Goal: Task Accomplishment & Management: Use online tool/utility

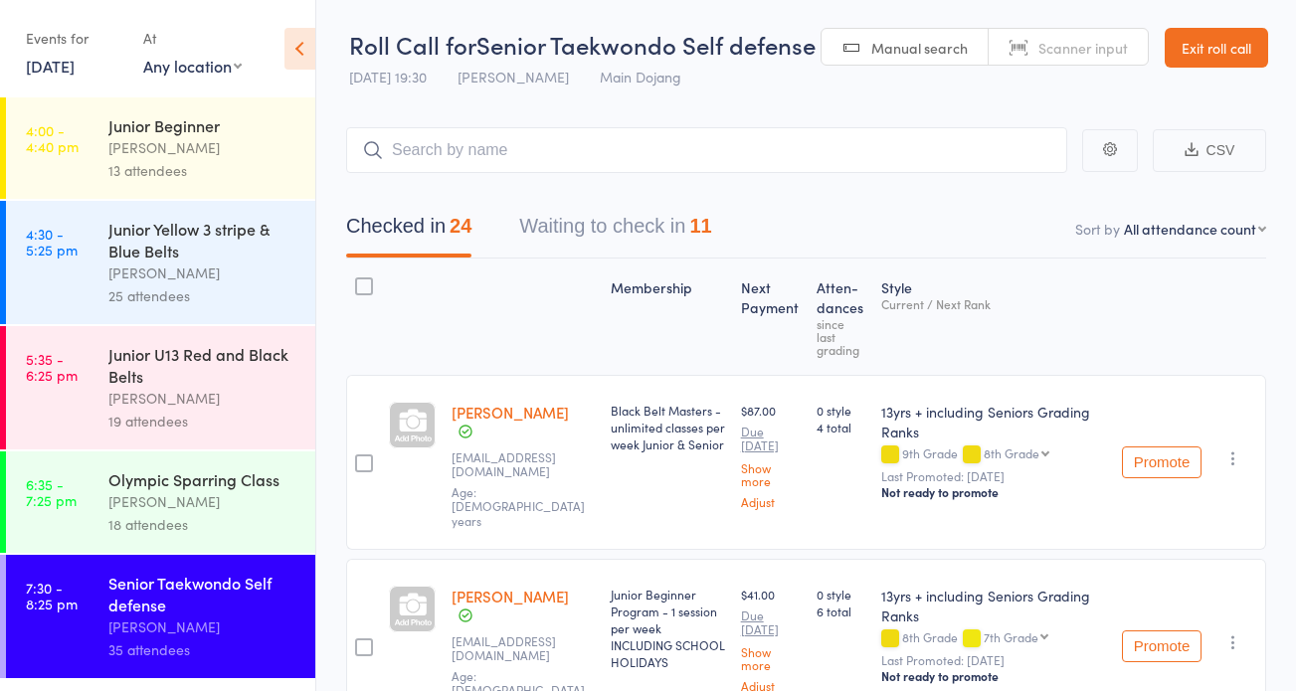
select select "12"
click at [1186, 40] on link "Exit roll call" at bounding box center [1216, 48] width 103 height 40
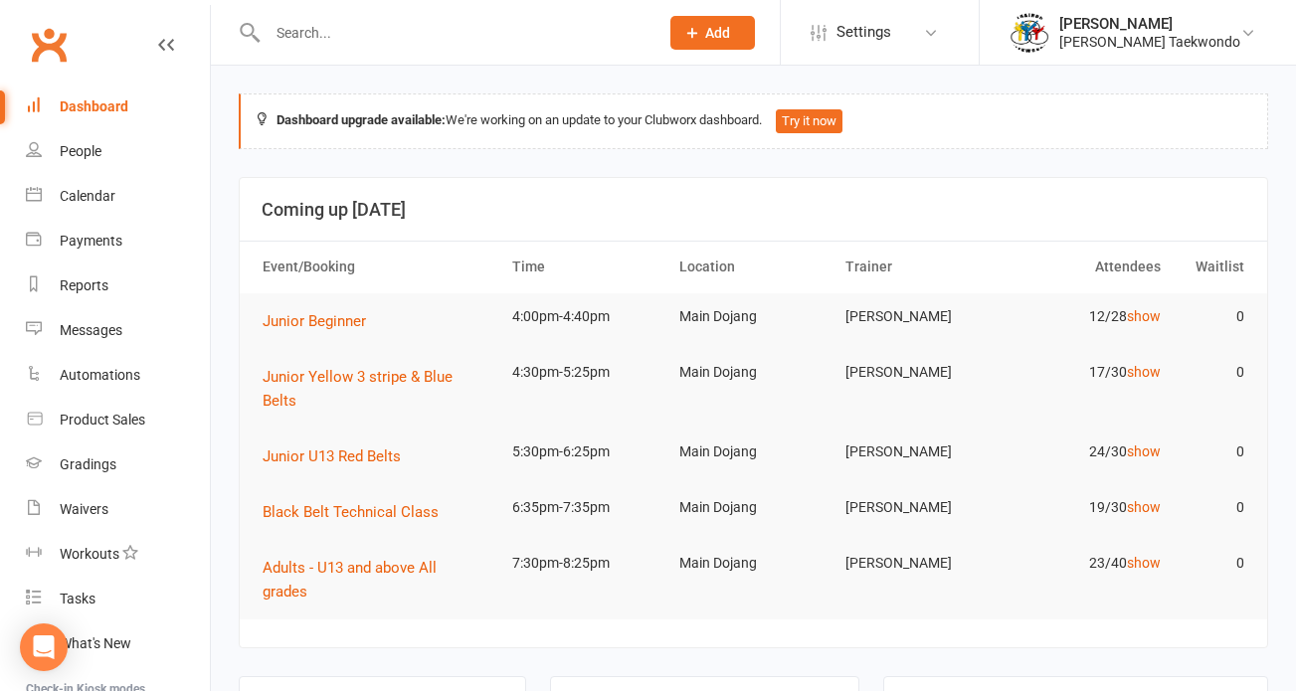
scroll to position [74, 0]
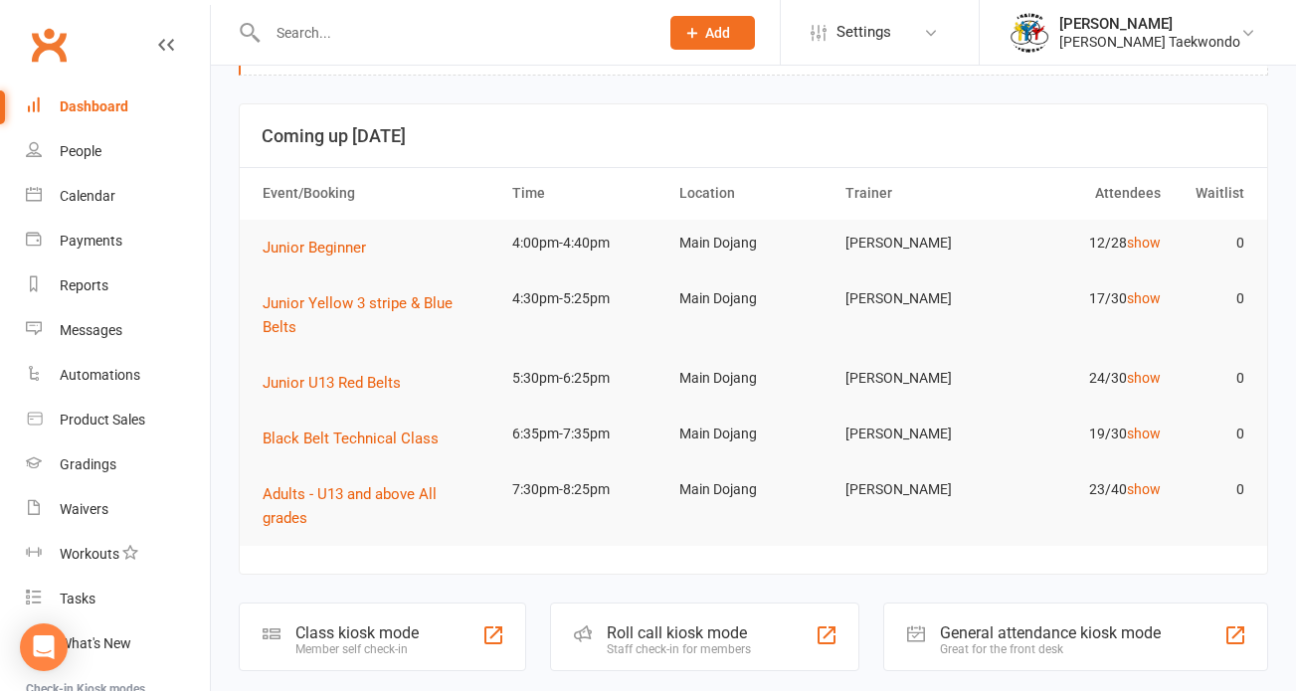
click at [820, 603] on div "Roll call kiosk mode Staff check-in for members" at bounding box center [704, 637] width 308 height 69
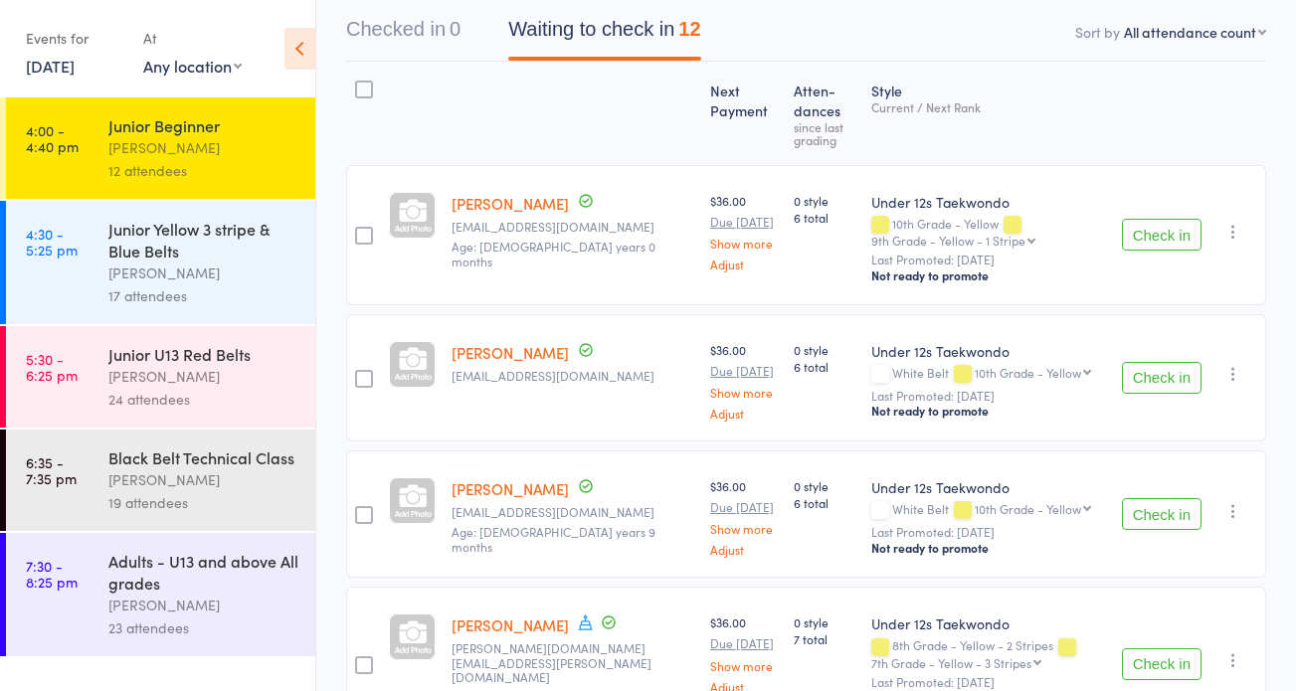
scroll to position [421, 0]
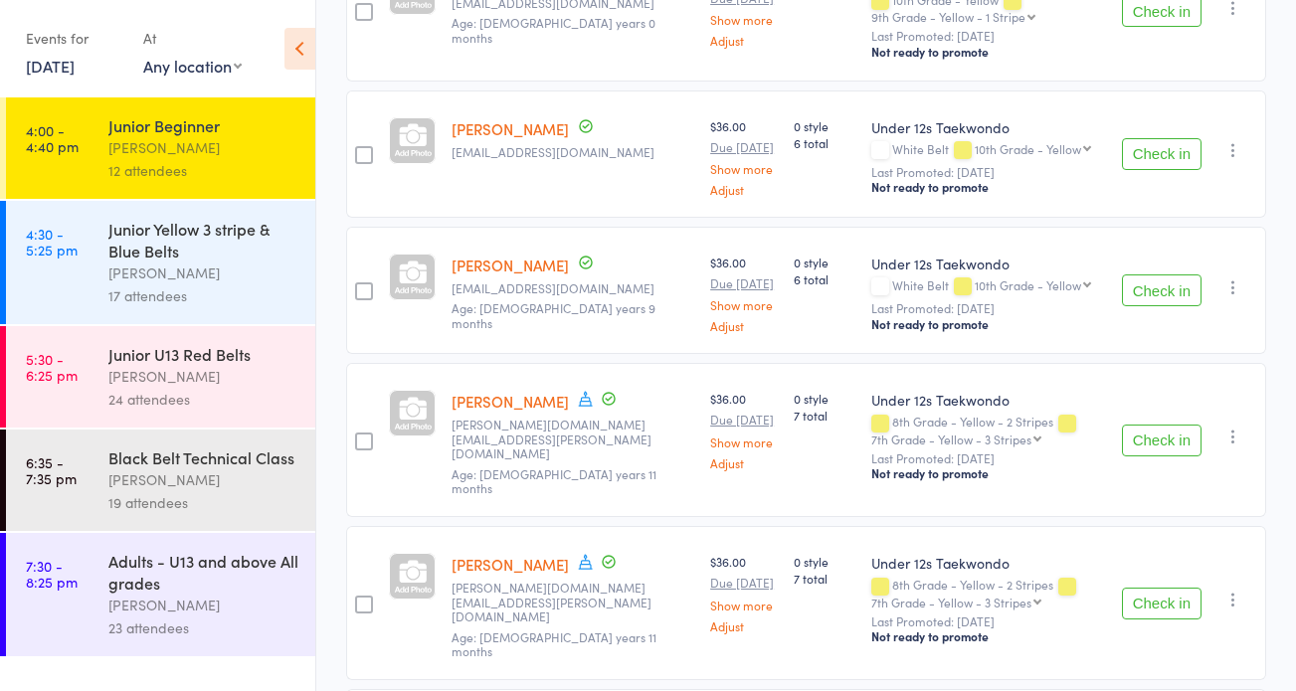
click at [1156, 161] on button "Check in" at bounding box center [1162, 154] width 80 height 32
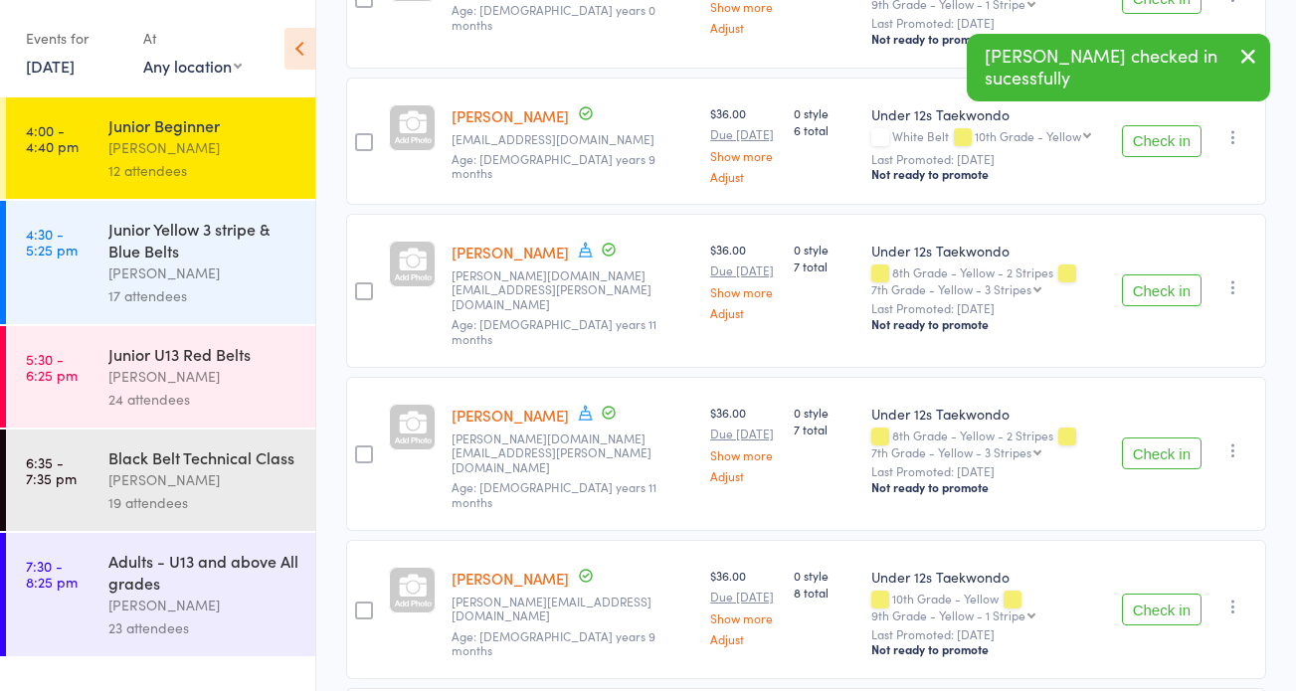
scroll to position [473, 0]
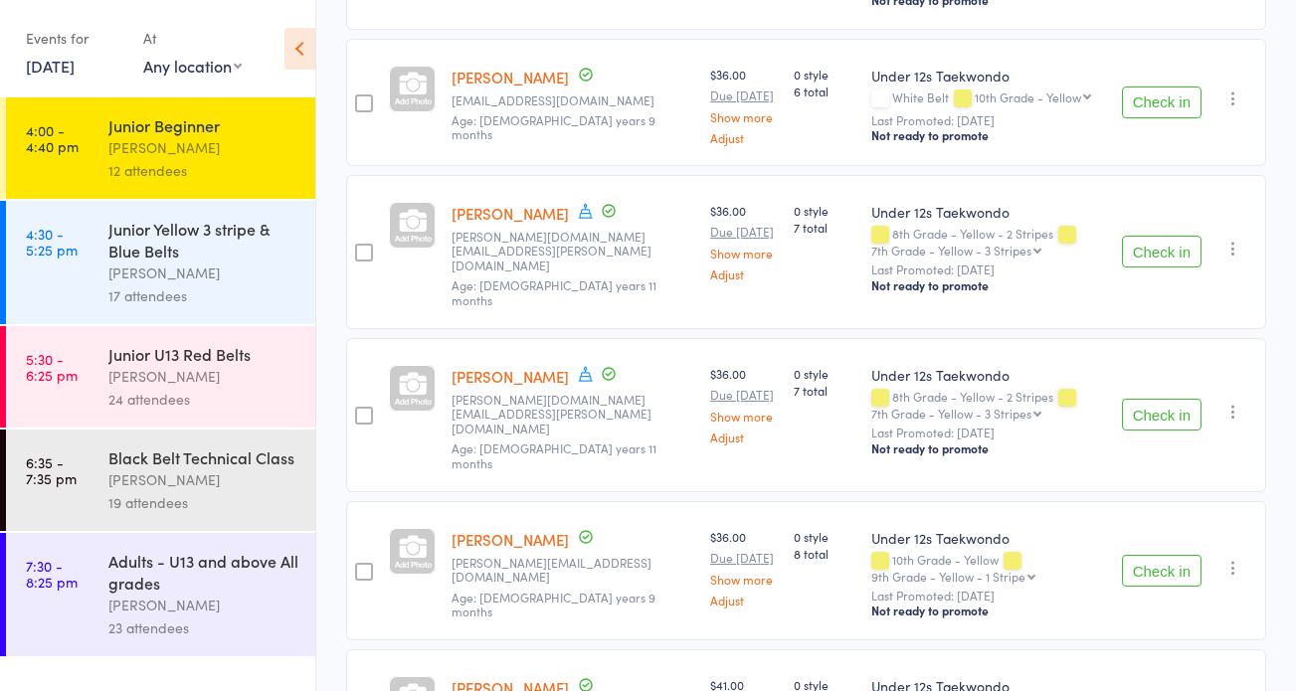
click at [1185, 236] on button "Check in" at bounding box center [1162, 252] width 80 height 32
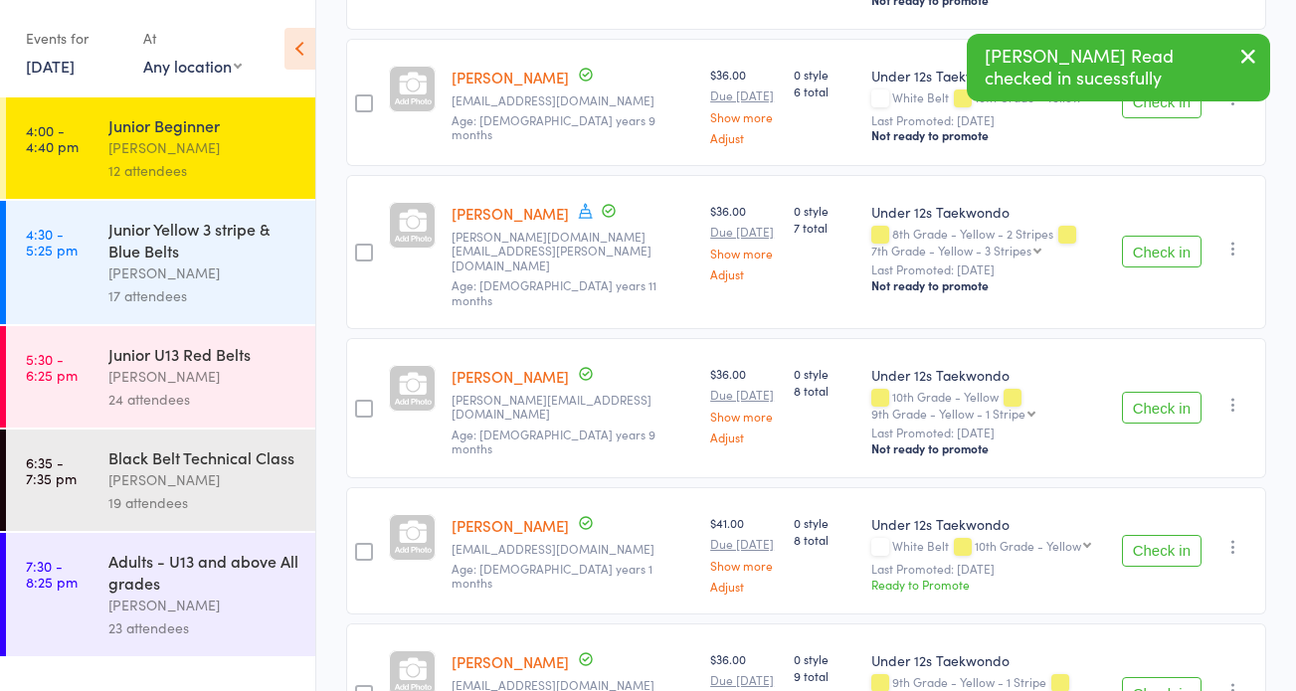
click at [1179, 236] on button "Check in" at bounding box center [1162, 252] width 80 height 32
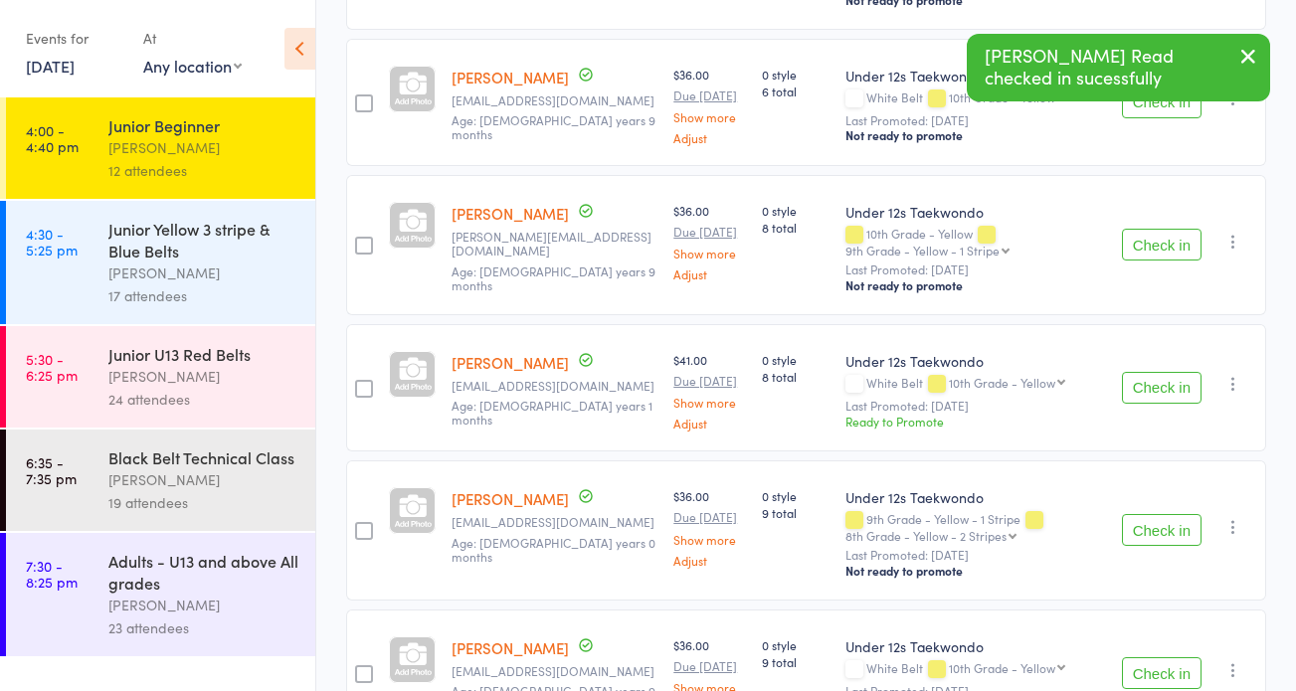
click at [1179, 244] on button "Check in" at bounding box center [1162, 245] width 80 height 32
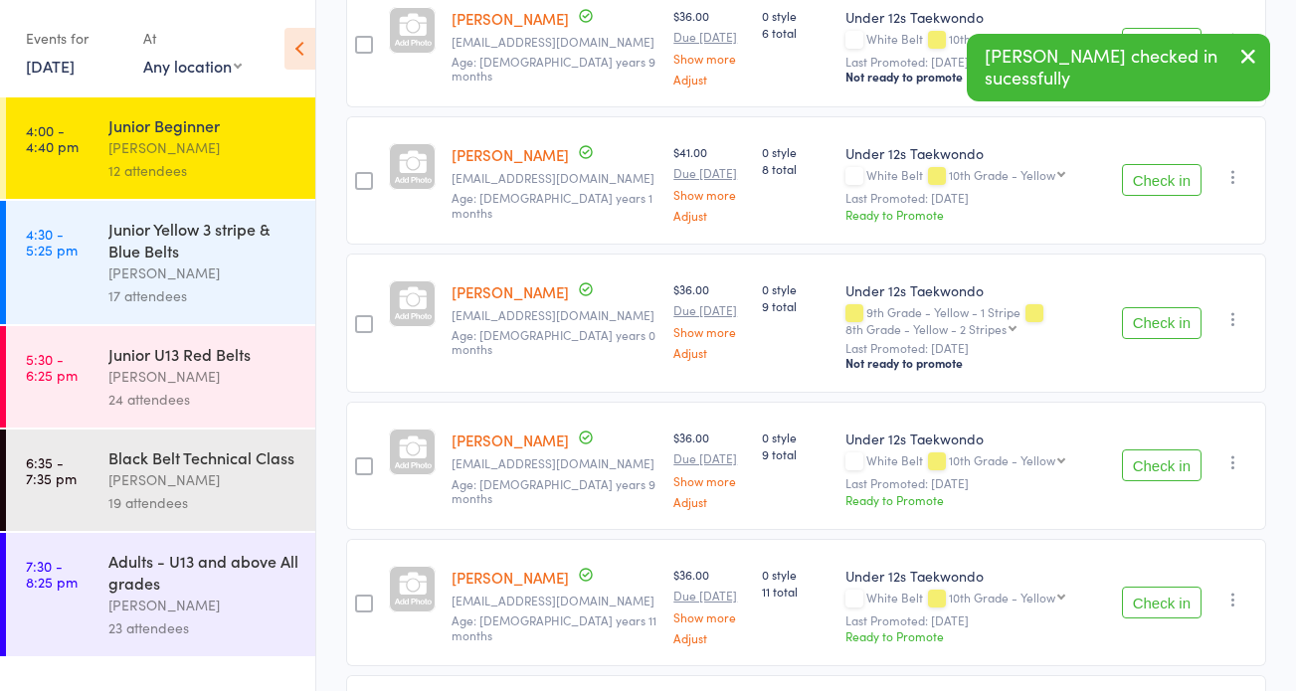
scroll to position [613, 0]
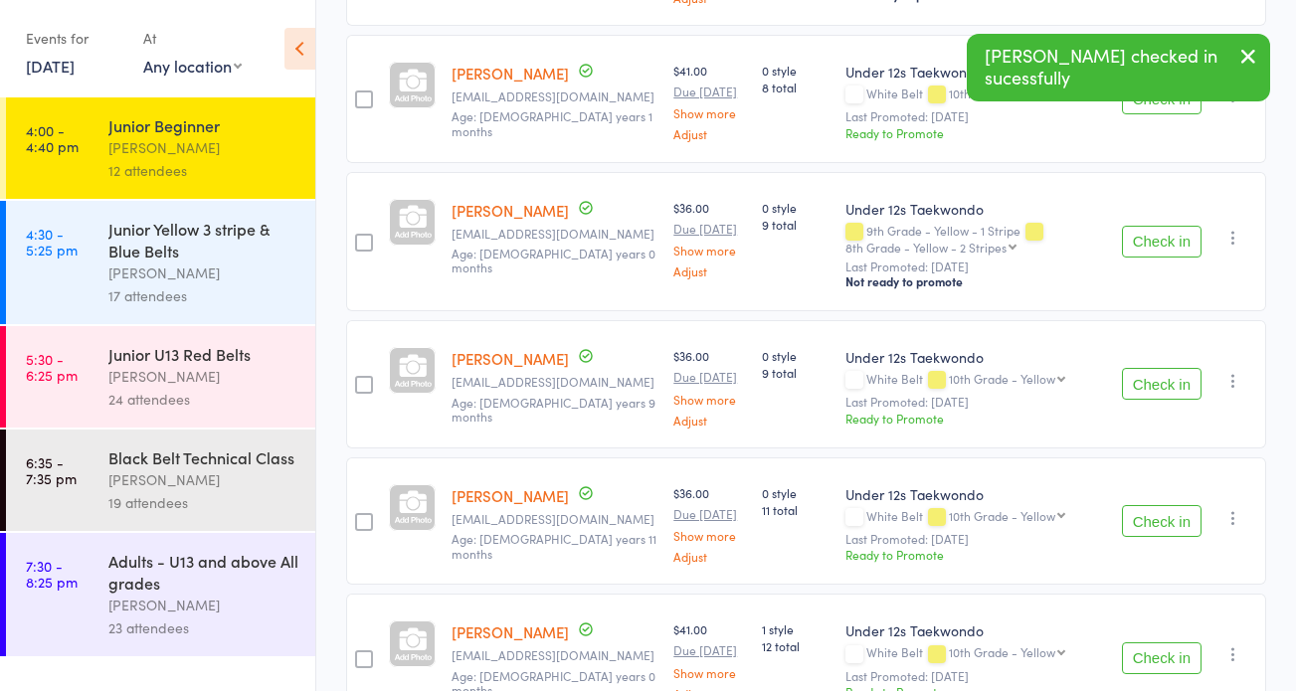
click at [1186, 248] on button "Check in" at bounding box center [1162, 242] width 80 height 32
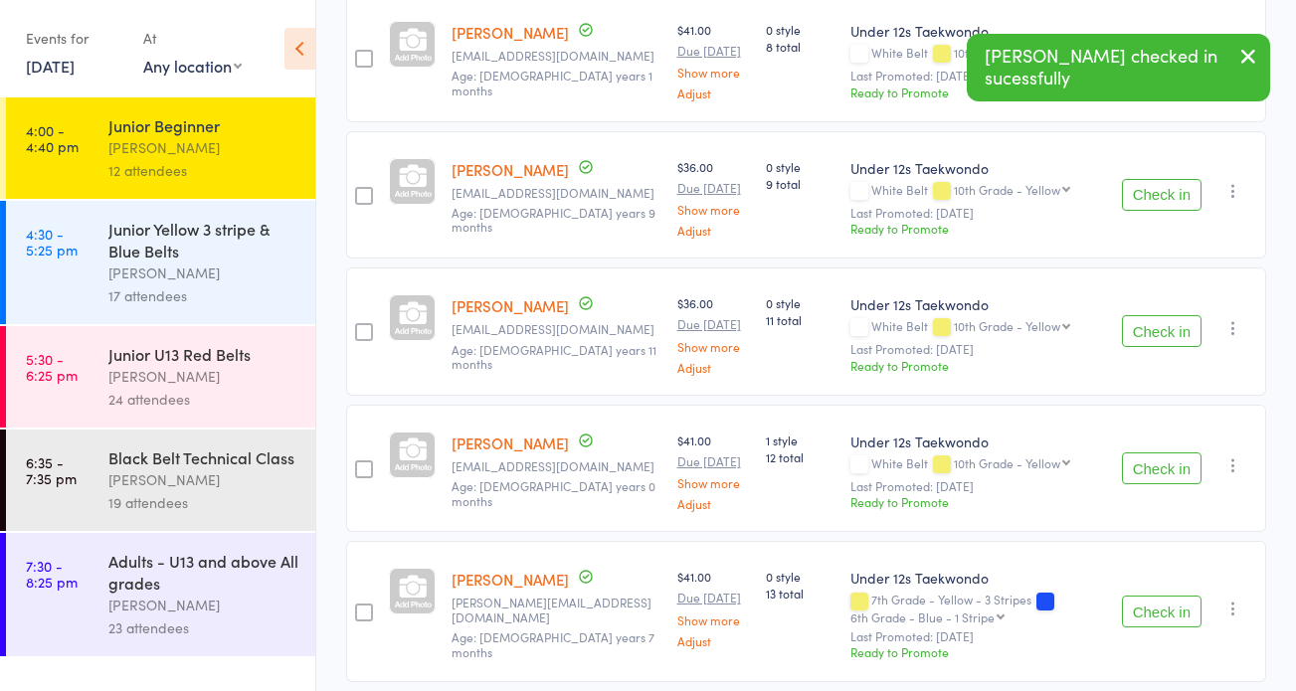
scroll to position [712, 0]
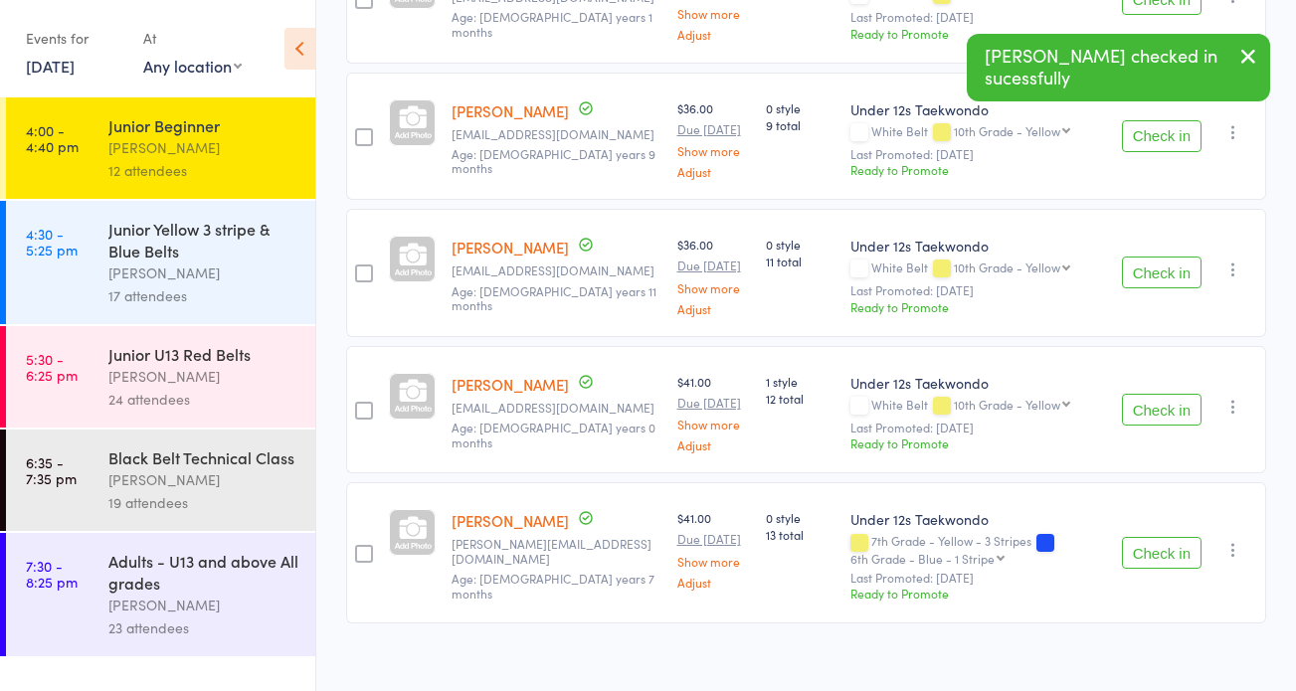
click at [1165, 414] on button "Check in" at bounding box center [1162, 410] width 80 height 32
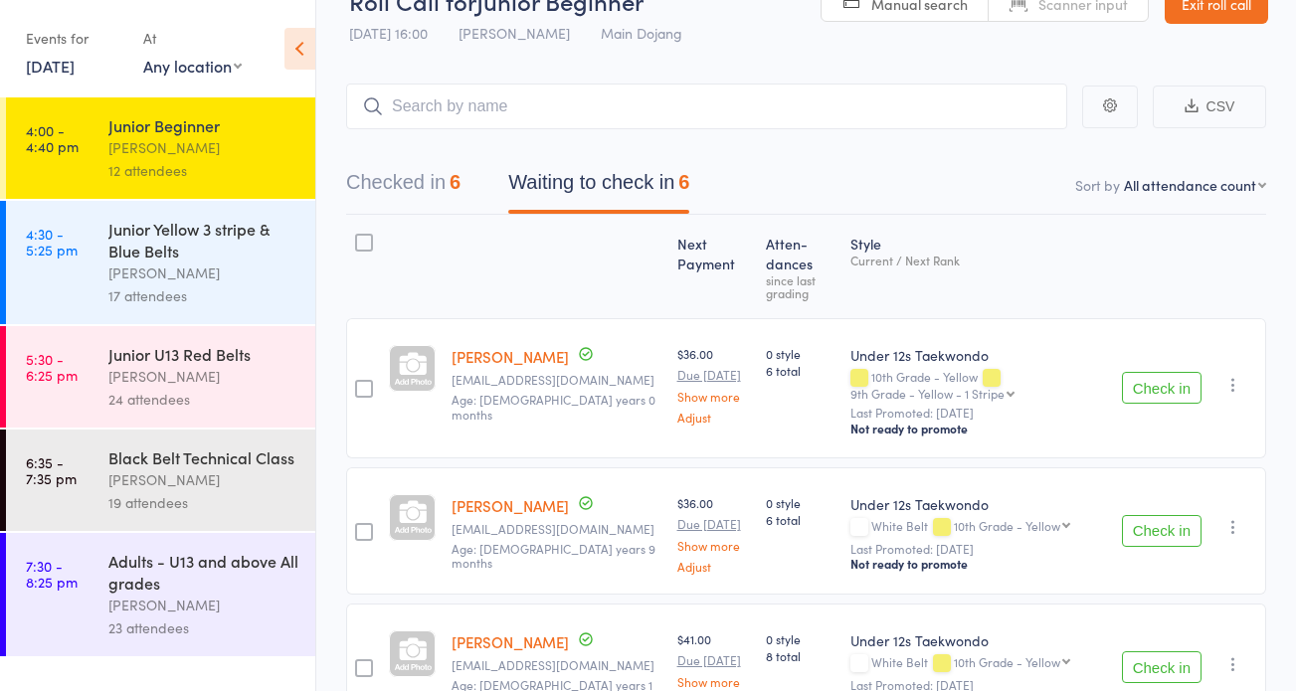
scroll to position [52, 0]
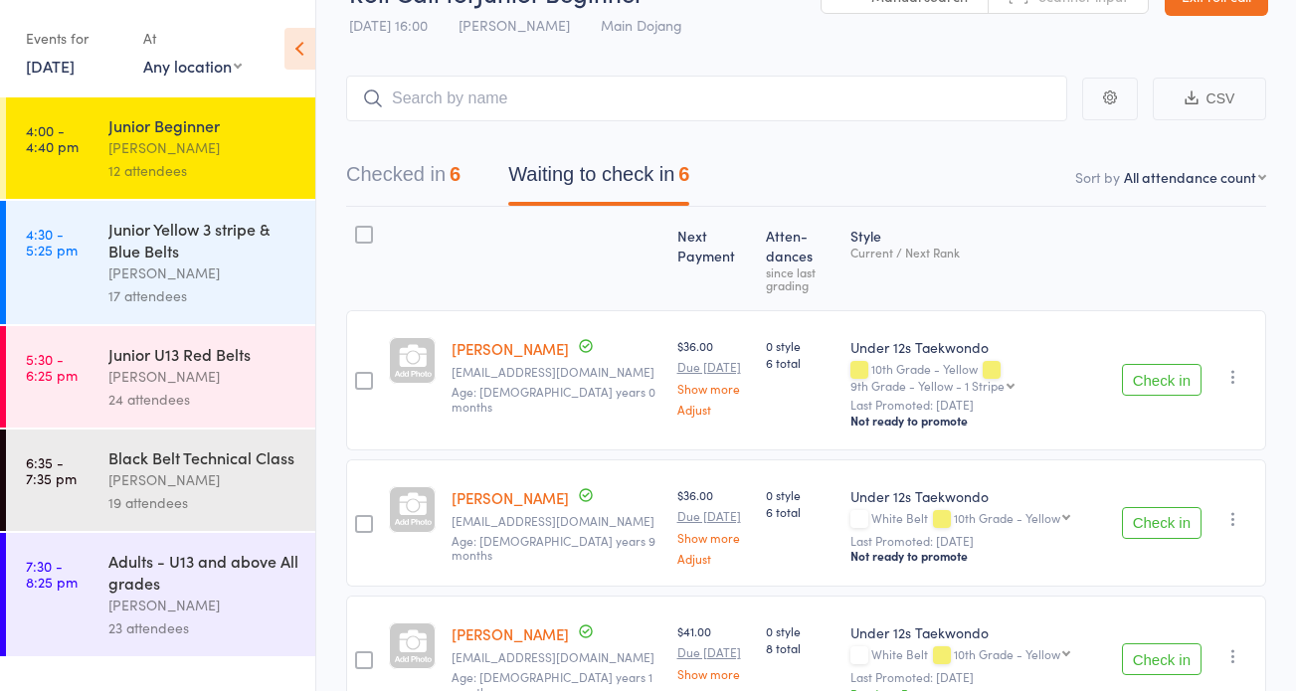
drag, startPoint x: 422, startPoint y: 171, endPoint x: 623, endPoint y: 189, distance: 201.8
click at [425, 172] on button "Checked in 6" at bounding box center [403, 179] width 114 height 53
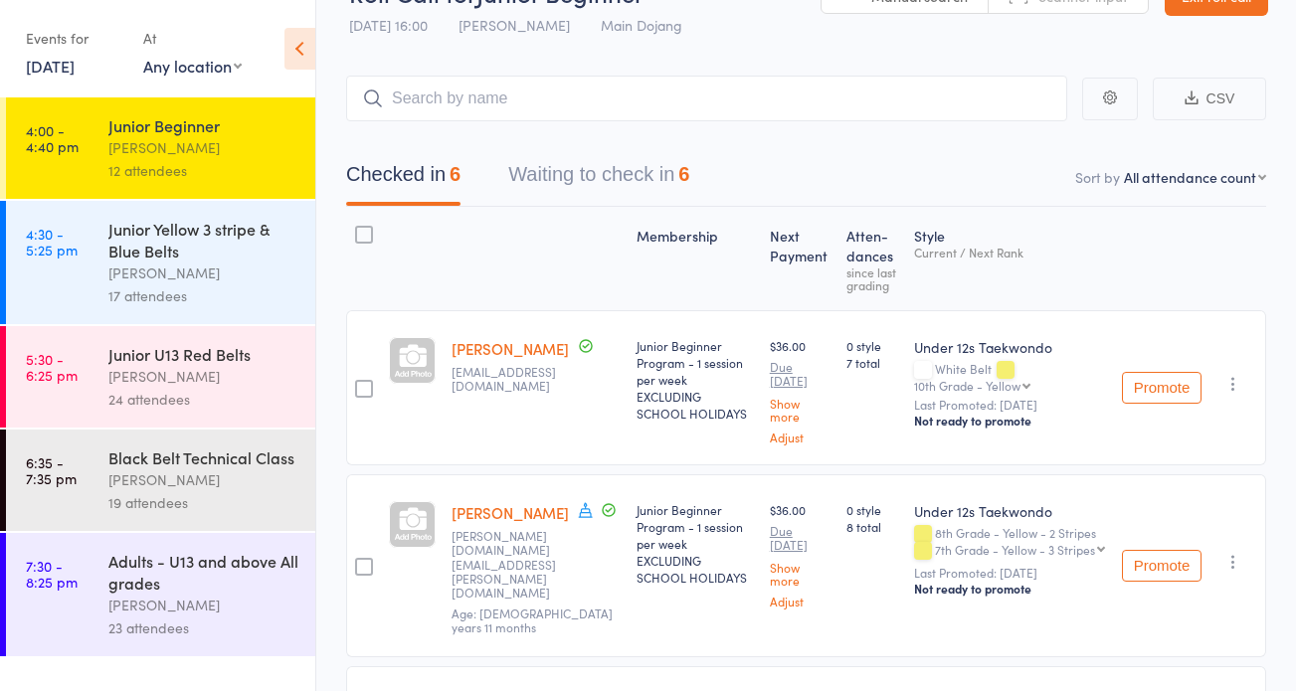
click at [616, 189] on button "Waiting to check in 6" at bounding box center [598, 179] width 181 height 53
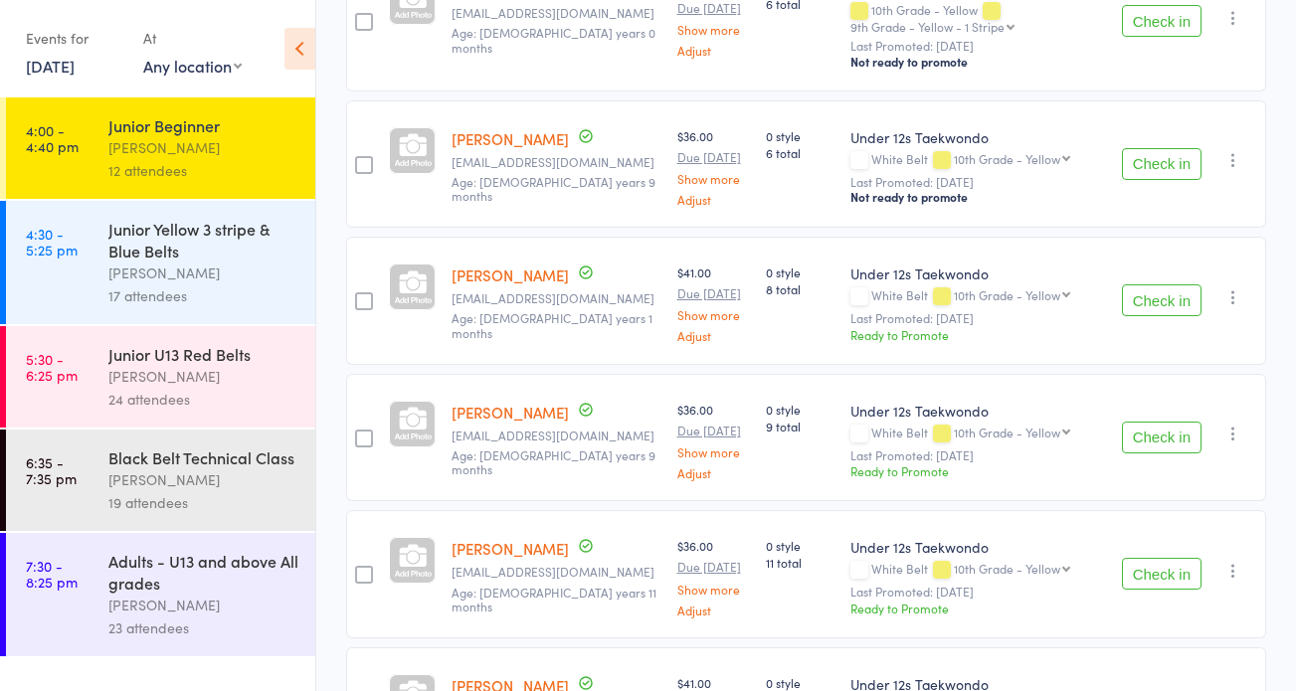
scroll to position [415, 0]
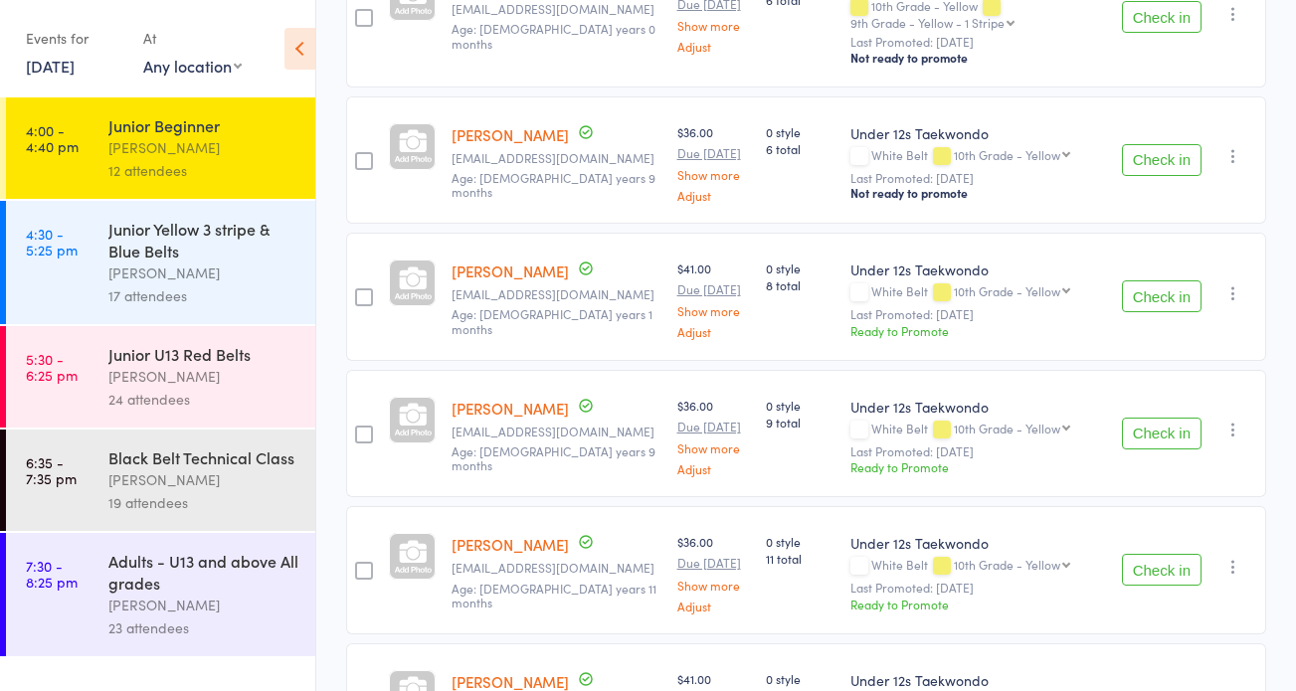
click at [1161, 295] on button "Check in" at bounding box center [1162, 297] width 80 height 32
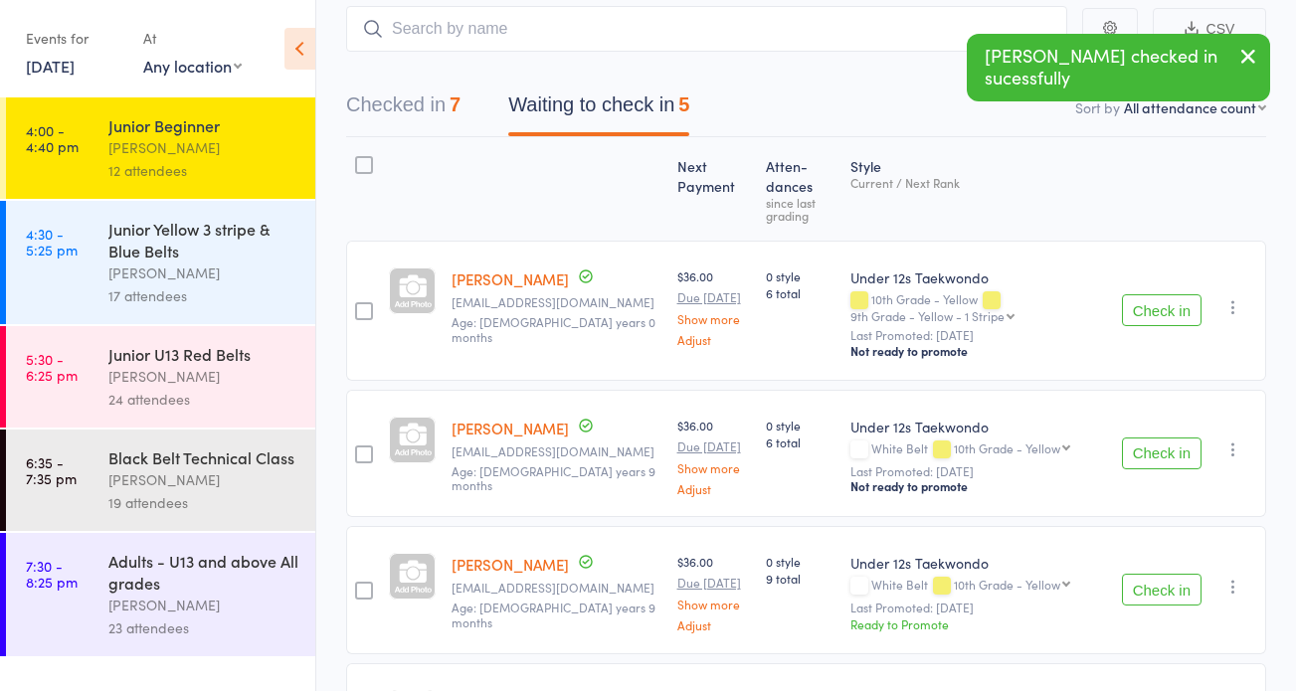
scroll to position [0, 0]
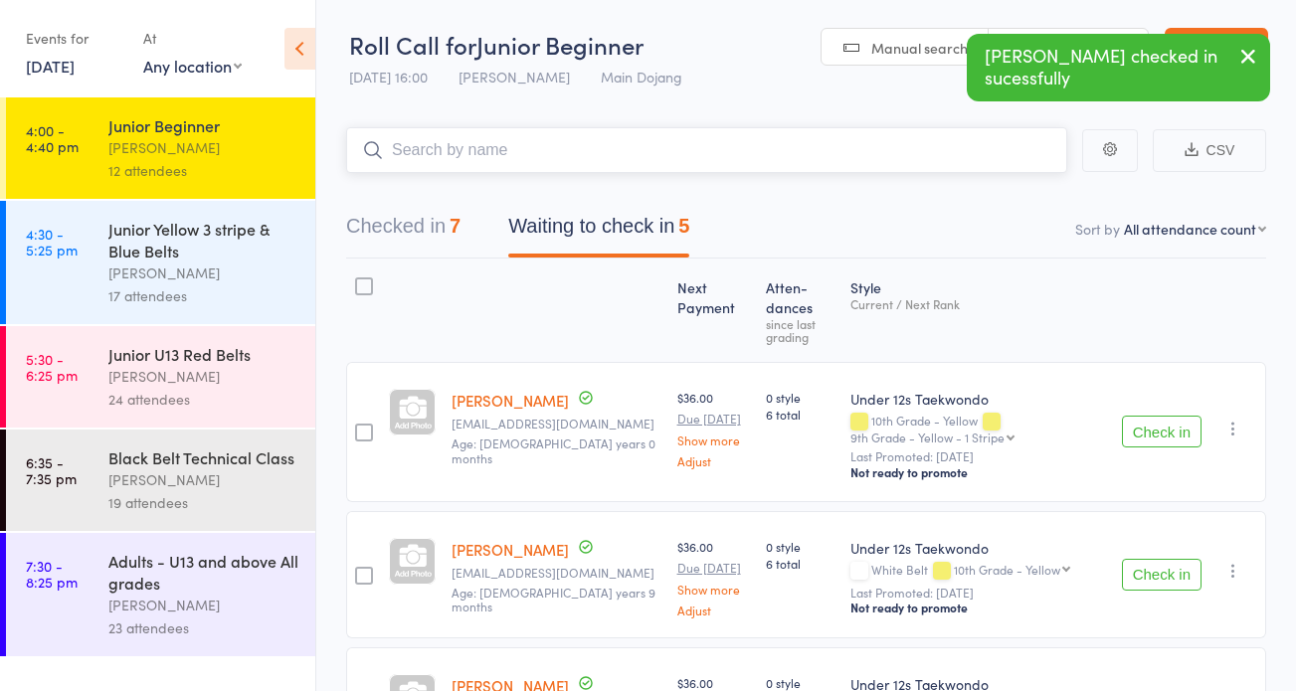
click at [437, 146] on input "search" at bounding box center [706, 150] width 721 height 46
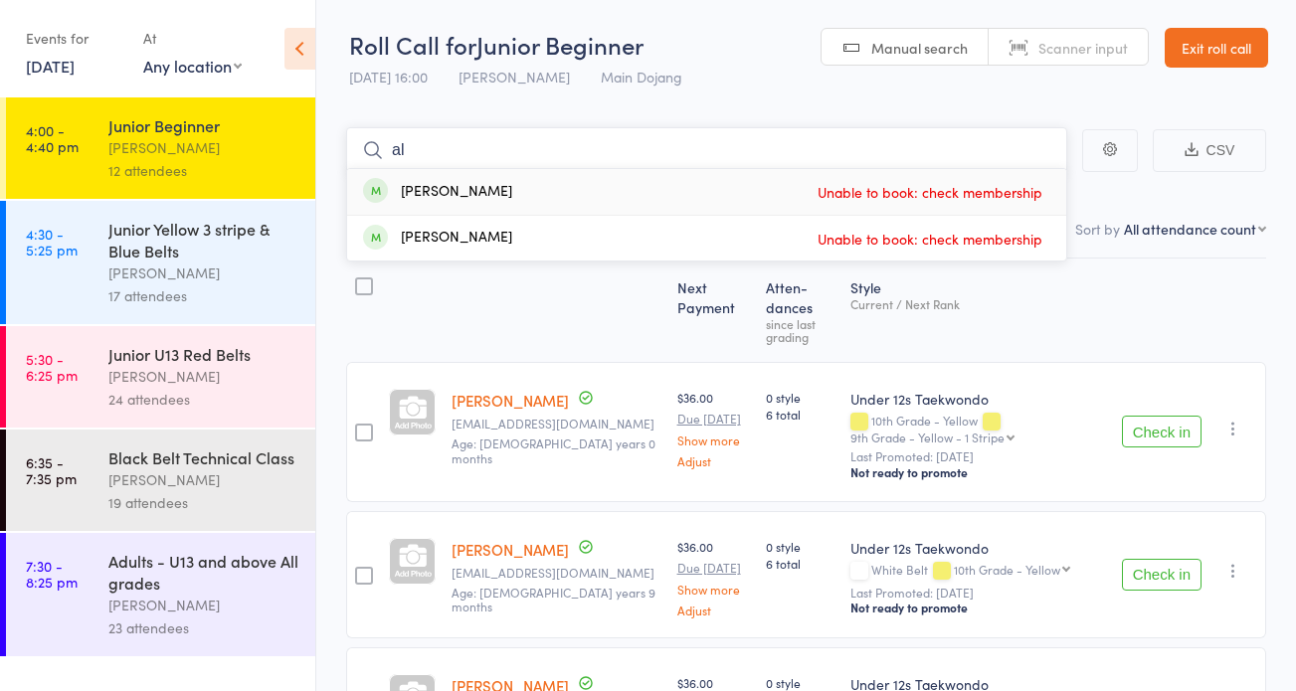
type input "a"
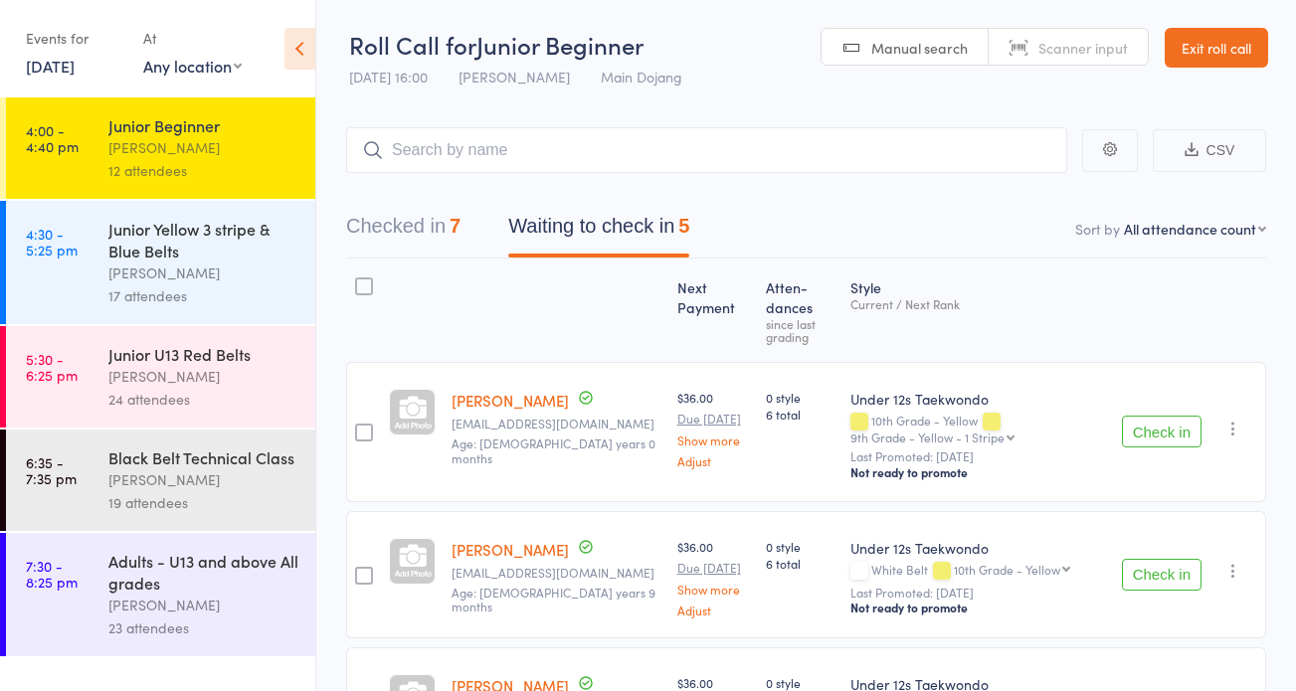
click at [1200, 43] on link "Exit roll call" at bounding box center [1216, 48] width 103 height 40
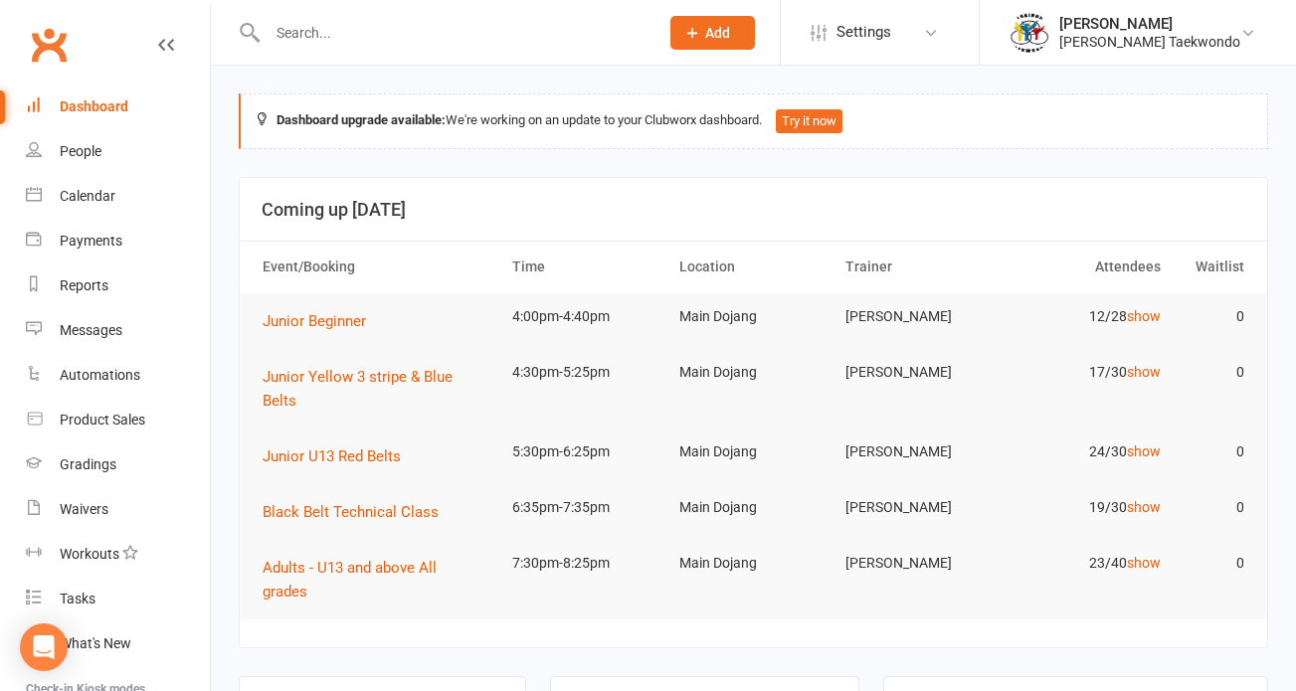
click at [93, 200] on div "Calendar" at bounding box center [88, 196] width 56 height 16
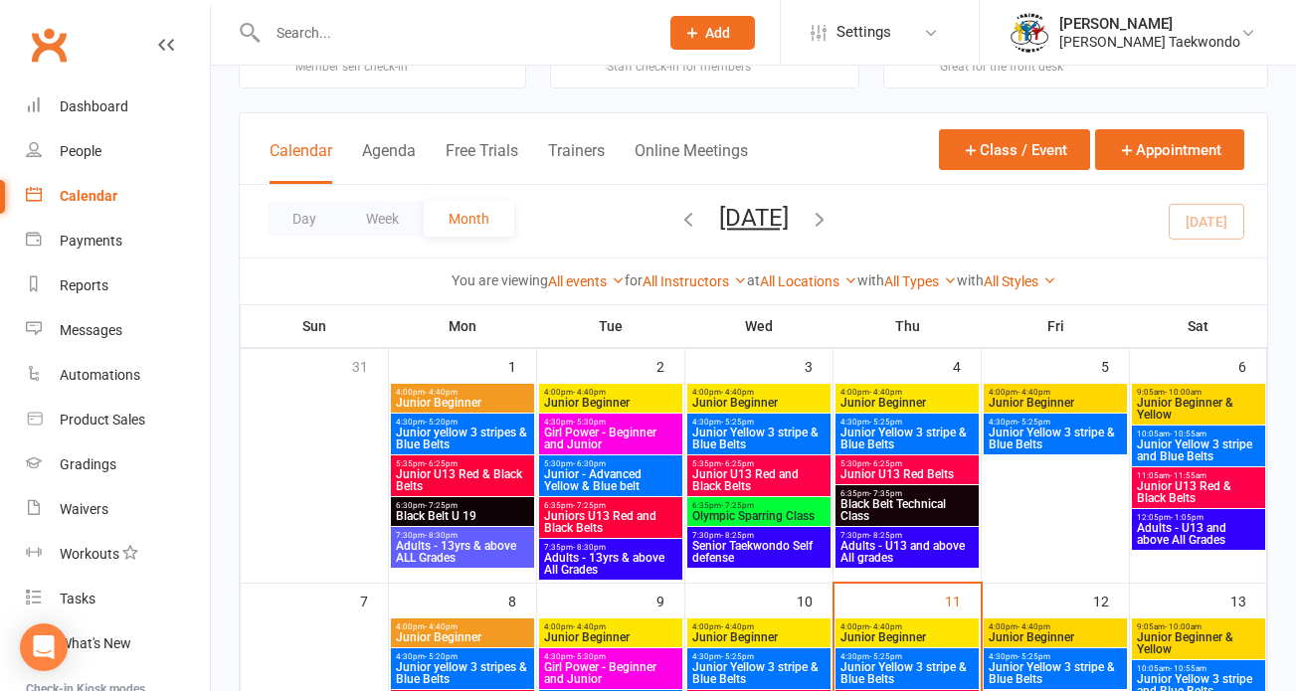
scroll to position [124, 0]
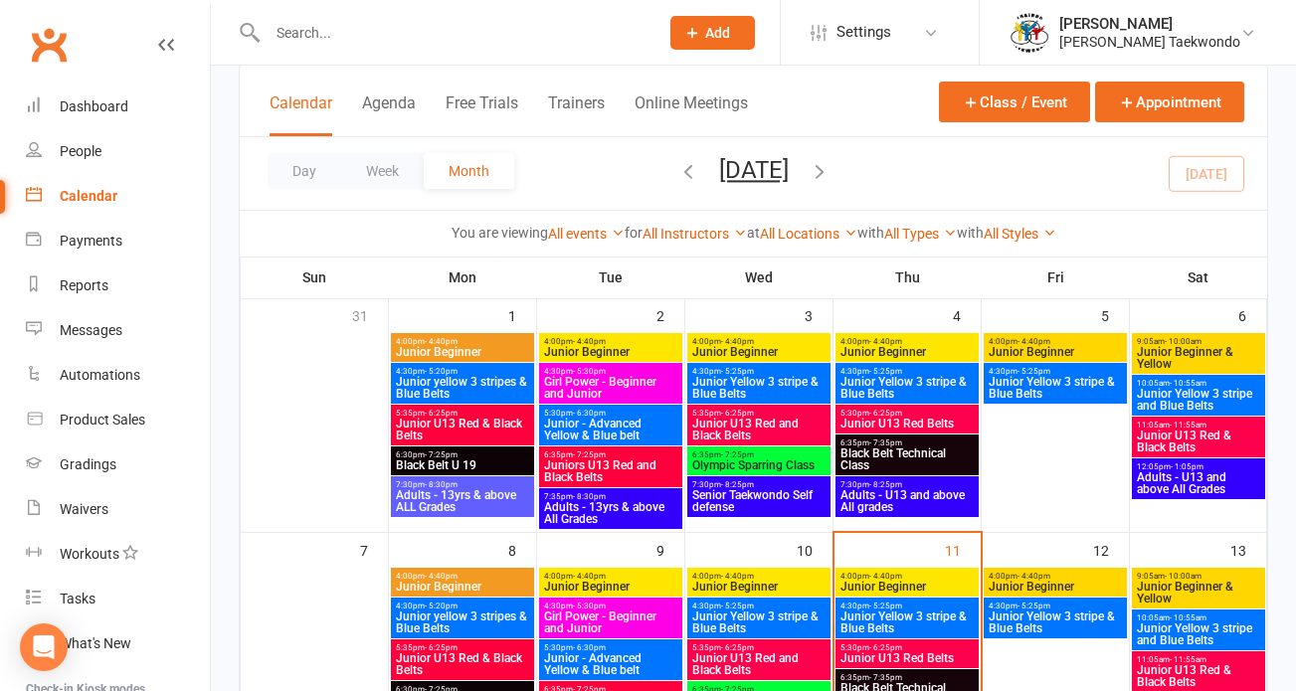
click at [964, 346] on span "Junior Beginner" at bounding box center [907, 352] width 135 height 12
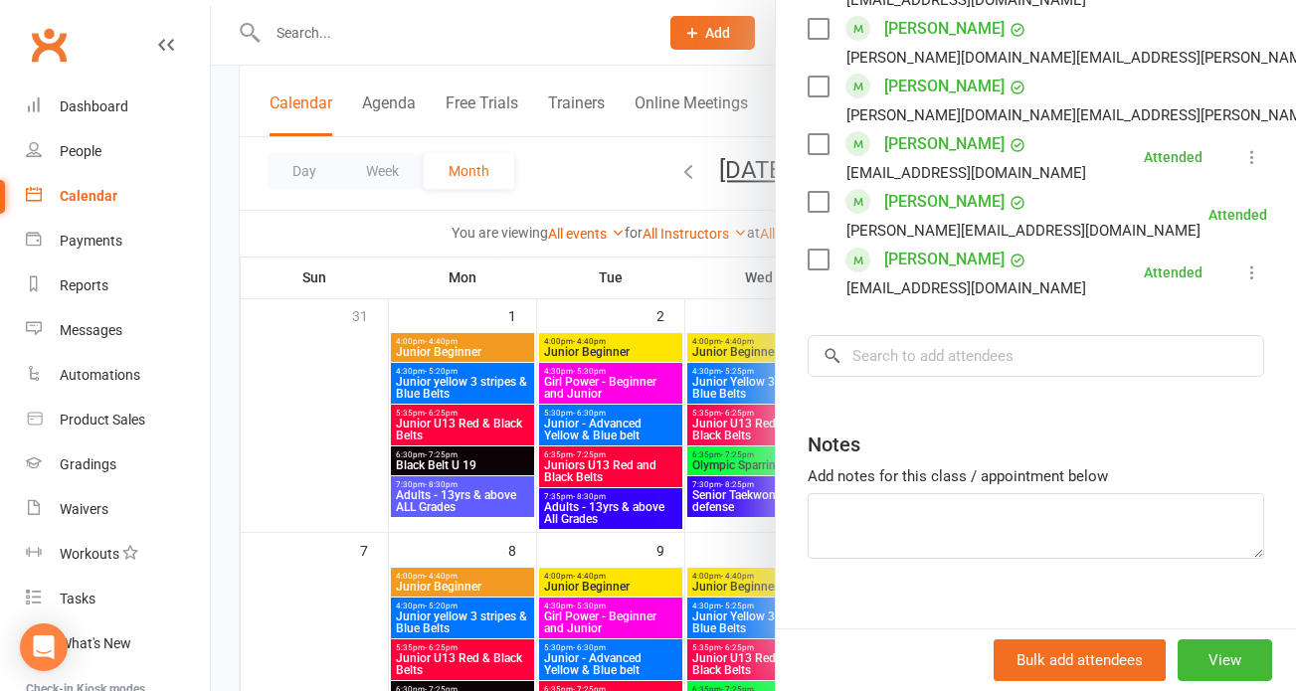
scroll to position [847, 0]
click at [862, 338] on input "search" at bounding box center [1036, 354] width 457 height 42
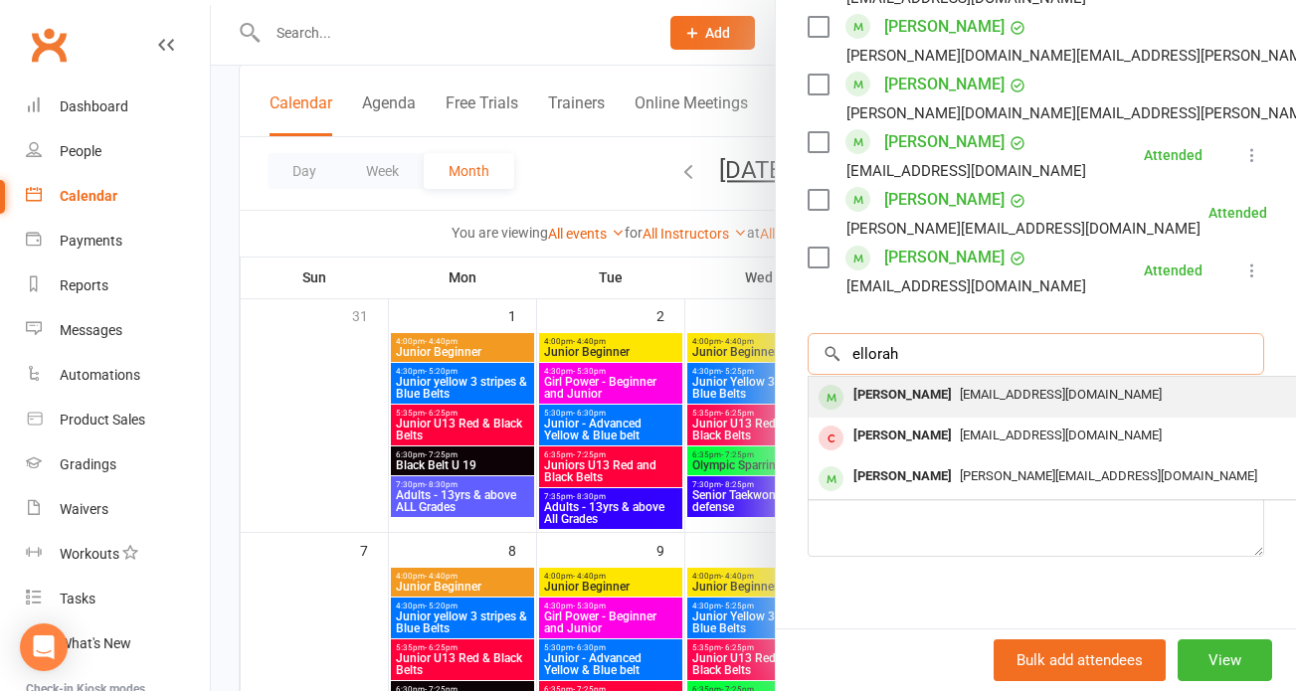
type input "ellorah"
click at [876, 389] on div "Ellorah Nicholls" at bounding box center [903, 395] width 114 height 29
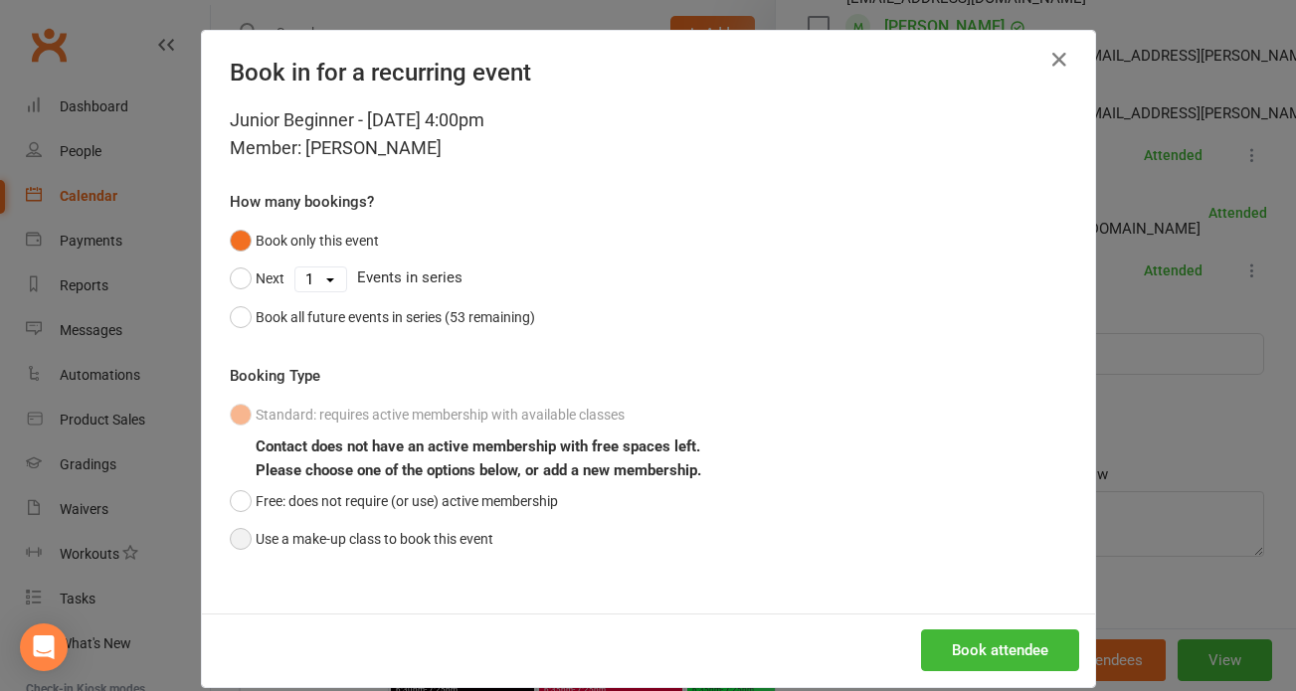
drag, startPoint x: 227, startPoint y: 538, endPoint x: 243, endPoint y: 538, distance: 15.9
click at [243, 538] on button "Use a make-up class to book this event" at bounding box center [362, 539] width 264 height 38
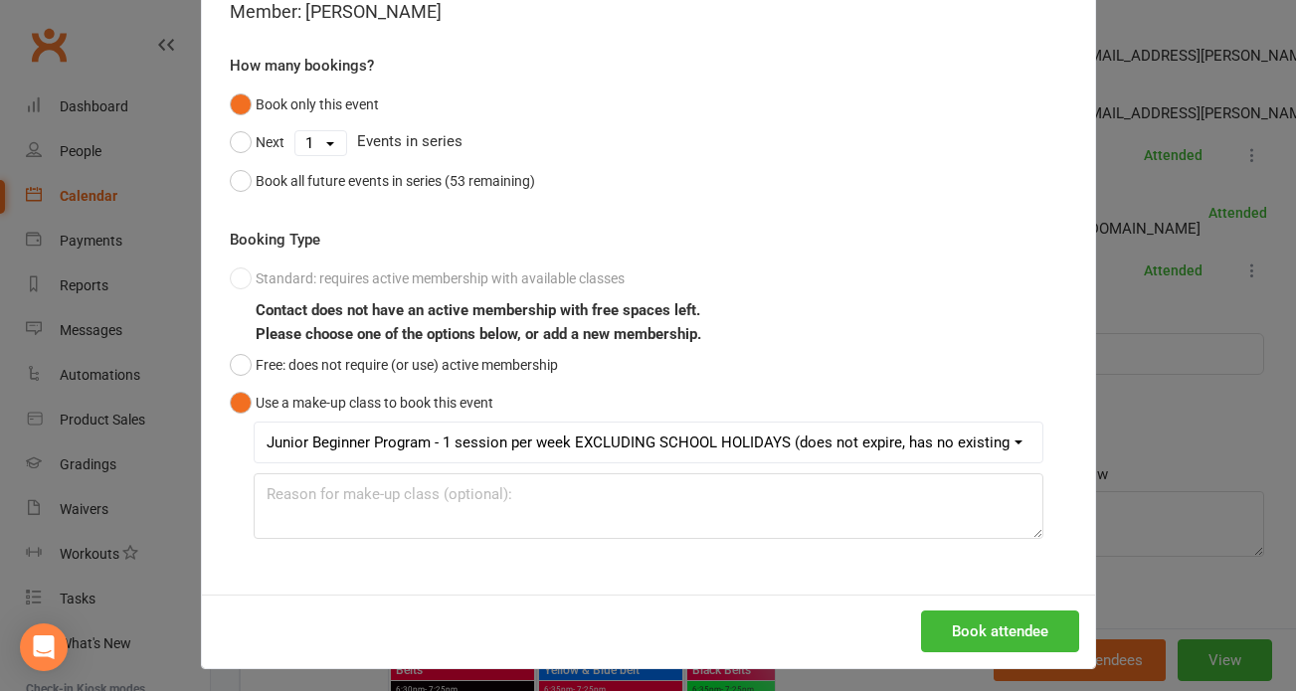
scroll to position [142, 0]
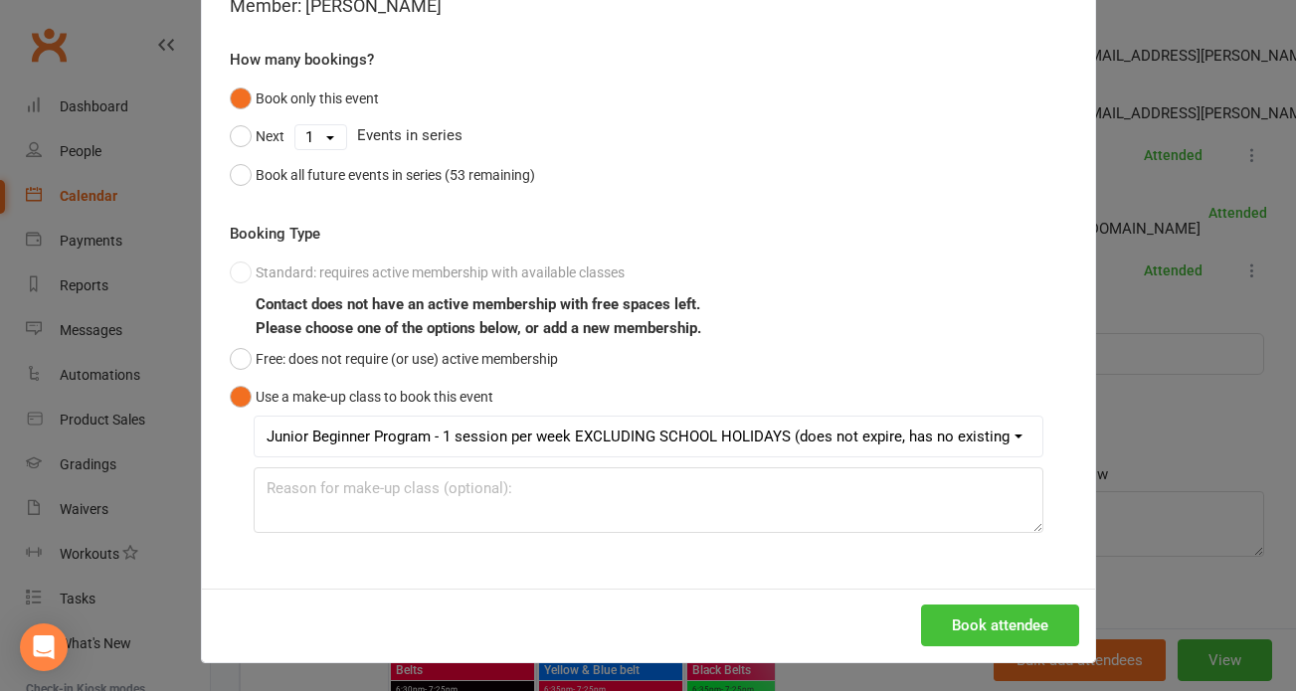
click at [988, 627] on button "Book attendee" at bounding box center [1000, 626] width 158 height 42
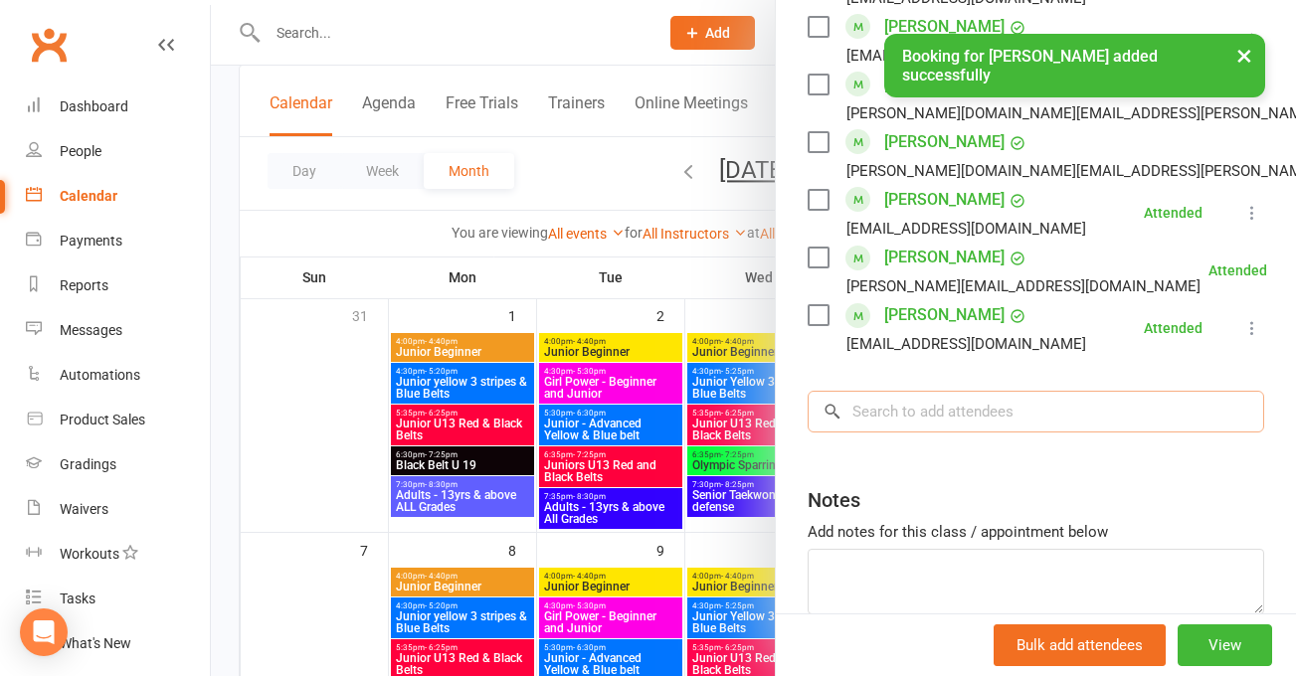
click at [883, 409] on input "search" at bounding box center [1036, 412] width 457 height 42
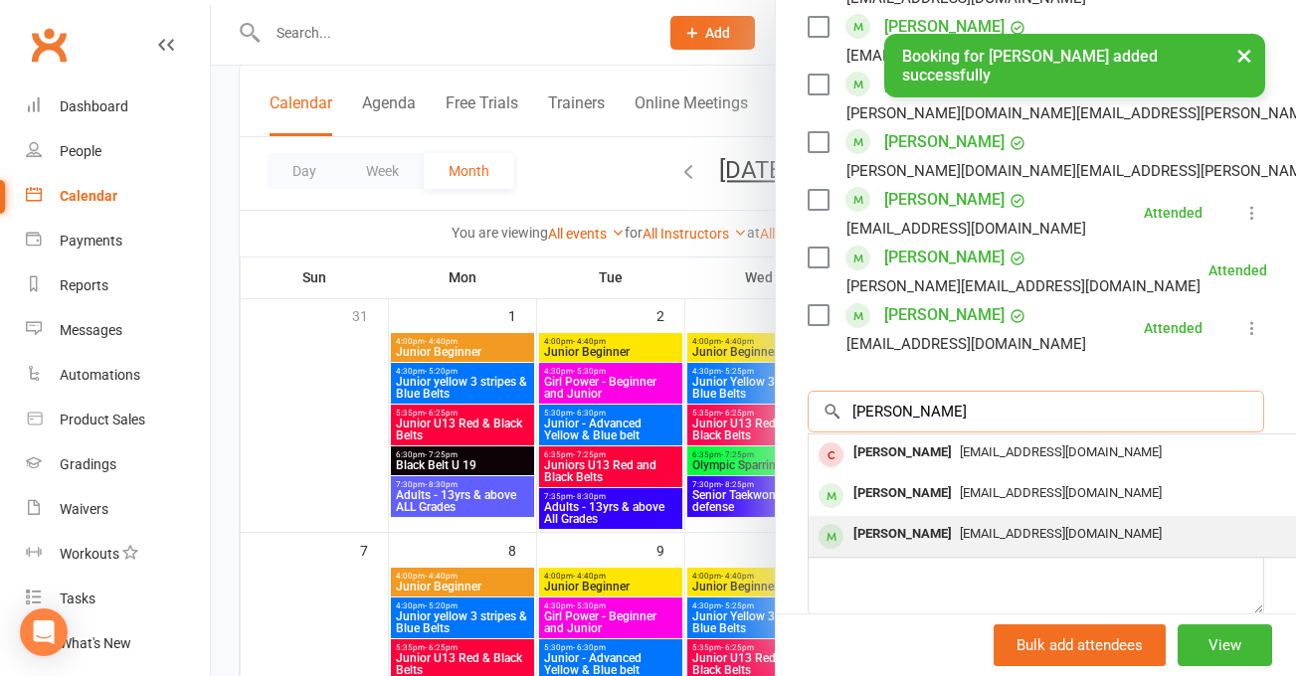
type input "tyler"
click at [897, 526] on div "Tyler Ryan" at bounding box center [903, 534] width 114 height 29
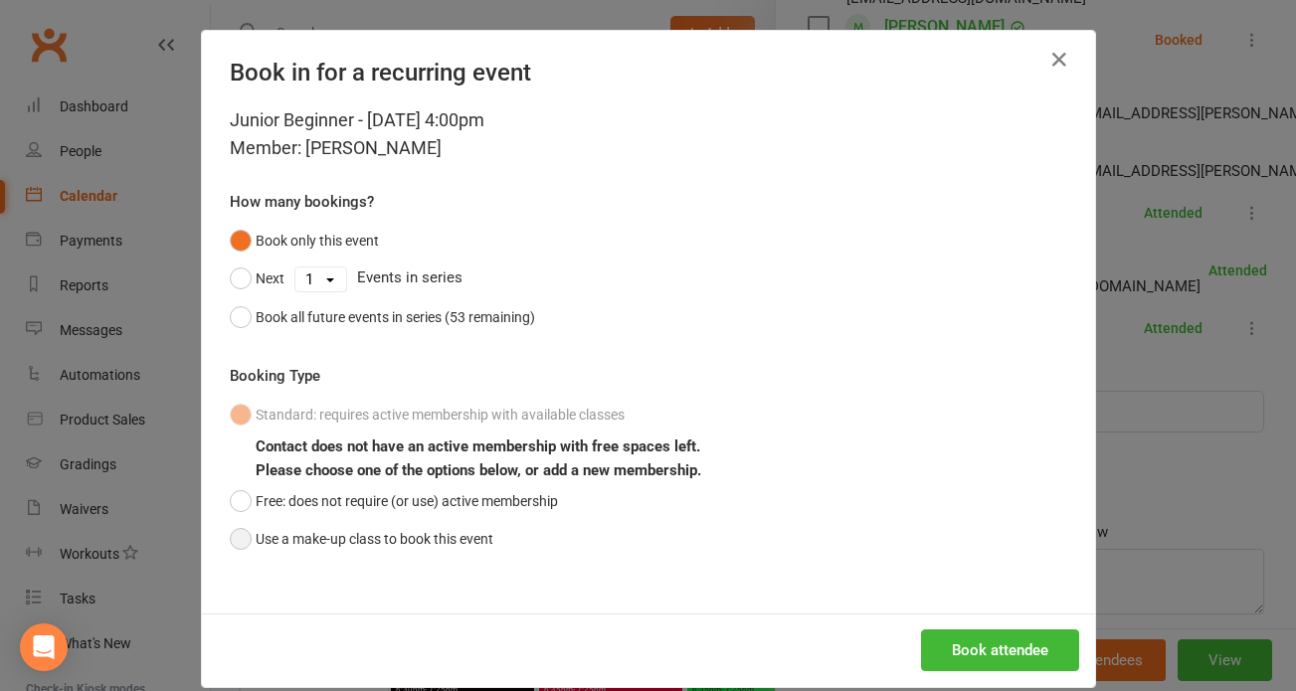
drag, startPoint x: 240, startPoint y: 537, endPoint x: 254, endPoint y: 533, distance: 14.5
click at [254, 533] on button "Use a make-up class to book this event" at bounding box center [362, 539] width 264 height 38
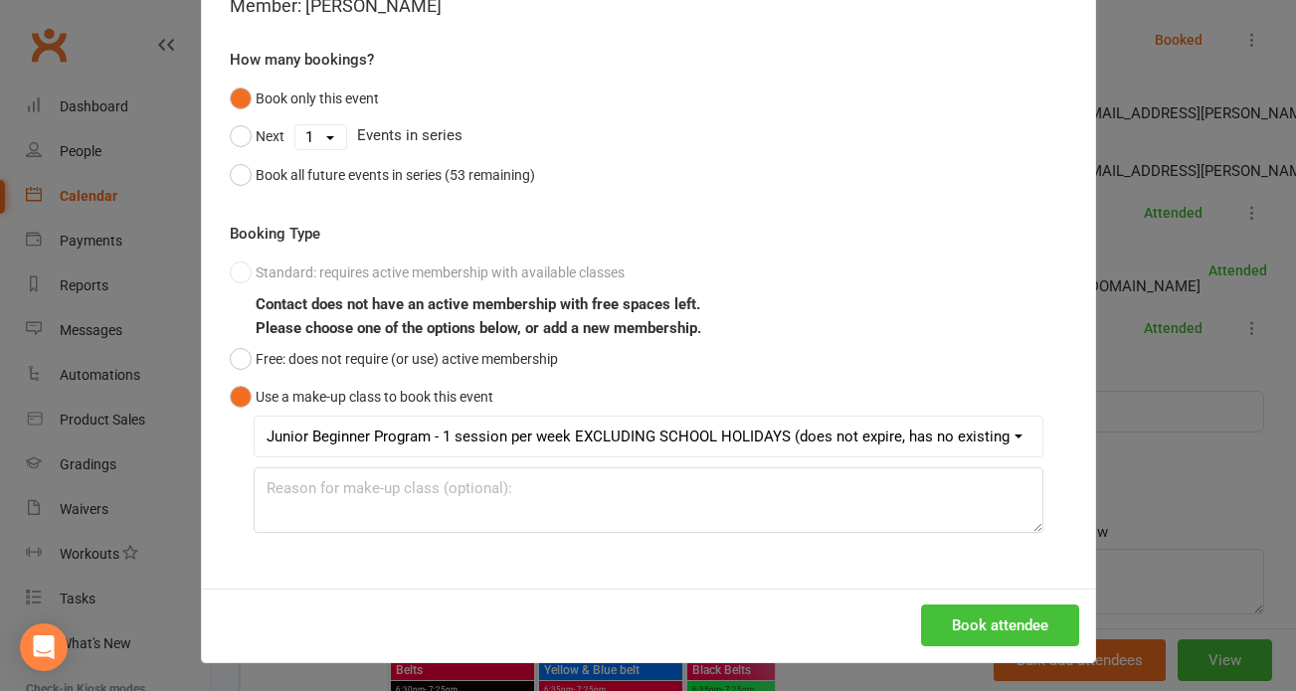
click at [960, 626] on button "Book attendee" at bounding box center [1000, 626] width 158 height 42
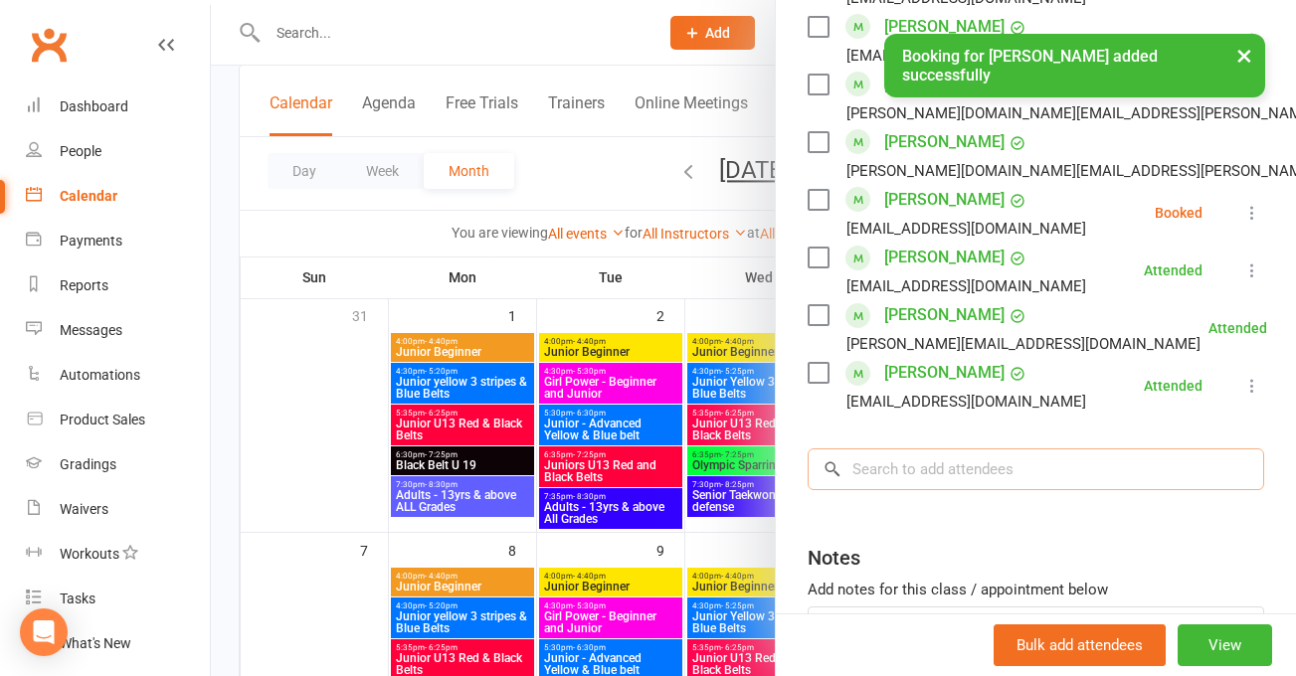
click at [861, 461] on input "search" at bounding box center [1036, 470] width 457 height 42
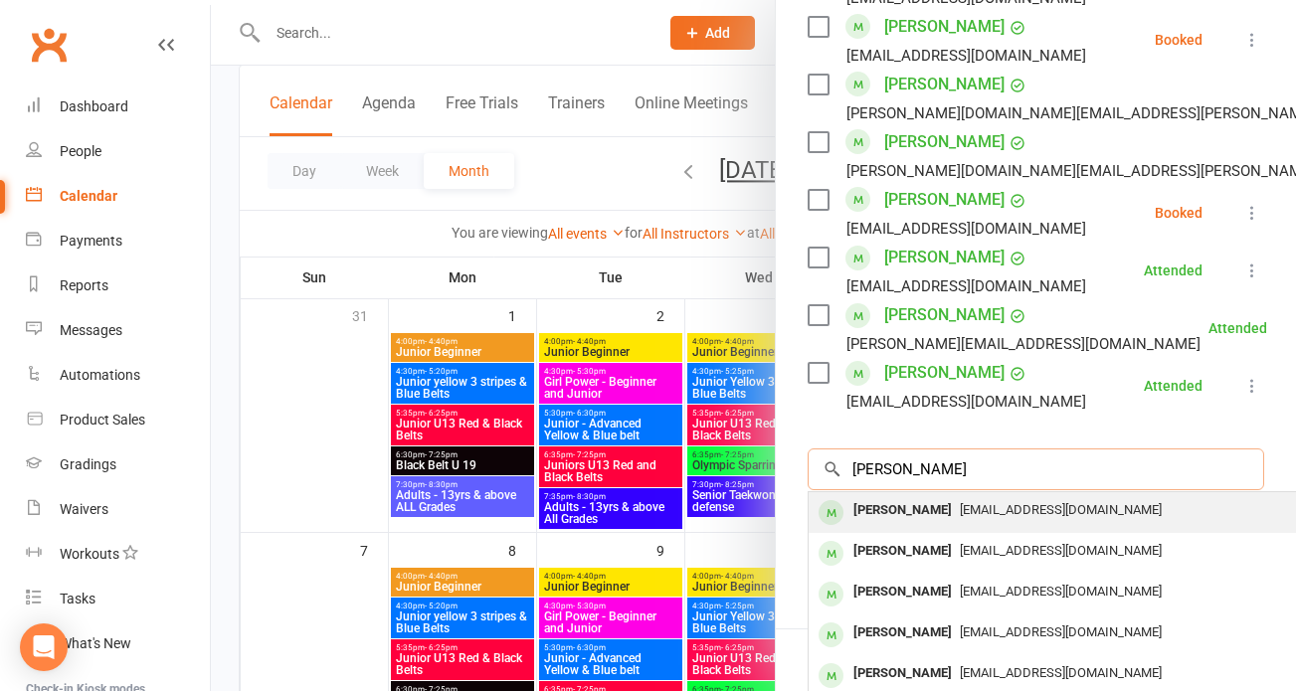
type input "ruby ryan"
click at [889, 509] on div "[PERSON_NAME]" at bounding box center [903, 510] width 114 height 29
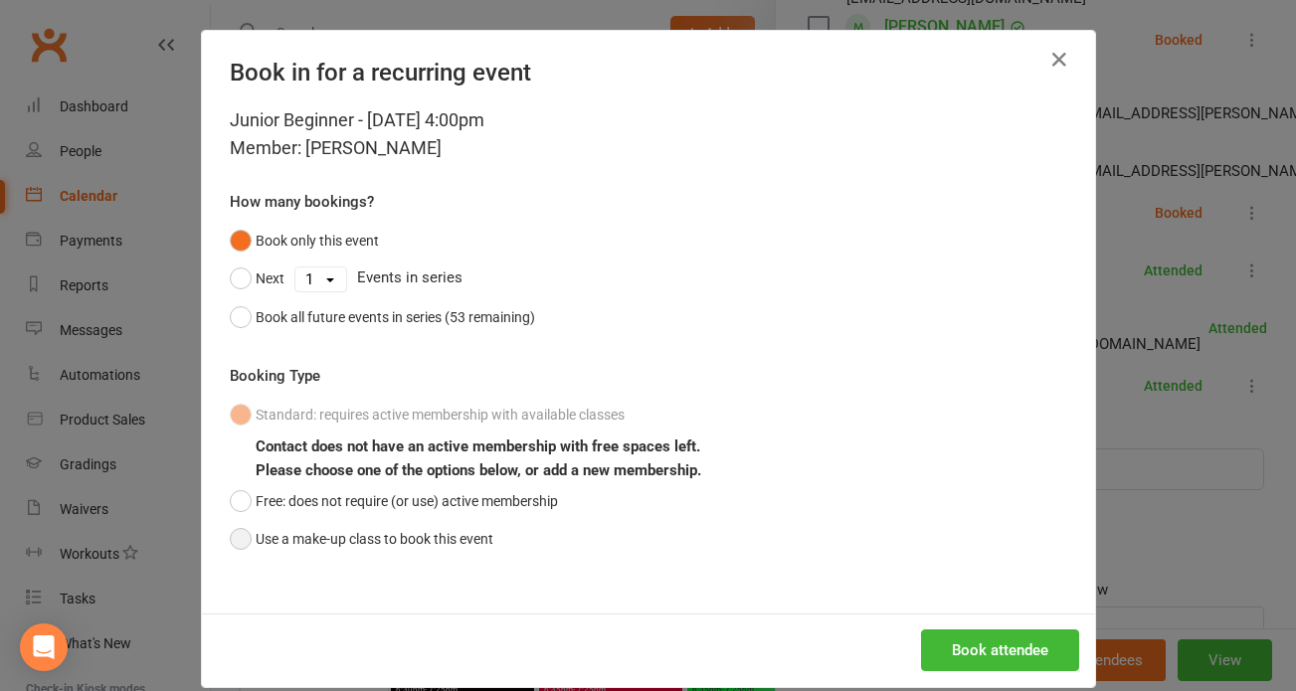
drag, startPoint x: 226, startPoint y: 537, endPoint x: 472, endPoint y: 549, distance: 246.0
click at [247, 537] on button "Use a make-up class to book this event" at bounding box center [362, 539] width 264 height 38
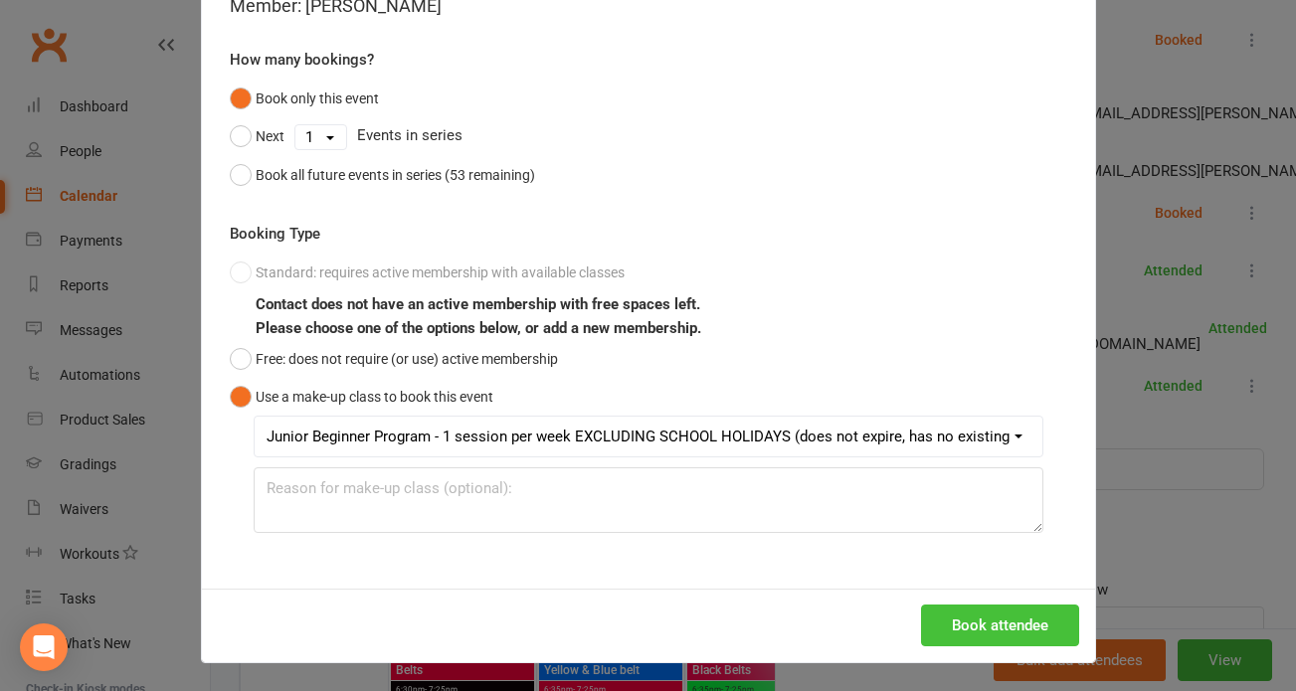
click at [977, 621] on button "Book attendee" at bounding box center [1000, 626] width 158 height 42
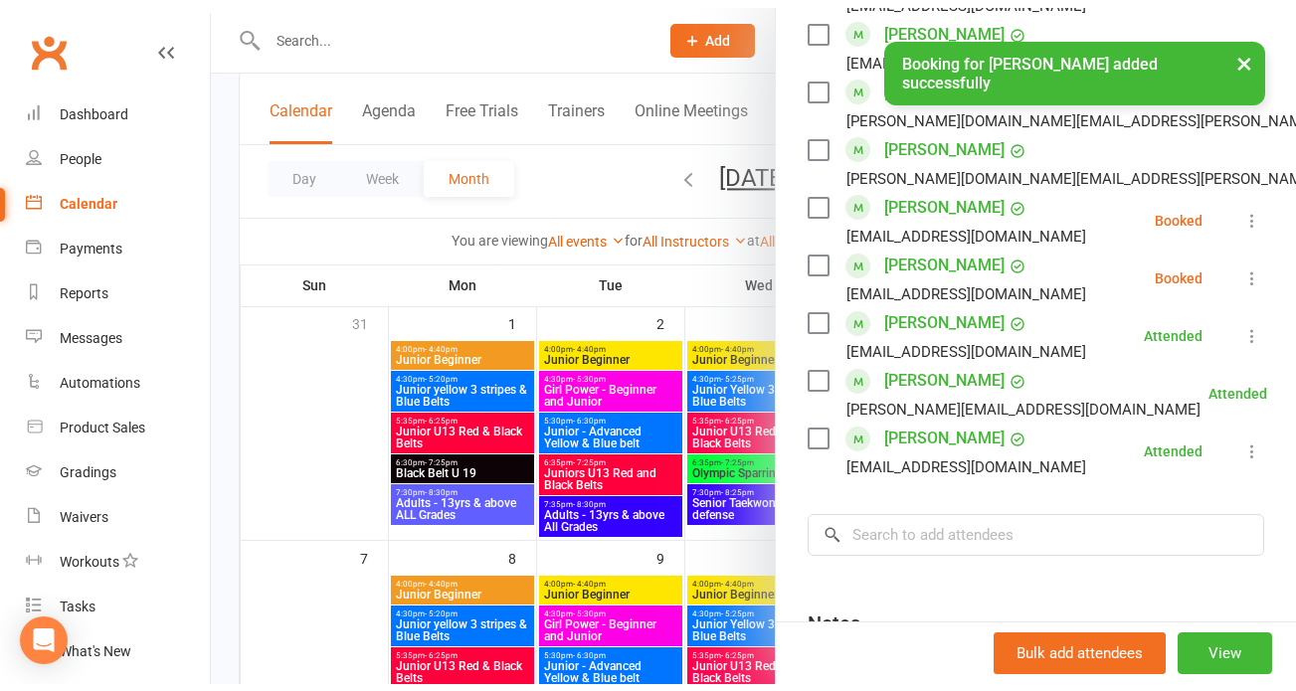
scroll to position [732, 0]
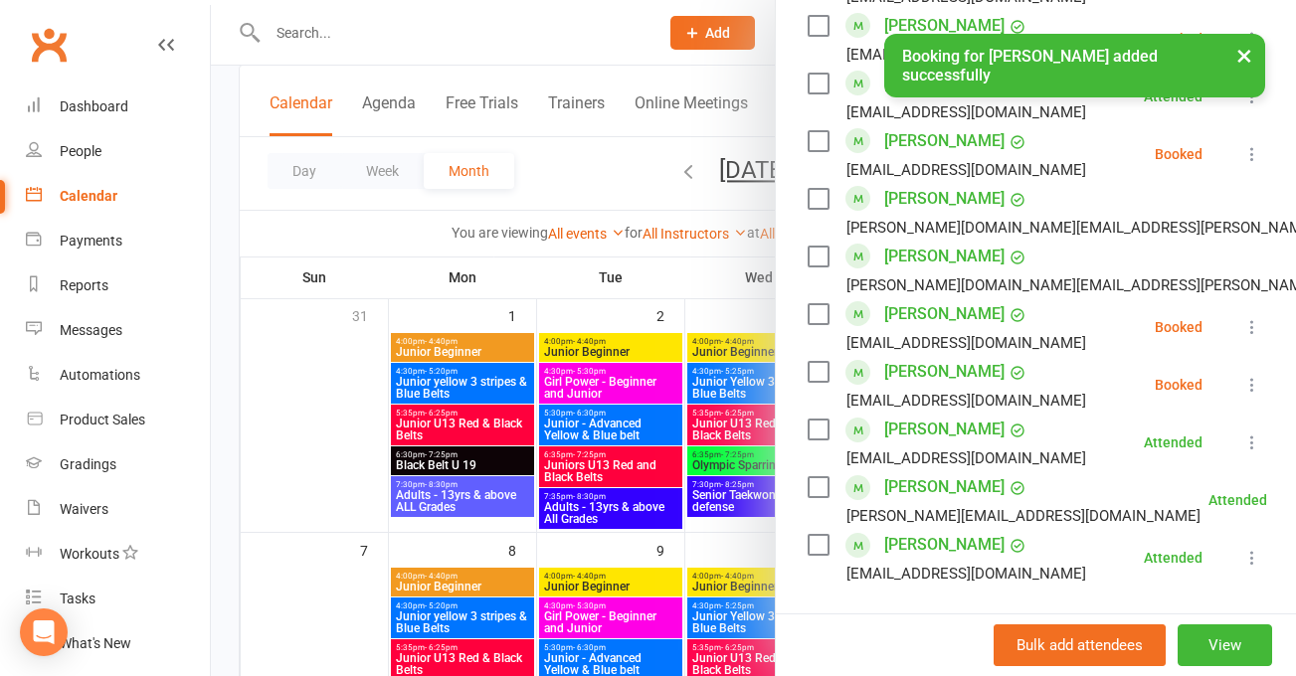
click at [1243, 334] on icon at bounding box center [1253, 327] width 20 height 20
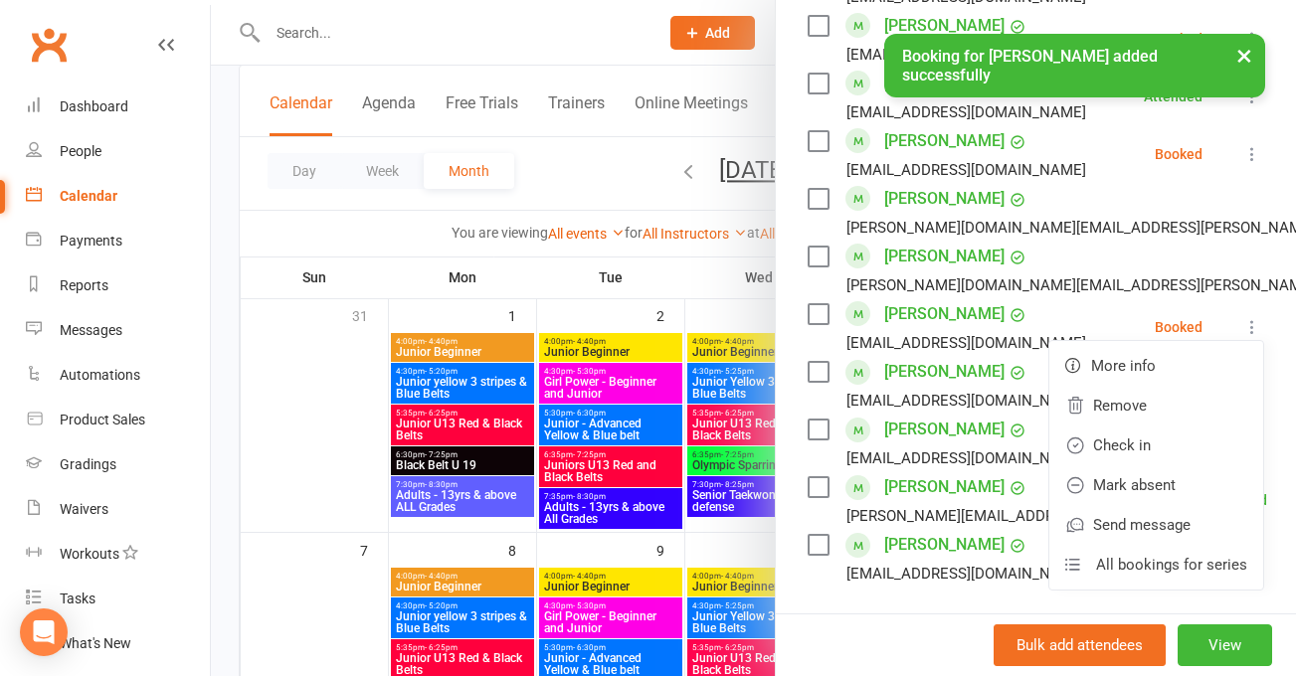
drag, startPoint x: 1126, startPoint y: 446, endPoint x: 1236, endPoint y: 372, distance: 131.9
click at [1128, 444] on link "Check in" at bounding box center [1157, 446] width 214 height 40
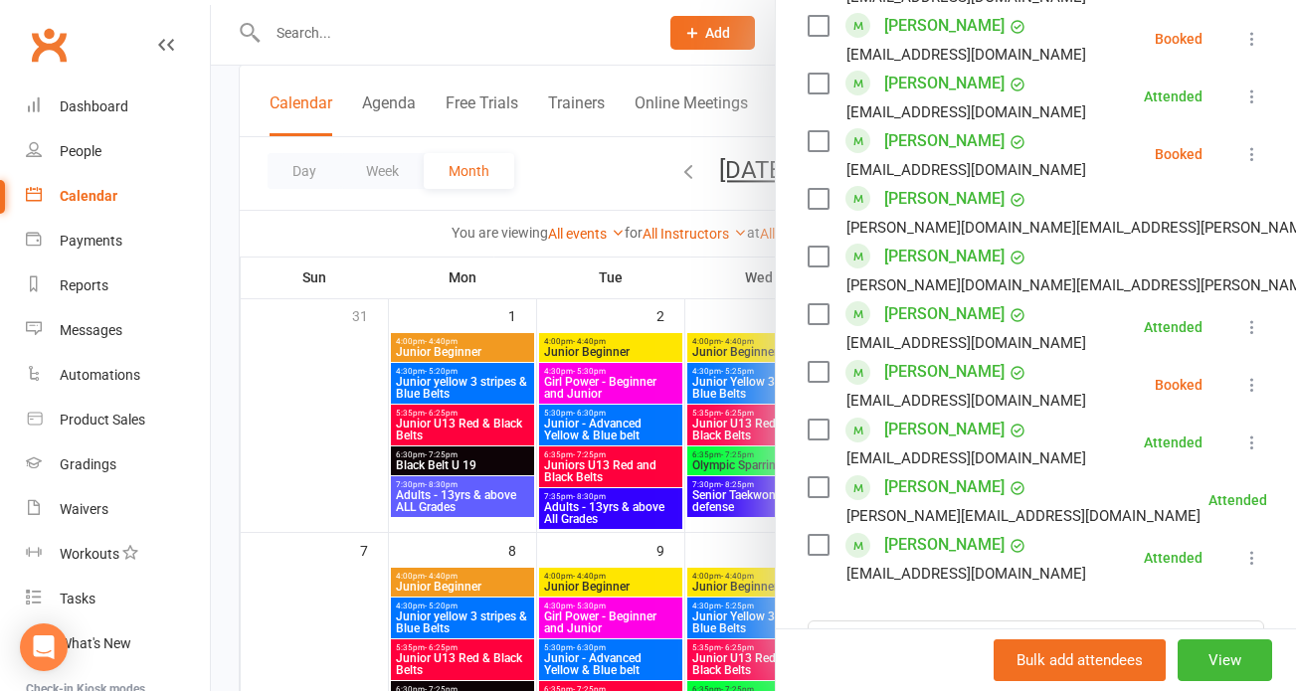
click at [1243, 386] on icon at bounding box center [1253, 385] width 20 height 20
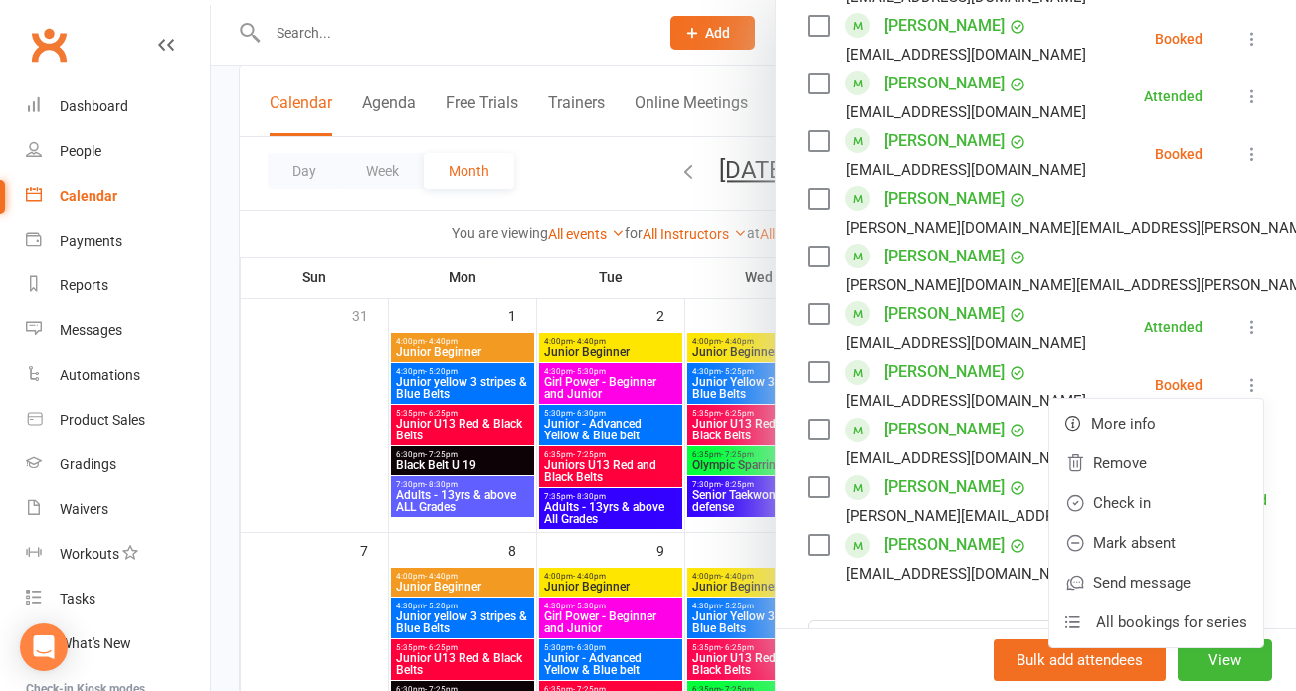
drag, startPoint x: 1152, startPoint y: 493, endPoint x: 1216, endPoint y: 477, distance: 65.9
click at [1152, 493] on link "Check in" at bounding box center [1157, 503] width 214 height 40
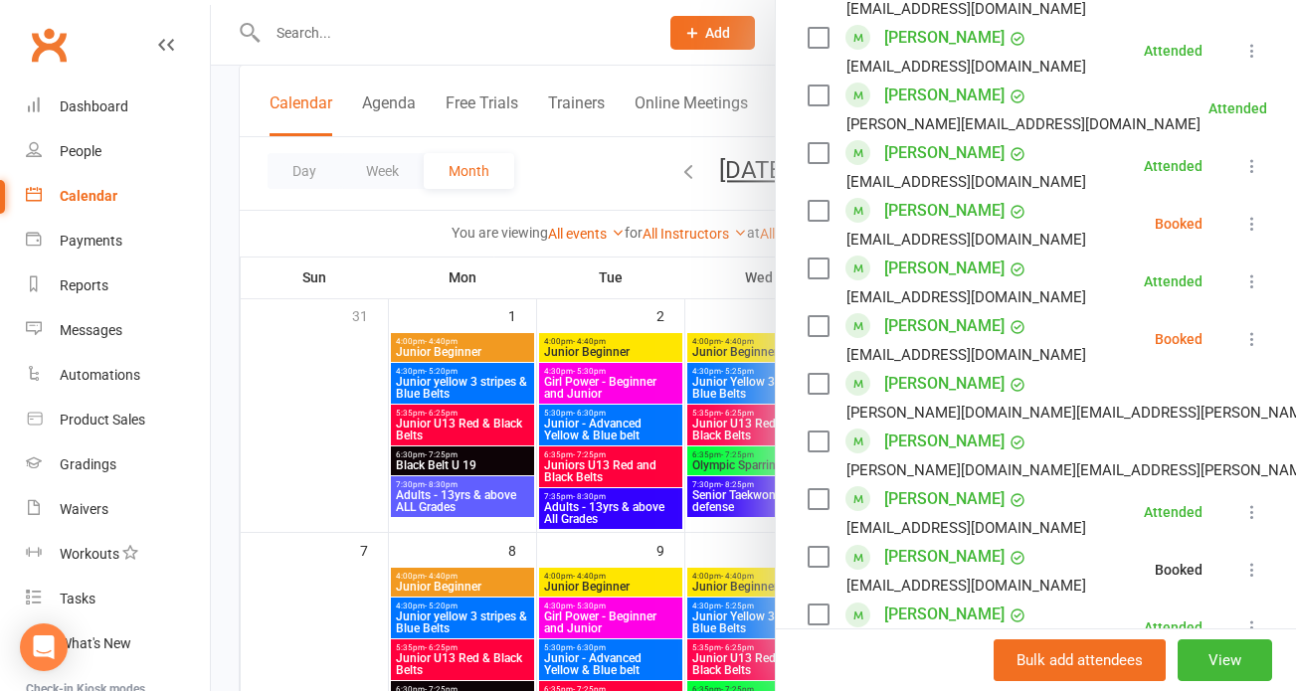
scroll to position [0, 0]
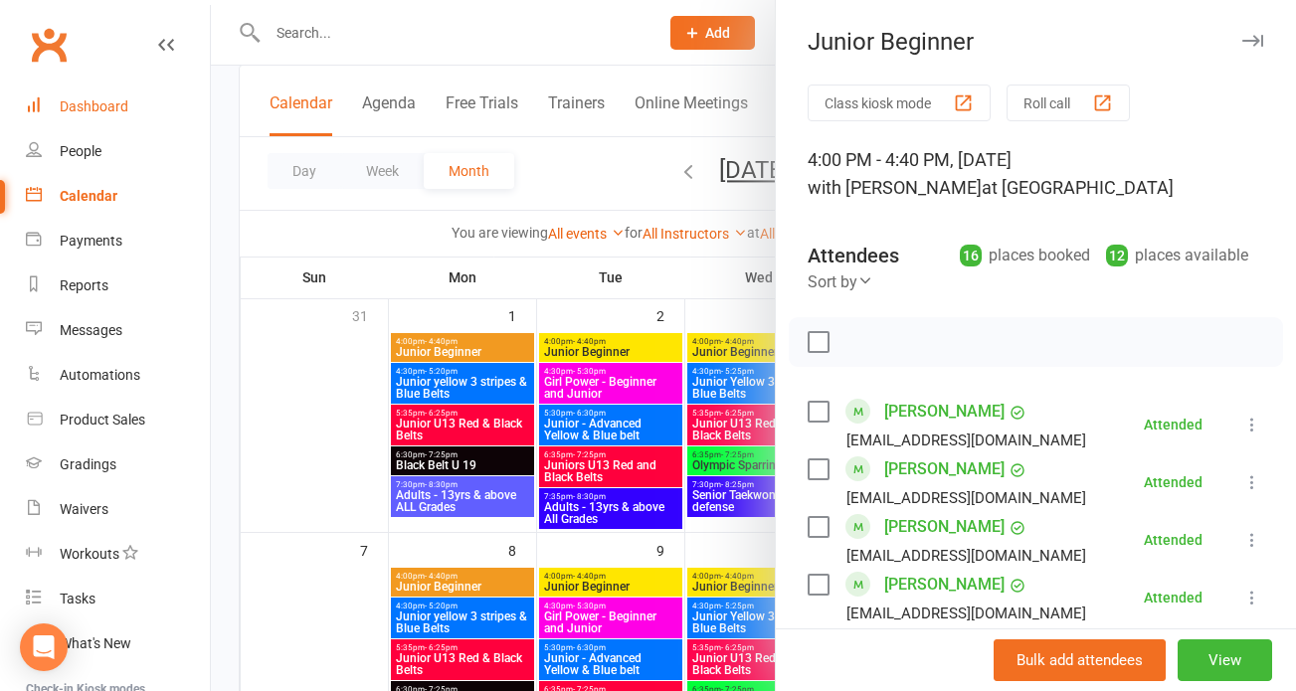
click at [101, 105] on div "Dashboard" at bounding box center [94, 106] width 69 height 16
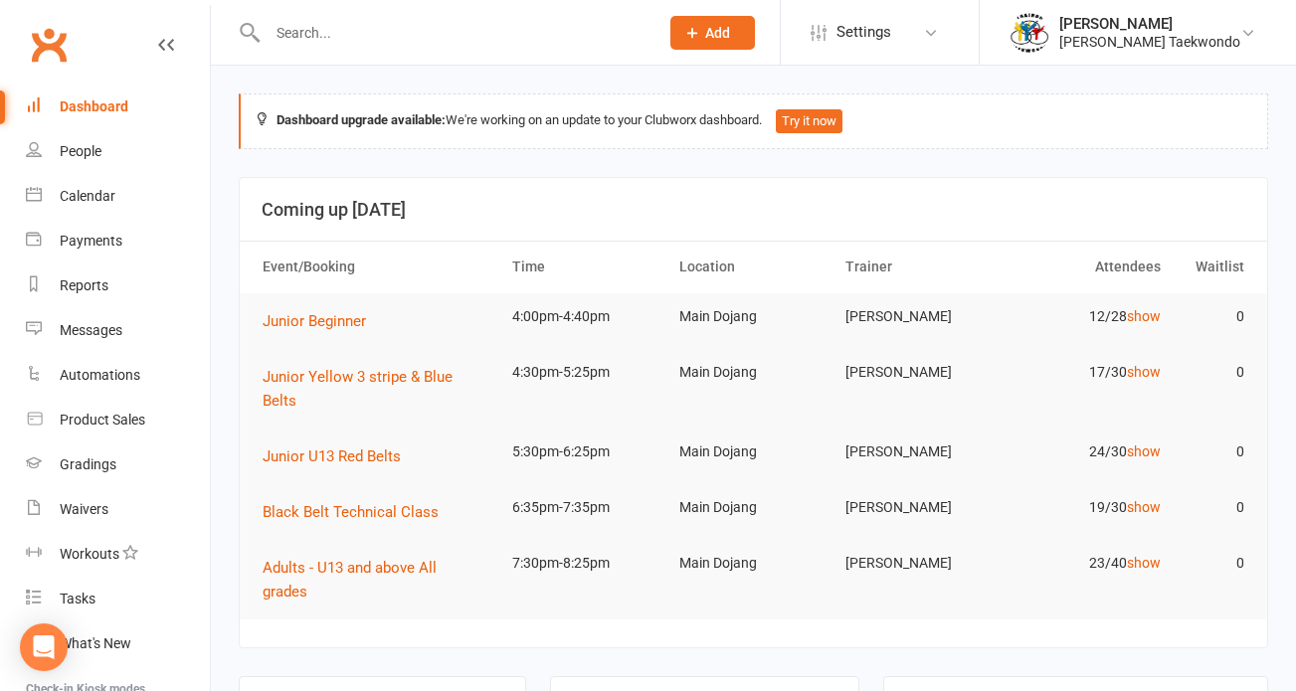
drag, startPoint x: 684, startPoint y: 672, endPoint x: 894, endPoint y: 584, distance: 227.4
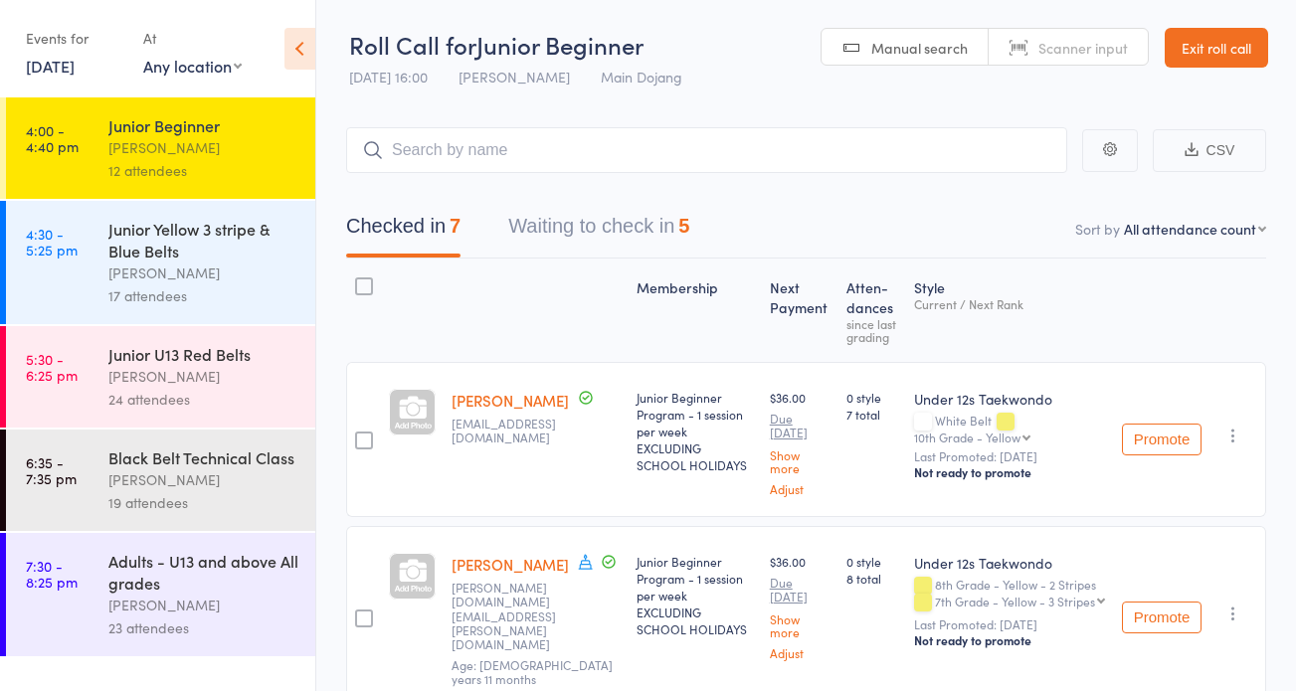
click at [624, 222] on button "Waiting to check in 5" at bounding box center [598, 231] width 181 height 53
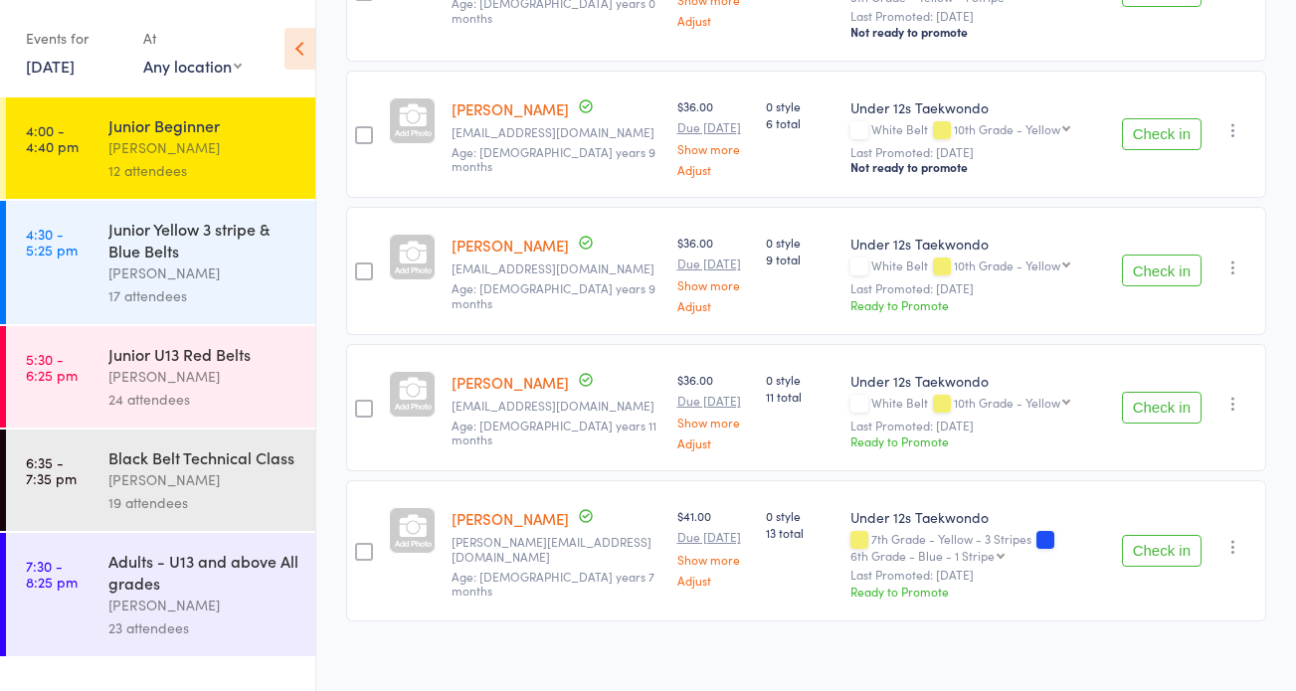
scroll to position [446, 0]
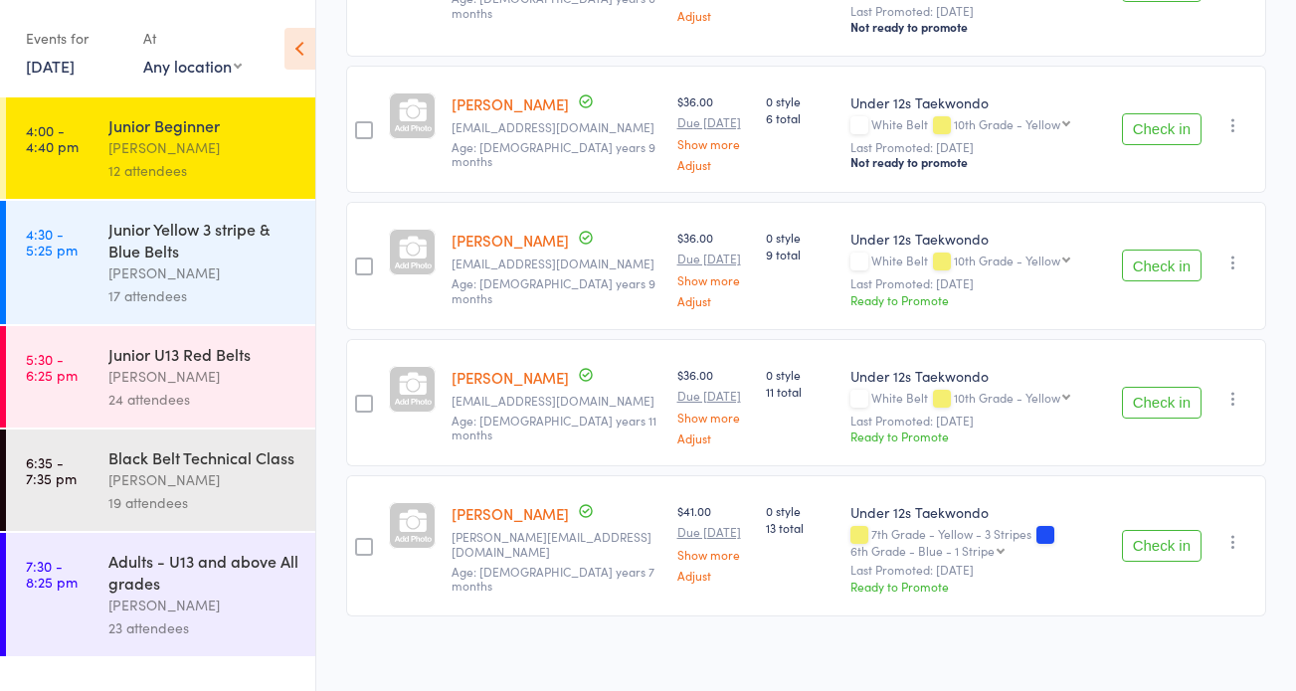
click at [1239, 536] on icon "button" at bounding box center [1234, 542] width 20 height 20
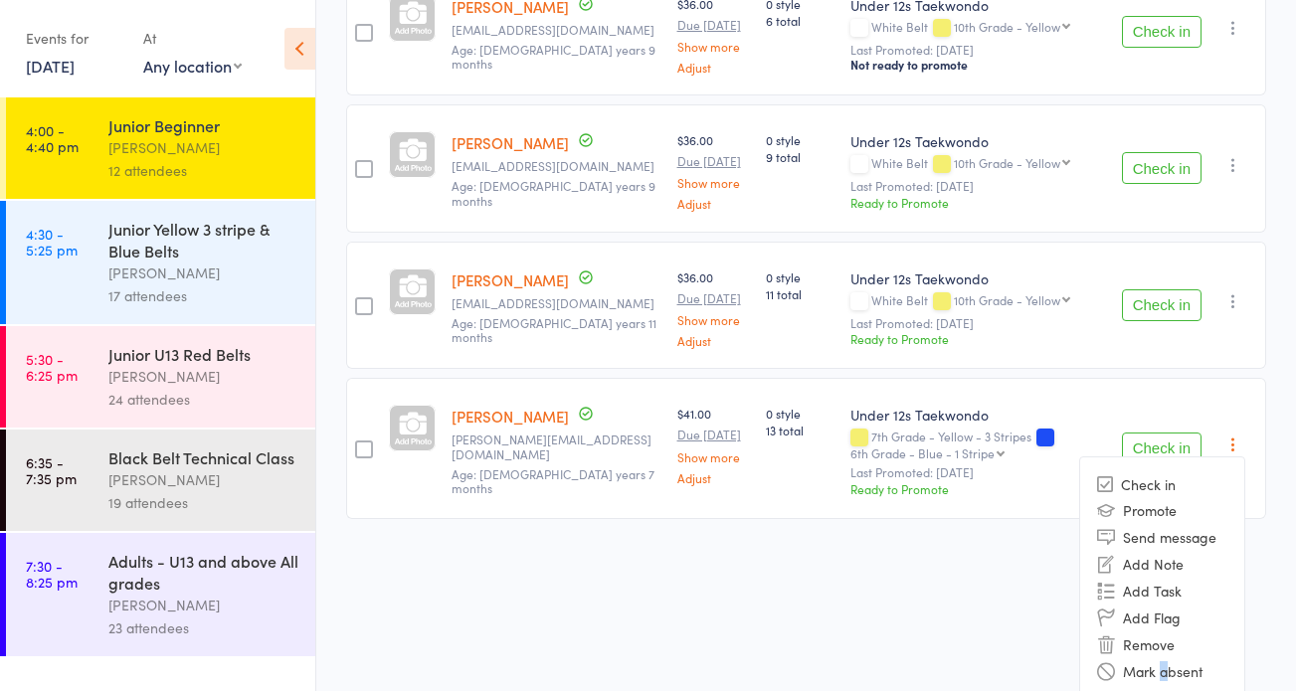
drag, startPoint x: 1166, startPoint y: 667, endPoint x: 1172, endPoint y: 653, distance: 15.2
click at [1166, 667] on li "Mark absent" at bounding box center [1162, 671] width 164 height 27
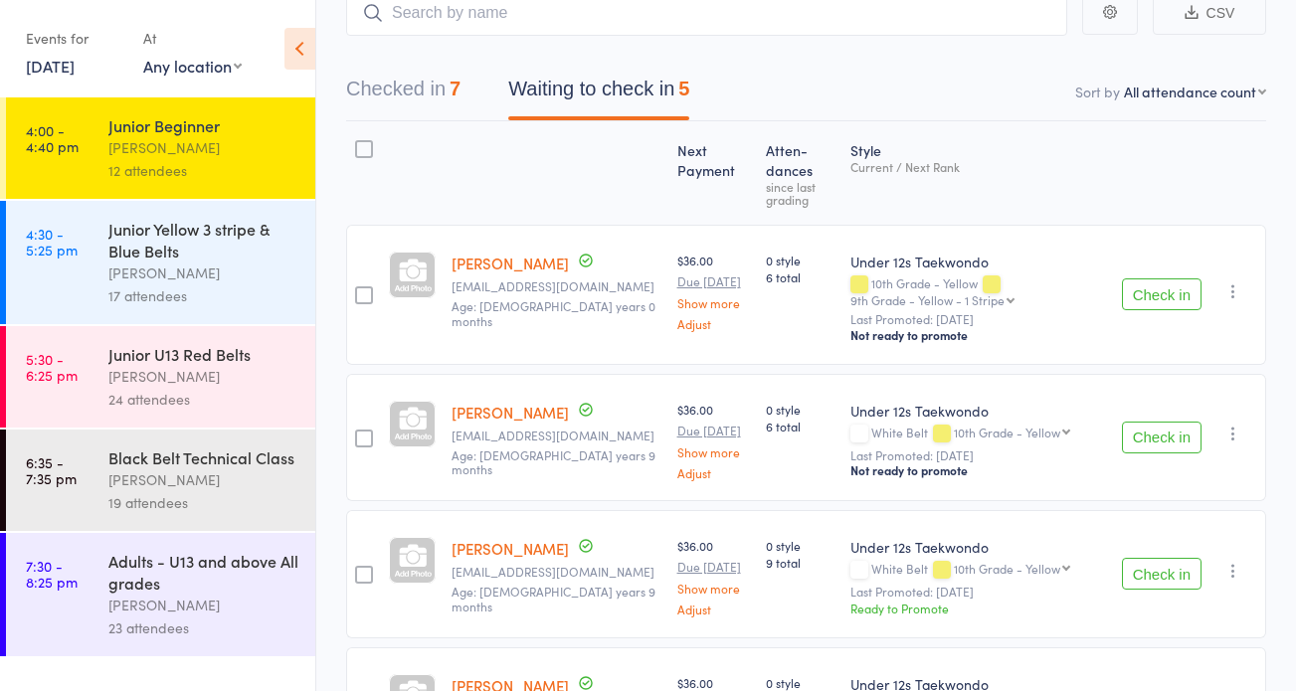
scroll to position [132, 0]
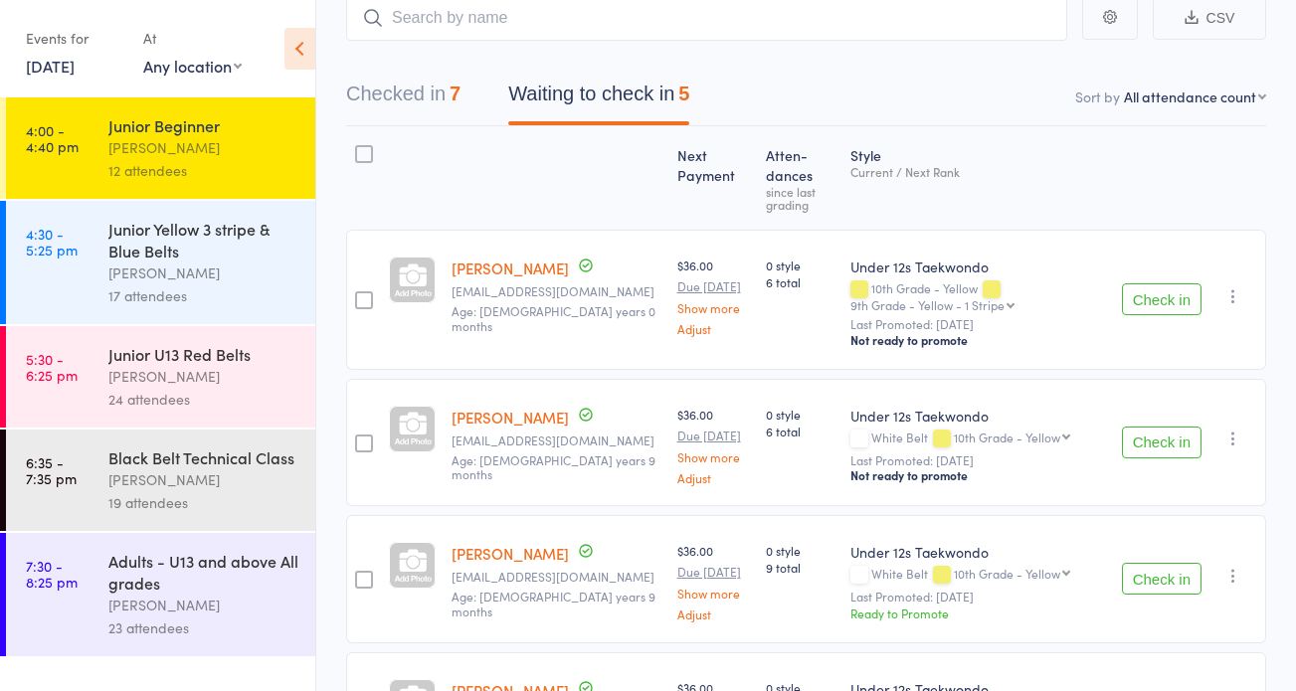
click at [638, 87] on button "Waiting to check in 5" at bounding box center [598, 99] width 181 height 53
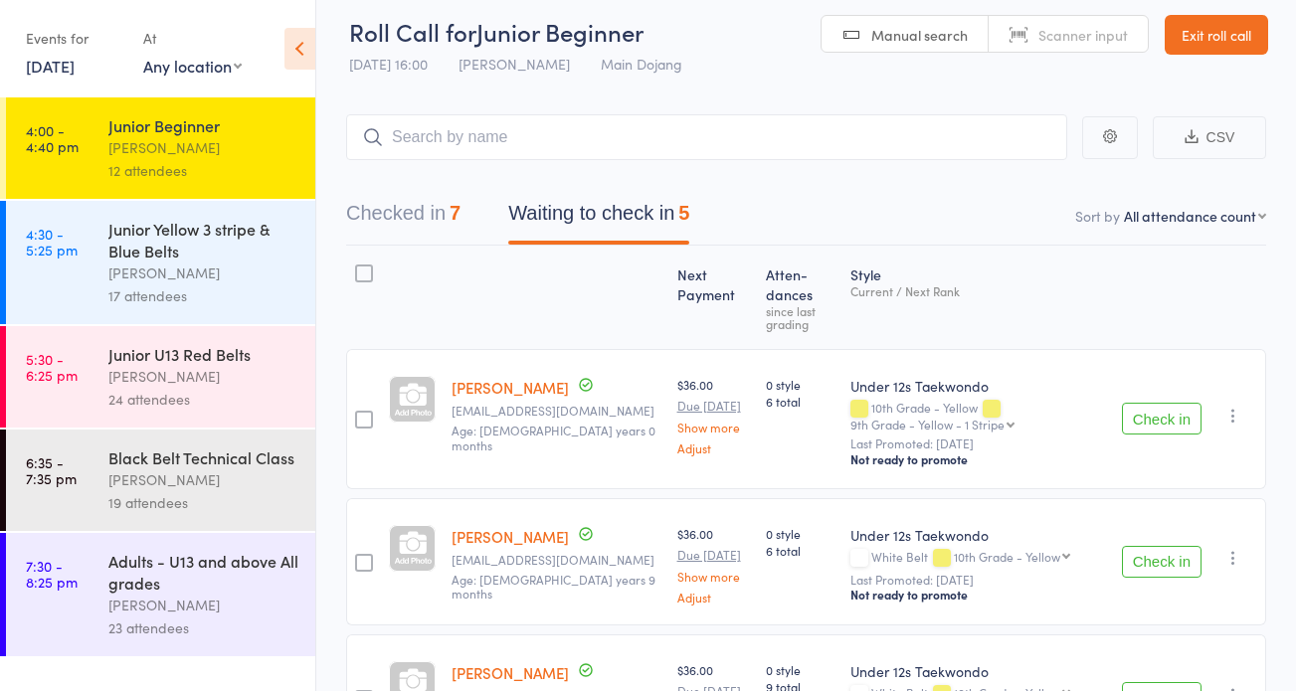
scroll to position [0, 0]
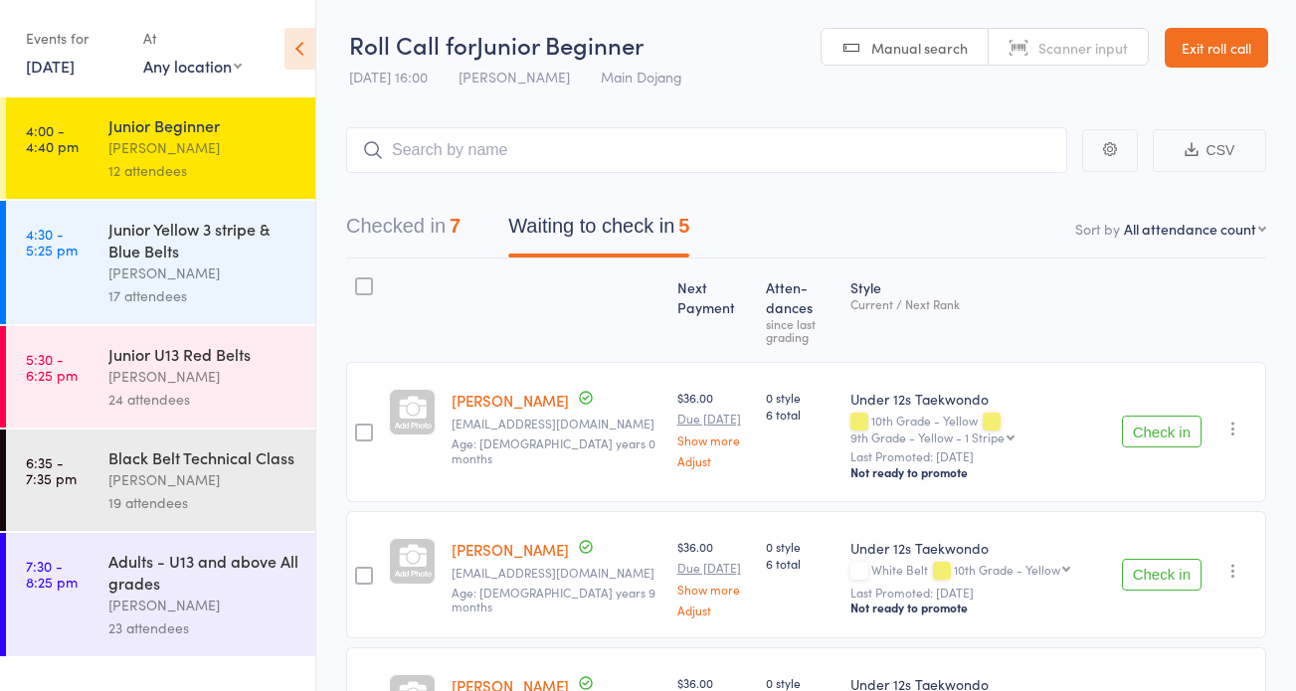
click at [430, 222] on button "Checked in 7" at bounding box center [403, 231] width 114 height 53
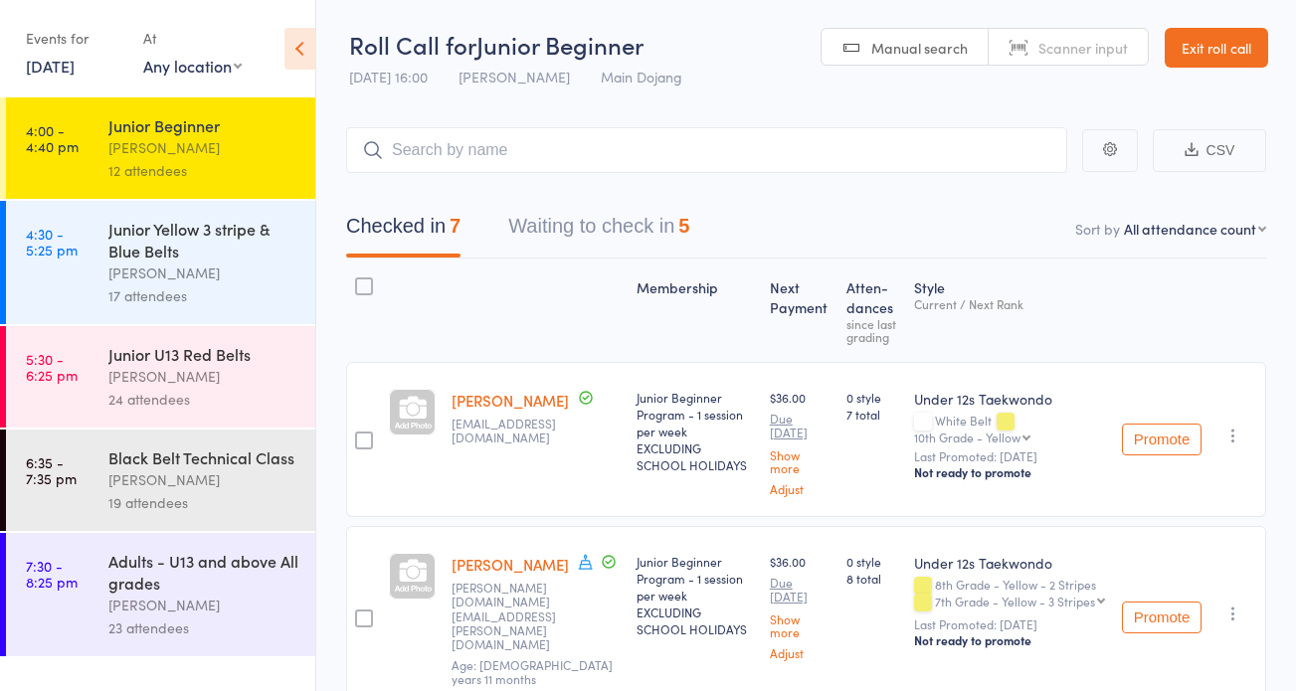
click at [423, 232] on button "Checked in 7" at bounding box center [403, 231] width 114 height 53
click at [1206, 44] on link "Exit roll call" at bounding box center [1216, 48] width 103 height 40
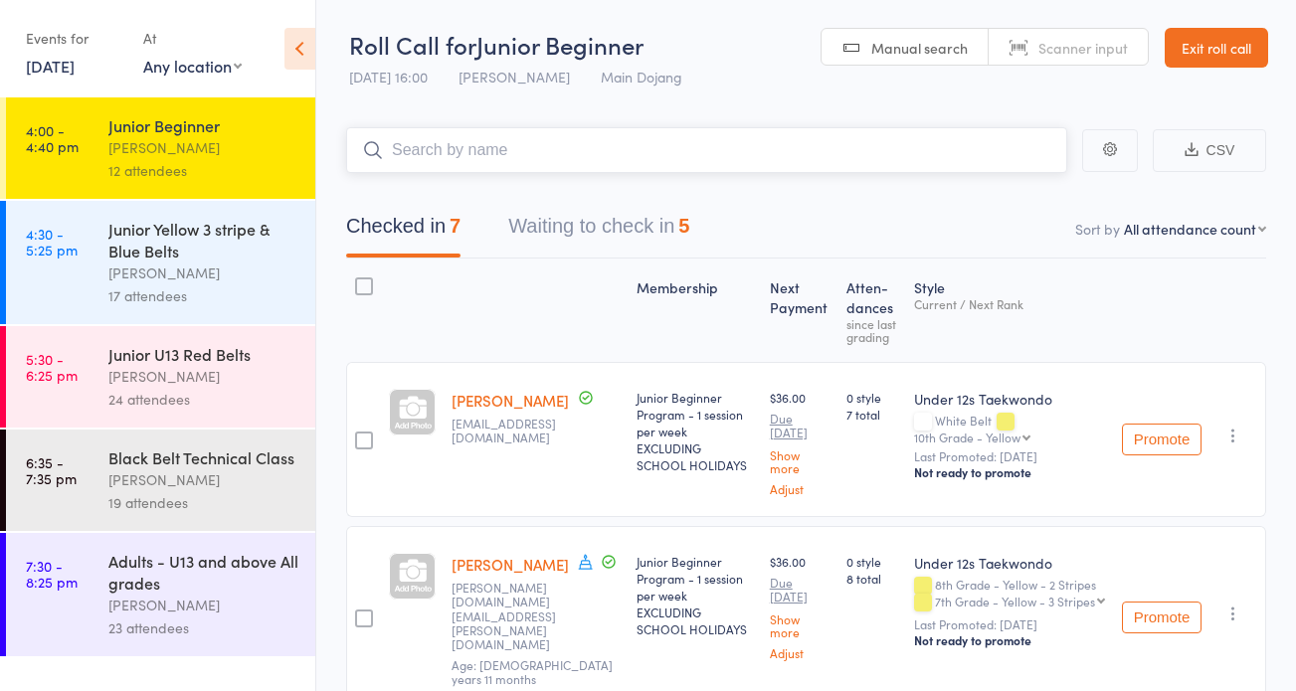
click at [419, 219] on button "Checked in 7" at bounding box center [403, 231] width 114 height 53
click at [582, 232] on button "Waiting to check in 5" at bounding box center [598, 231] width 181 height 53
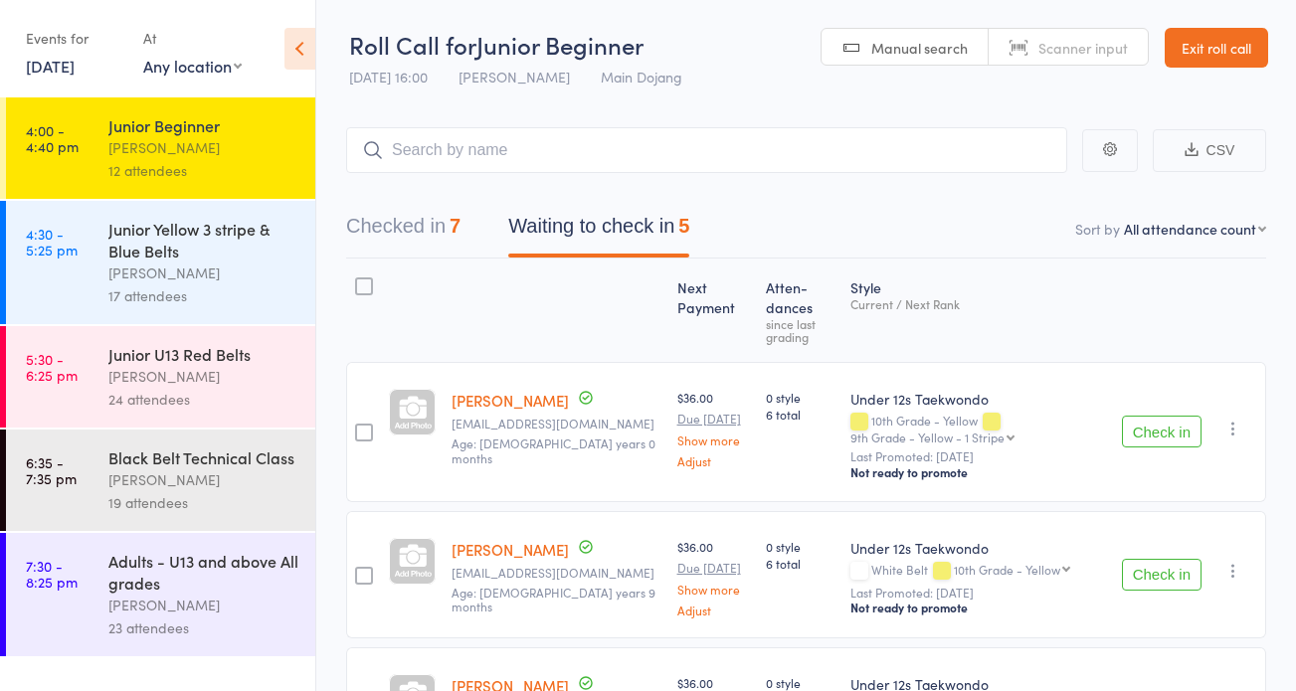
drag, startPoint x: 1225, startPoint y: 52, endPoint x: 764, endPoint y: 12, distance: 462.3
click at [1225, 52] on link "Exit roll call" at bounding box center [1216, 48] width 103 height 40
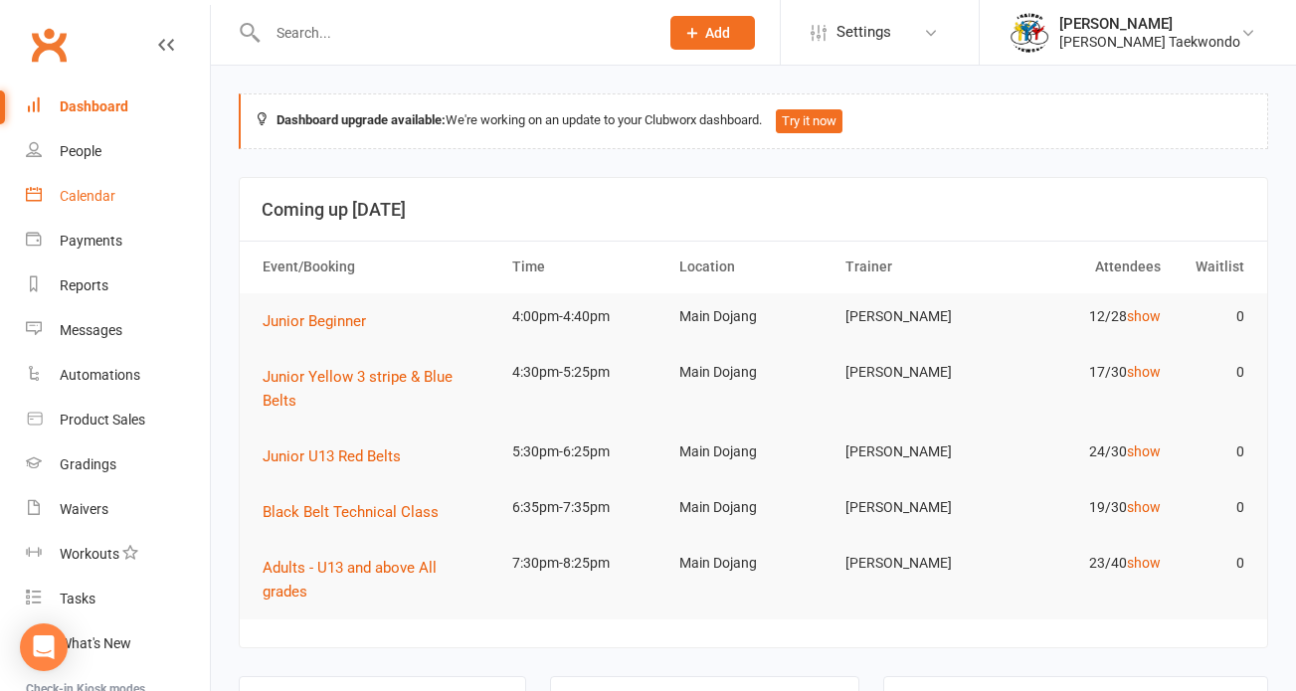
click at [94, 199] on div "Calendar" at bounding box center [88, 196] width 56 height 16
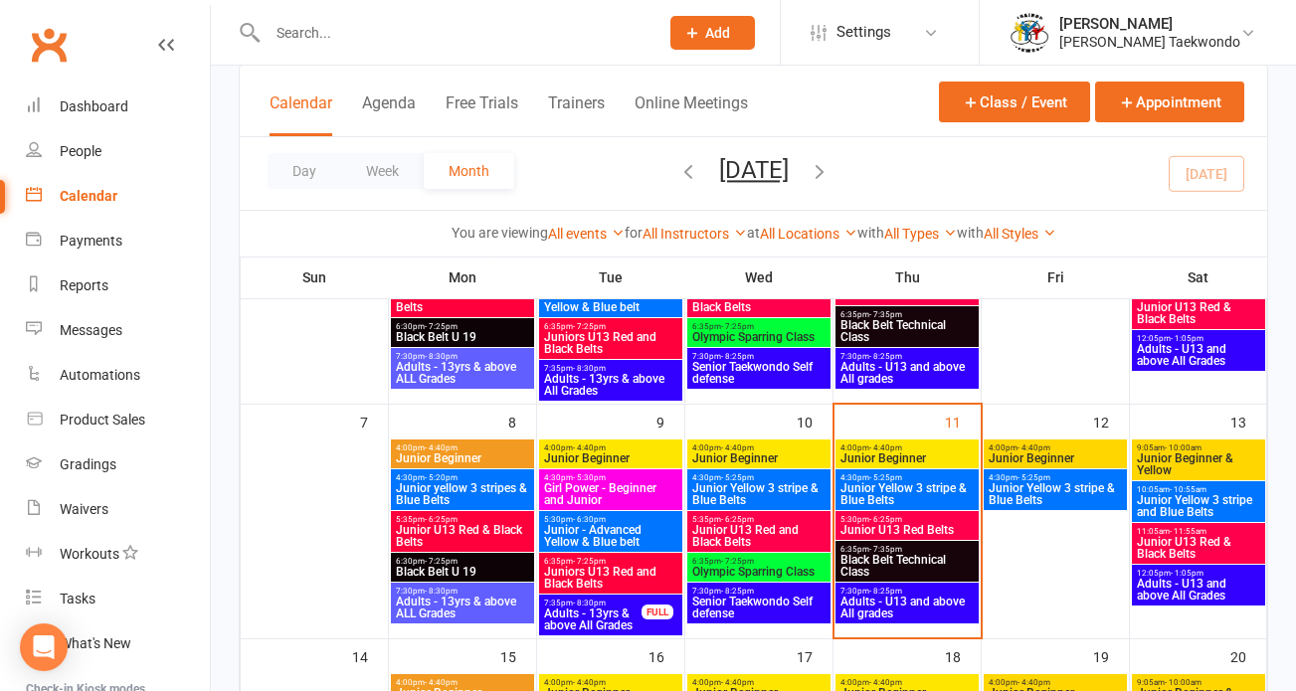
scroll to position [228, 0]
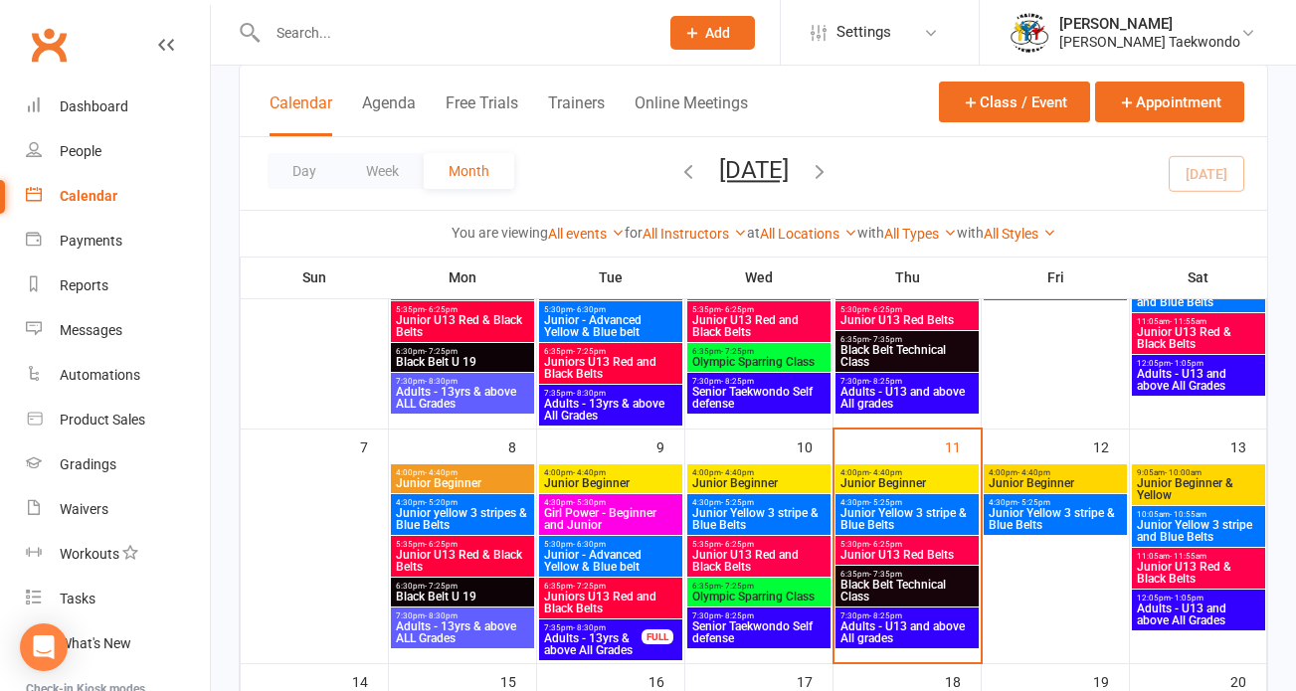
click at [852, 488] on span "Junior Beginner" at bounding box center [907, 484] width 135 height 12
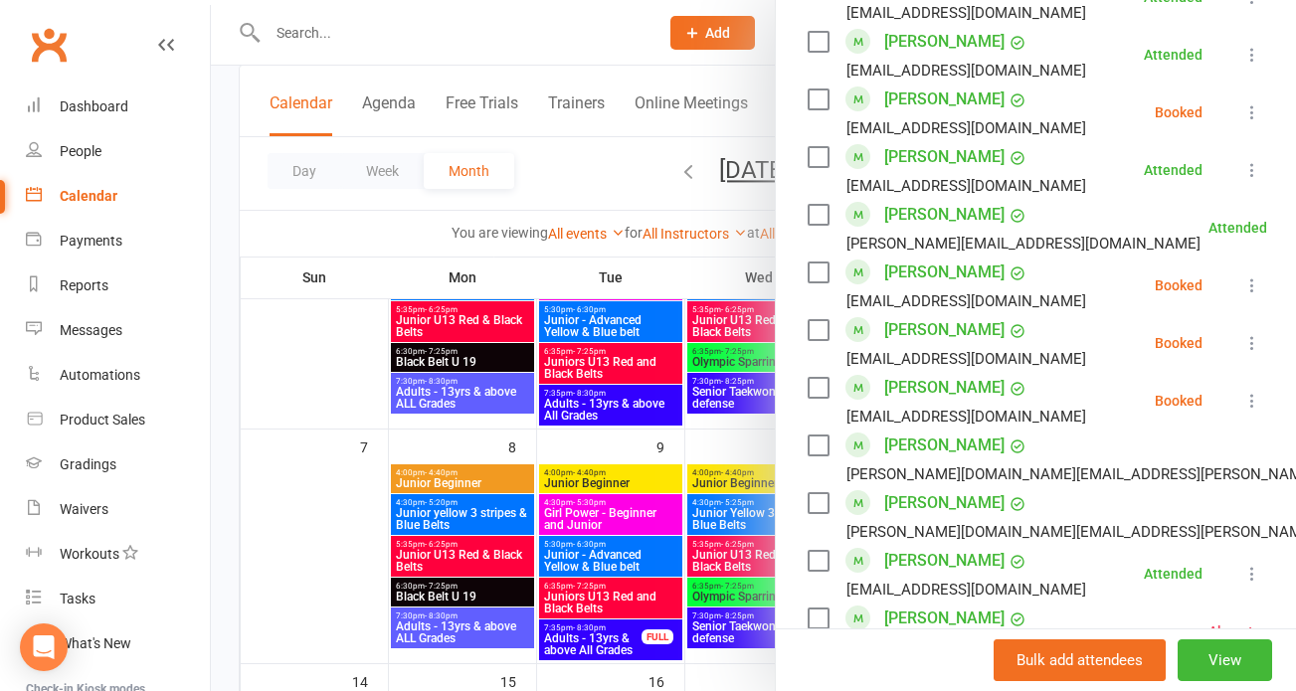
scroll to position [417, 0]
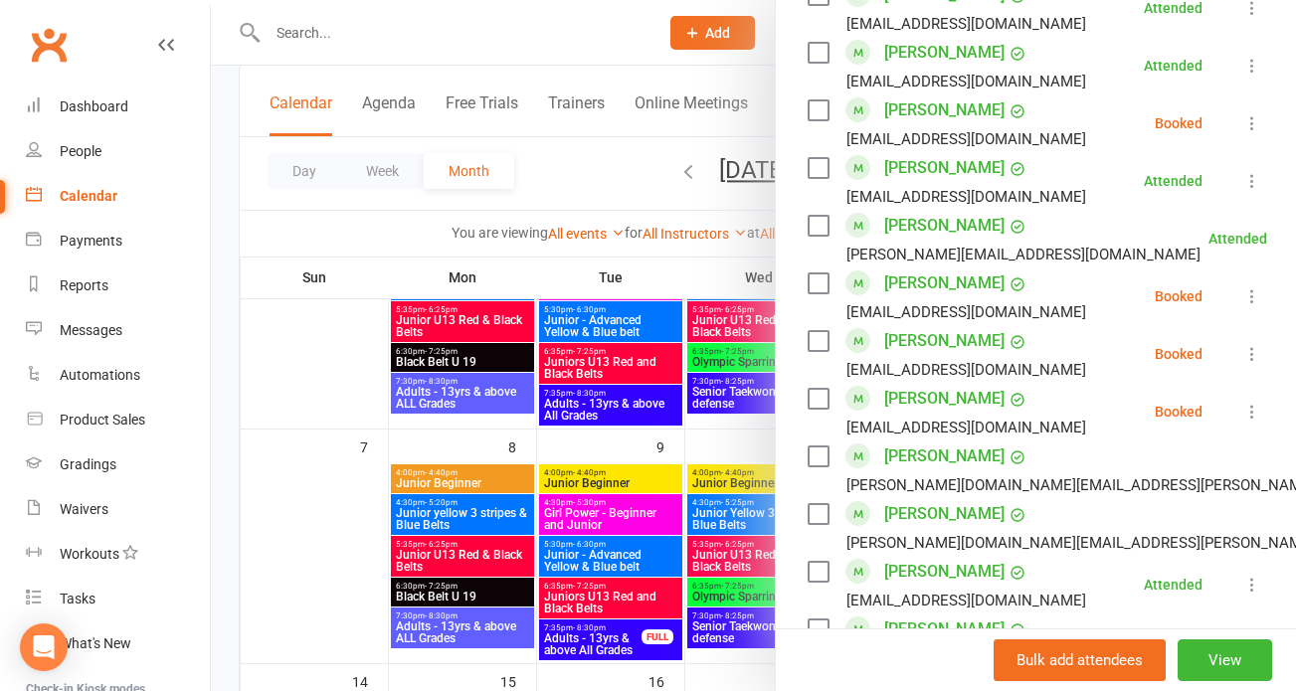
click at [1243, 291] on icon at bounding box center [1253, 297] width 20 height 20
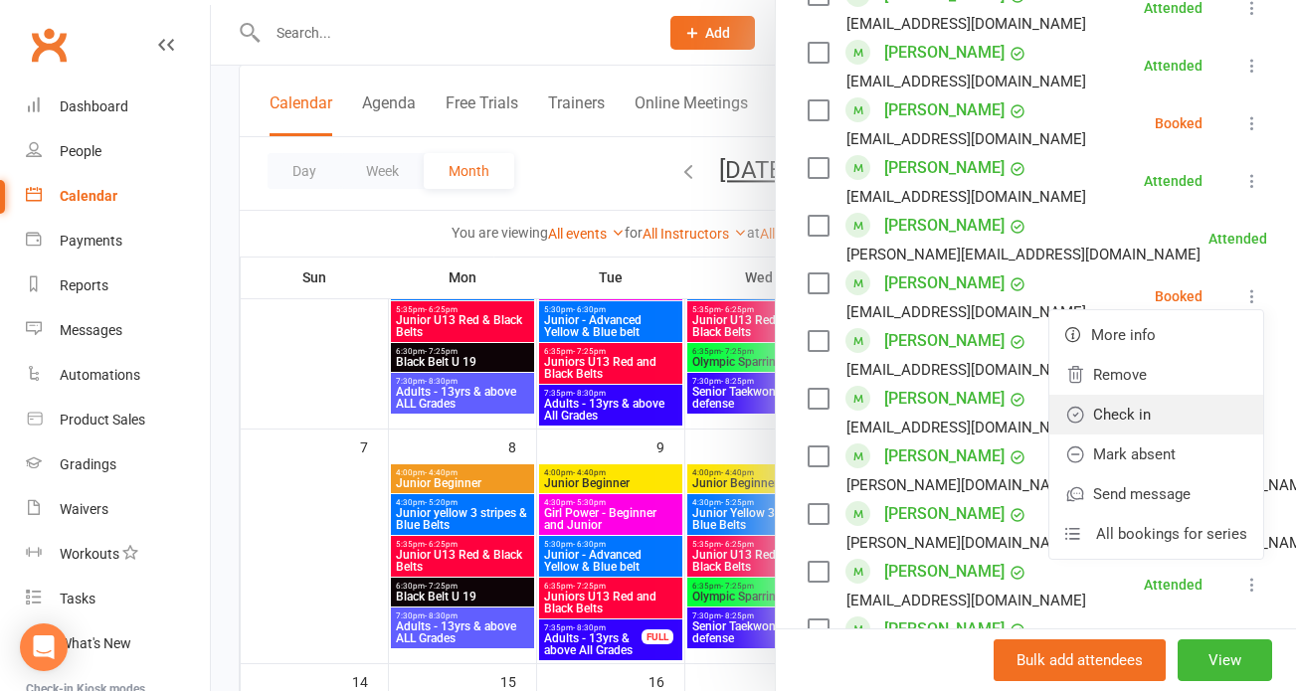
click at [1126, 422] on link "Check in" at bounding box center [1157, 415] width 214 height 40
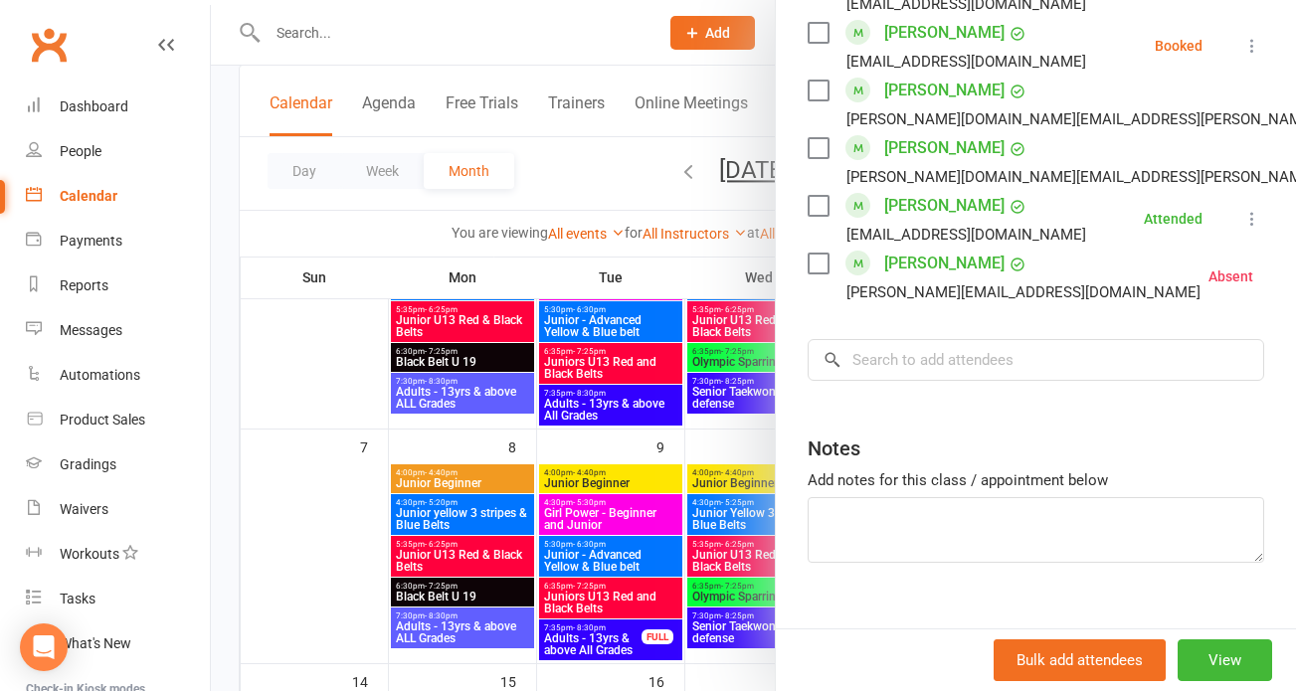
scroll to position [785, 0]
click at [902, 362] on input "search" at bounding box center [1036, 358] width 457 height 42
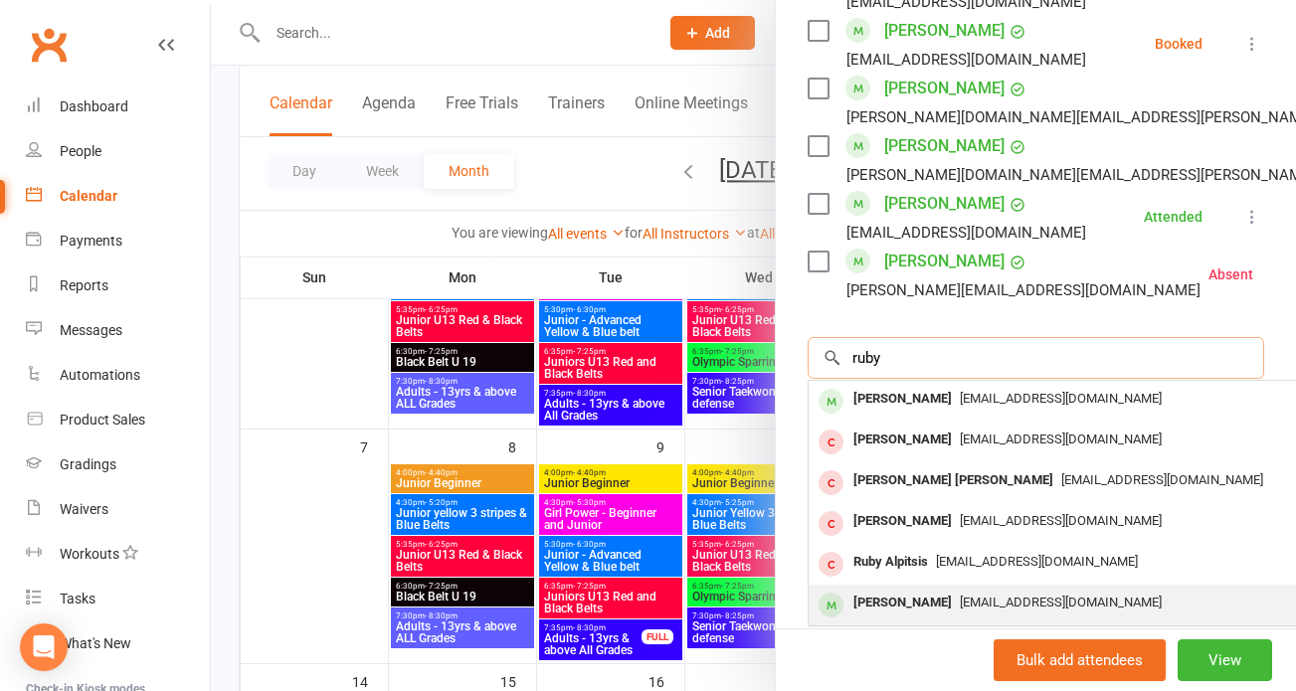
type input "ruby"
click at [891, 590] on div "Ruby Ryan" at bounding box center [903, 603] width 114 height 29
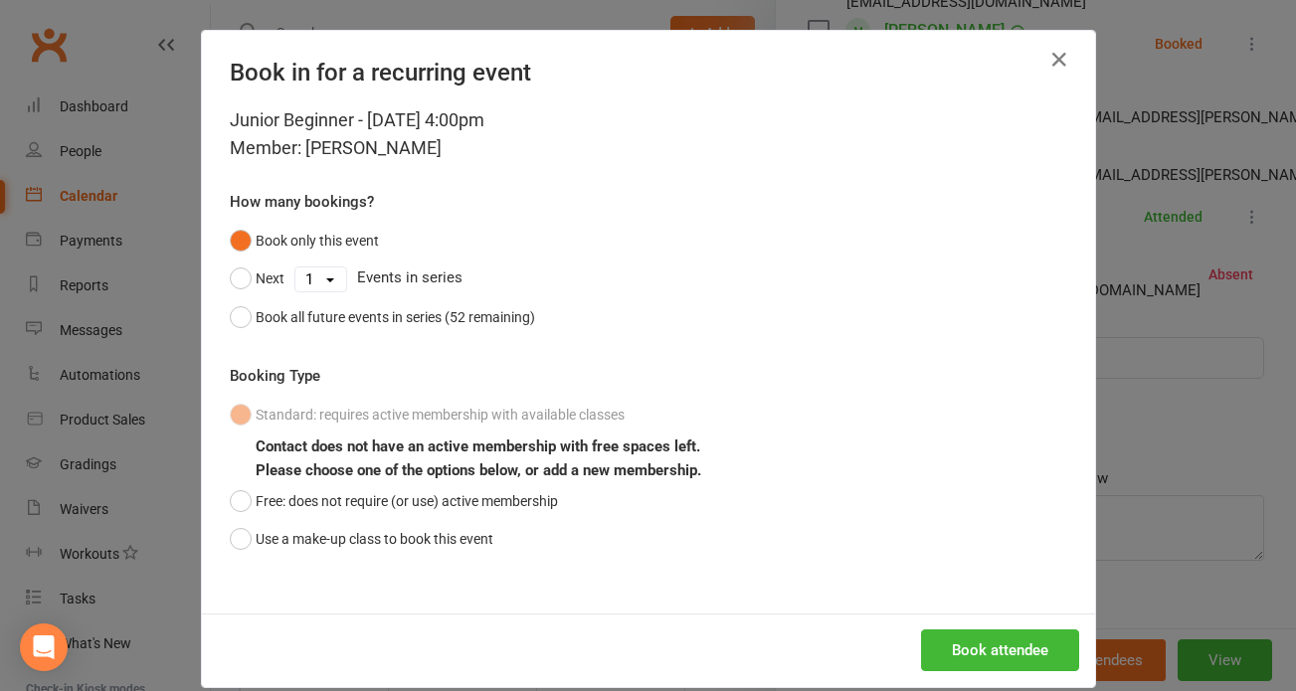
drag, startPoint x: 234, startPoint y: 496, endPoint x: 705, endPoint y: 590, distance: 480.7
click at [269, 496] on button "Free: does not require (or use) active membership" at bounding box center [394, 501] width 328 height 38
click at [957, 648] on button "Book attendee" at bounding box center [1000, 651] width 158 height 42
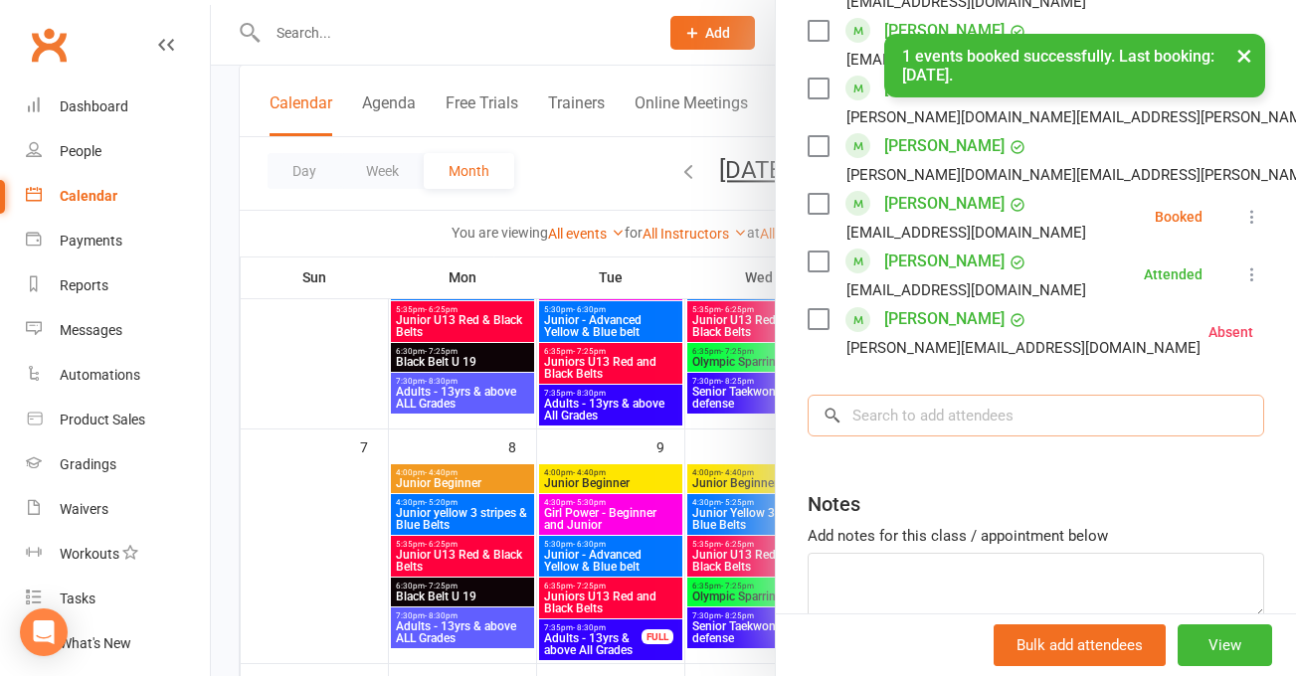
click at [897, 424] on input "search" at bounding box center [1036, 416] width 457 height 42
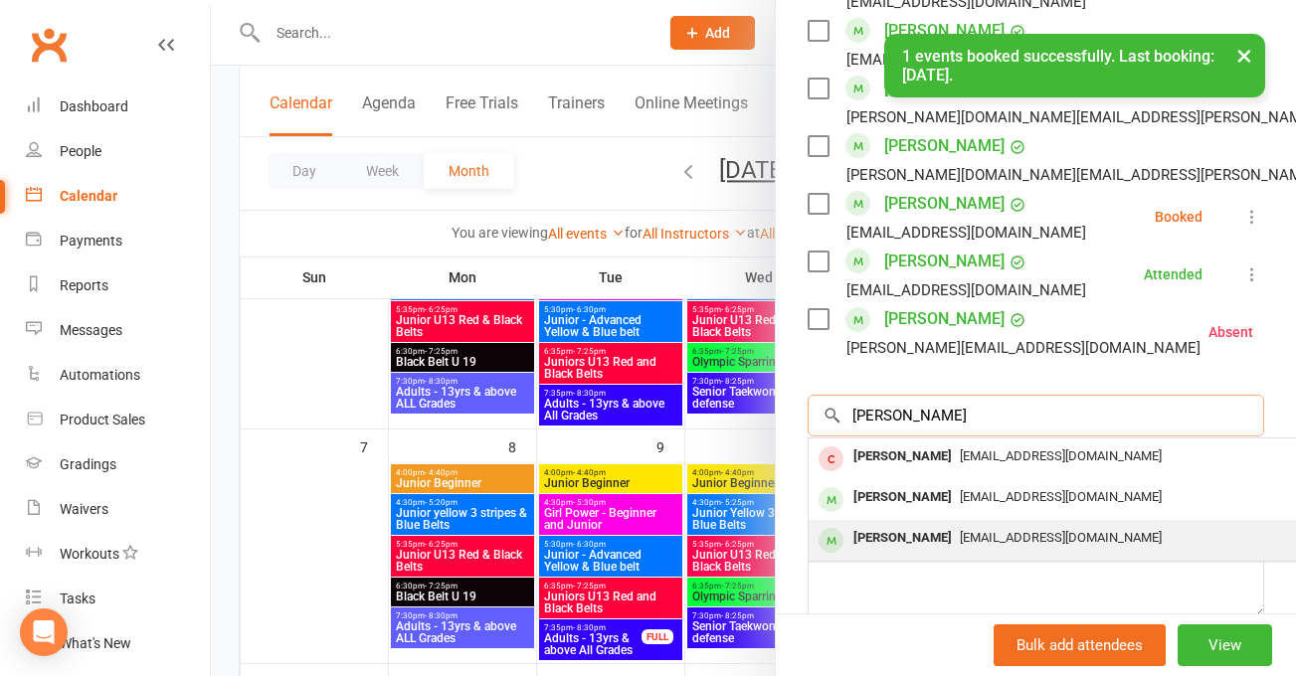
type input "tyler"
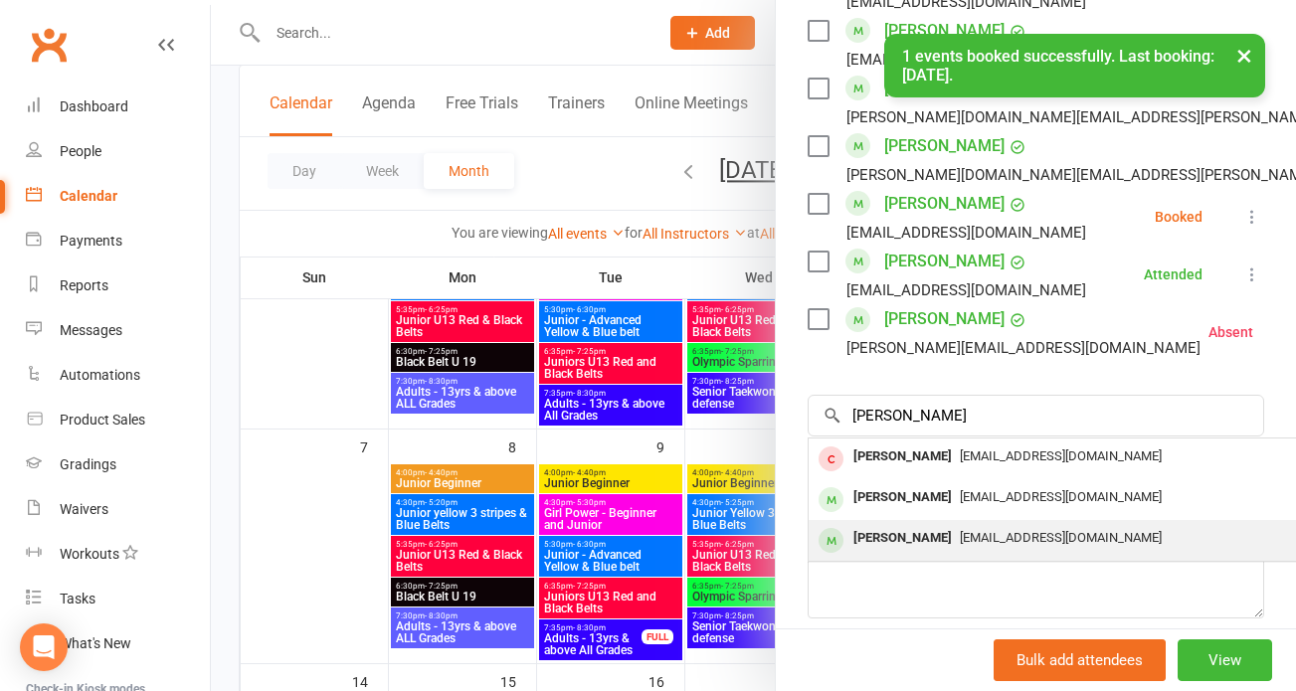
click at [960, 536] on span "Cheekymonkey2010@hotmail.com.au" at bounding box center [1061, 537] width 202 height 15
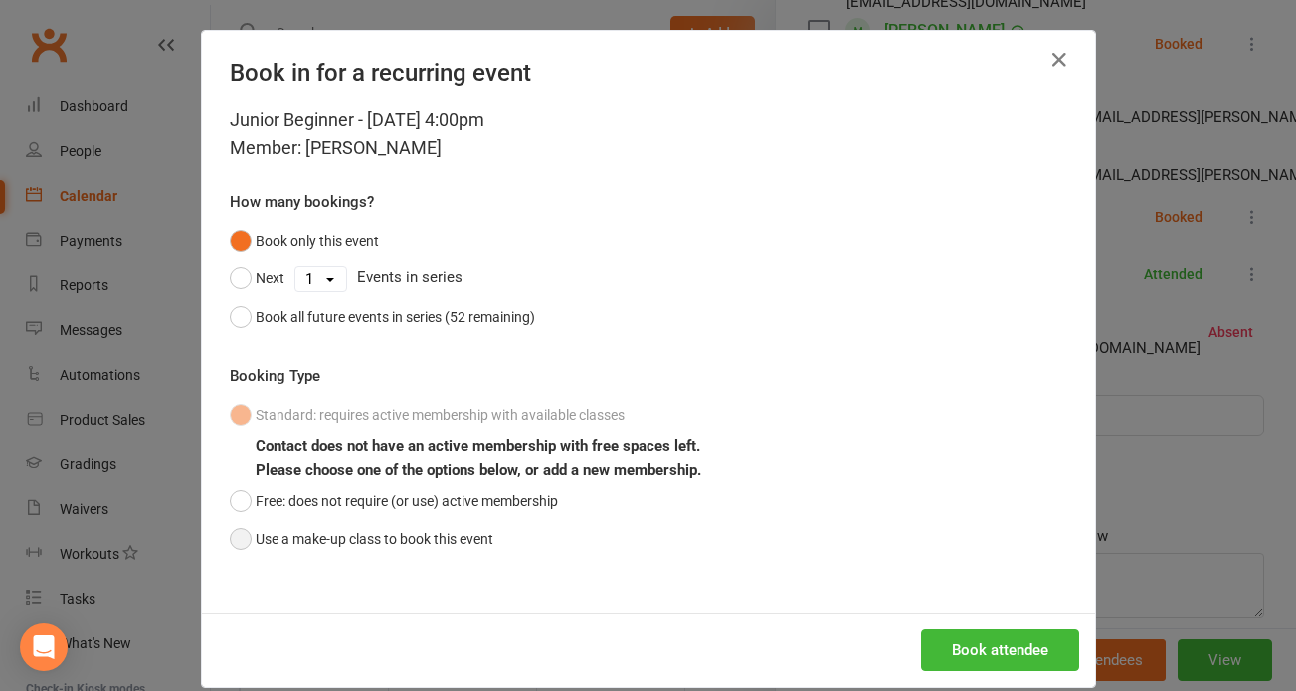
click at [244, 534] on button "Use a make-up class to book this event" at bounding box center [362, 539] width 264 height 38
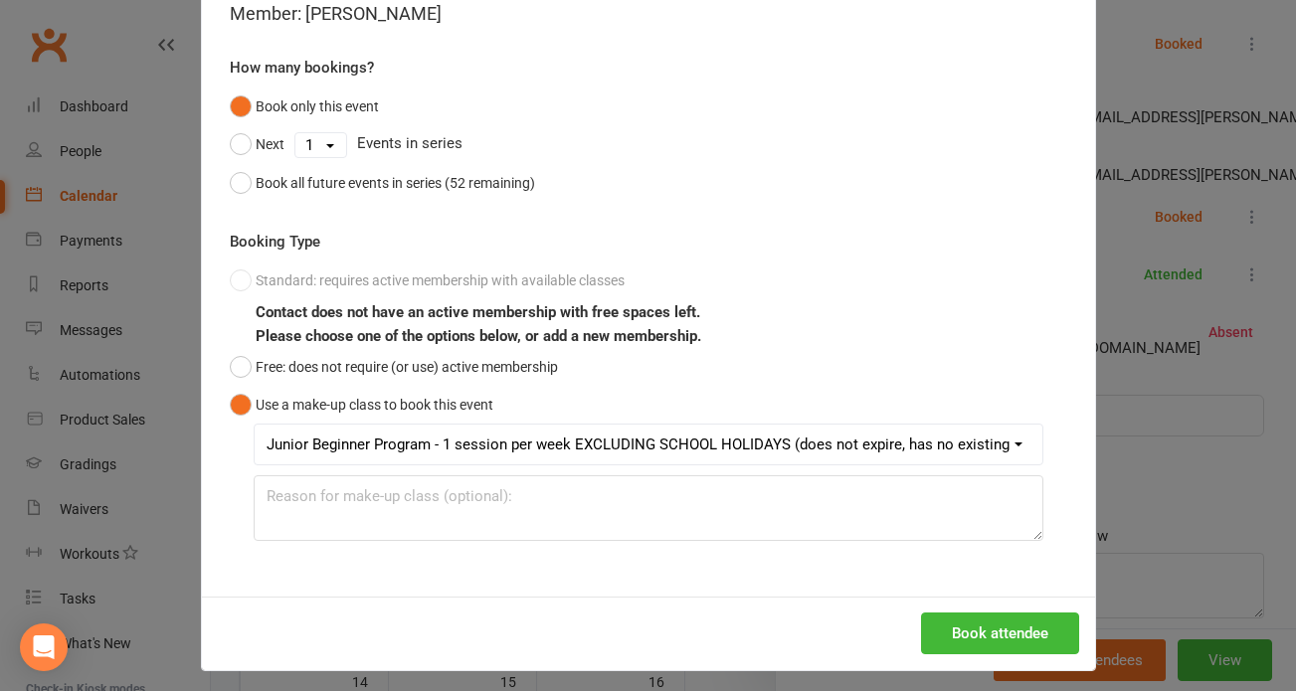
scroll to position [142, 0]
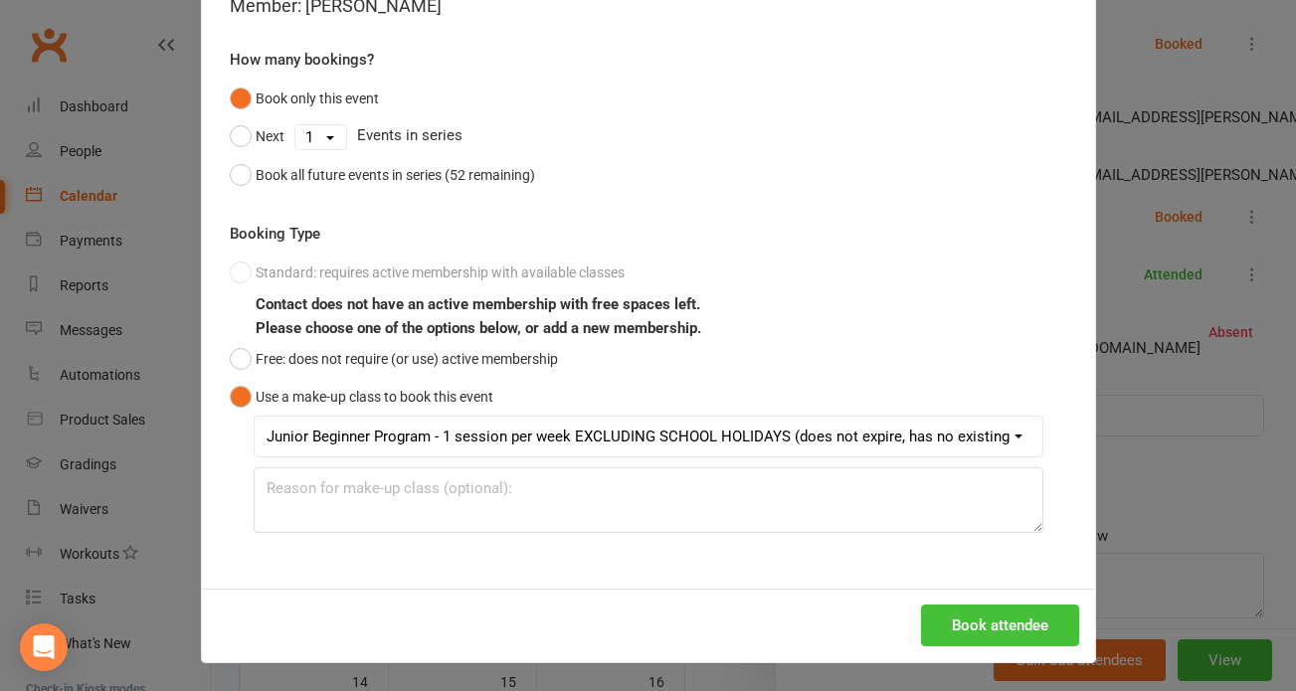
click at [978, 627] on button "Book attendee" at bounding box center [1000, 626] width 158 height 42
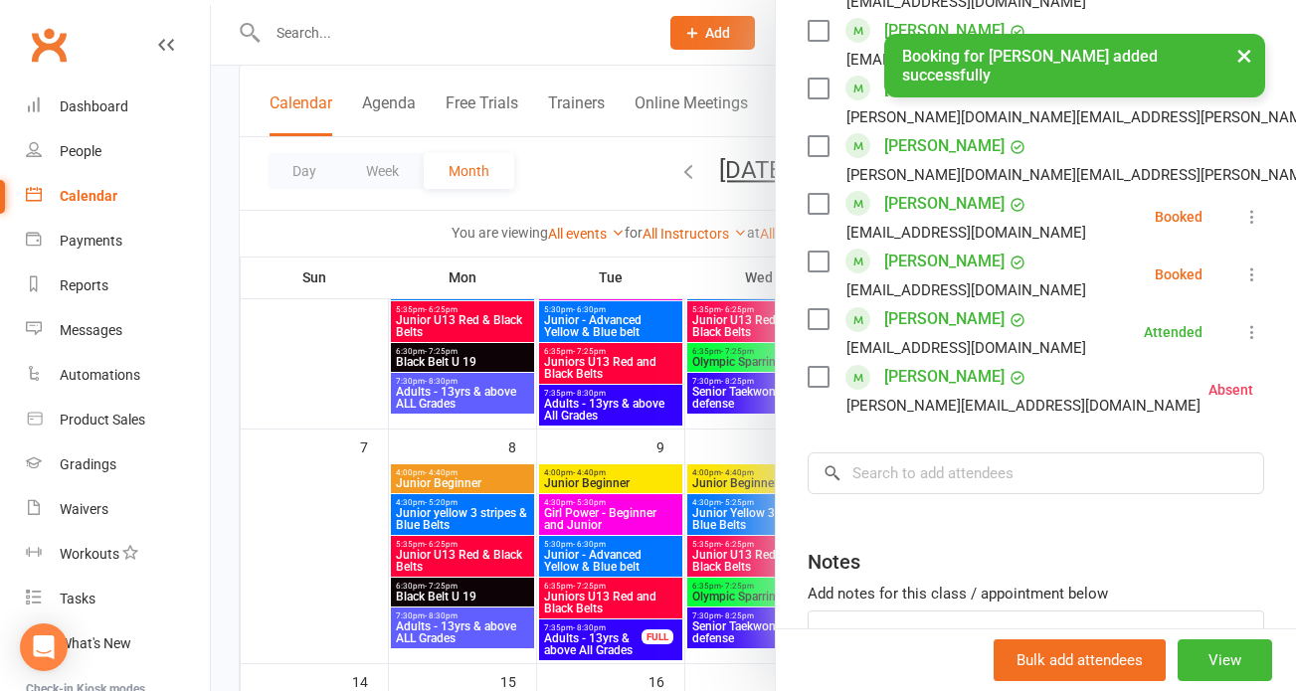
click at [1243, 218] on icon at bounding box center [1253, 217] width 20 height 20
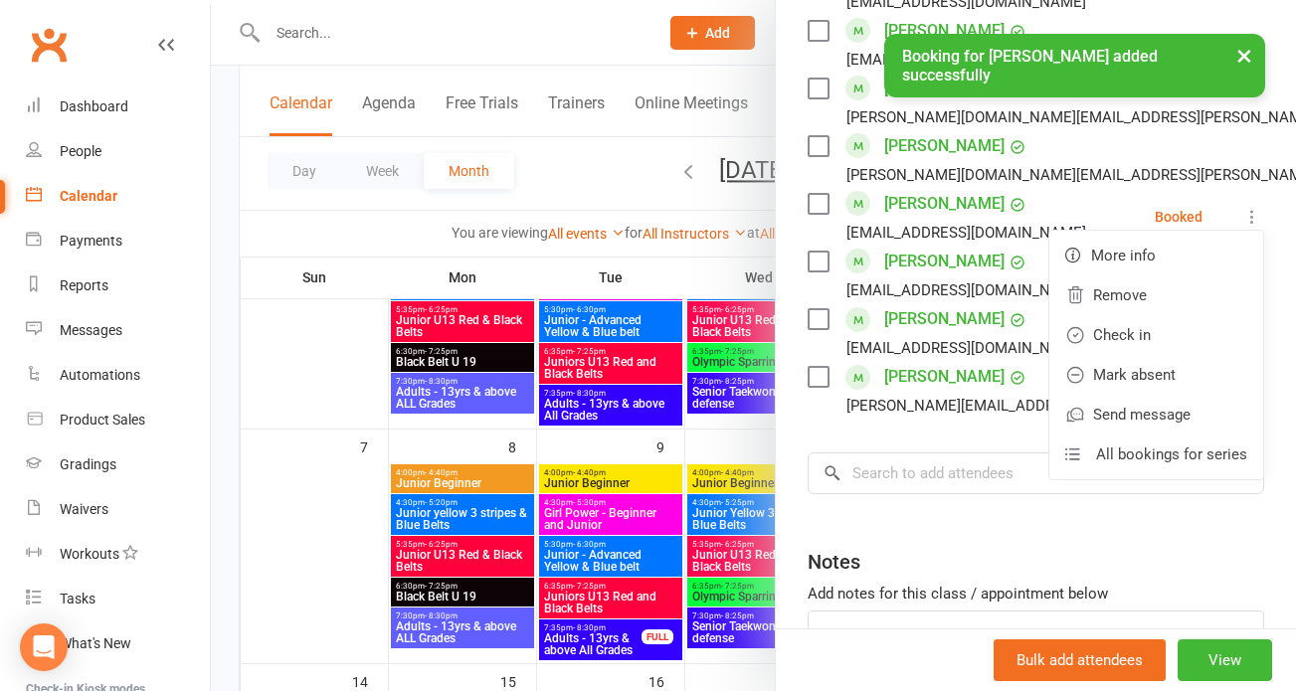
drag, startPoint x: 1145, startPoint y: 336, endPoint x: 1162, endPoint y: 320, distance: 23.2
click at [1148, 334] on link "Check in" at bounding box center [1157, 335] width 214 height 40
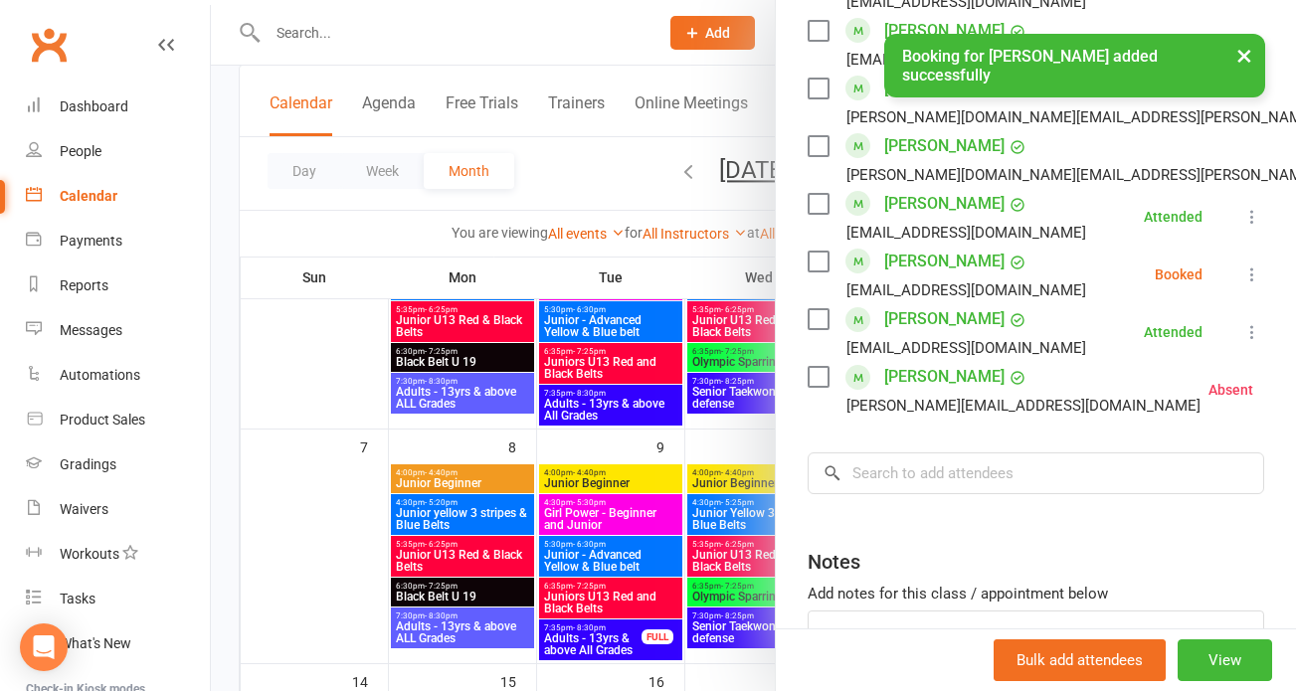
click at [1243, 275] on icon at bounding box center [1253, 275] width 20 height 20
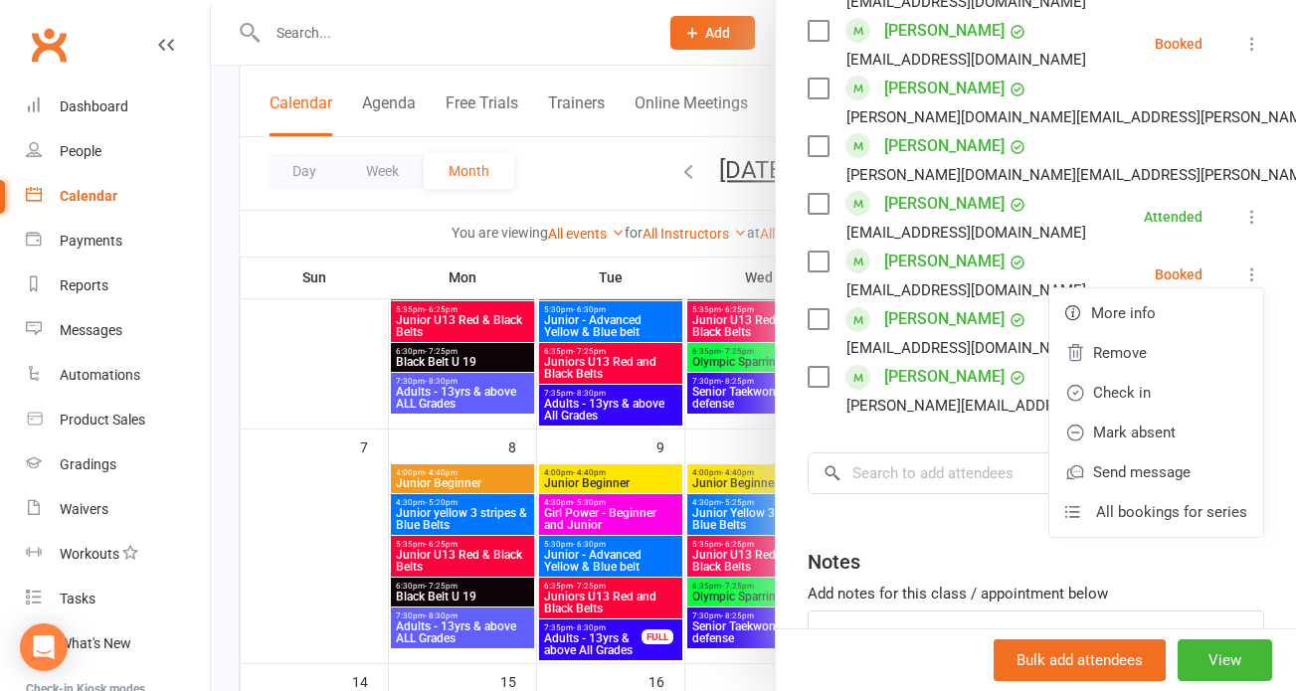
click at [1154, 407] on link "Check in" at bounding box center [1157, 393] width 214 height 40
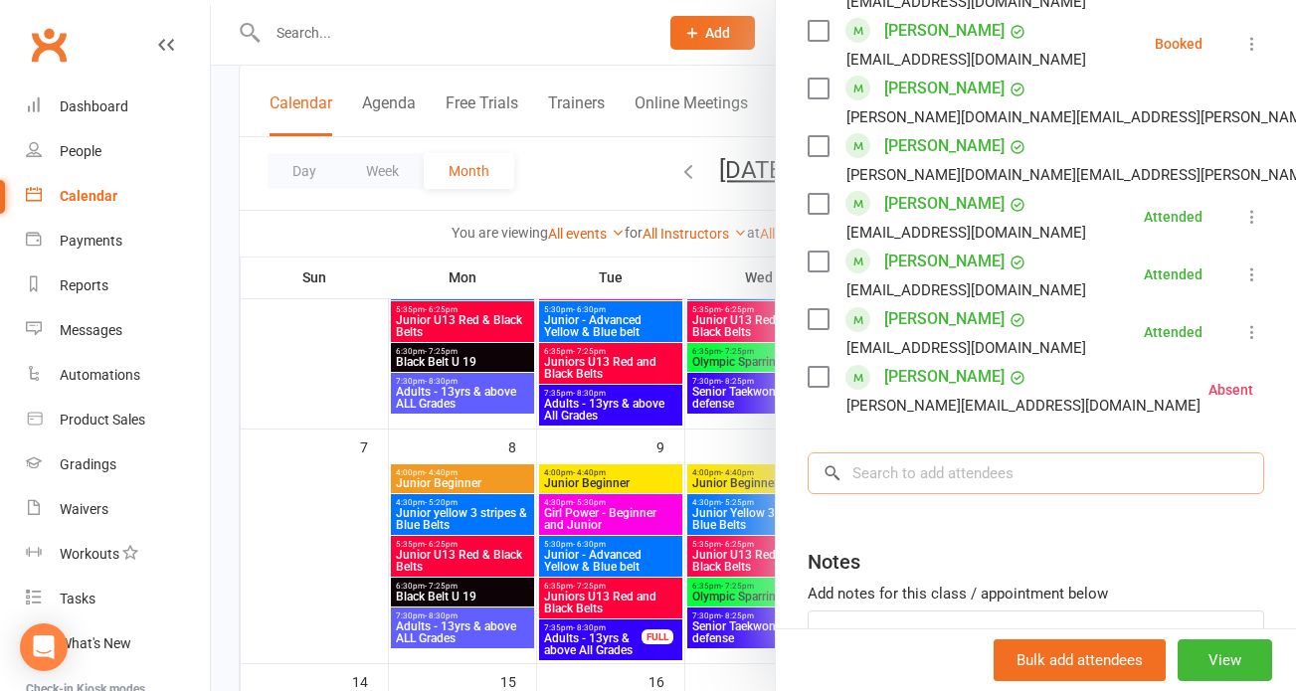
click at [876, 476] on input "search" at bounding box center [1036, 474] width 457 height 42
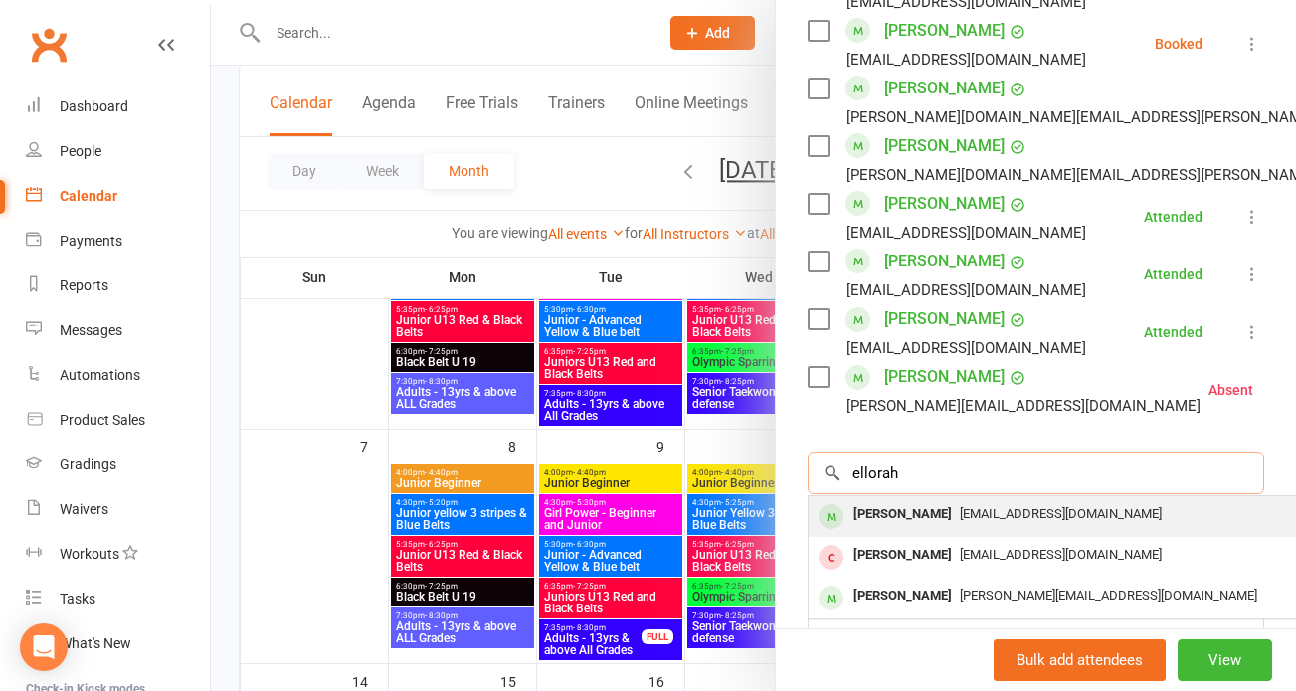
type input "ellorah"
click at [875, 510] on div "Ellorah Nicholls" at bounding box center [903, 514] width 114 height 29
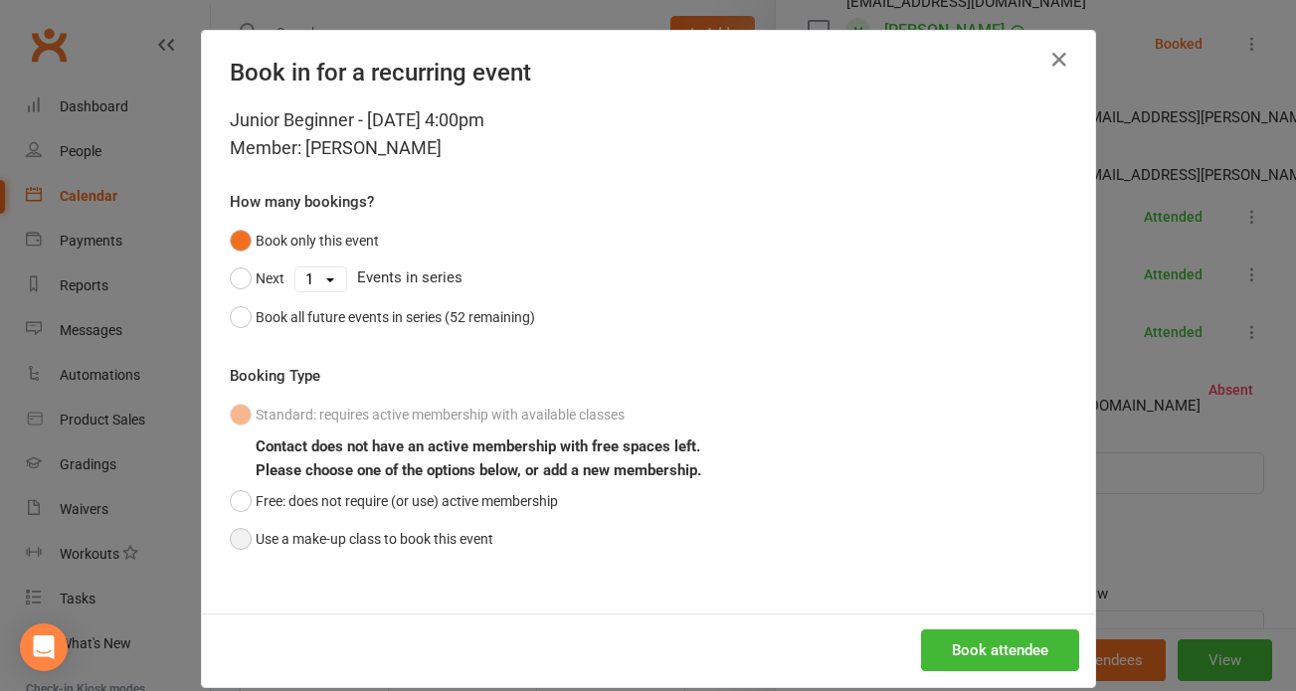
drag, startPoint x: 237, startPoint y: 537, endPoint x: 325, endPoint y: 524, distance: 89.5
click at [325, 524] on button "Use a make-up class to book this event" at bounding box center [362, 539] width 264 height 38
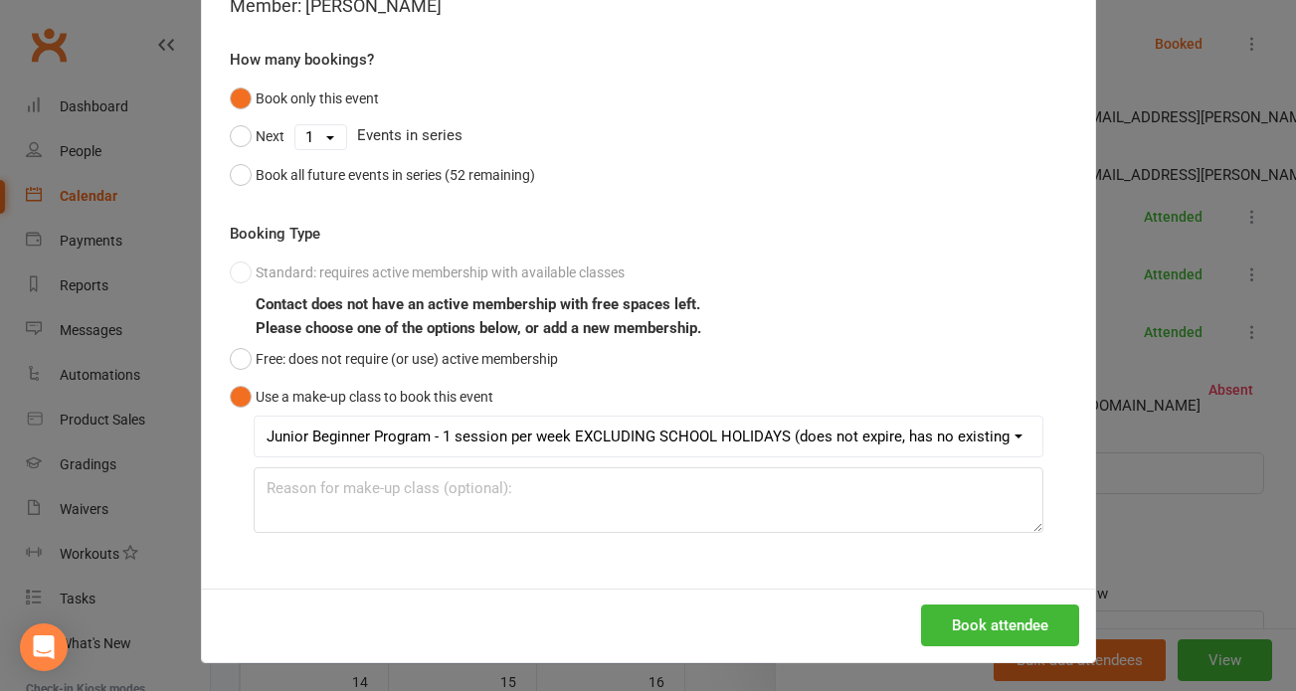
click at [991, 627] on button "Book attendee" at bounding box center [1000, 626] width 158 height 42
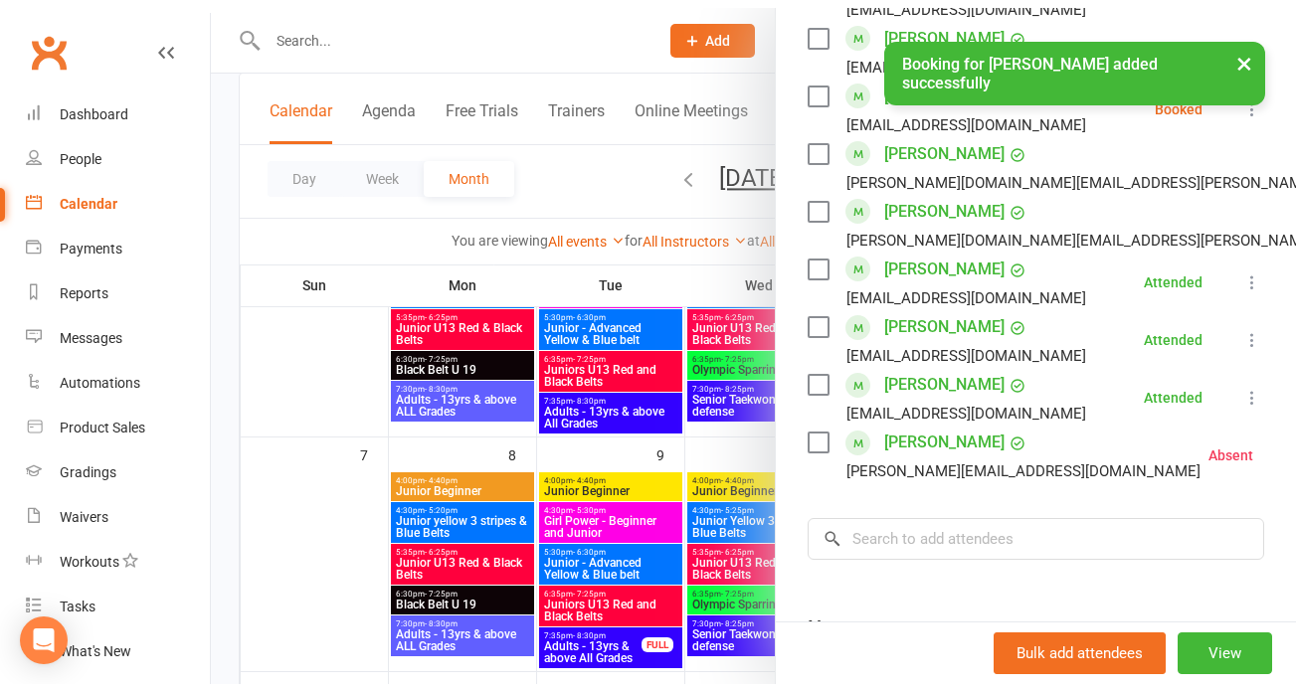
scroll to position [618, 0]
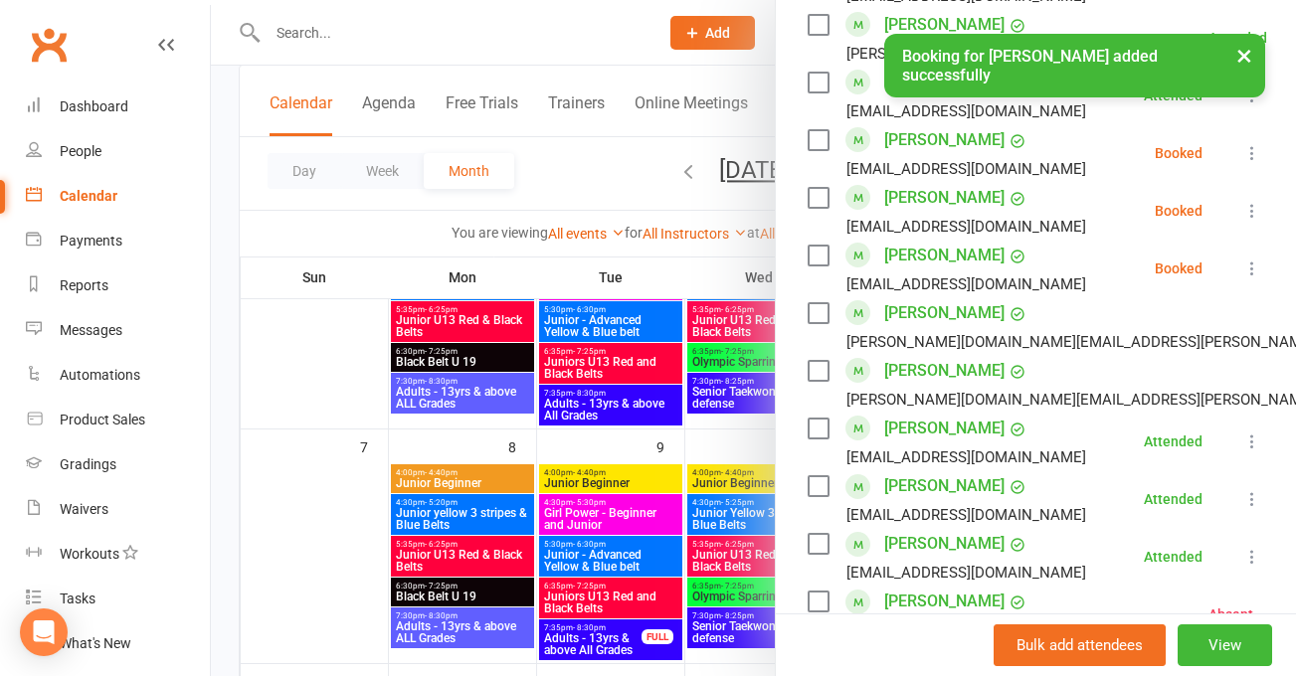
click at [1211, 260] on li "Ellorah Nicholls ewnicholls@hotmail.com Booked More info Remove Check in Mark a…" at bounding box center [1036, 269] width 457 height 58
click at [1237, 265] on div "Class kiosk mode Roll call 4:00 PM - 4:40 PM, Thursday, September, 11, 2025 wit…" at bounding box center [1036, 234] width 520 height 1534
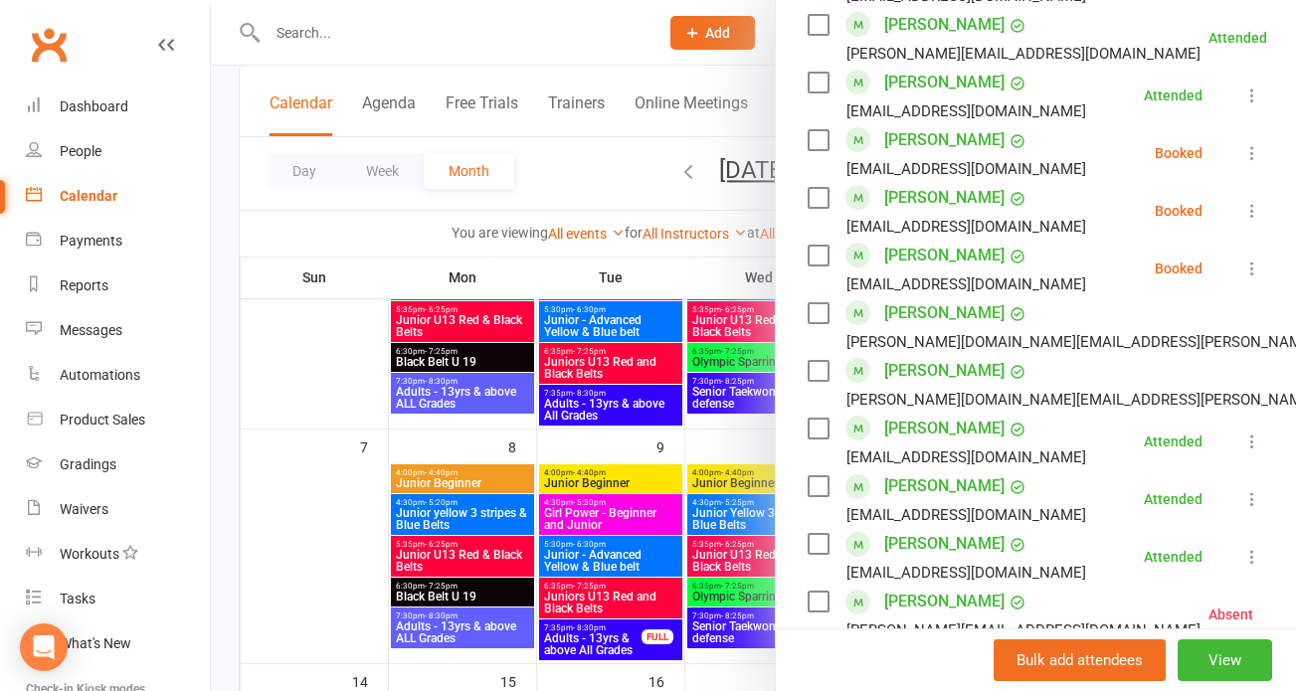
click at [1243, 268] on icon at bounding box center [1253, 269] width 20 height 20
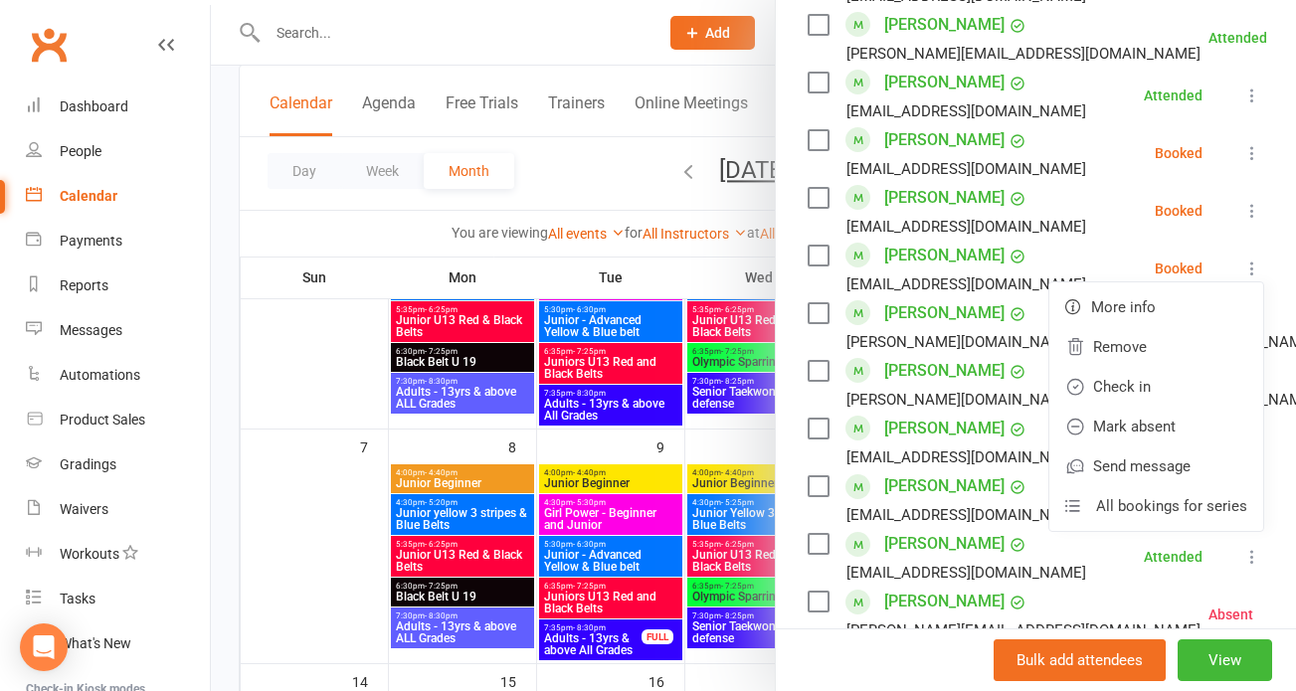
drag, startPoint x: 1145, startPoint y: 388, endPoint x: 1200, endPoint y: 369, distance: 57.9
click at [1148, 387] on link "Check in" at bounding box center [1157, 387] width 214 height 40
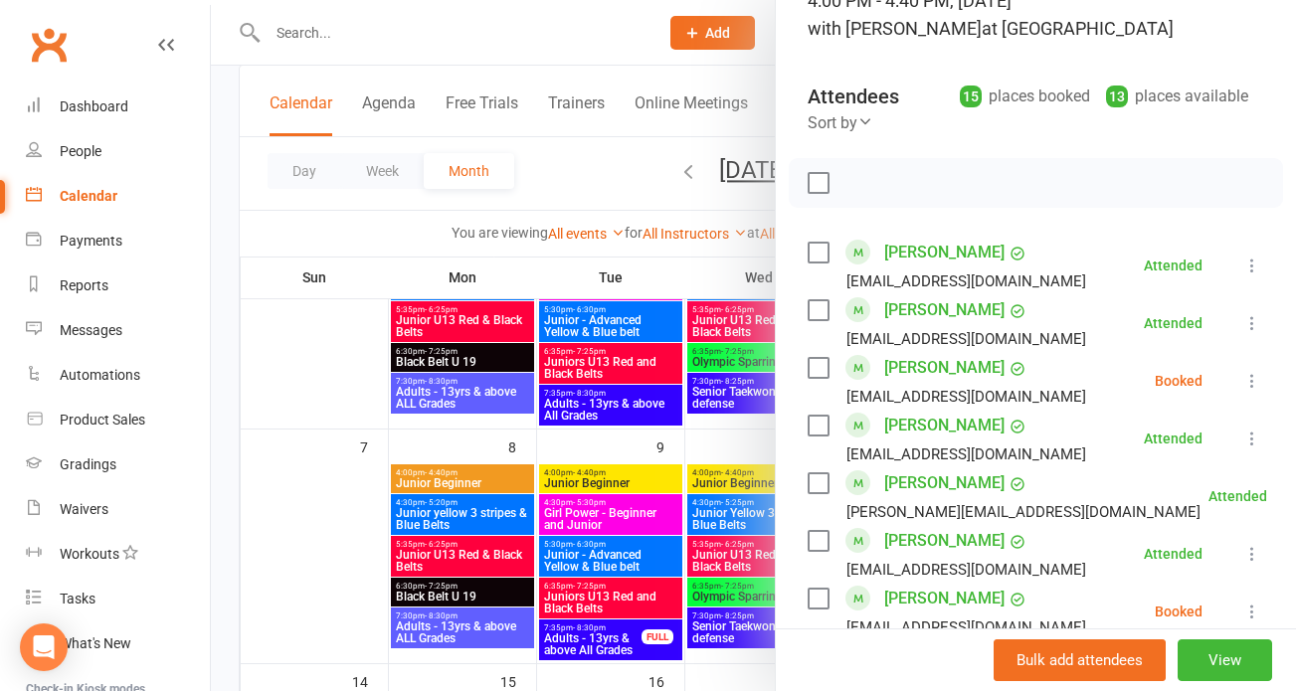
scroll to position [0, 0]
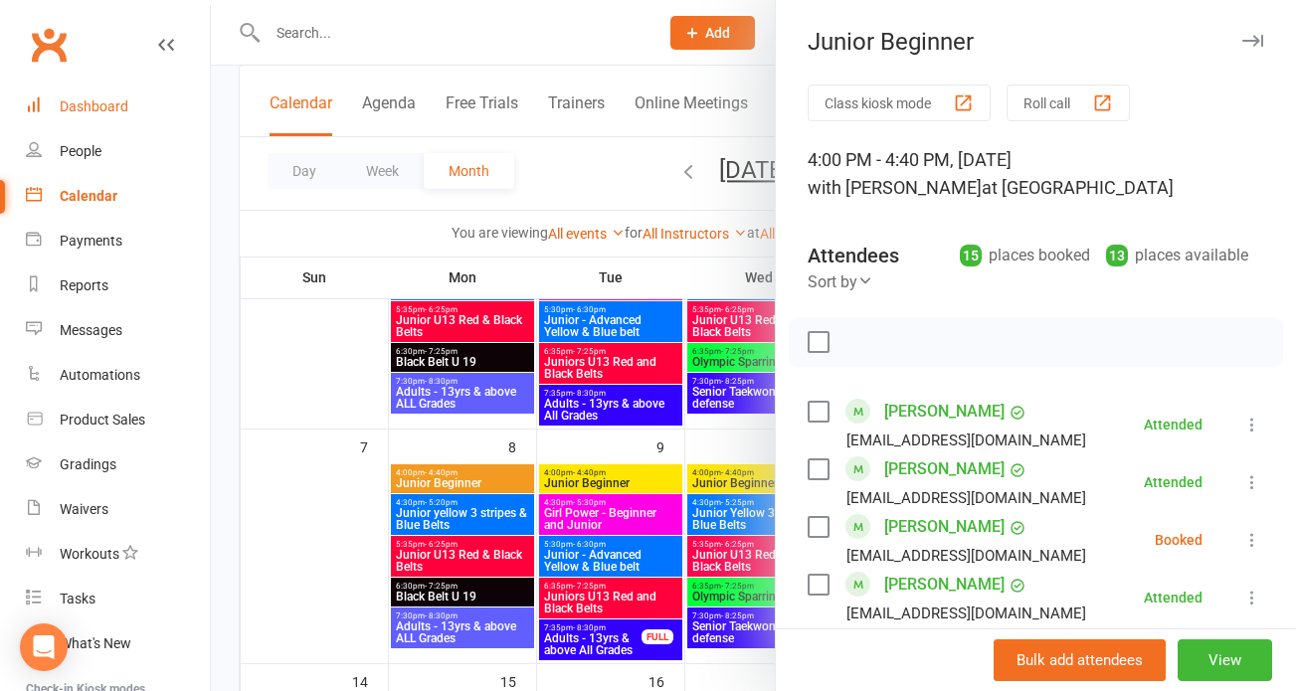
click at [102, 102] on div "Dashboard" at bounding box center [94, 106] width 69 height 16
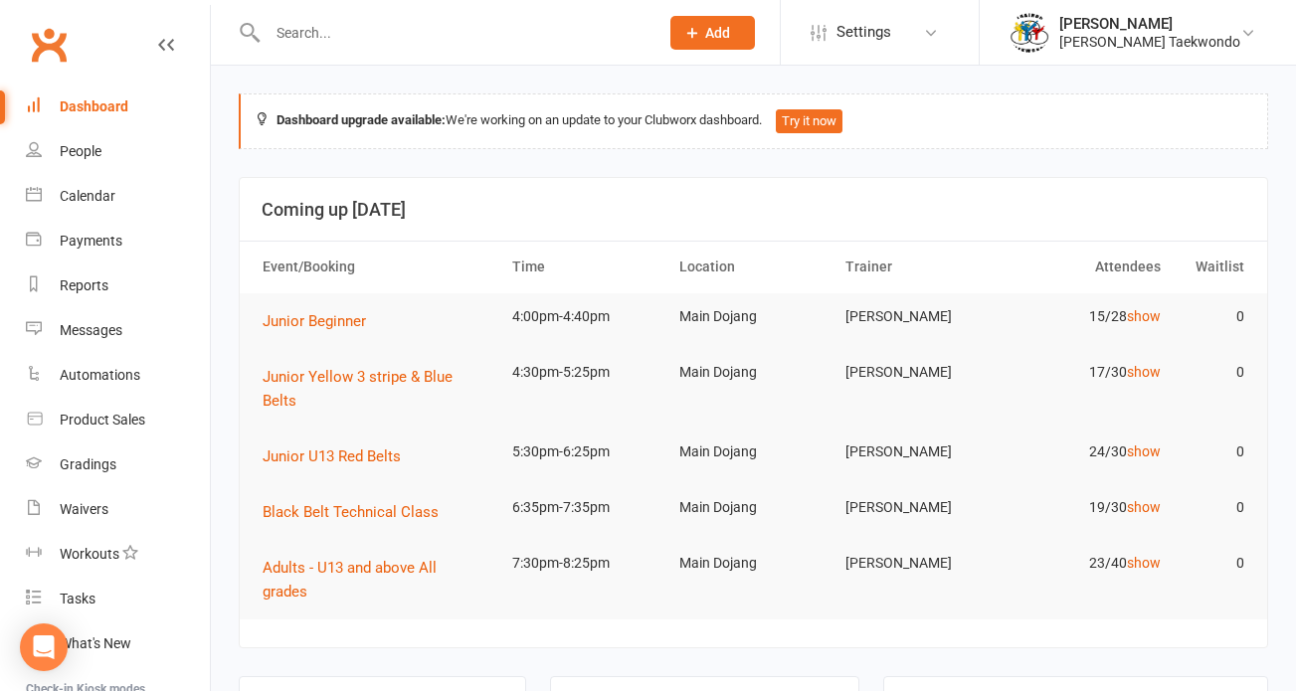
drag, startPoint x: 694, startPoint y: 666, endPoint x: 707, endPoint y: 641, distance: 28.0
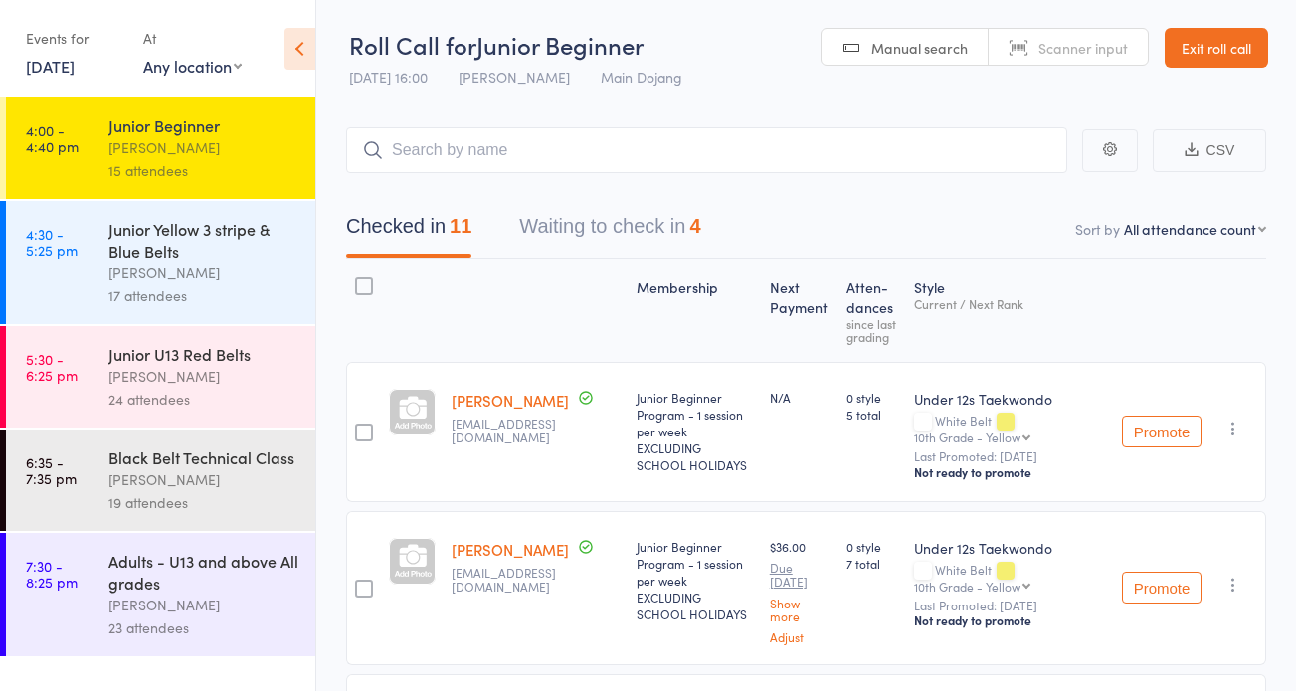
click at [422, 154] on input "search" at bounding box center [706, 150] width 721 height 46
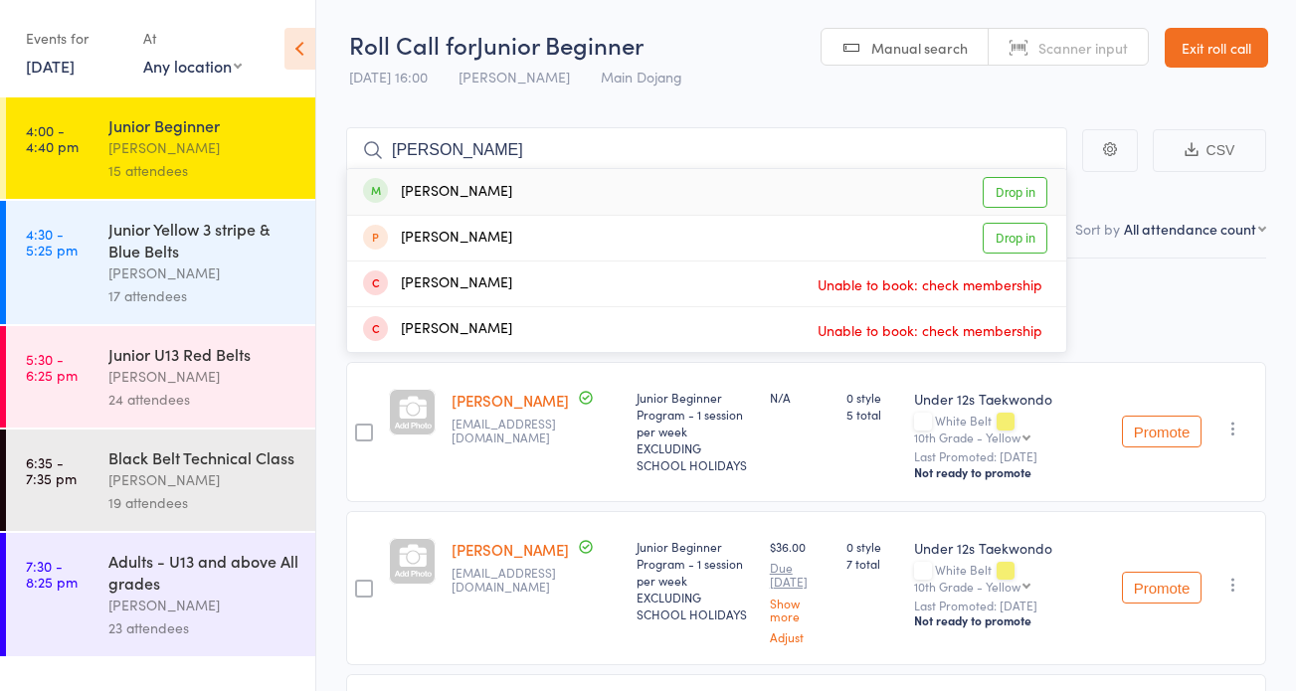
type input "albert"
drag, startPoint x: 1011, startPoint y: 178, endPoint x: 1006, endPoint y: 194, distance: 16.7
click at [1011, 181] on link "Drop in" at bounding box center [1015, 192] width 65 height 31
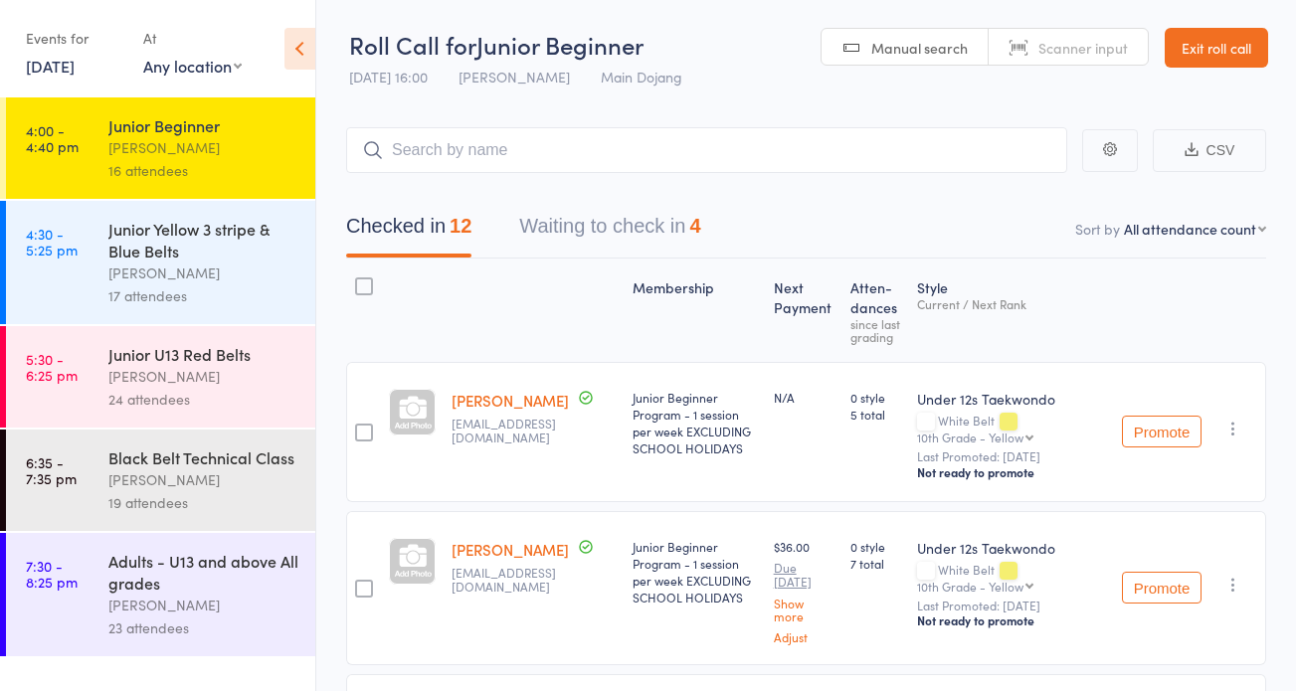
click at [238, 292] on div "17 attendees" at bounding box center [203, 296] width 190 height 23
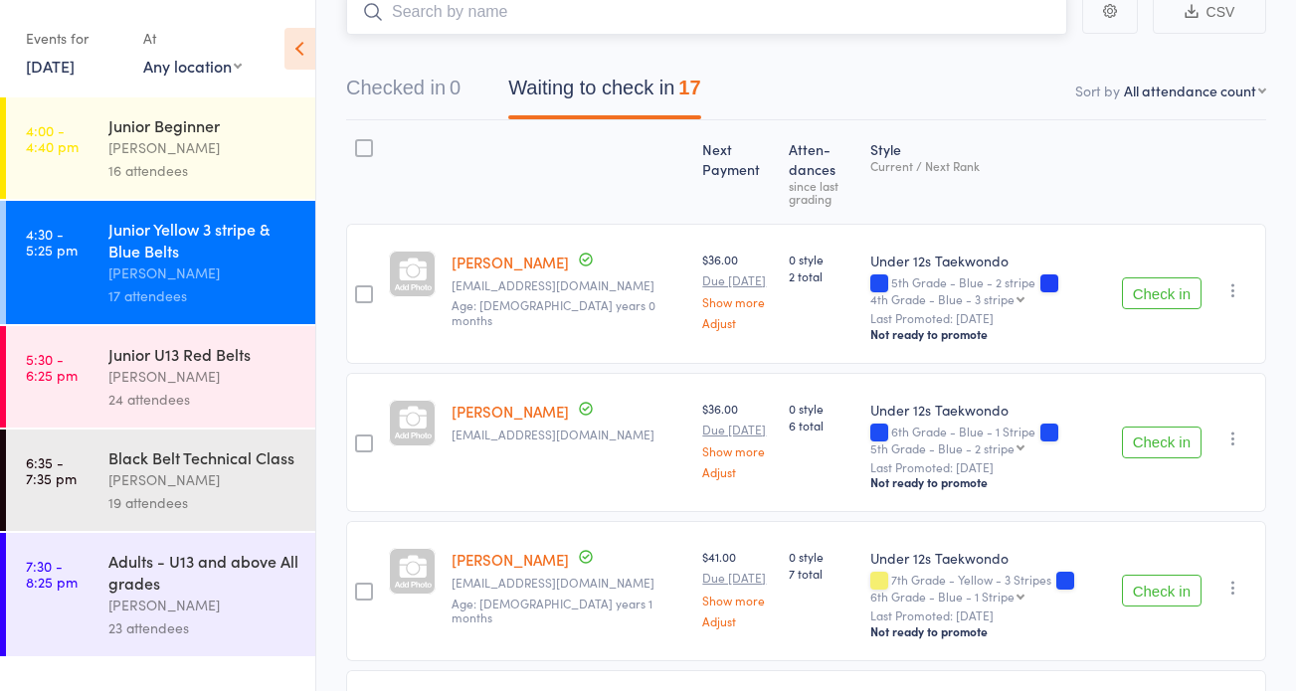
scroll to position [244, 0]
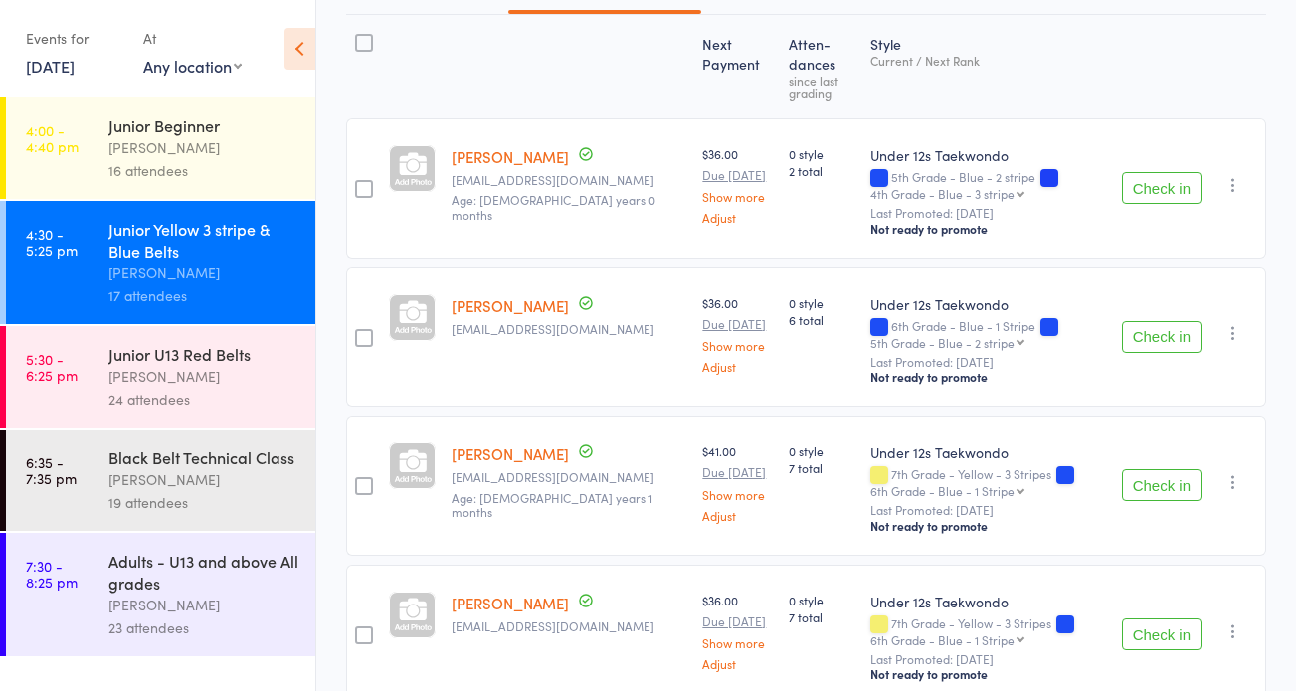
click at [1187, 190] on button "Check in" at bounding box center [1162, 188] width 80 height 32
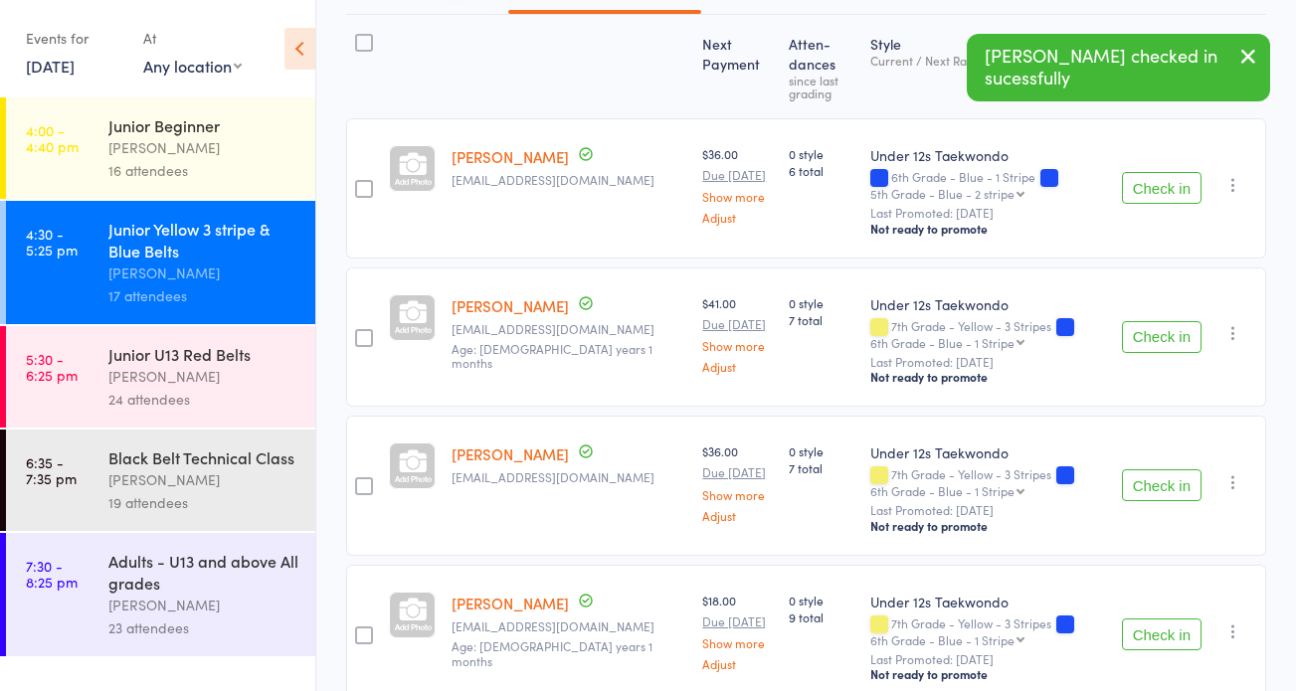
click at [1185, 194] on button "Check in" at bounding box center [1162, 188] width 80 height 32
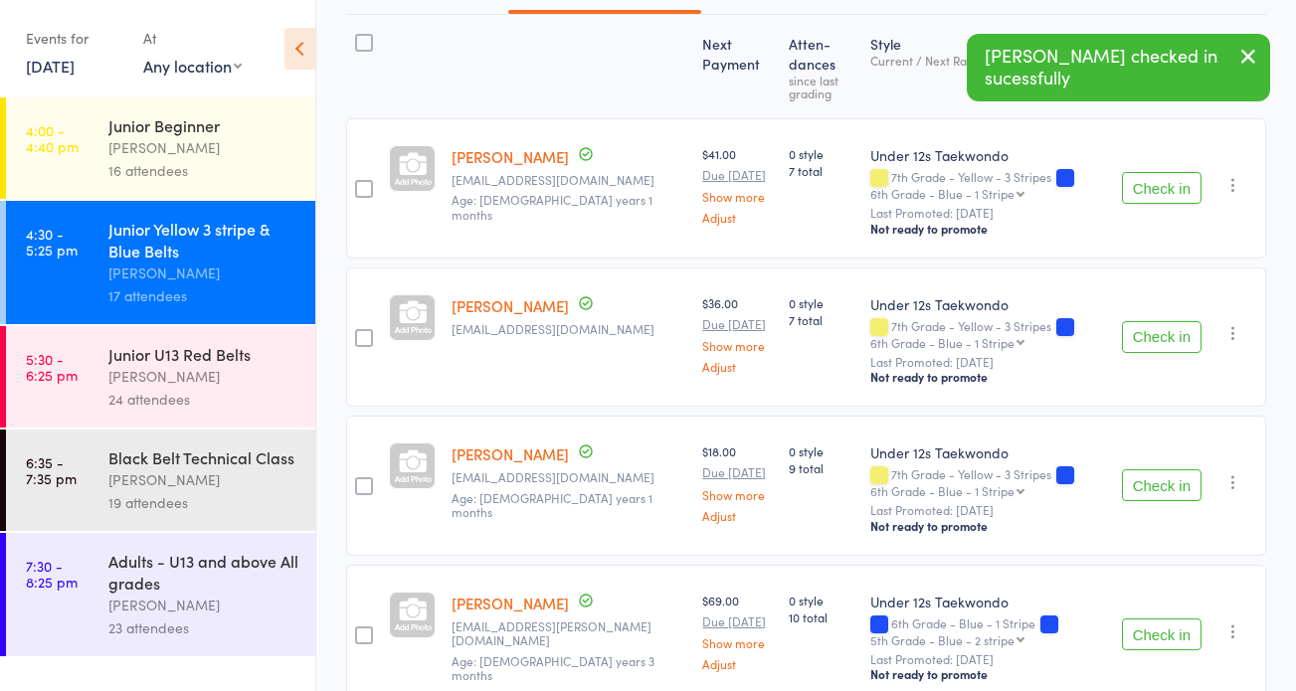
click at [1183, 194] on button "Check in" at bounding box center [1162, 188] width 80 height 32
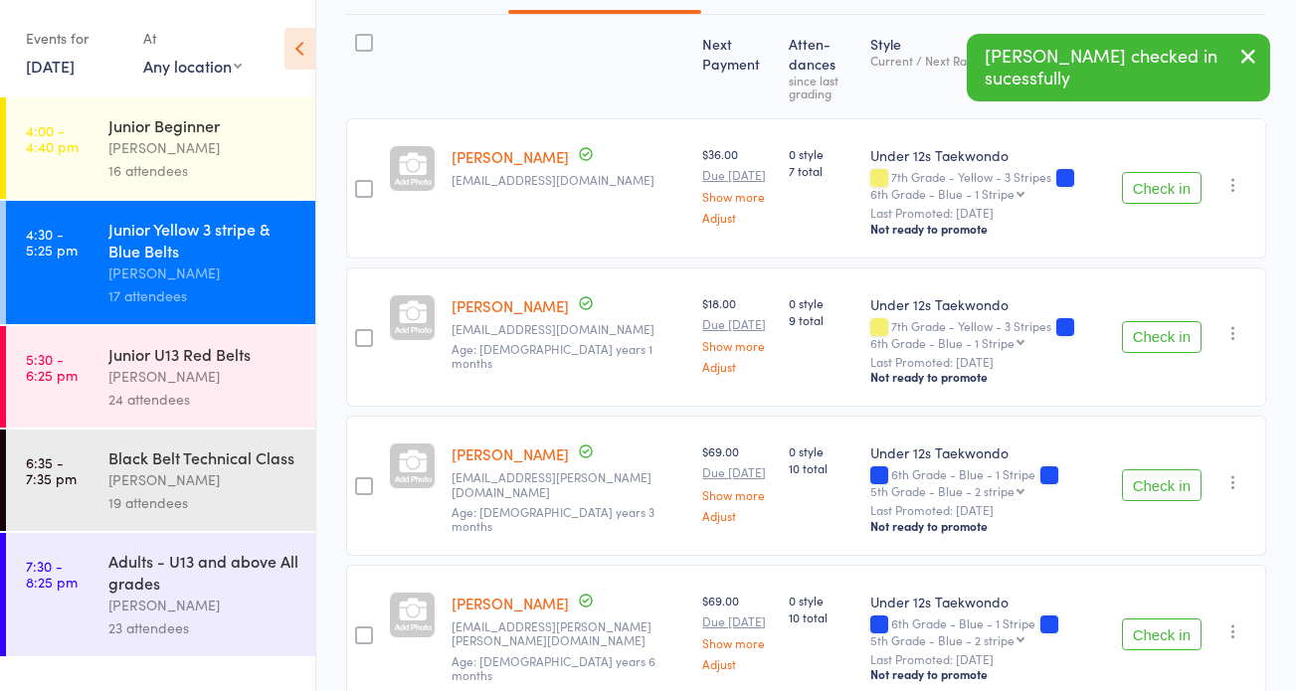
click at [1147, 343] on button "Check in" at bounding box center [1162, 337] width 80 height 32
click at [1156, 339] on button "Check in" at bounding box center [1162, 337] width 80 height 32
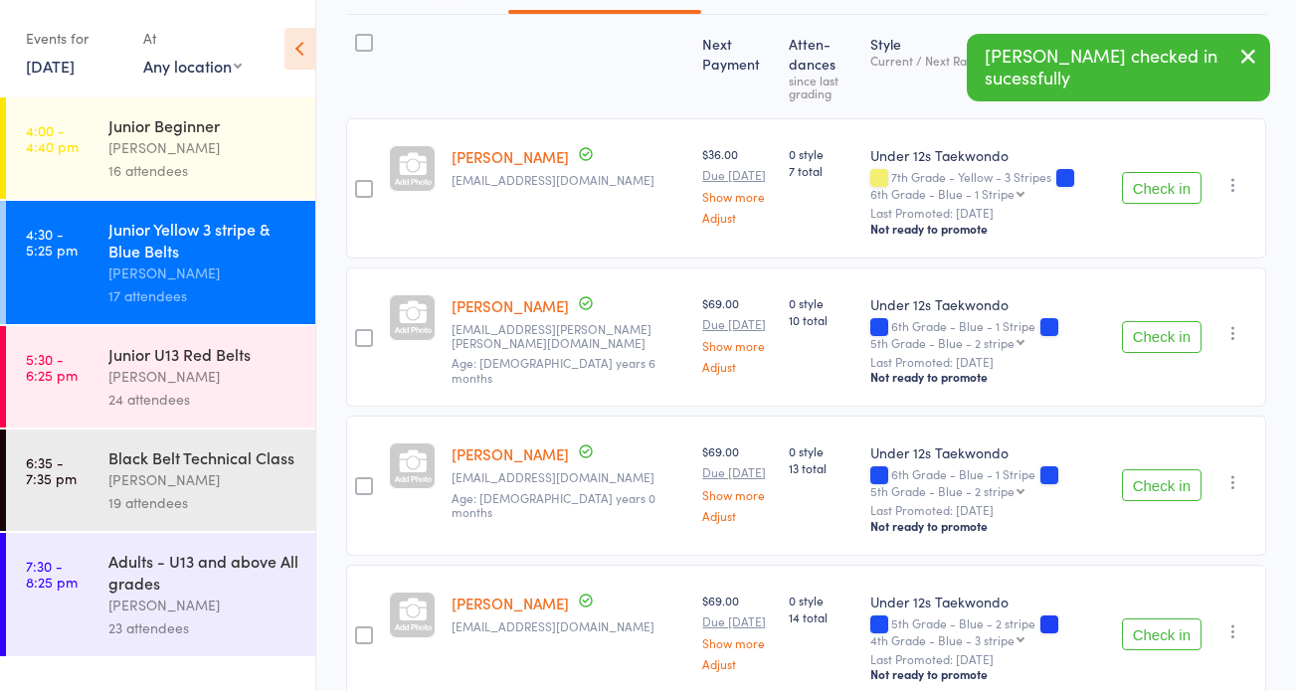
click at [1156, 339] on button "Check in" at bounding box center [1162, 337] width 80 height 32
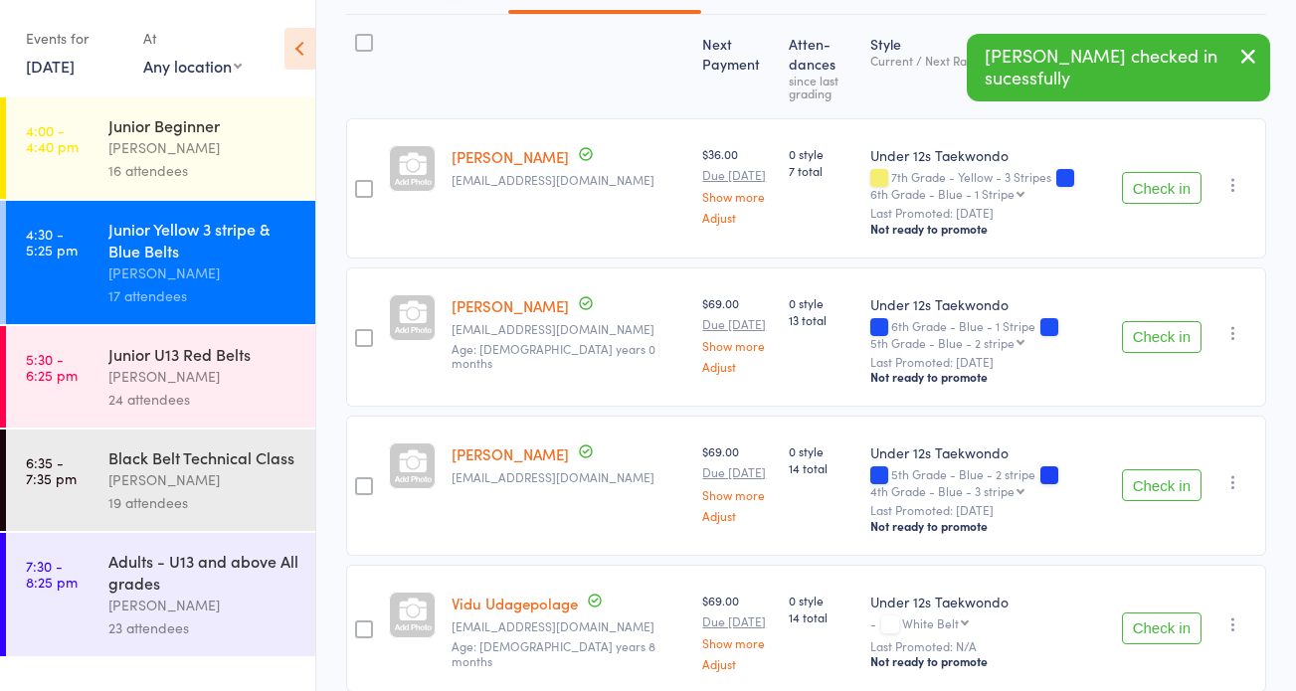
click at [1156, 339] on button "Check in" at bounding box center [1162, 337] width 80 height 32
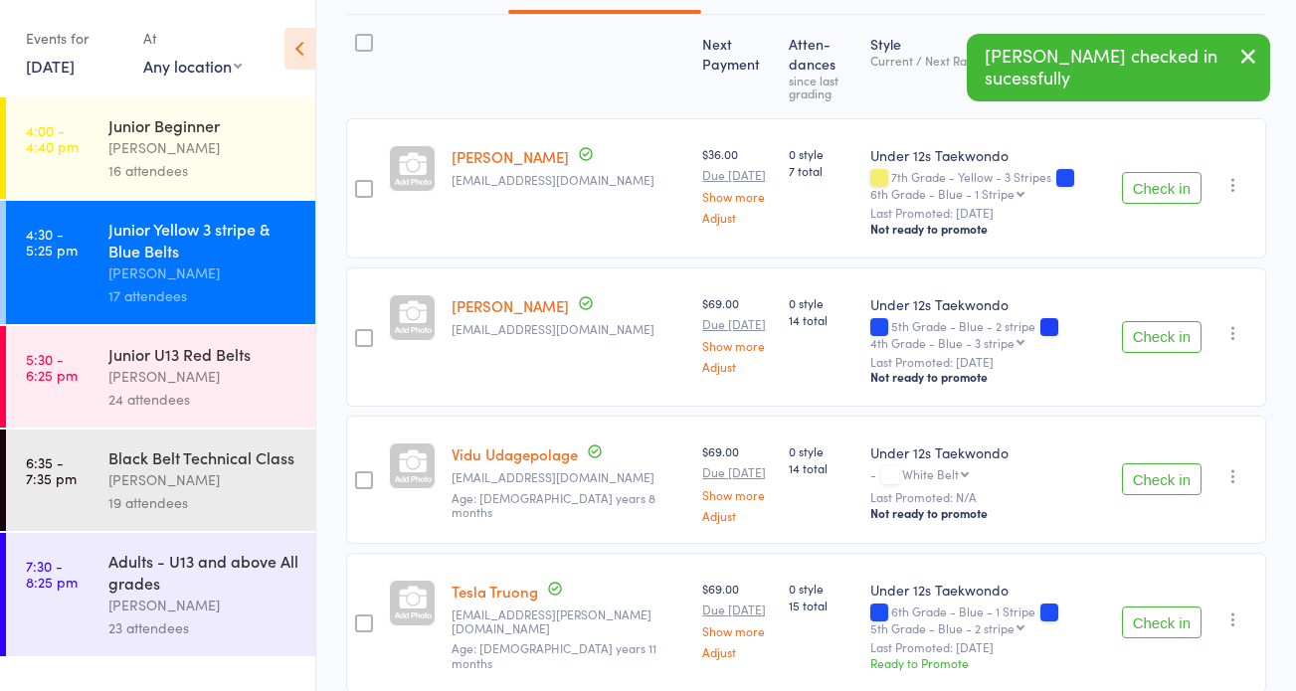
click at [1157, 464] on button "Check in" at bounding box center [1162, 480] width 80 height 32
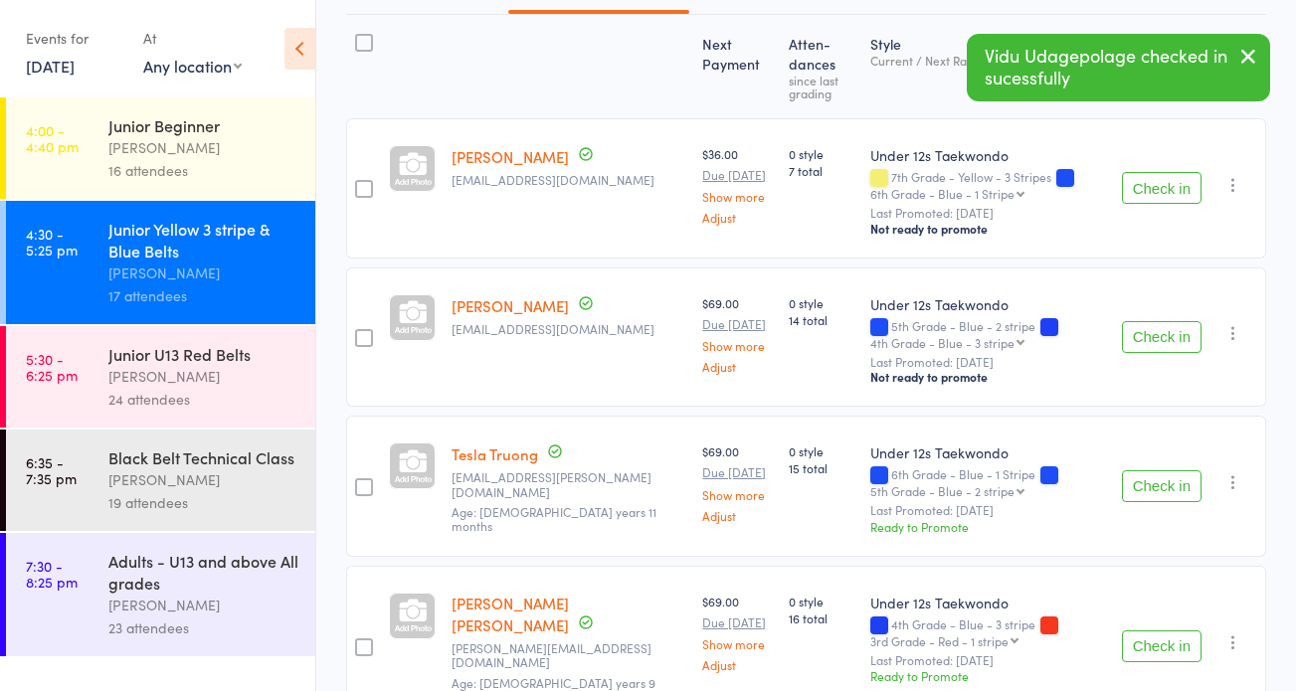
click at [1155, 482] on button "Check in" at bounding box center [1162, 487] width 80 height 32
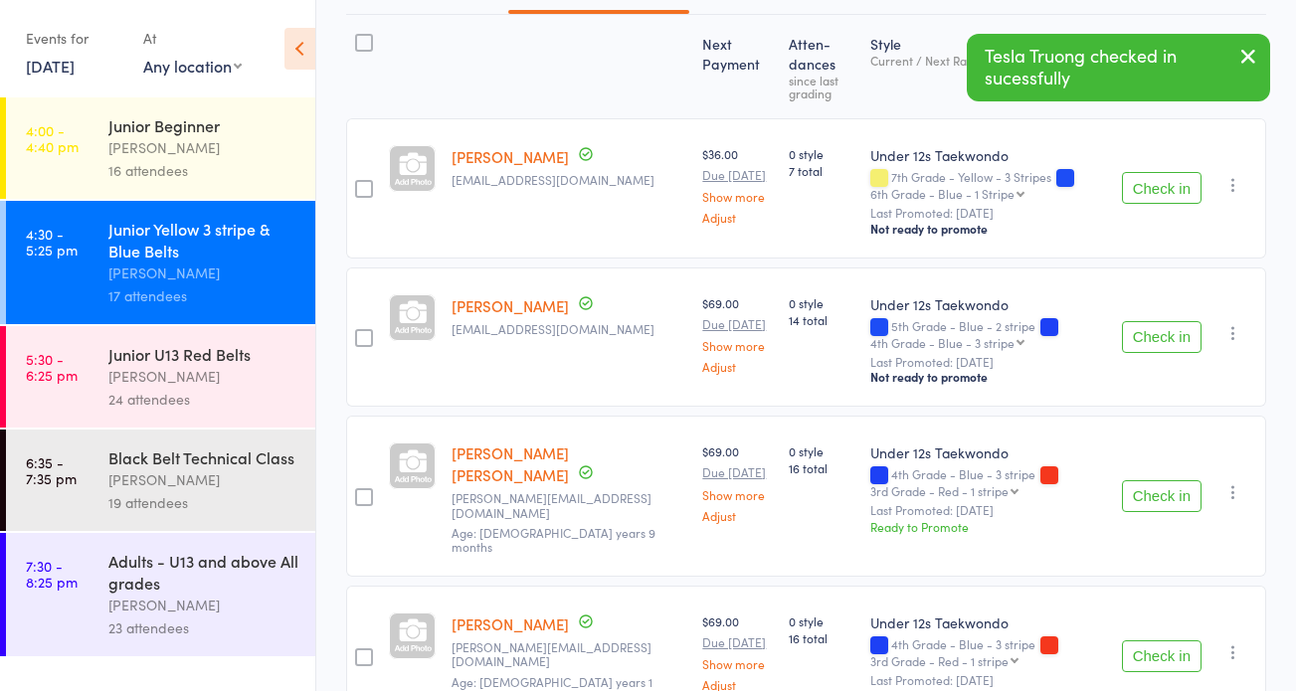
click at [1156, 483] on button "Check in" at bounding box center [1162, 497] width 80 height 32
drag, startPoint x: 1171, startPoint y: 518, endPoint x: 1226, endPoint y: 521, distance: 54.8
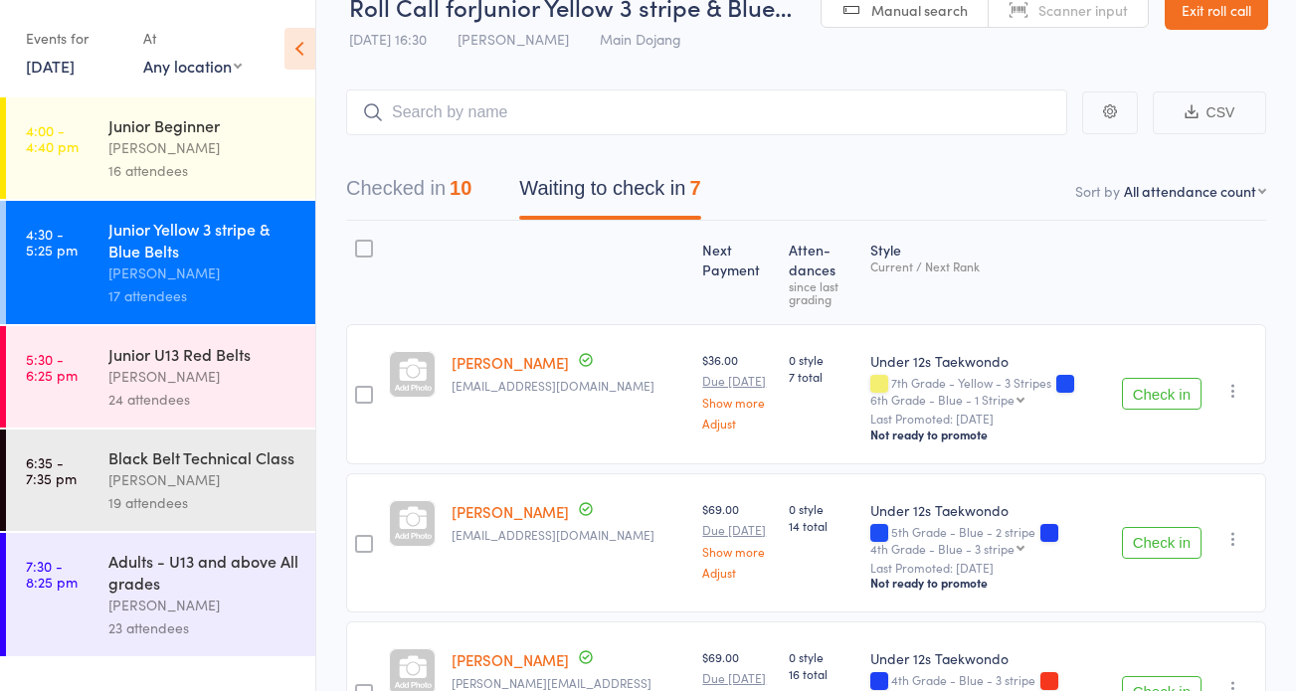
scroll to position [0, 0]
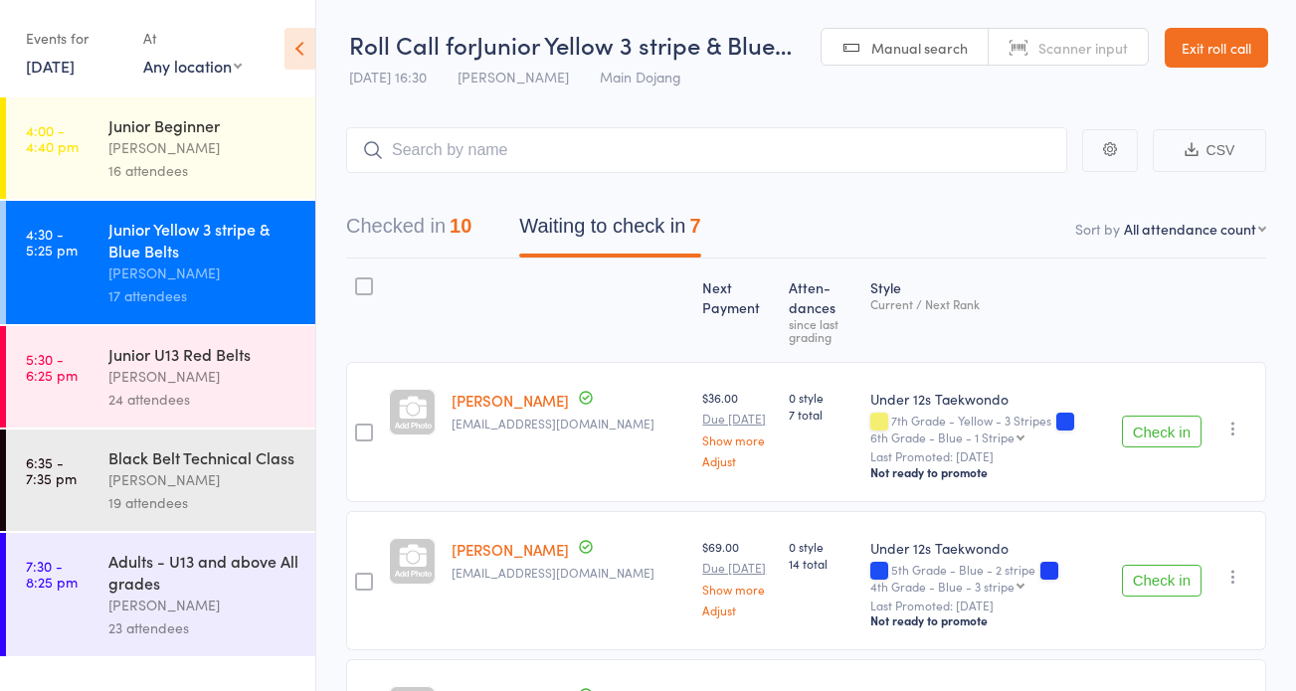
click at [417, 229] on button "Checked in 10" at bounding box center [408, 231] width 125 height 53
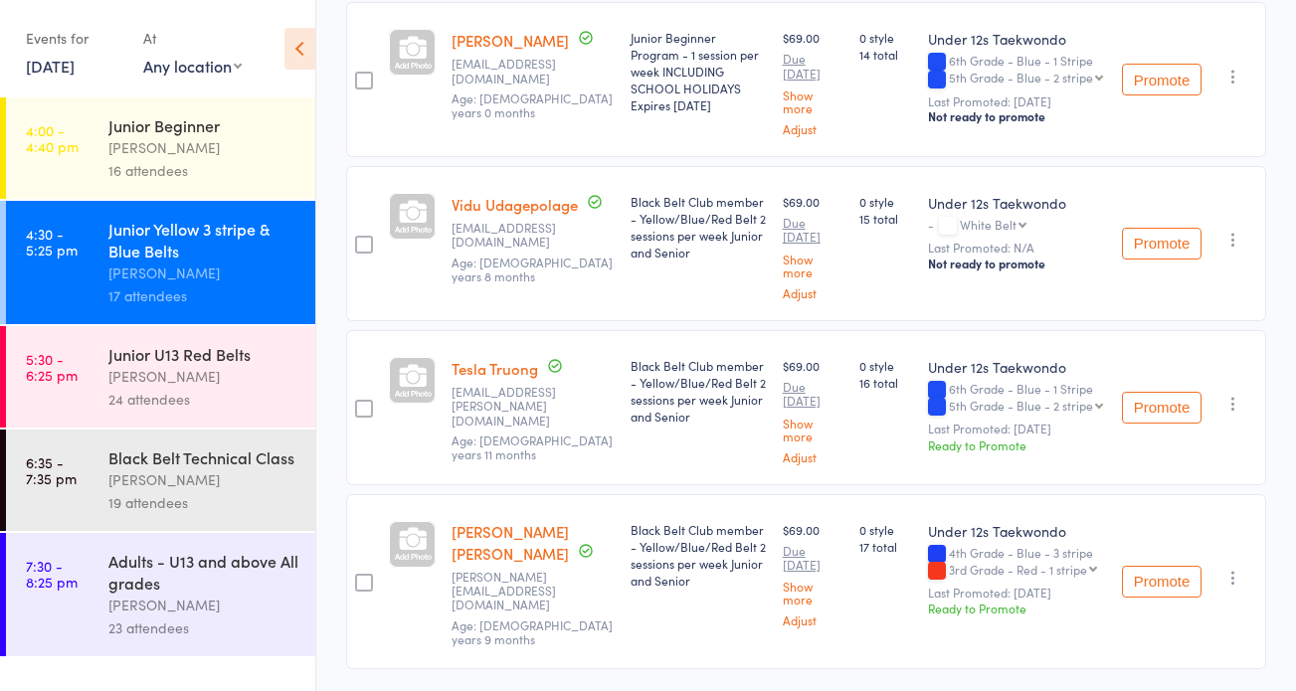
scroll to position [1389, 0]
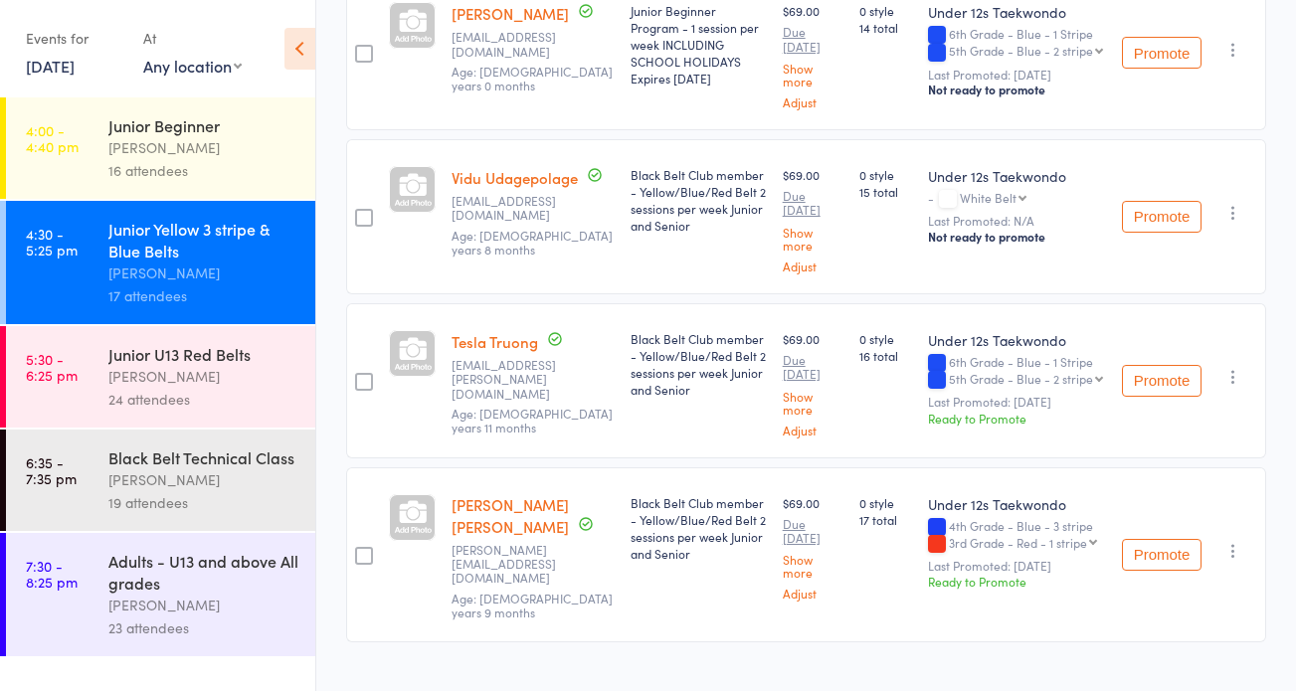
click at [1238, 541] on icon "button" at bounding box center [1234, 551] width 20 height 20
click at [1188, 578] on li "Undo check-in" at bounding box center [1162, 590] width 164 height 25
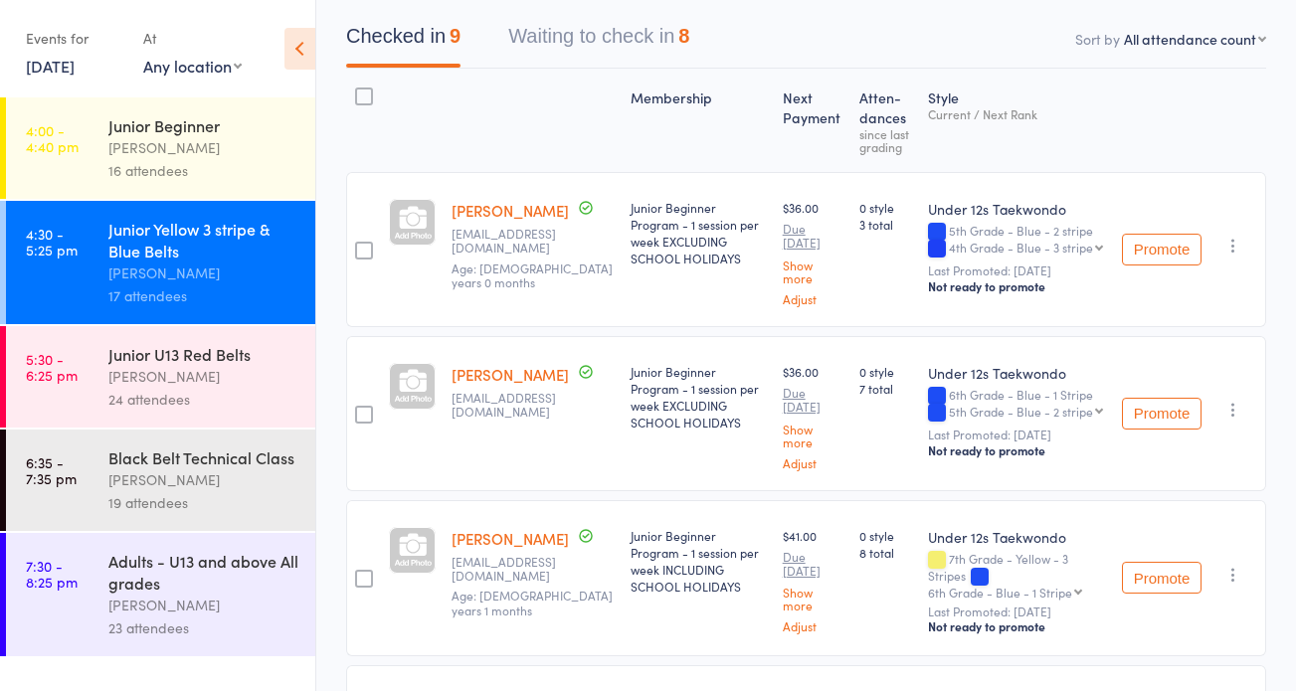
scroll to position [0, 0]
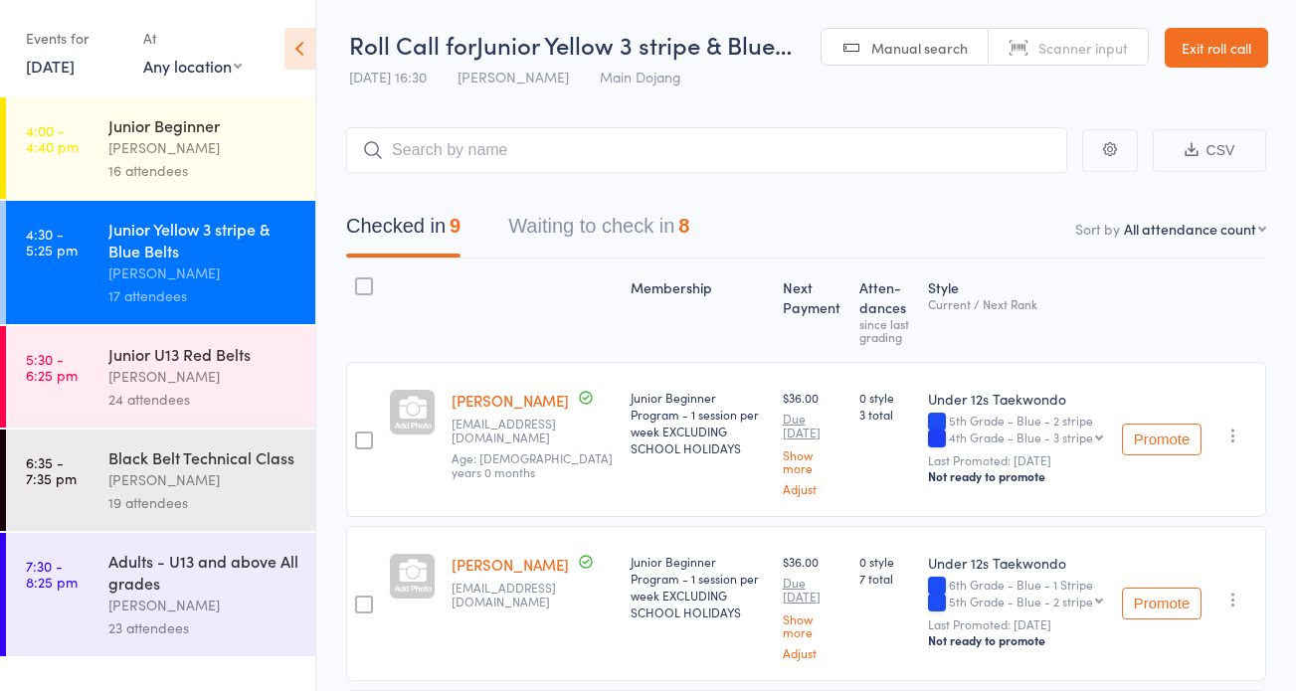
click at [611, 223] on button "Waiting to check in 8" at bounding box center [598, 231] width 181 height 53
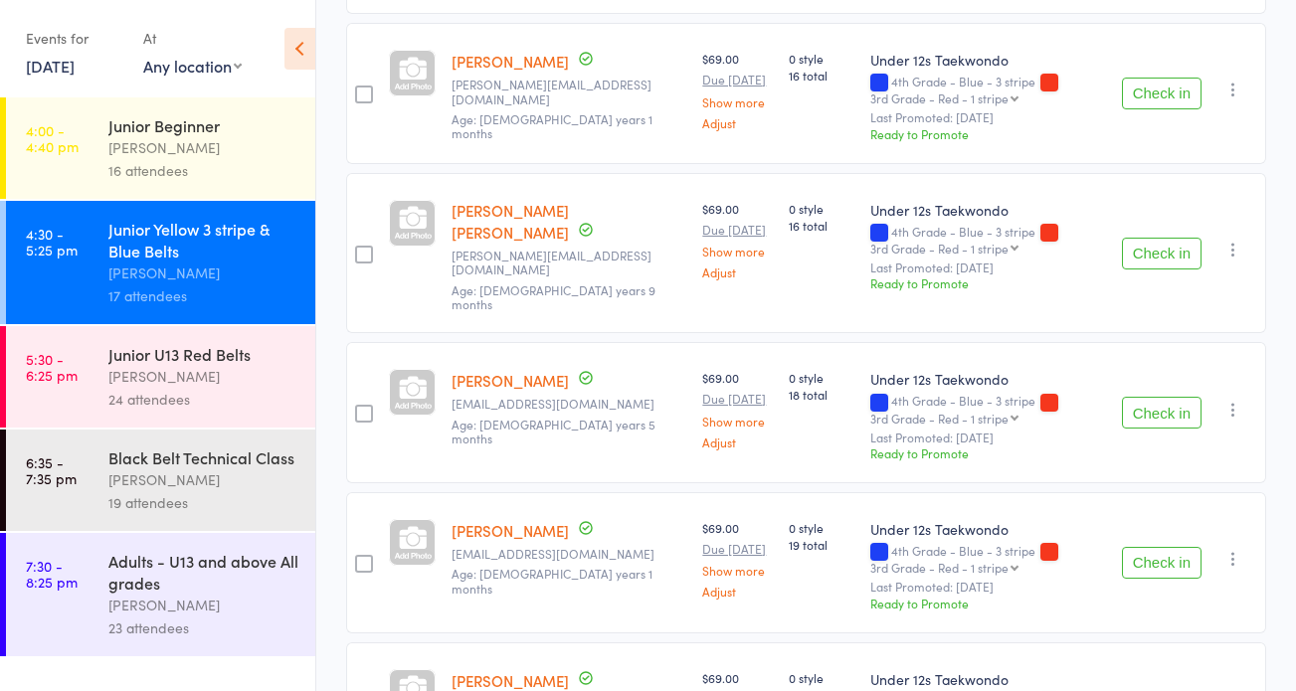
scroll to position [662, 0]
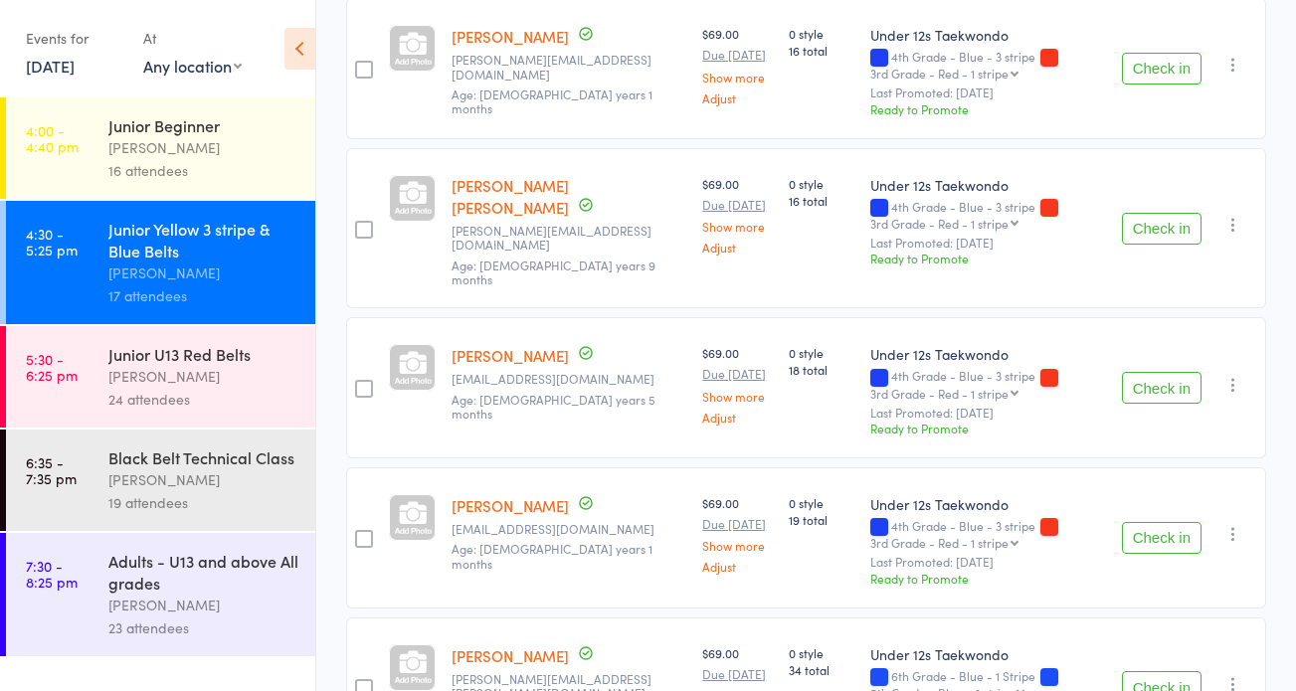
click at [1176, 372] on button "Check in" at bounding box center [1162, 388] width 80 height 32
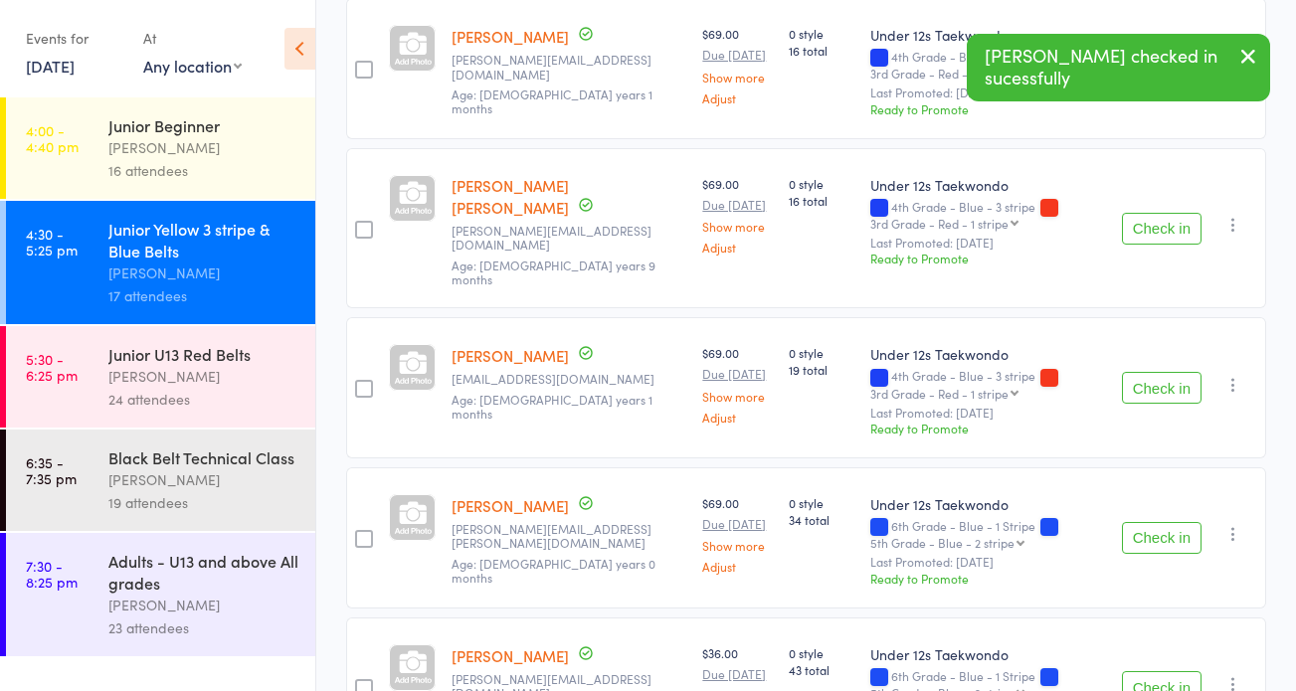
click at [1175, 372] on button "Check in" at bounding box center [1162, 388] width 80 height 32
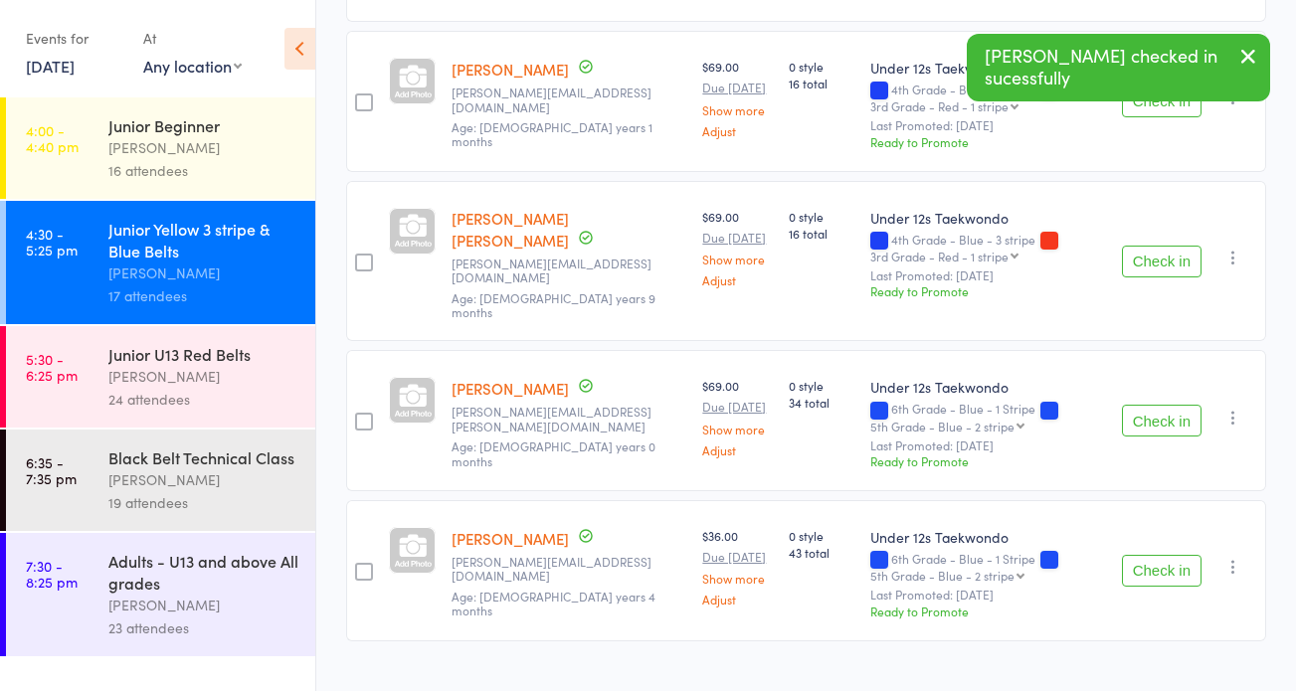
click at [1161, 405] on button "Check in" at bounding box center [1162, 421] width 80 height 32
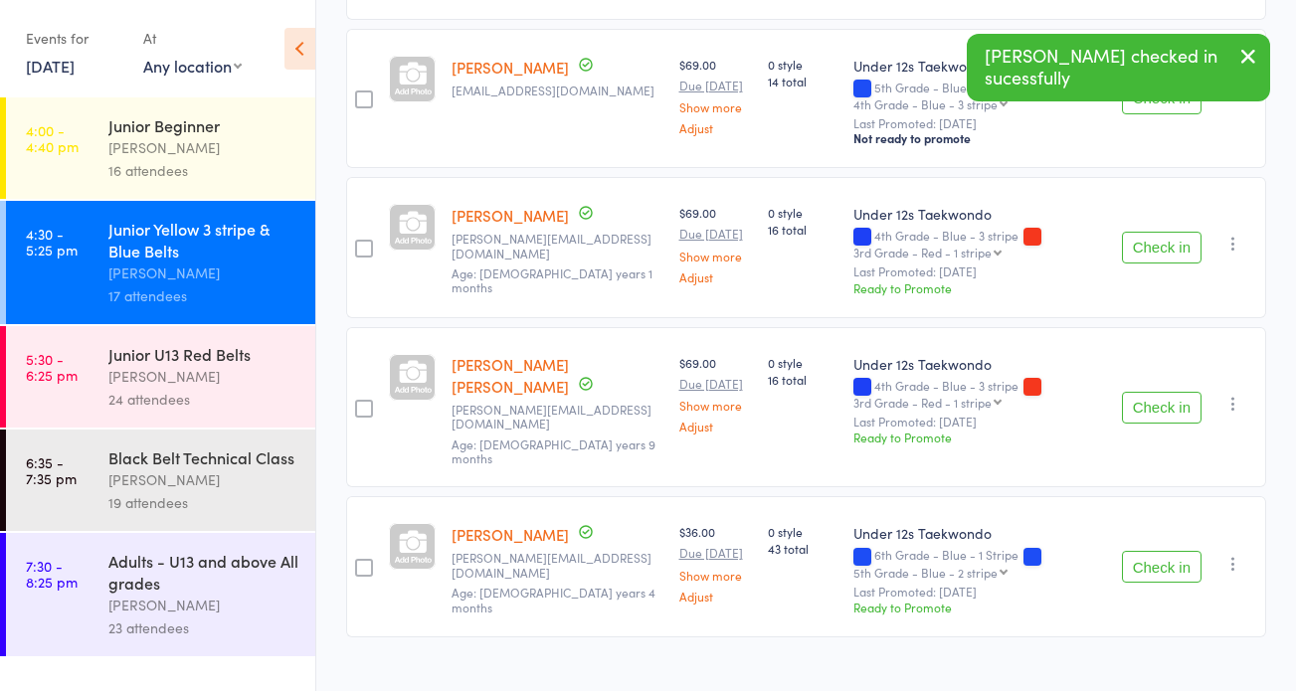
click at [1168, 551] on button "Check in" at bounding box center [1162, 567] width 80 height 32
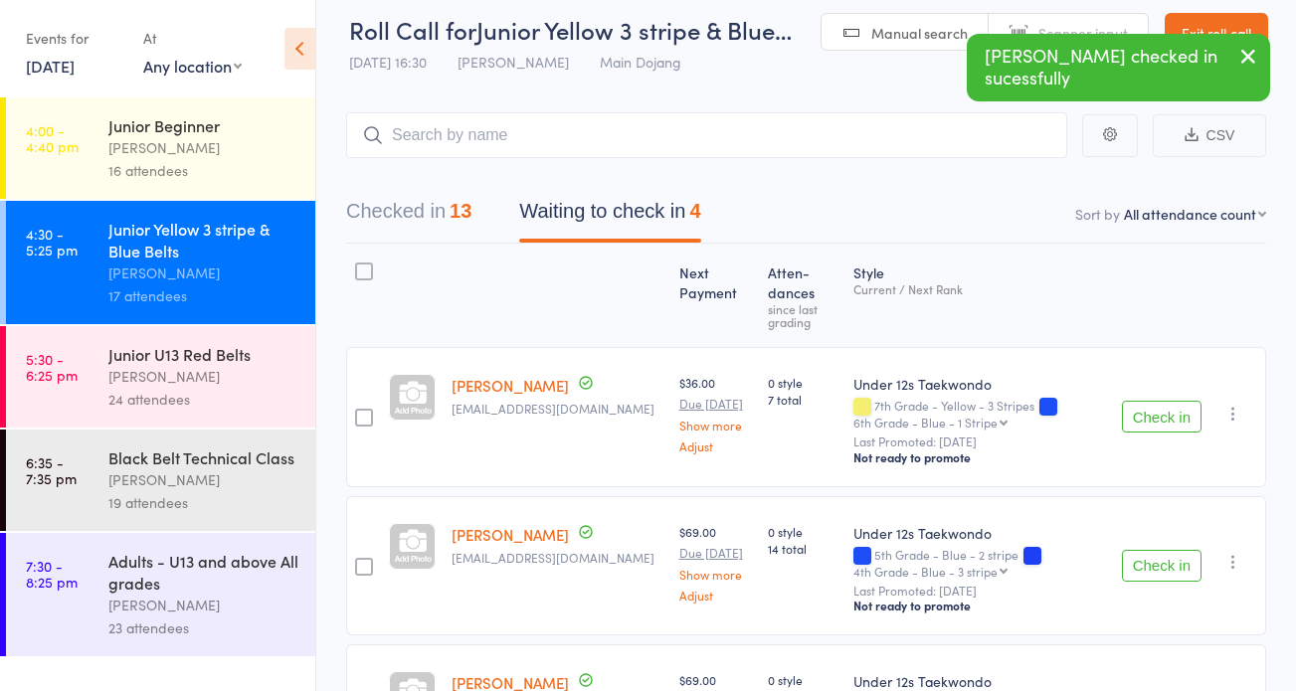
scroll to position [0, 0]
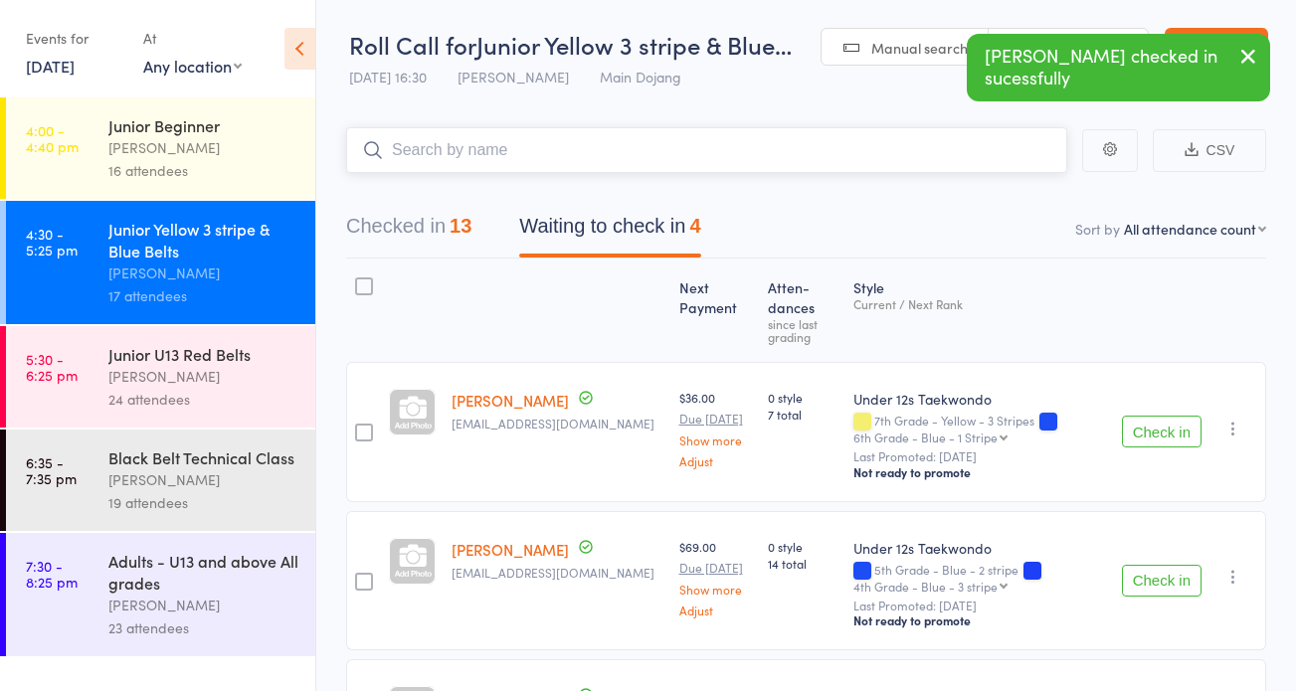
click at [480, 156] on input "search" at bounding box center [706, 150] width 721 height 46
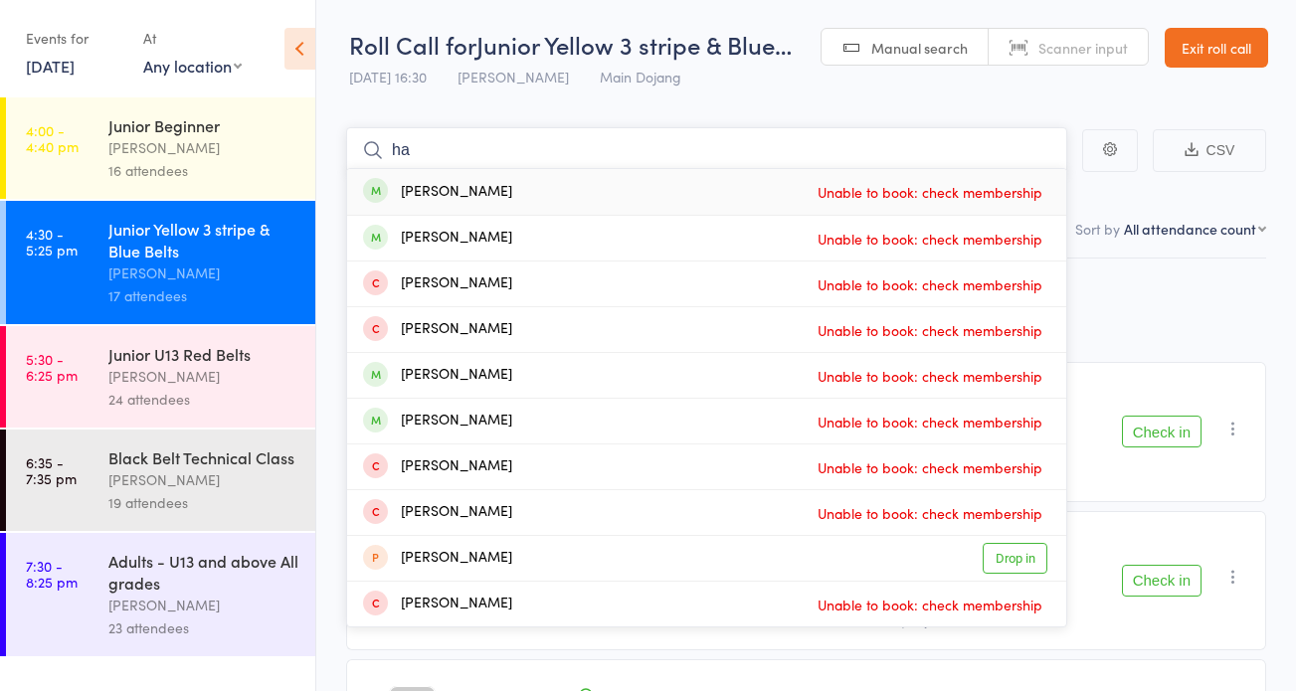
type input "h"
type input "m"
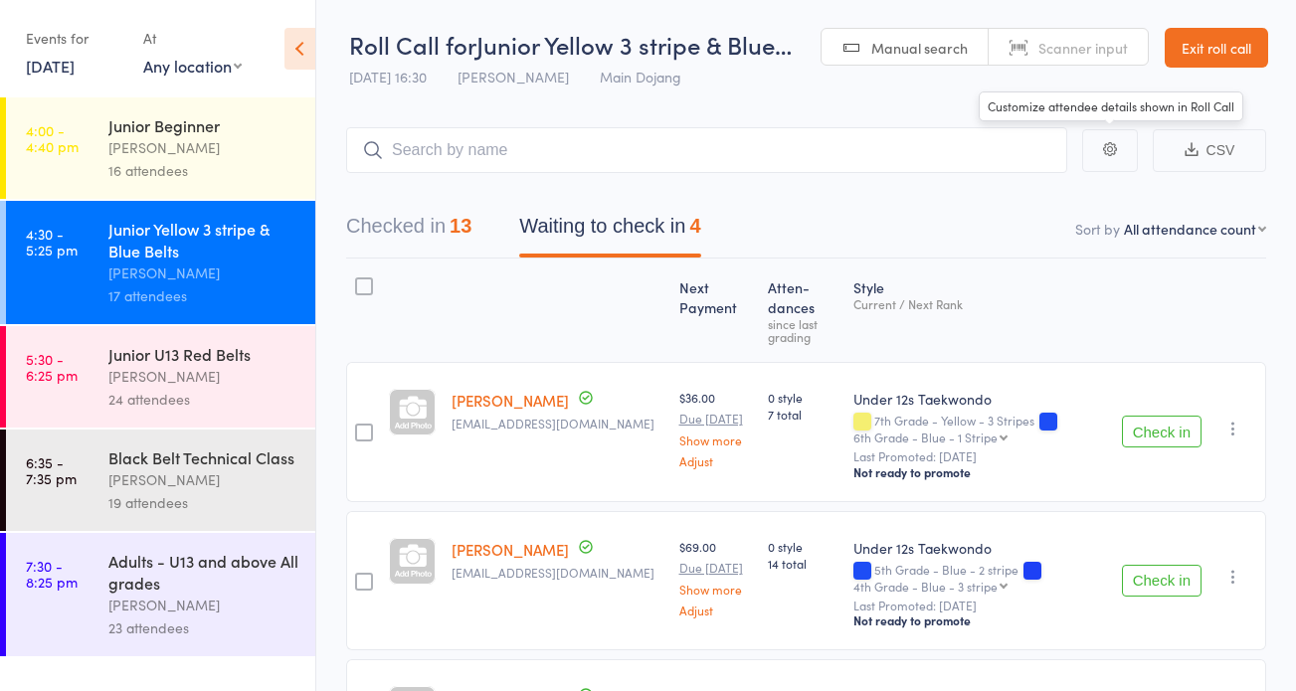
click at [1221, 46] on link "Exit roll call" at bounding box center [1216, 48] width 103 height 40
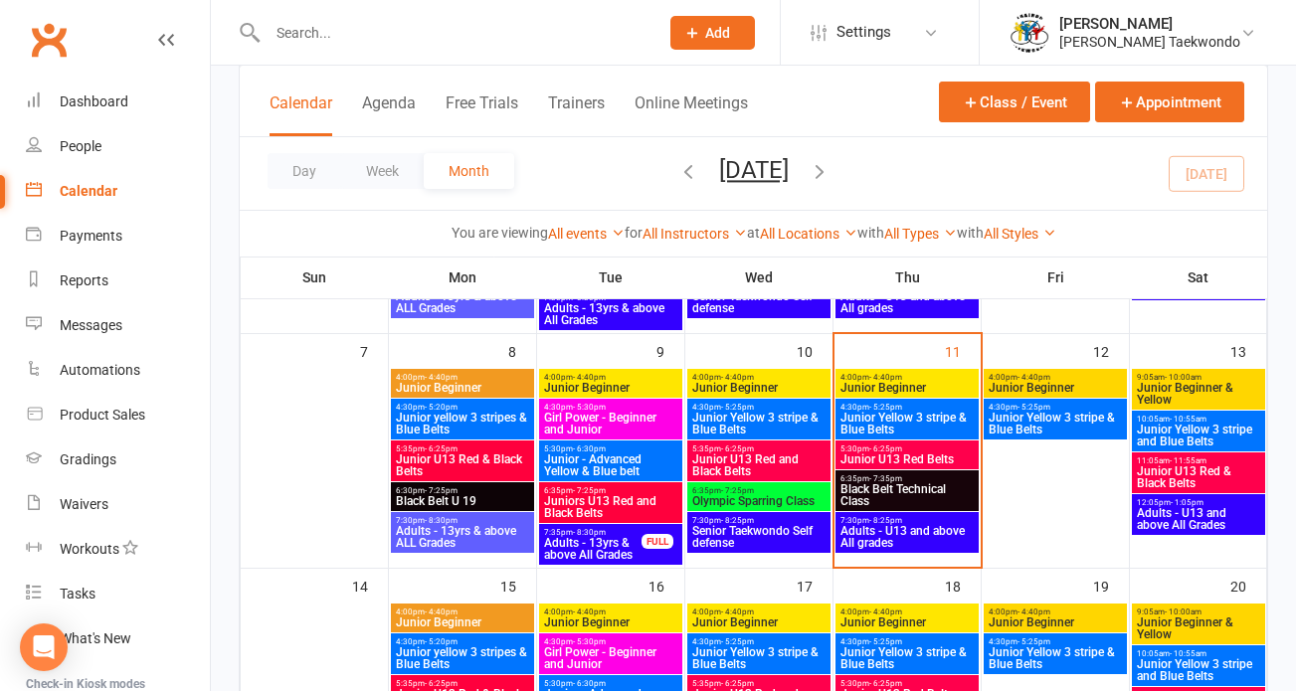
scroll to position [325, 0]
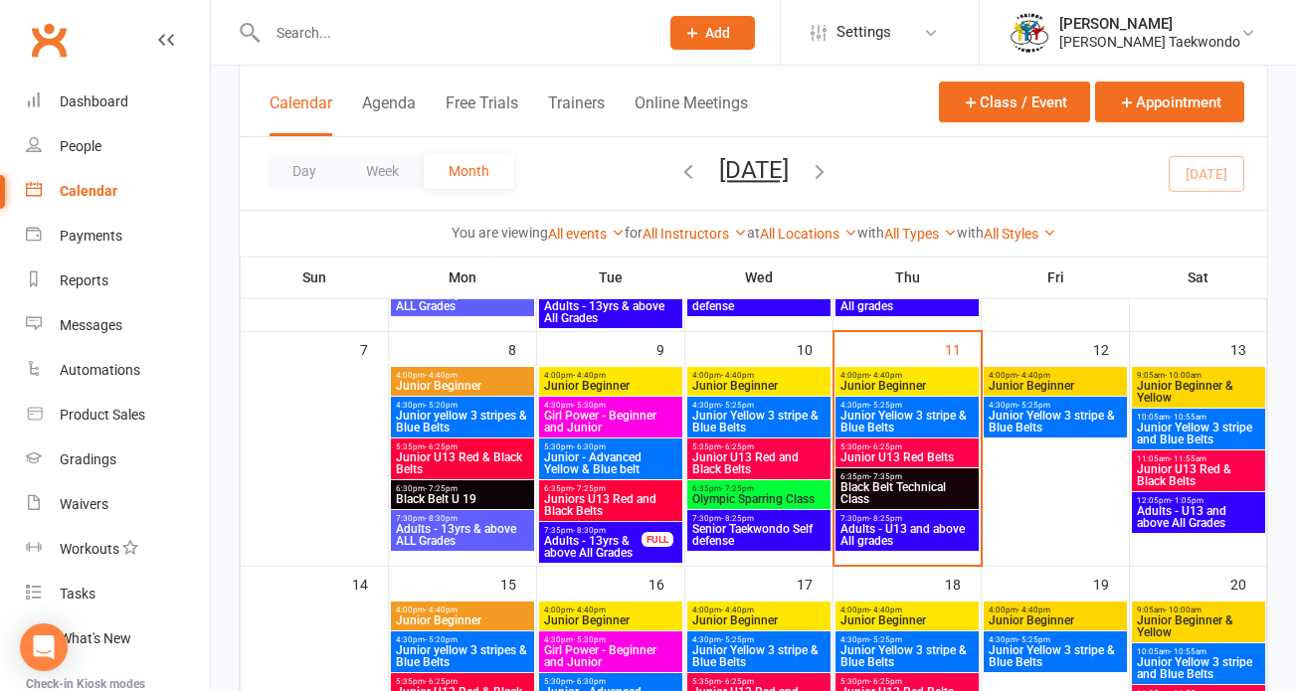
click at [890, 410] on span "Junior Yellow 3 stripe & Blue Belts" at bounding box center [907, 422] width 135 height 24
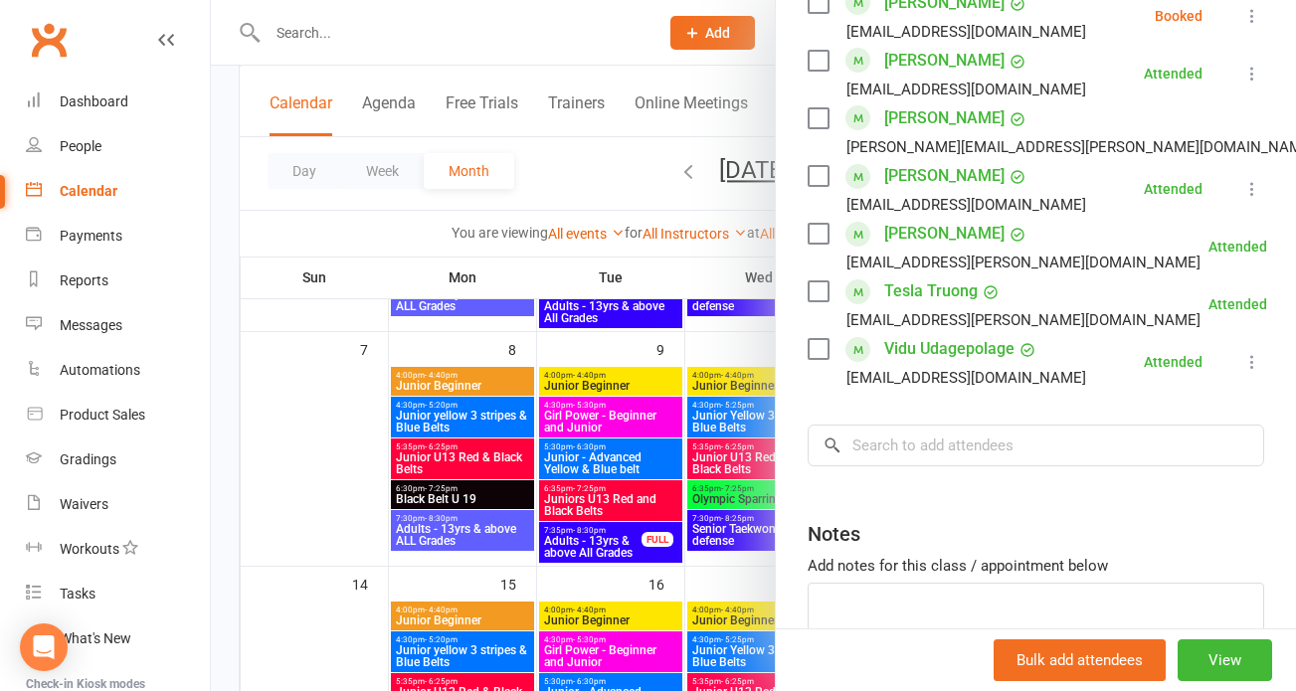
scroll to position [1026, 0]
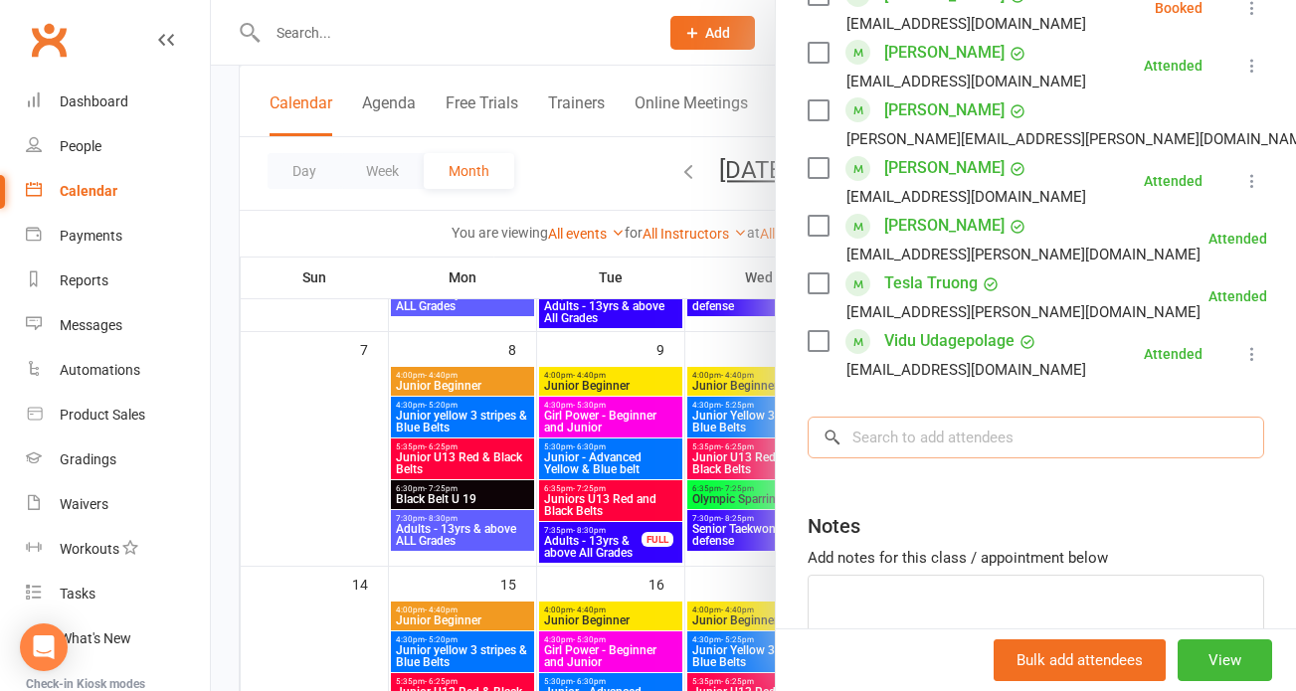
click at [913, 417] on input "search" at bounding box center [1036, 438] width 457 height 42
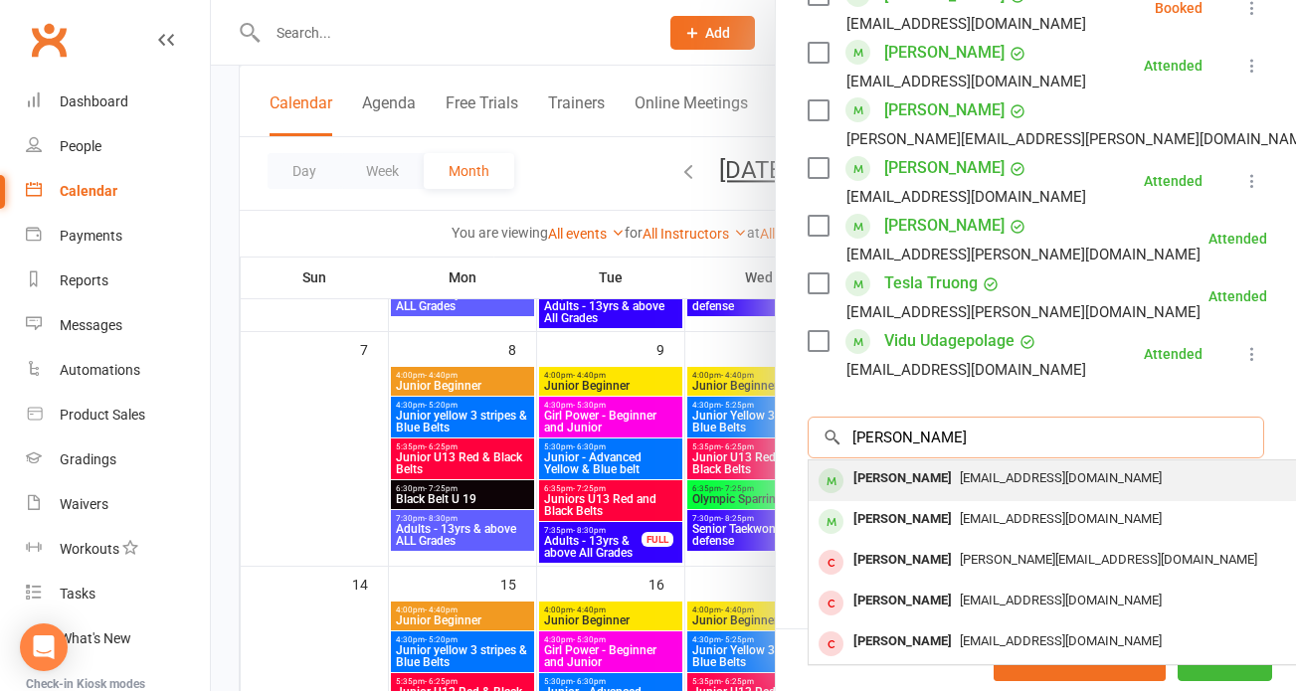
type input "[PERSON_NAME]"
click at [910, 465] on div "[PERSON_NAME]" at bounding box center [903, 479] width 114 height 29
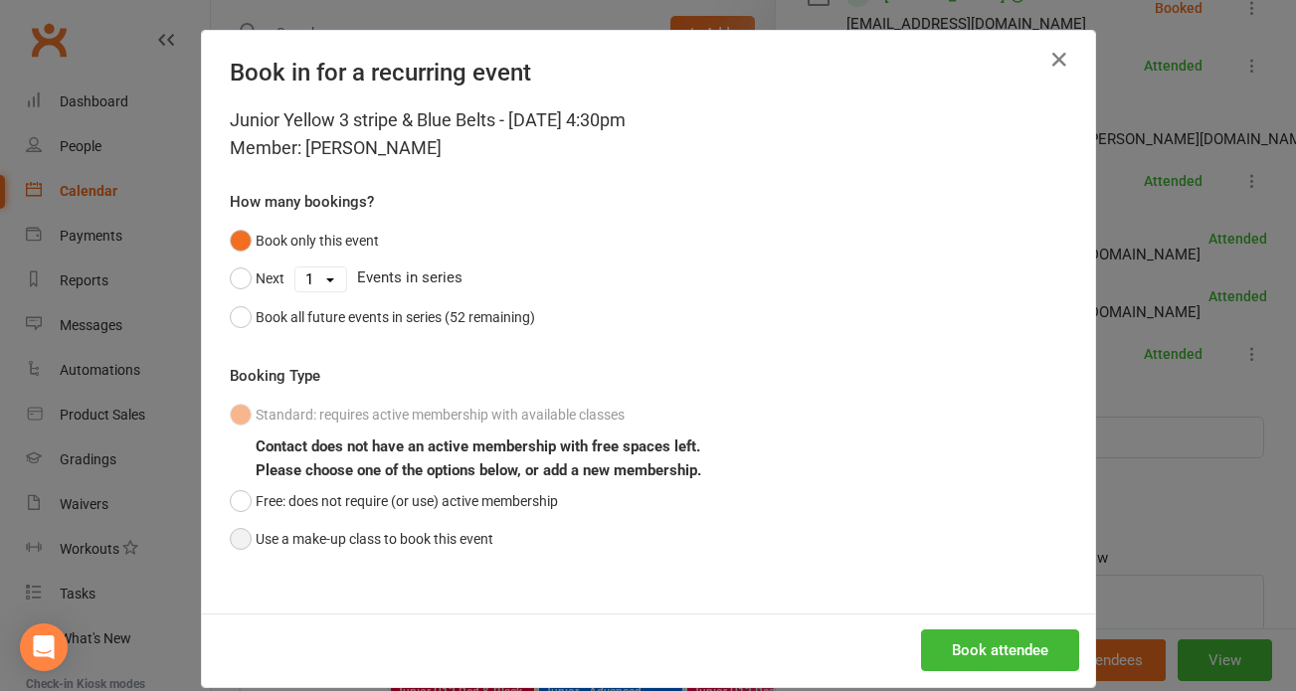
click at [241, 545] on button "Use a make-up class to book this event" at bounding box center [362, 539] width 264 height 38
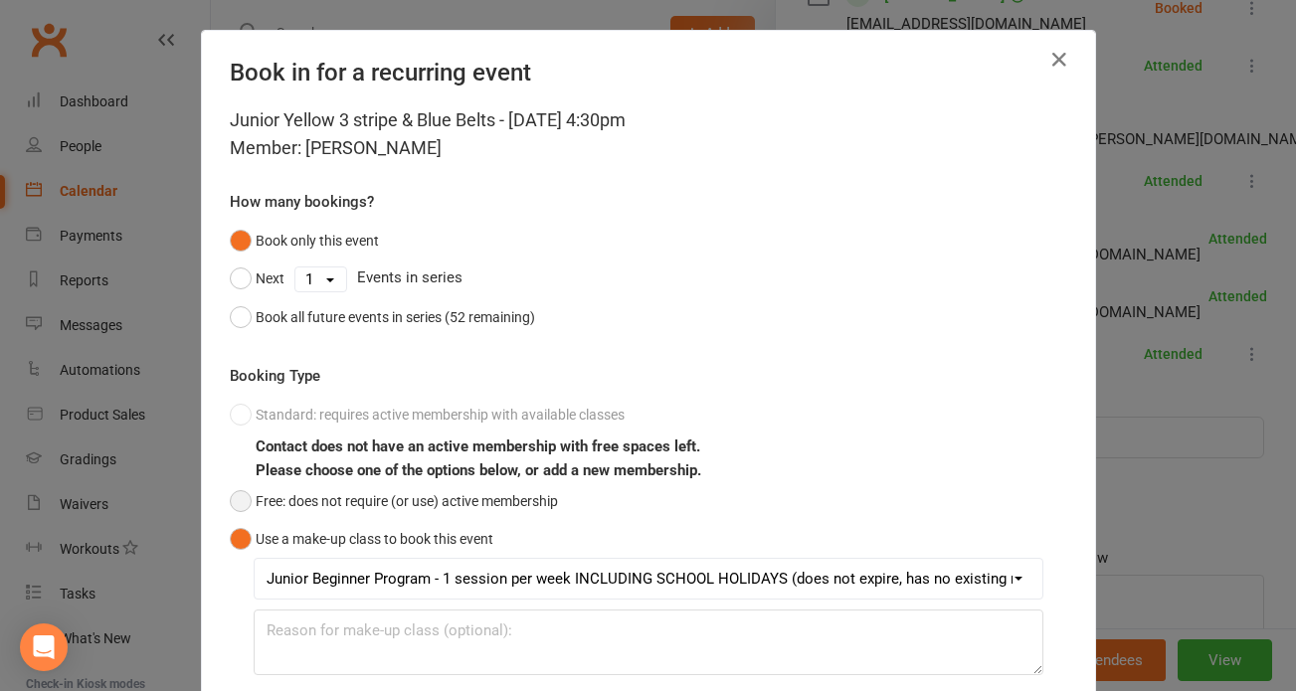
click at [230, 498] on button "Free: does not require (or use) active membership" at bounding box center [394, 501] width 328 height 38
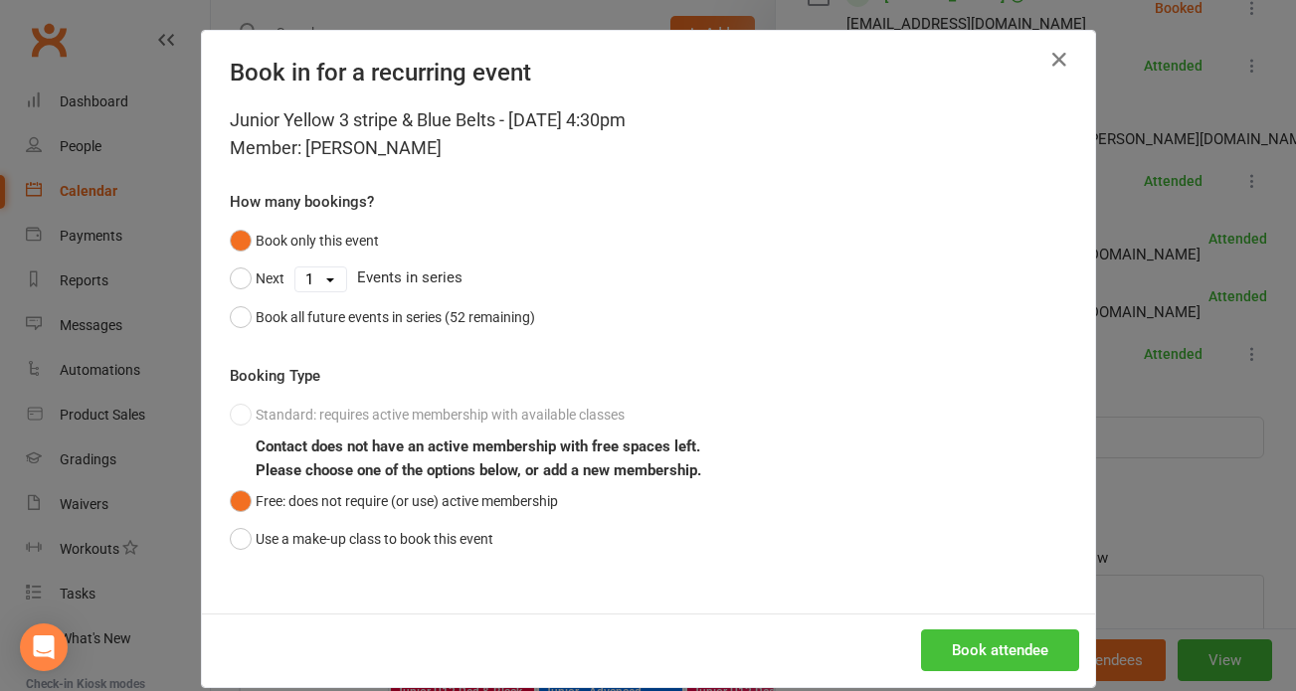
click at [998, 654] on button "Book attendee" at bounding box center [1000, 651] width 158 height 42
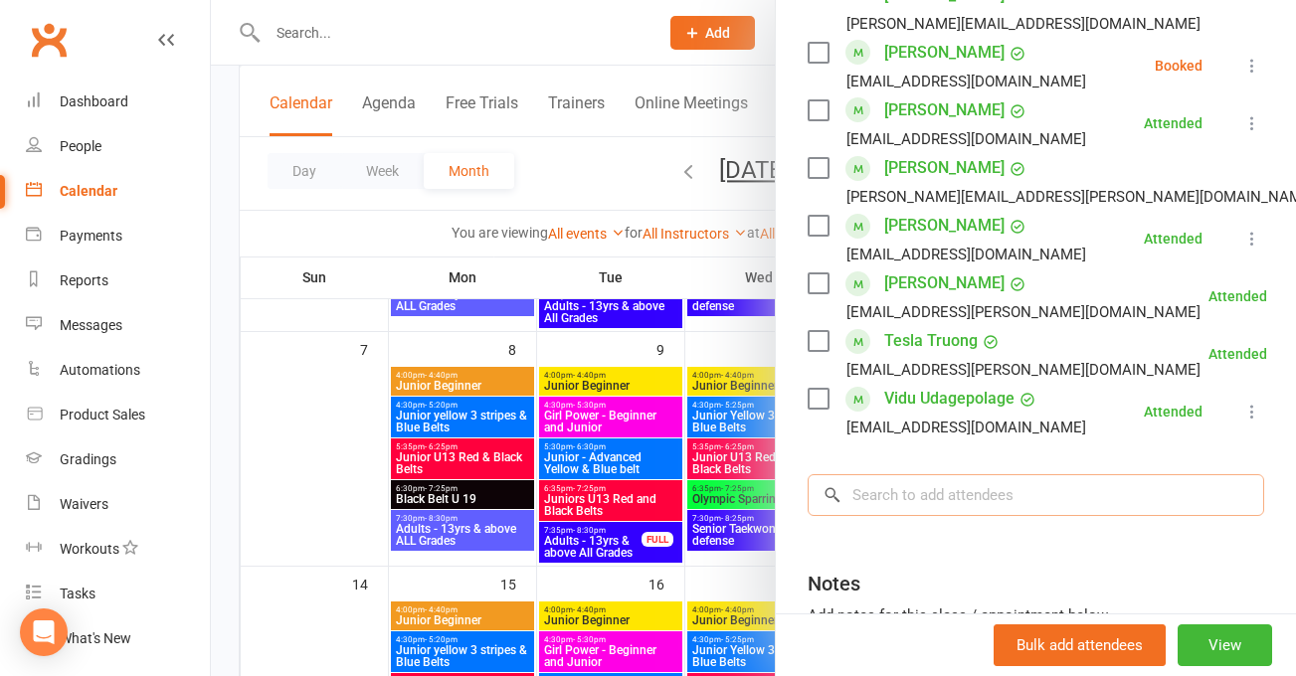
click at [875, 475] on input "search" at bounding box center [1036, 496] width 457 height 42
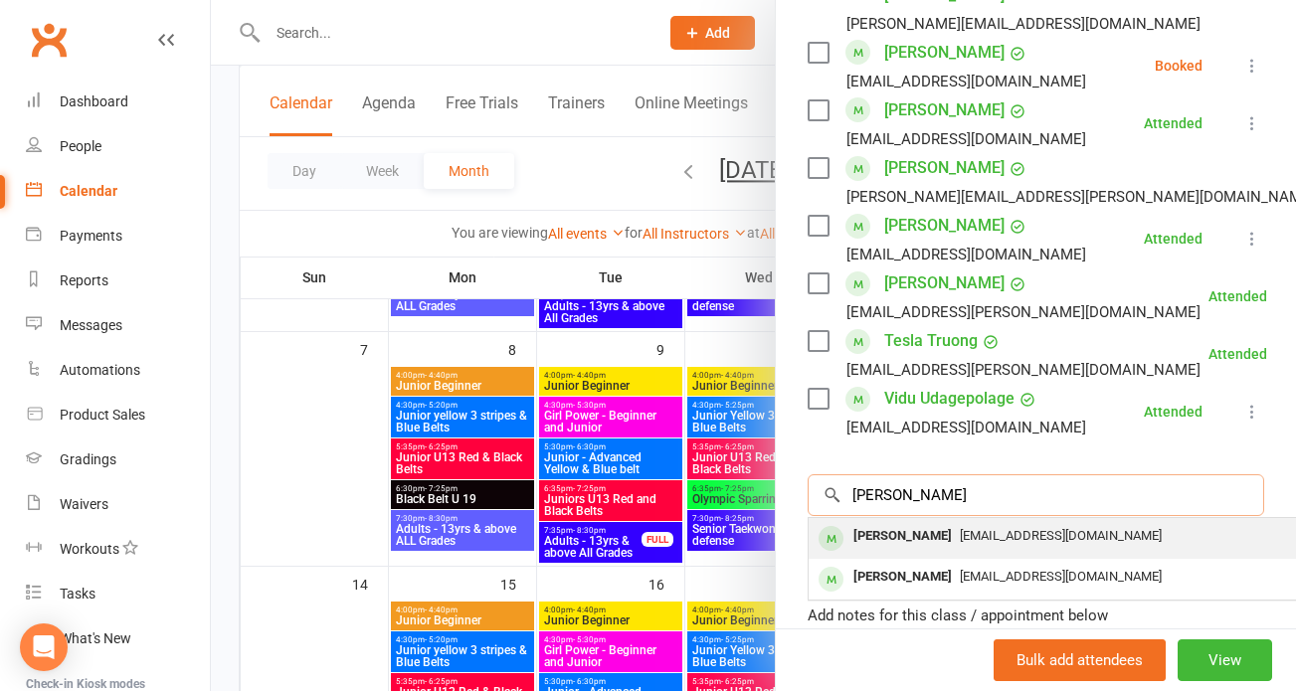
type input "tex menhennet"
click at [879, 522] on div "[PERSON_NAME]" at bounding box center [903, 536] width 114 height 29
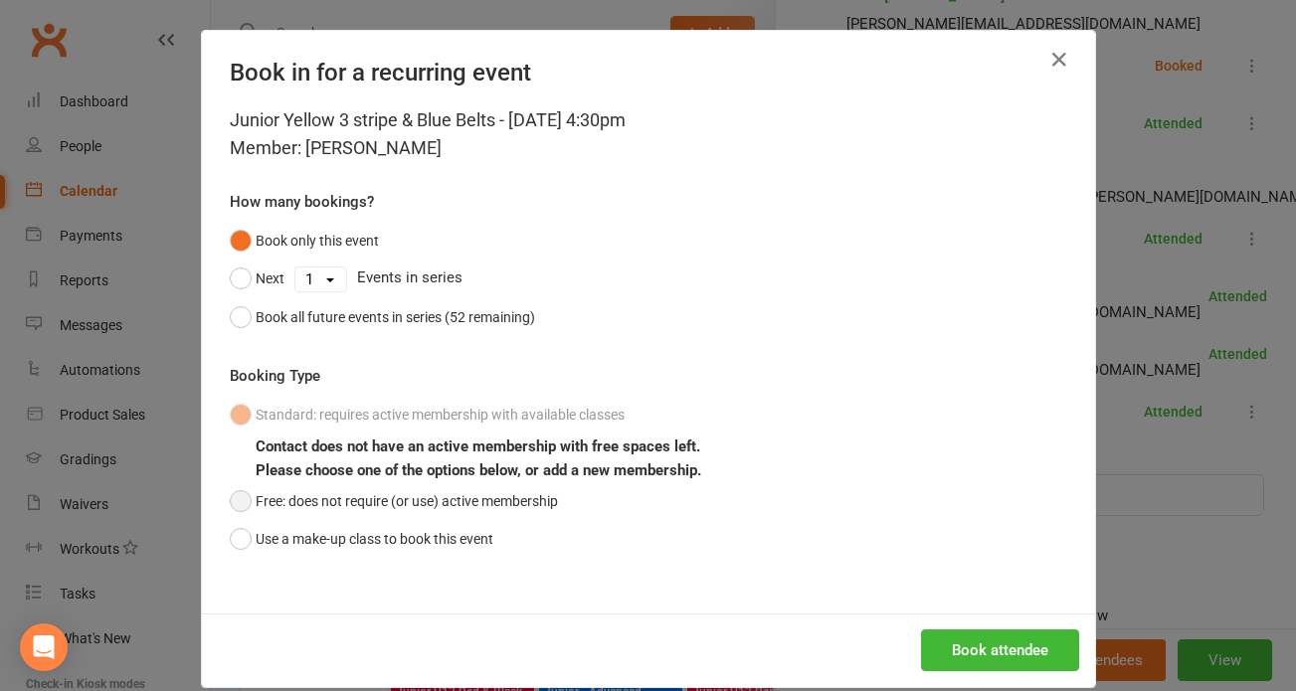
click at [239, 501] on button "Free: does not require (or use) active membership" at bounding box center [394, 501] width 328 height 38
click at [1024, 657] on button "Book attendee" at bounding box center [1000, 651] width 158 height 42
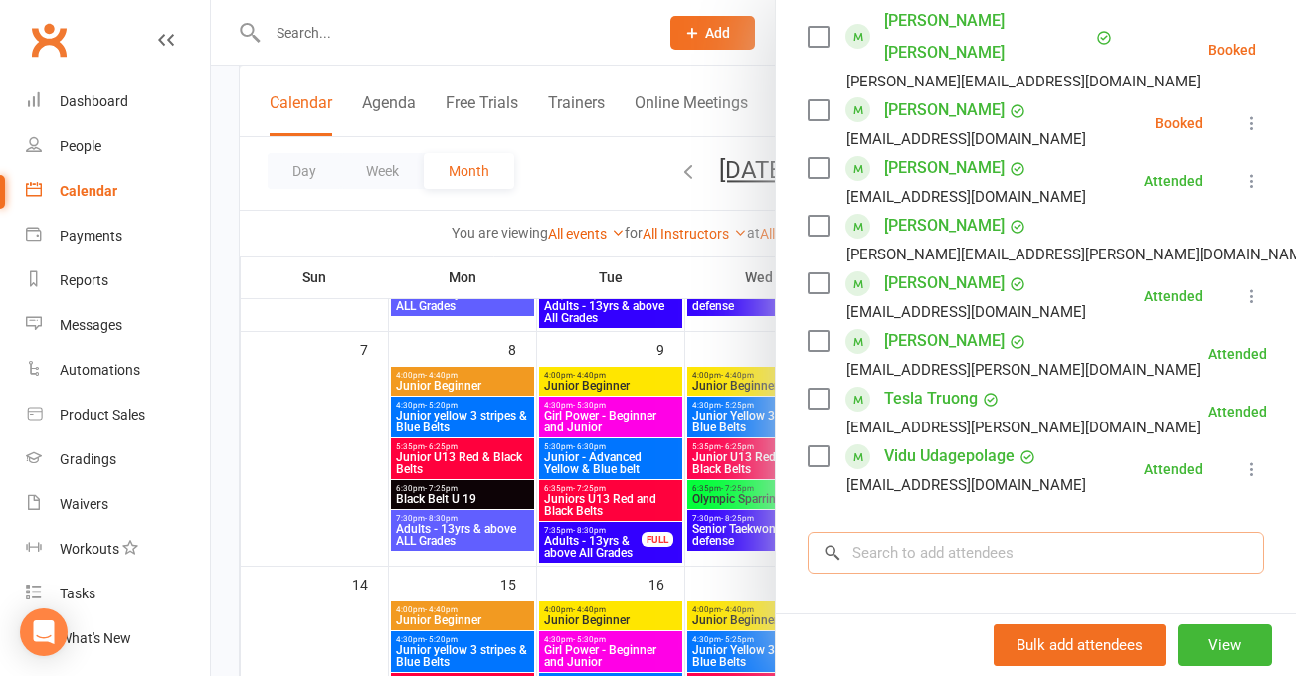
click at [865, 532] on input "search" at bounding box center [1036, 553] width 457 height 42
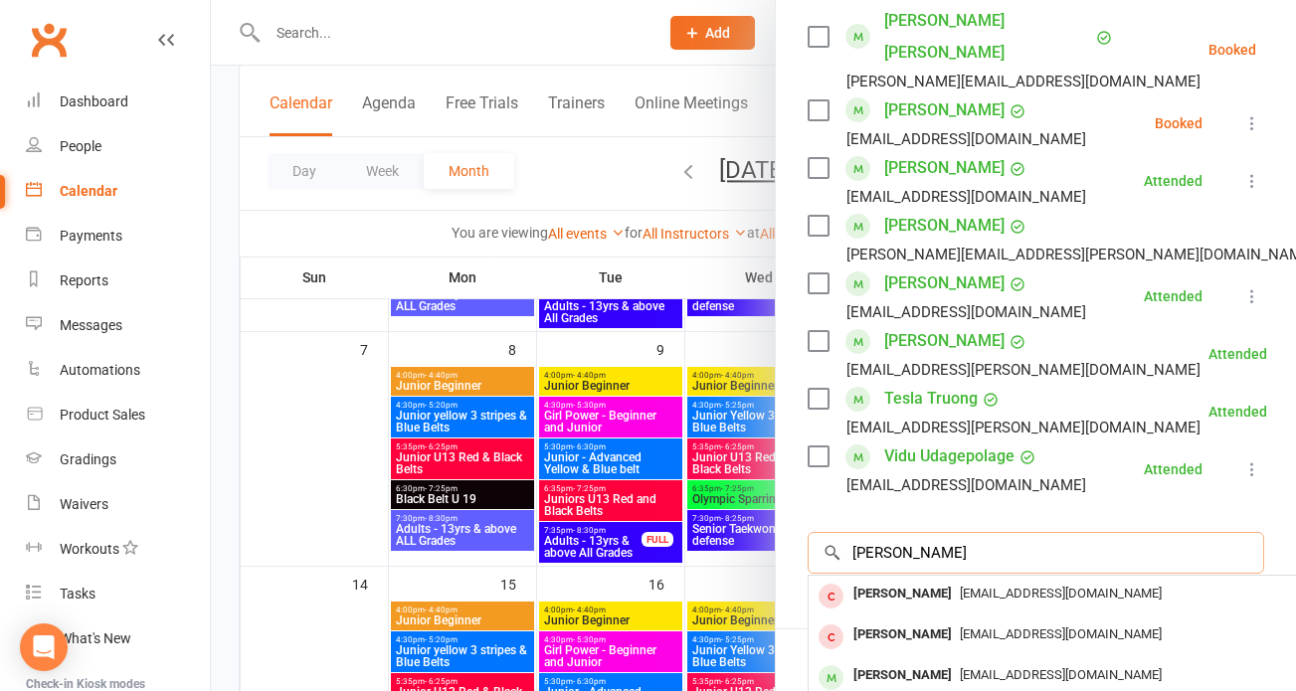
type input "harry"
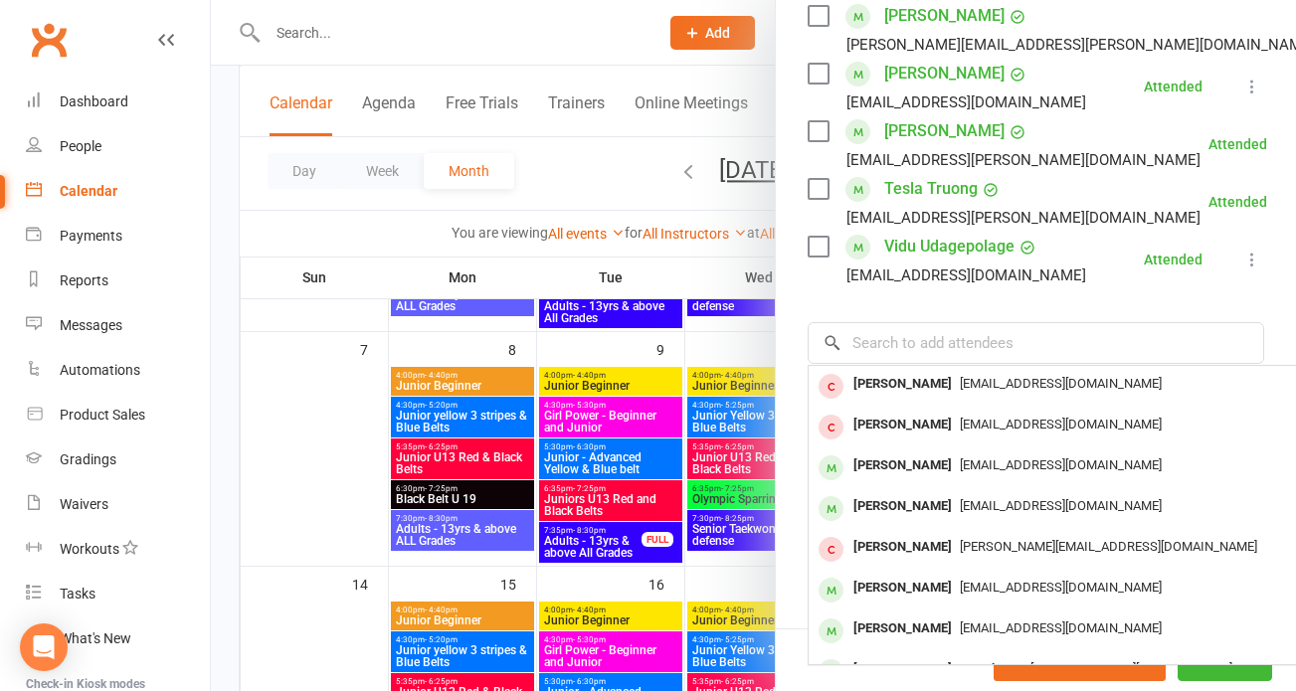
scroll to position [1221, 0]
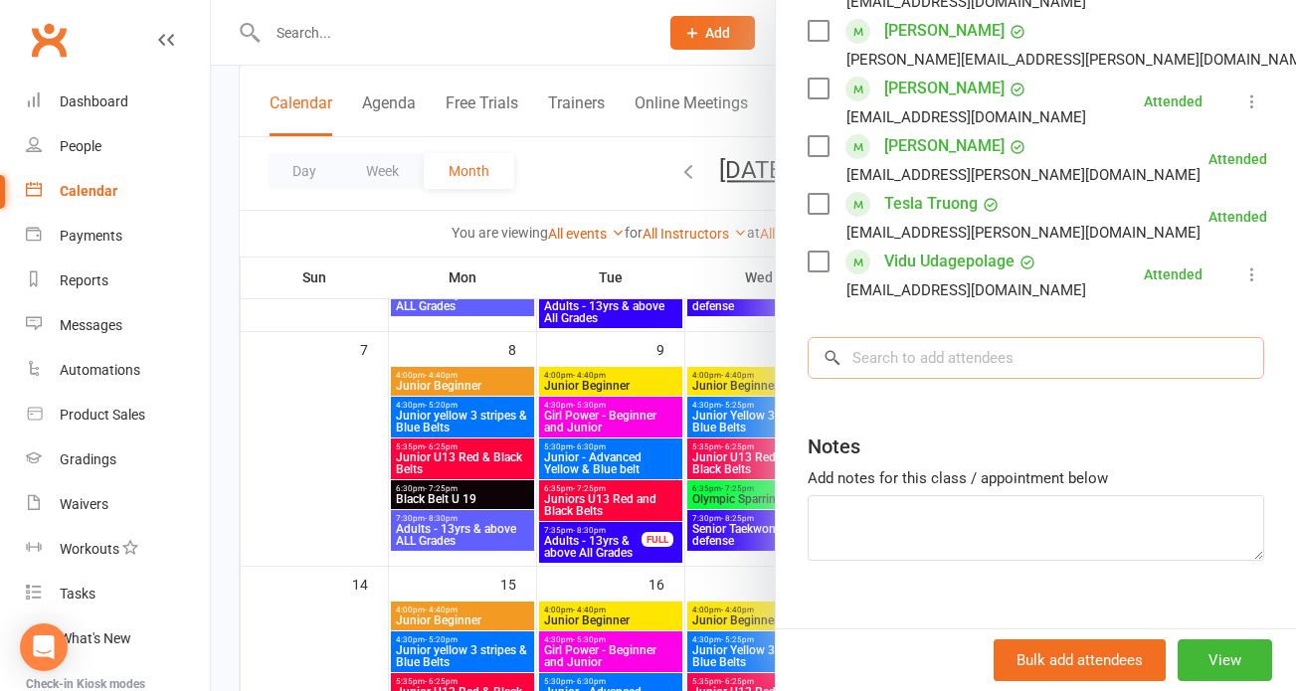
click at [855, 337] on input "search" at bounding box center [1036, 358] width 457 height 42
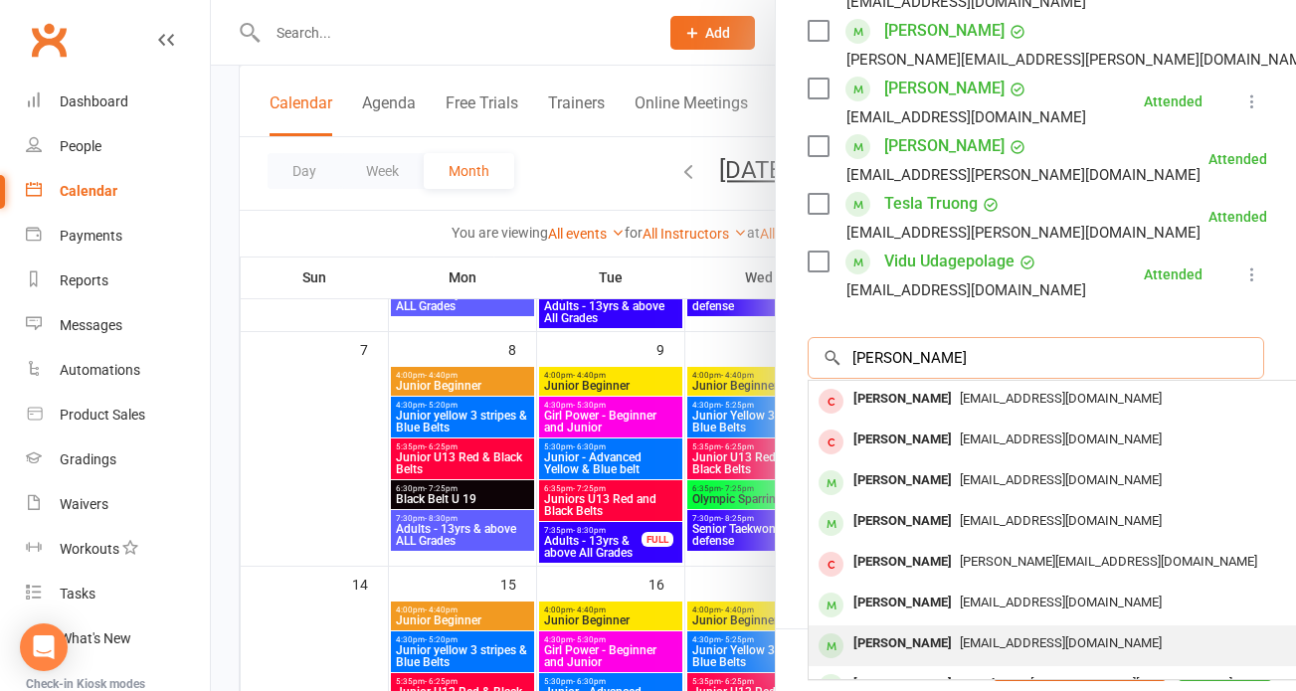
type input "harry"
click at [899, 630] on div "[PERSON_NAME]" at bounding box center [903, 644] width 114 height 29
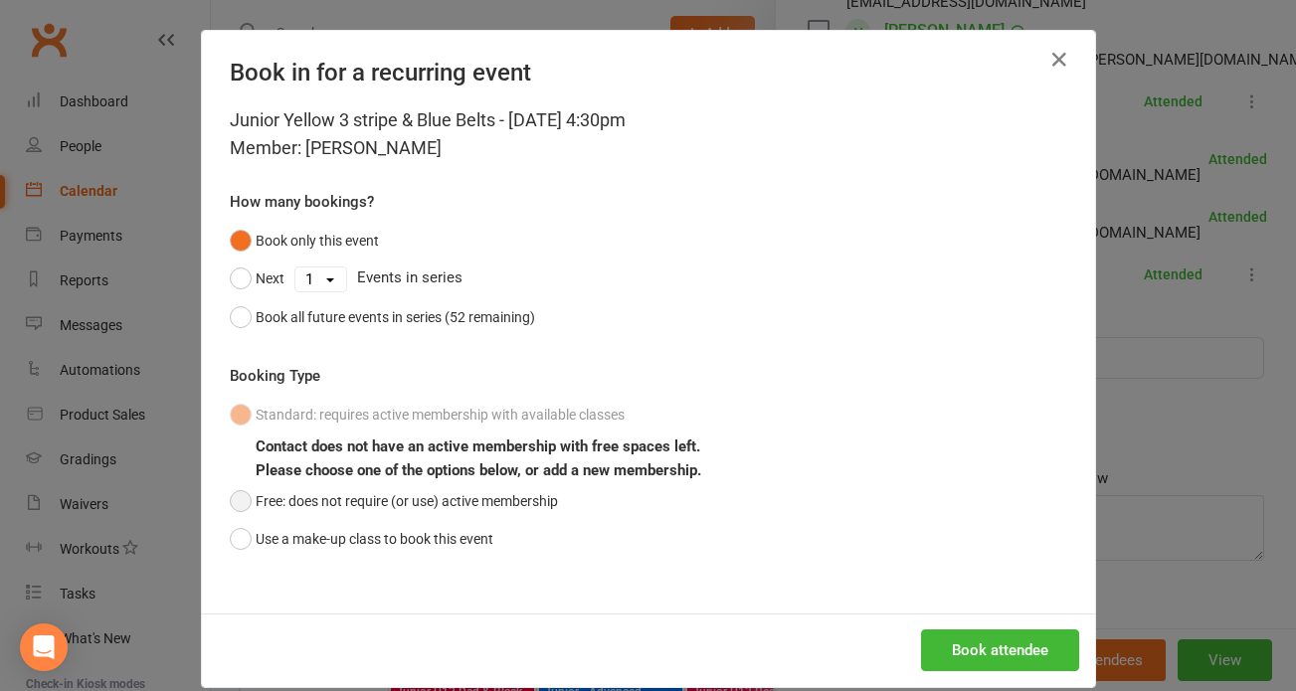
drag, startPoint x: 237, startPoint y: 499, endPoint x: 281, endPoint y: 497, distance: 43.8
click at [281, 497] on button "Free: does not require (or use) active membership" at bounding box center [394, 501] width 328 height 38
click at [984, 654] on button "Book attendee" at bounding box center [1000, 651] width 158 height 42
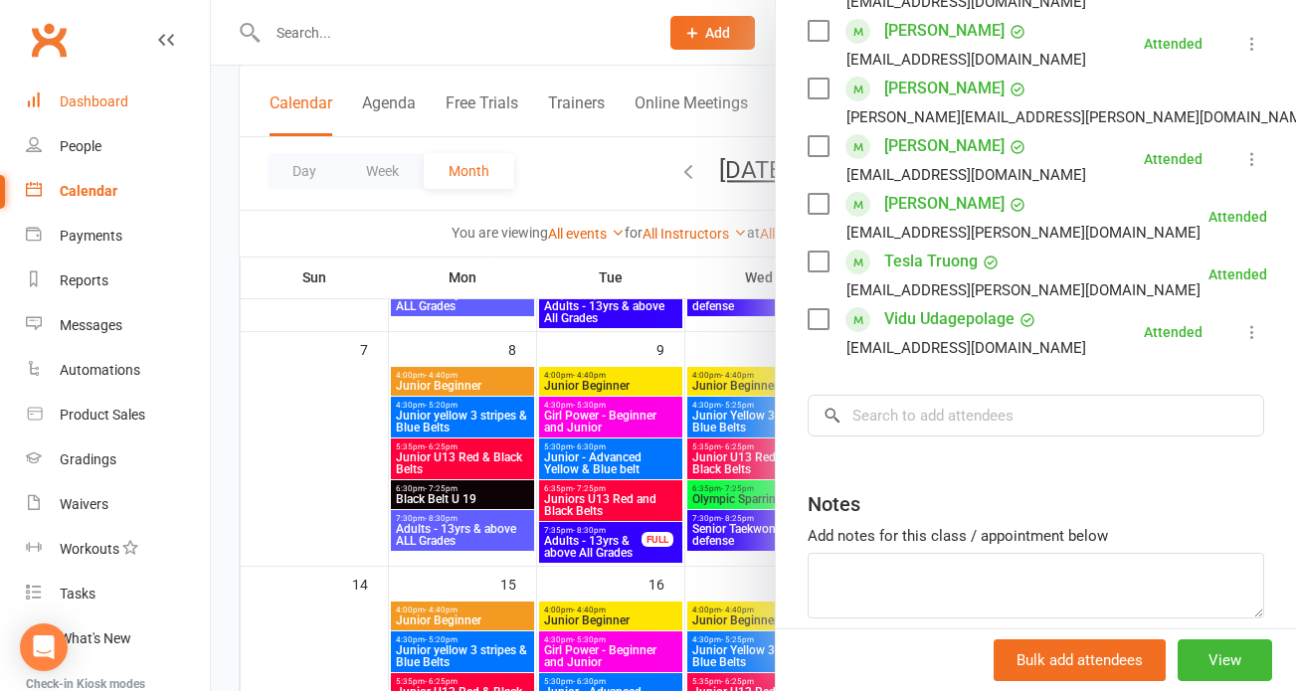
drag, startPoint x: 109, startPoint y: 106, endPoint x: 143, endPoint y: 119, distance: 36.2
click at [114, 105] on div "Dashboard" at bounding box center [94, 102] width 69 height 16
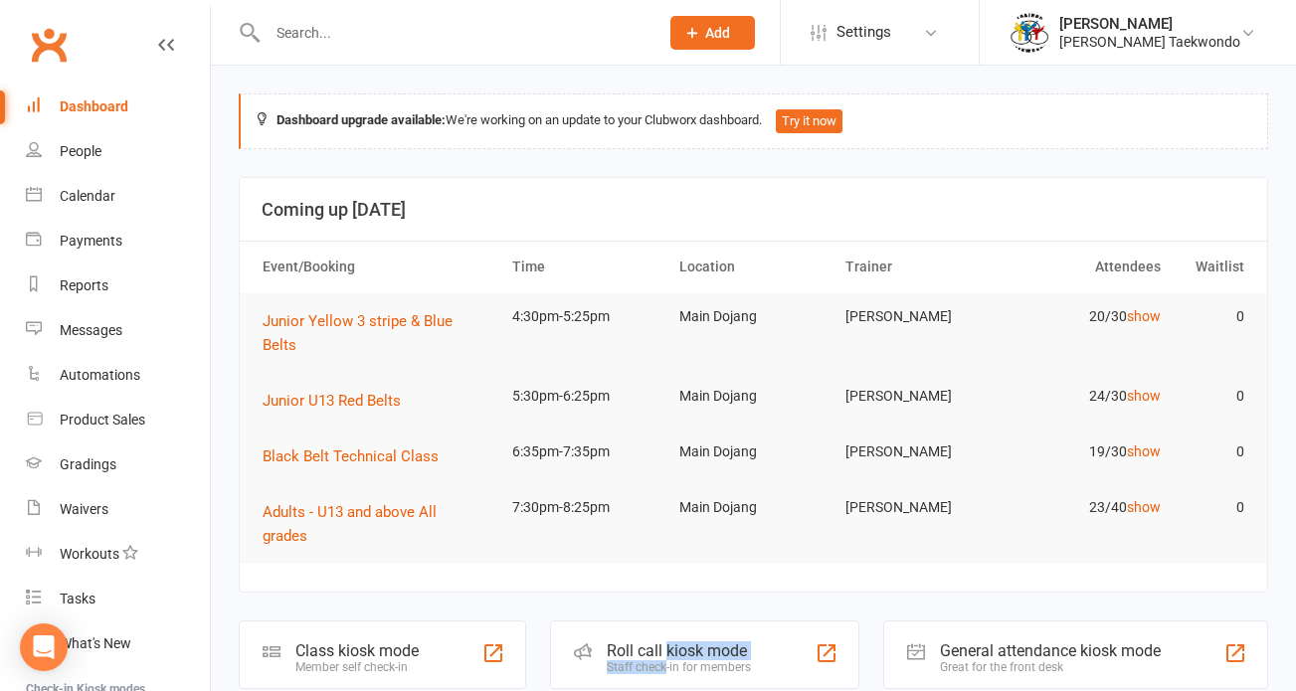
click at [672, 642] on div "Roll call kiosk mode Staff check-in for members" at bounding box center [679, 658] width 144 height 33
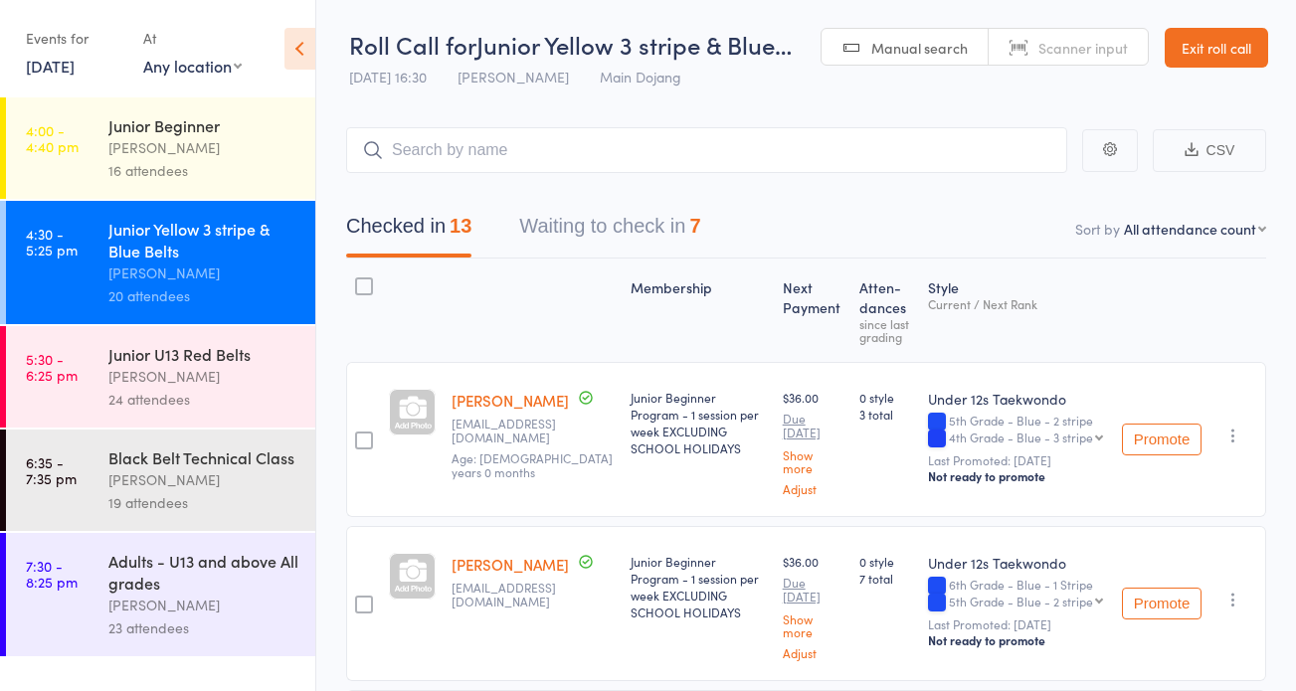
click at [511, 156] on input "search" at bounding box center [706, 150] width 721 height 46
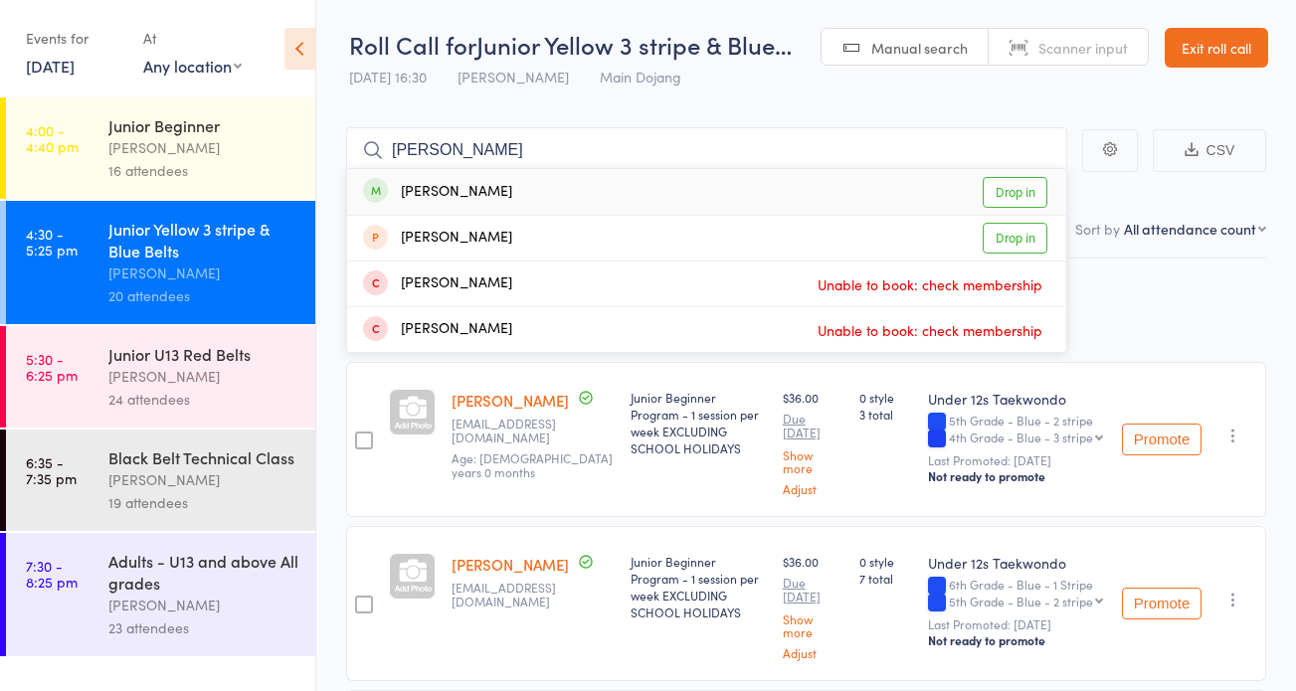
type input "[PERSON_NAME]"
click at [1011, 195] on link "Drop in" at bounding box center [1015, 192] width 65 height 31
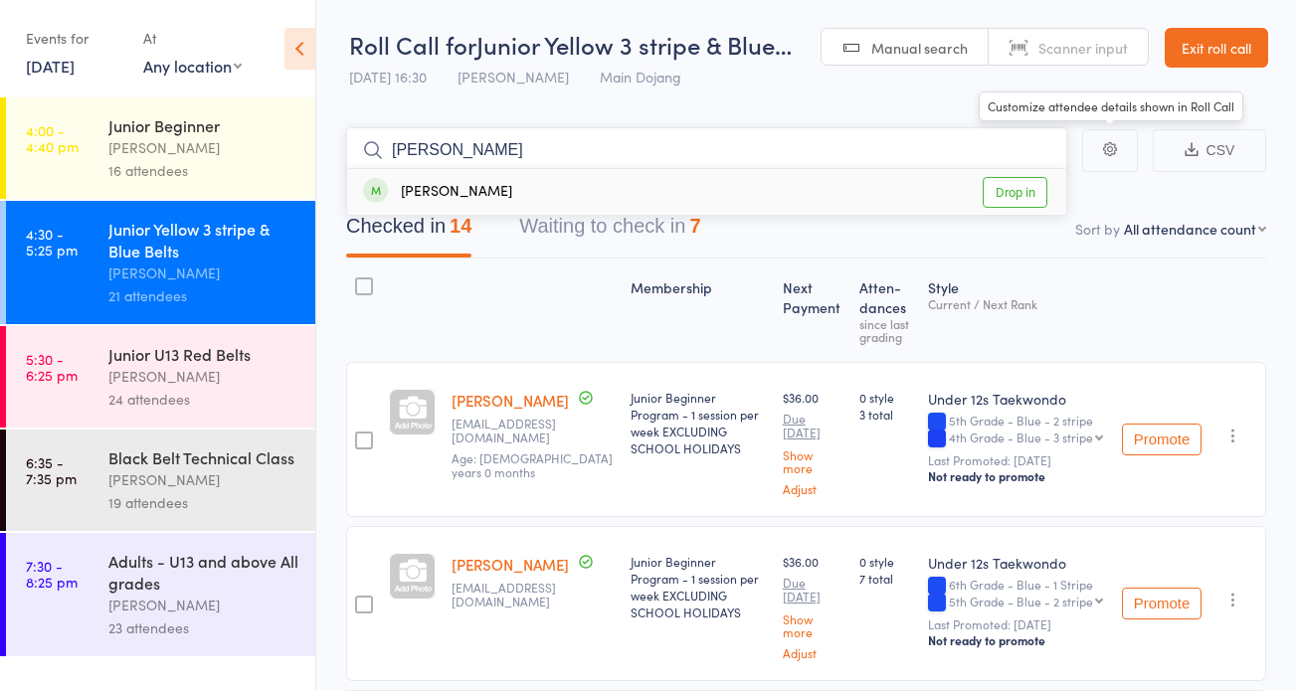
type input "[PERSON_NAME]"
click at [1031, 189] on link "Drop in" at bounding box center [1015, 192] width 65 height 31
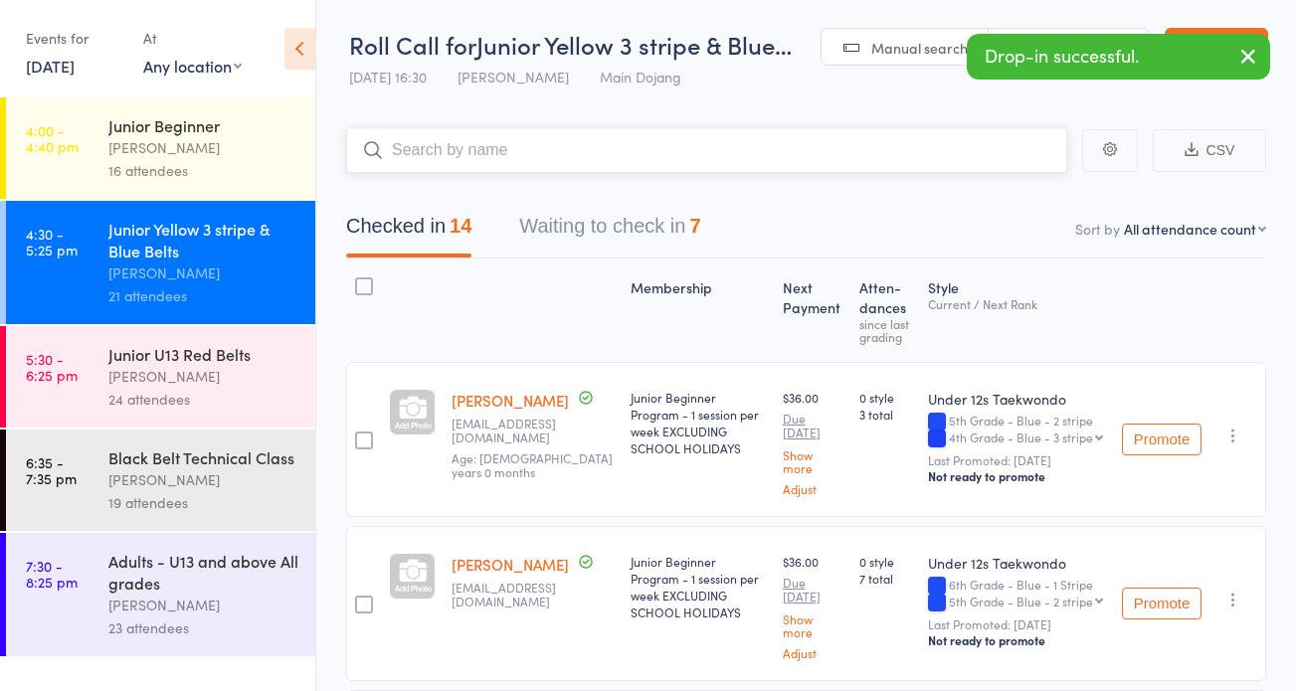
drag, startPoint x: 647, startPoint y: 228, endPoint x: 813, endPoint y: 239, distance: 166.5
click at [649, 228] on button "Waiting to check in 7" at bounding box center [609, 231] width 181 height 53
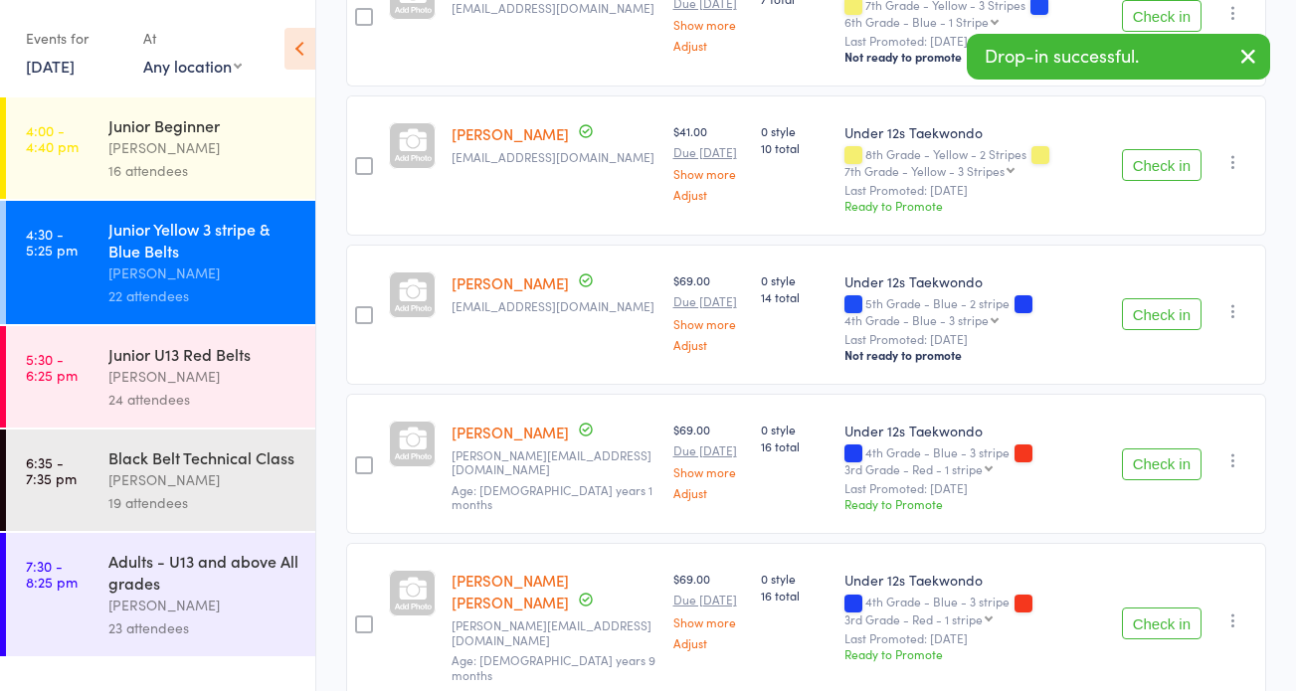
scroll to position [410, 0]
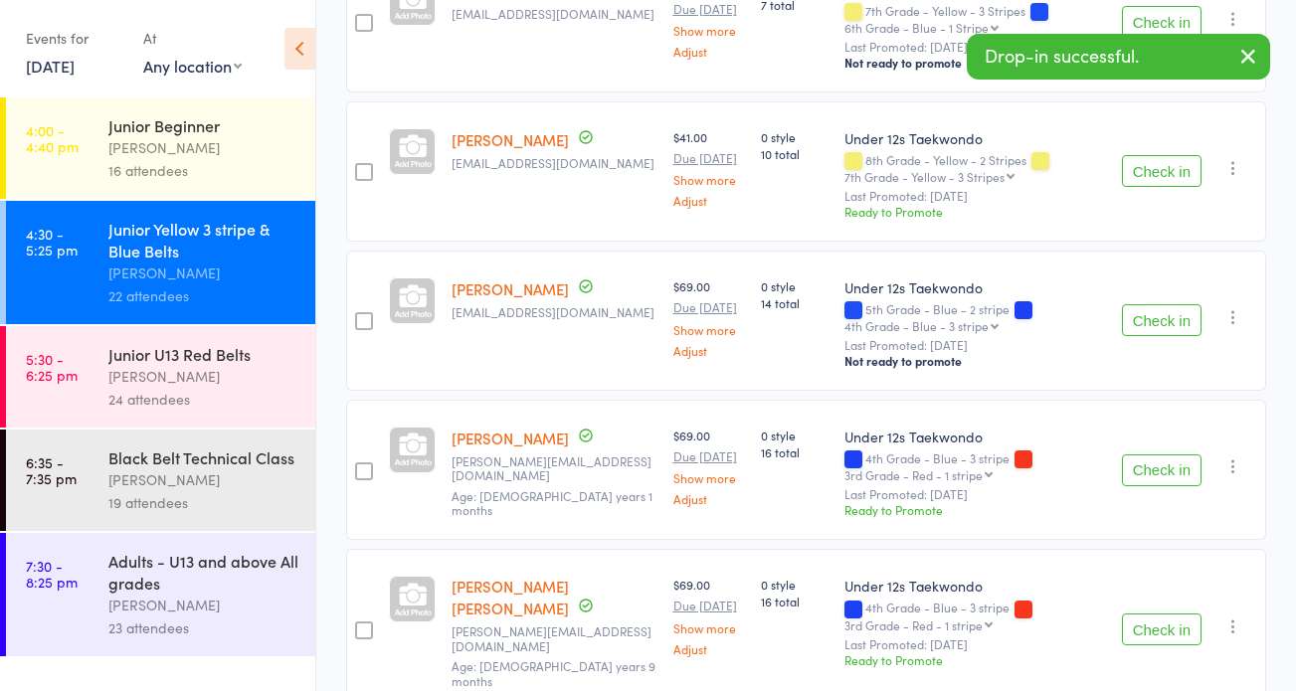
click at [1175, 171] on button "Check in" at bounding box center [1162, 171] width 80 height 32
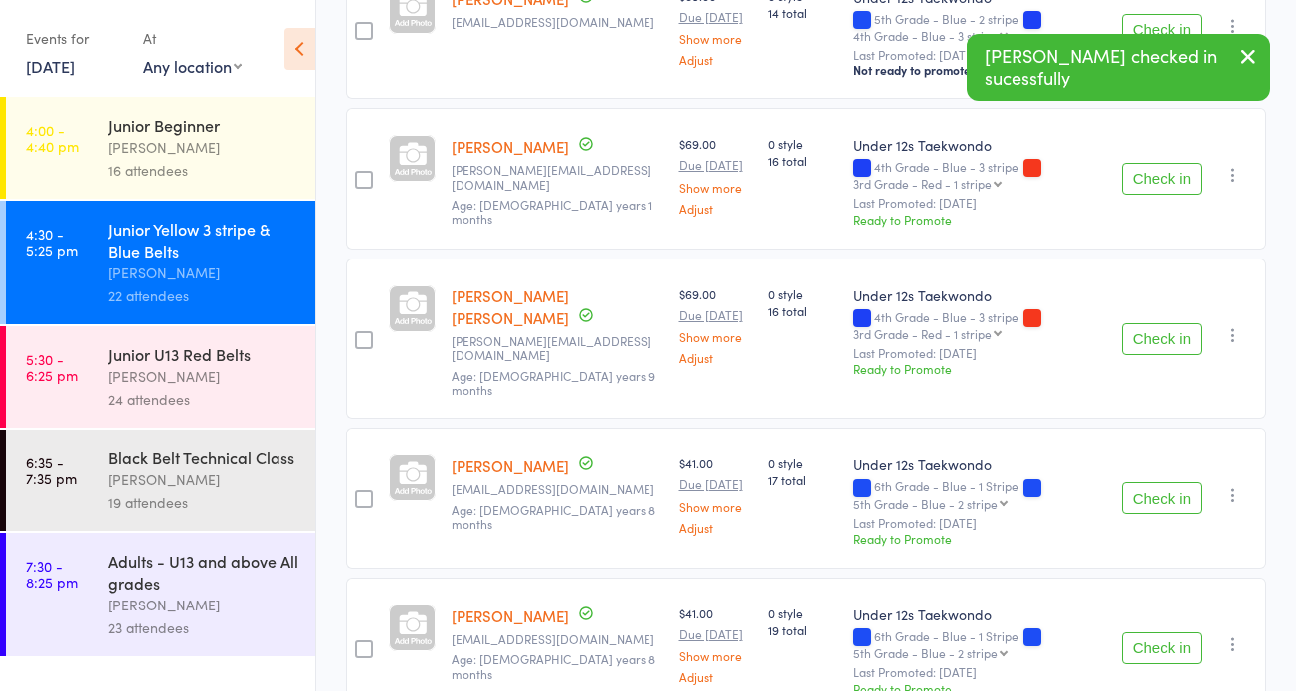
scroll to position [629, 0]
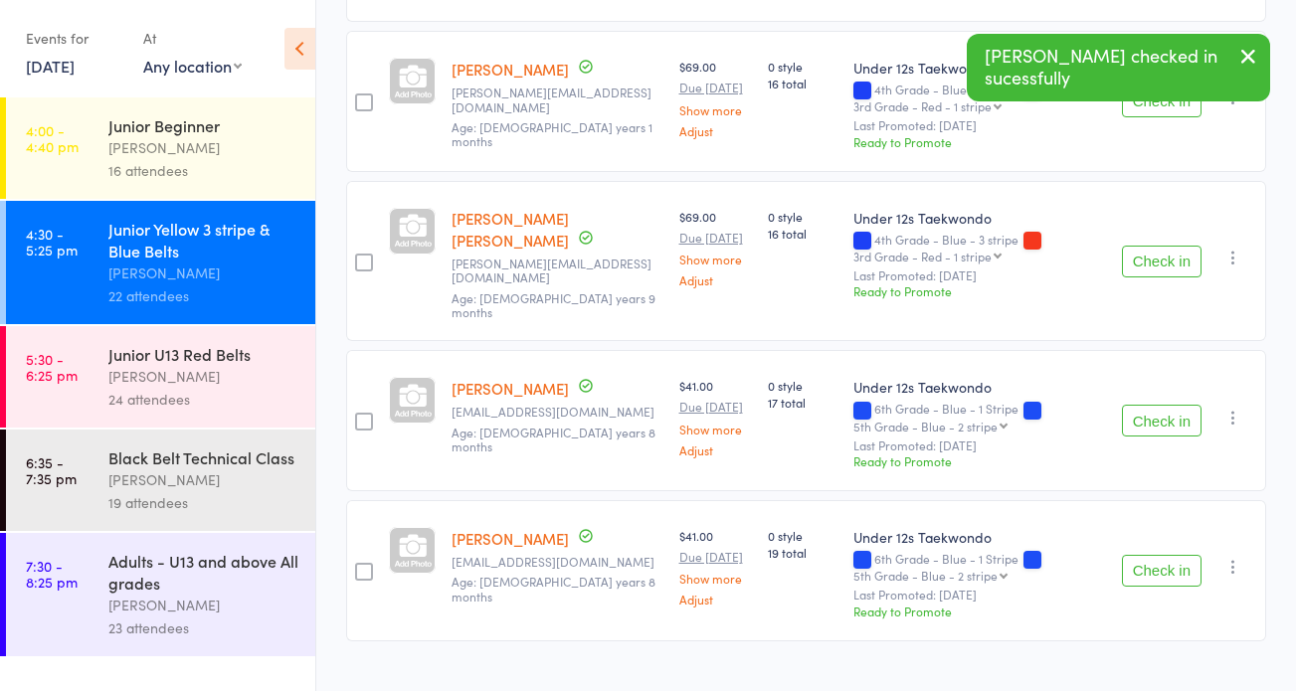
click at [1149, 405] on button "Check in" at bounding box center [1162, 421] width 80 height 32
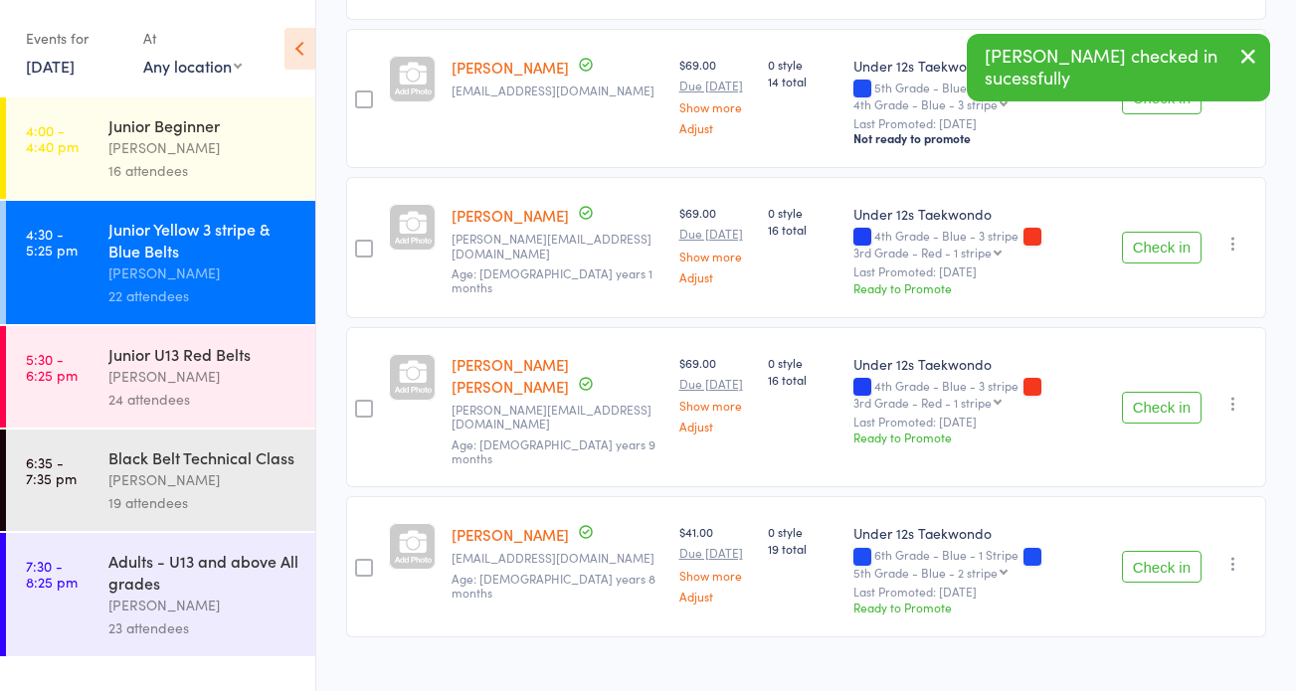
click at [1170, 551] on button "Check in" at bounding box center [1162, 567] width 80 height 32
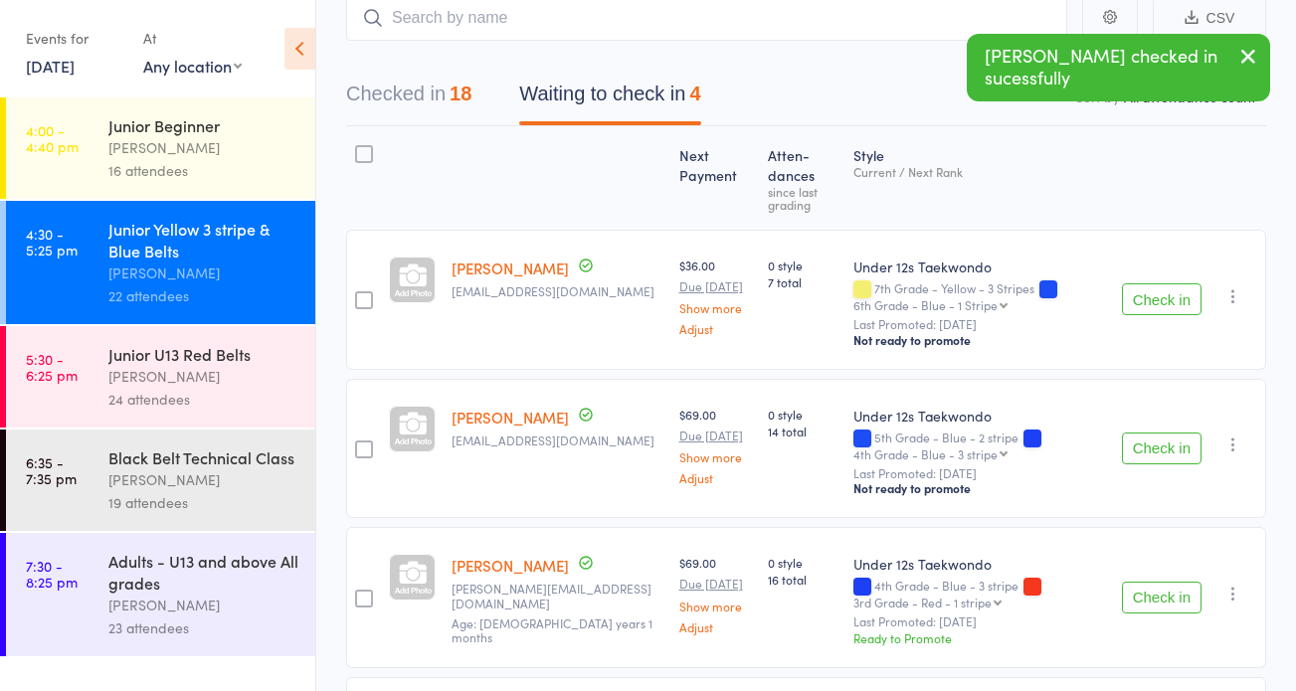
scroll to position [0, 0]
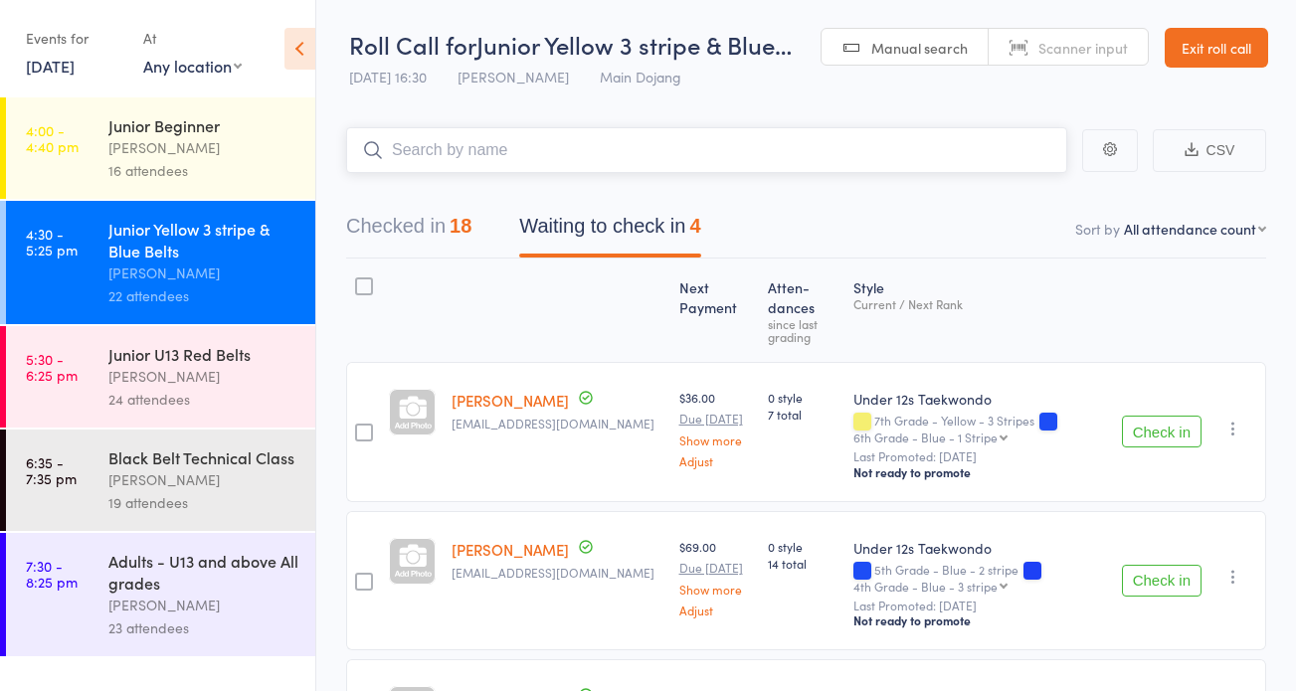
click at [485, 152] on input "search" at bounding box center [706, 150] width 721 height 46
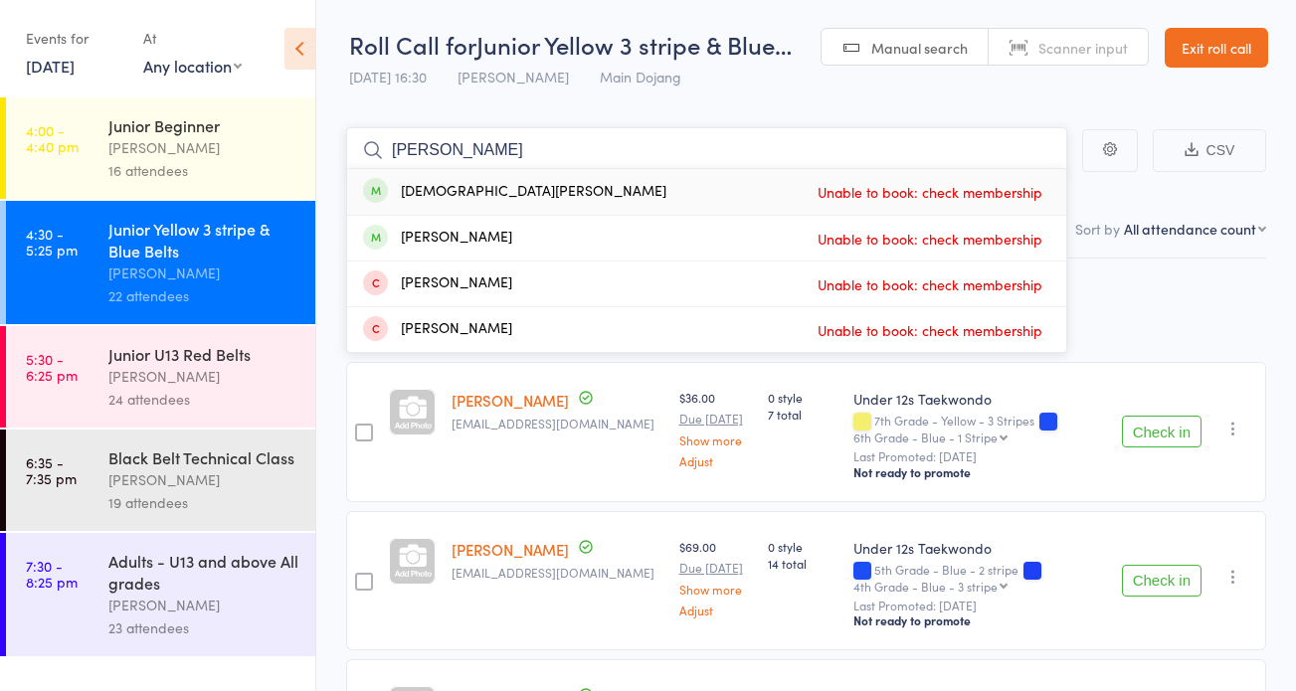
type input "[PERSON_NAME]"
click at [1202, 38] on link "Exit roll call" at bounding box center [1216, 48] width 103 height 40
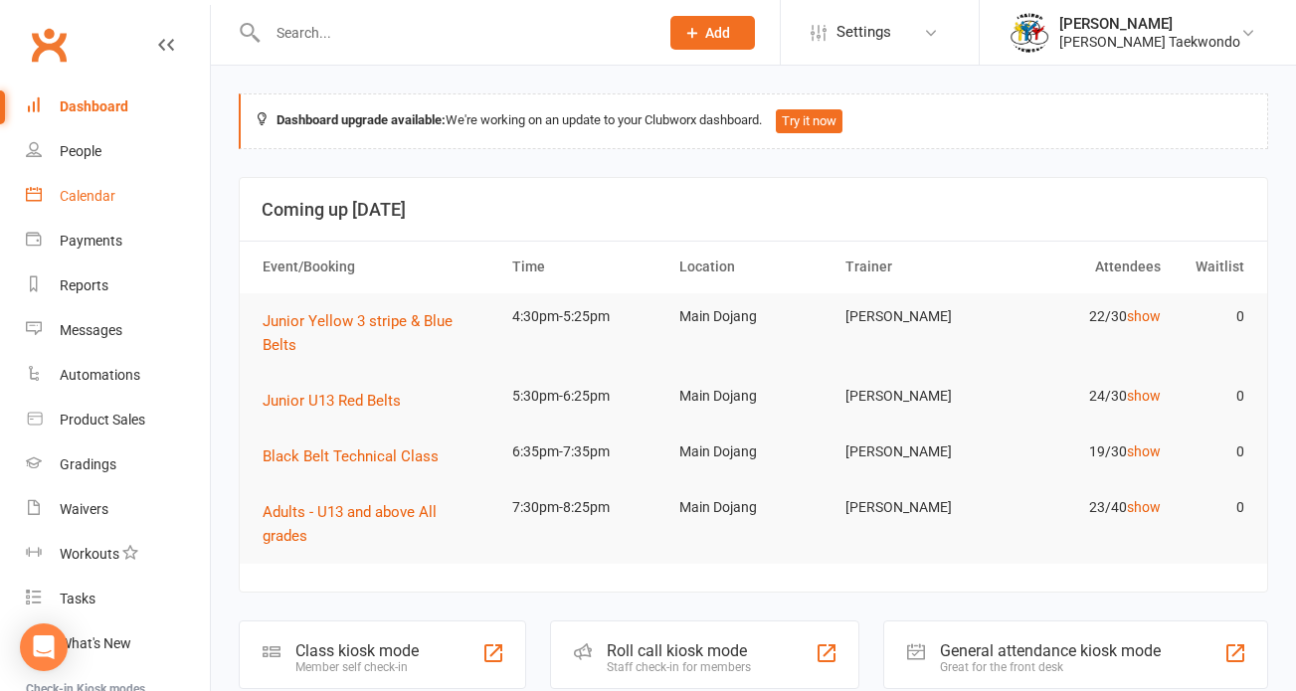
click at [95, 196] on div "Calendar" at bounding box center [88, 196] width 56 height 16
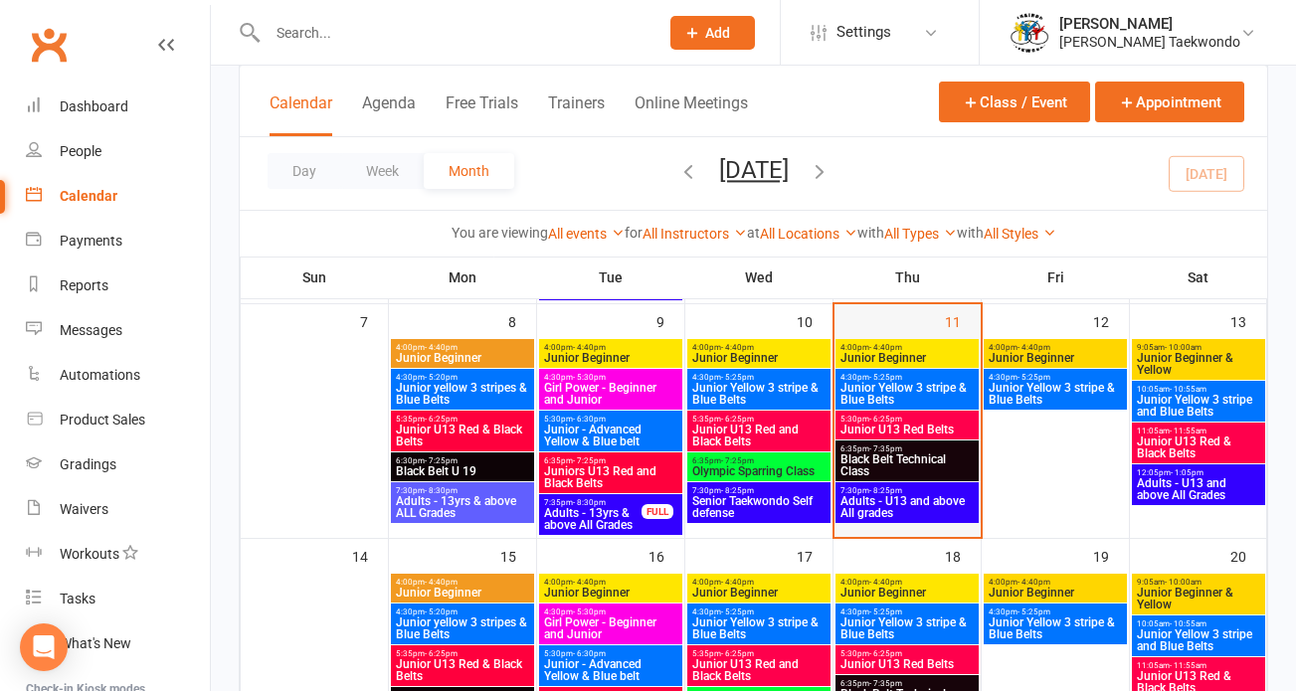
scroll to position [355, 0]
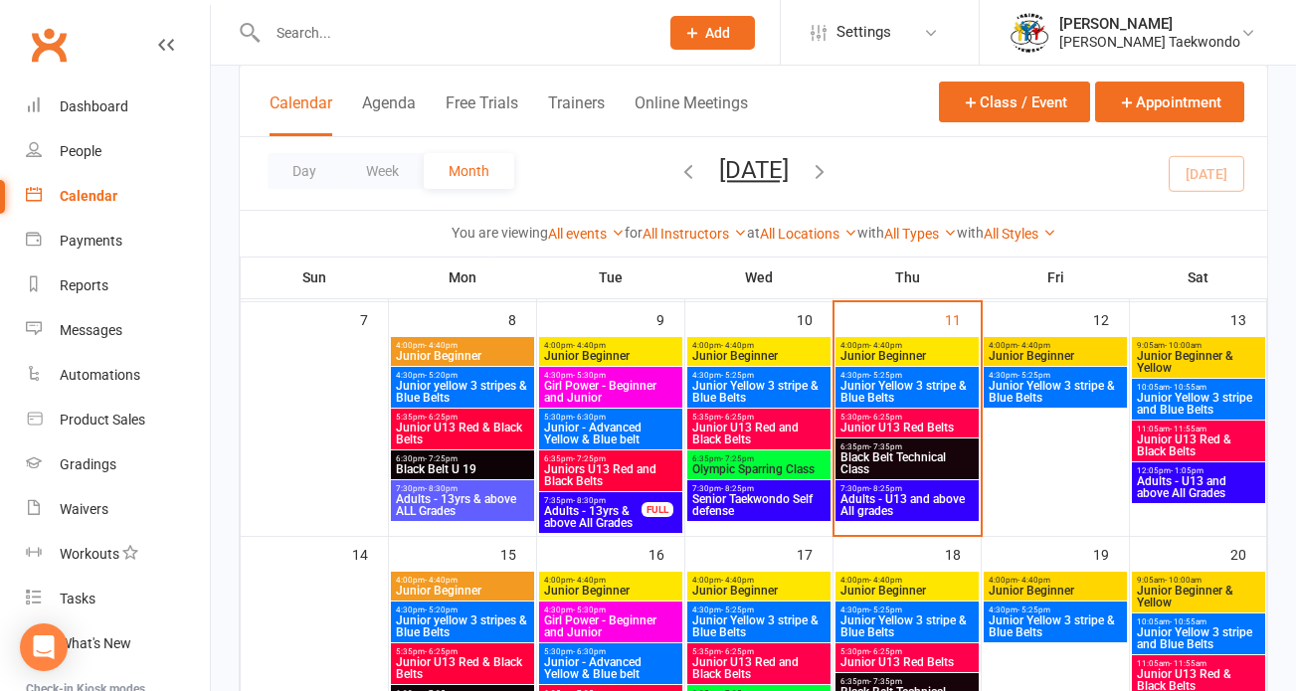
click at [946, 368] on div "4:30pm - 5:25pm Junior Yellow 3 stripe & Blue Belts" at bounding box center [907, 387] width 143 height 41
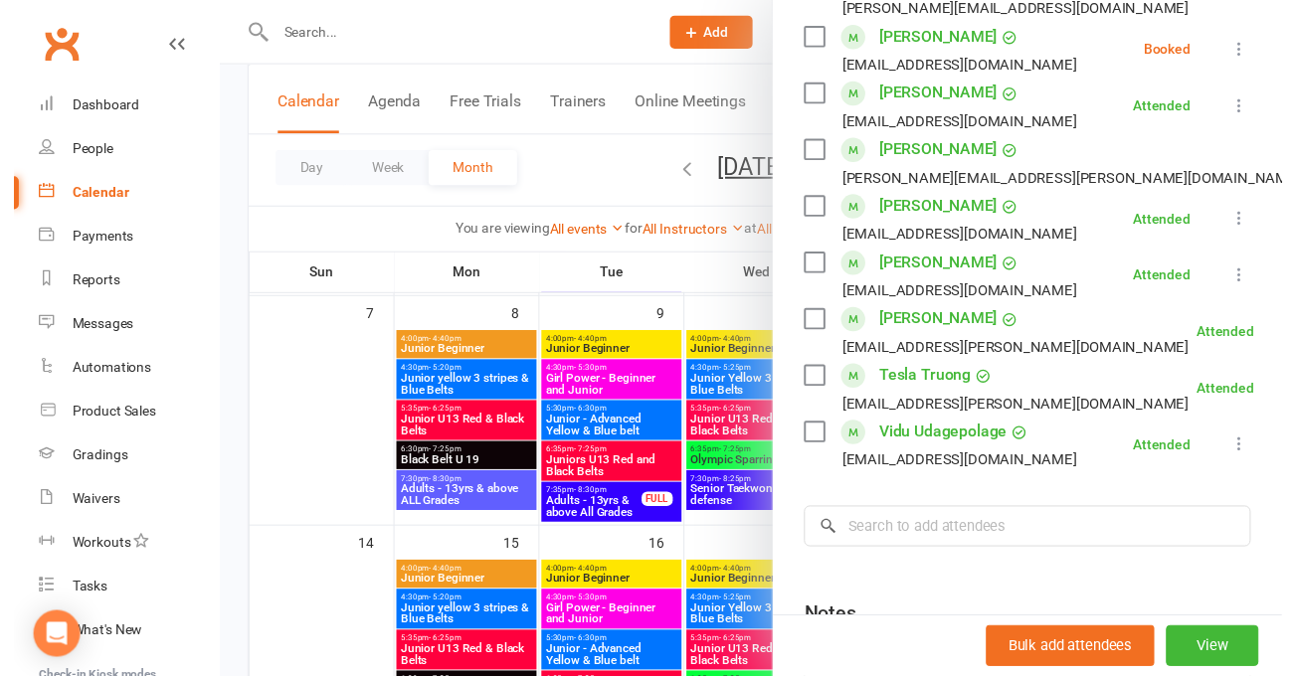
scroll to position [1217, 0]
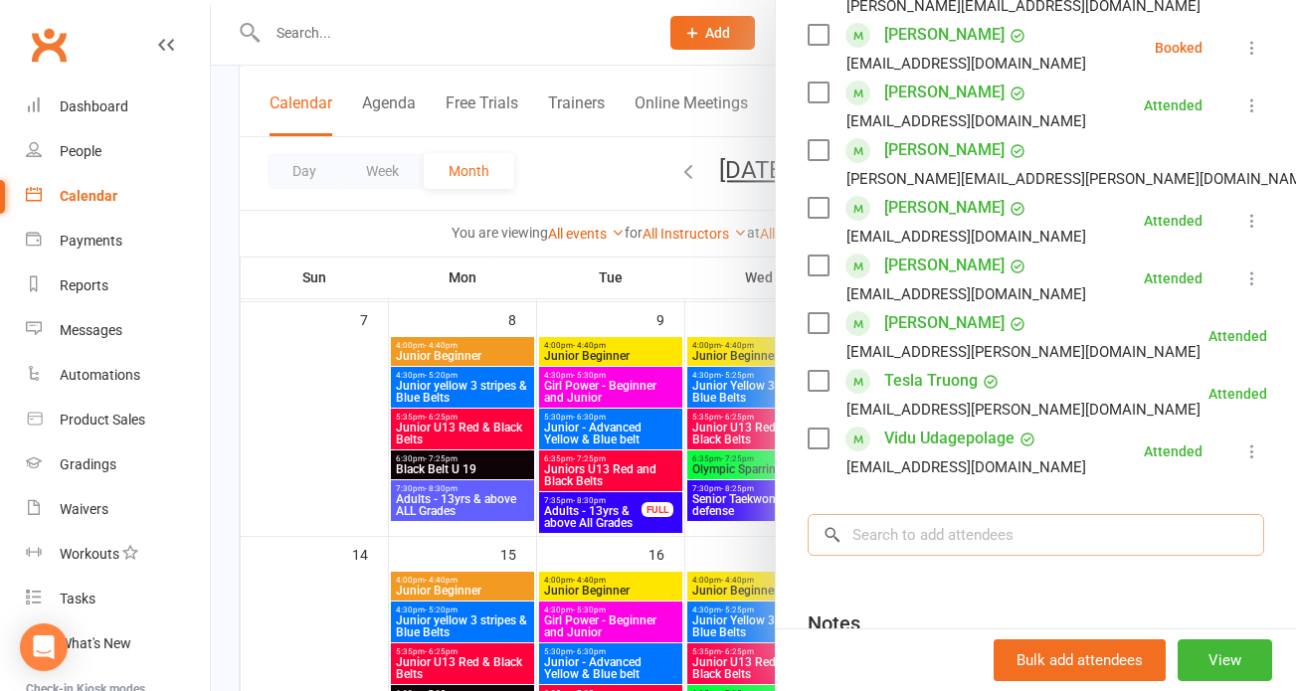
click at [923, 514] on input "search" at bounding box center [1036, 535] width 457 height 42
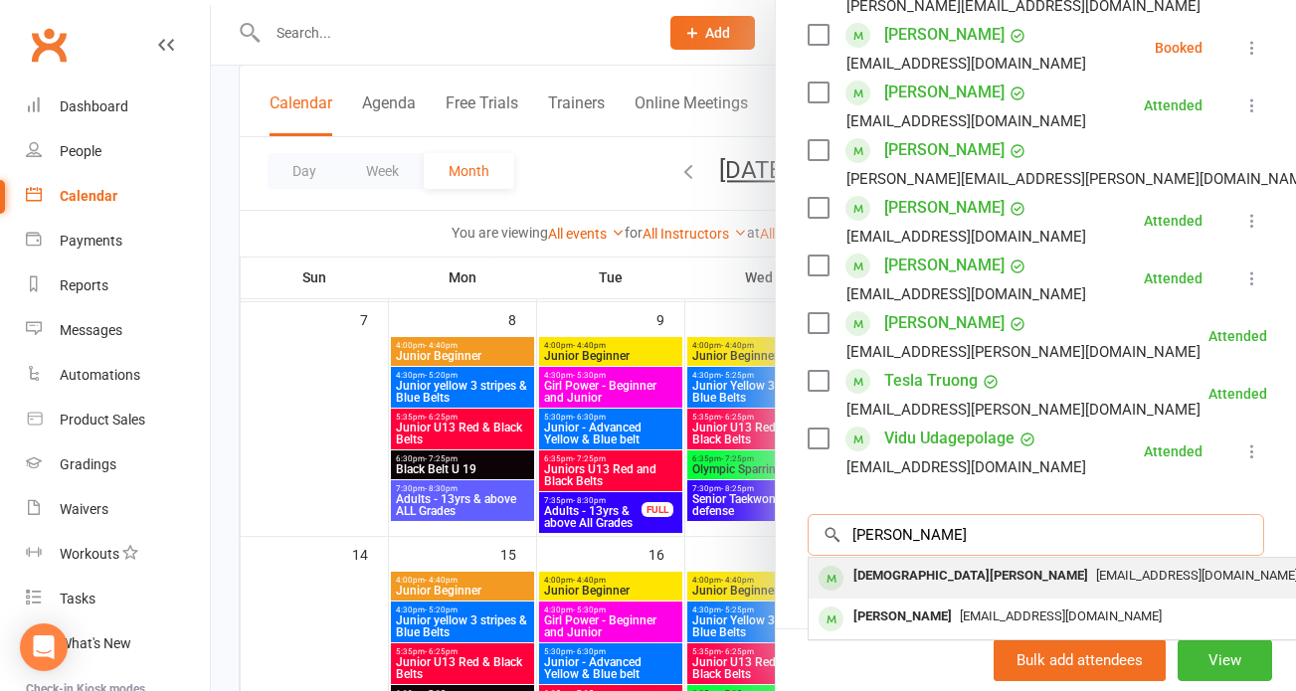
type input "[PERSON_NAME]"
click at [939, 562] on div "[DEMOGRAPHIC_DATA][PERSON_NAME]" at bounding box center [971, 576] width 251 height 29
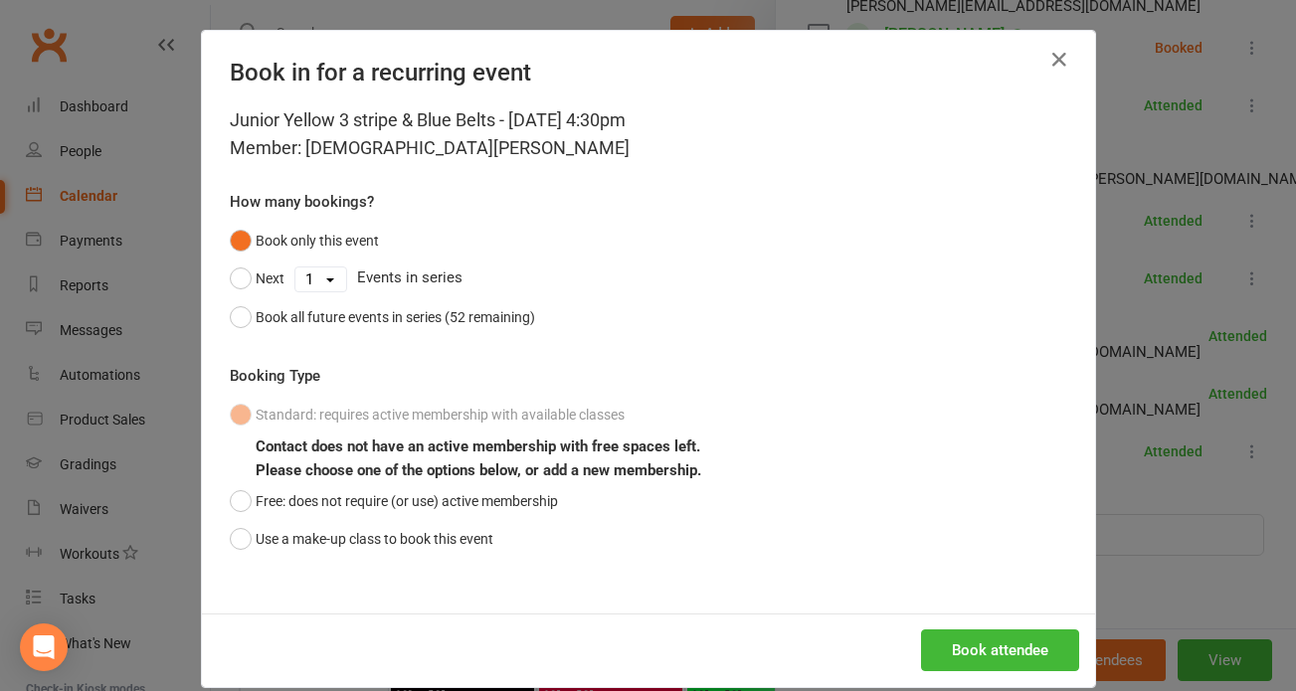
drag, startPoint x: 233, startPoint y: 503, endPoint x: 844, endPoint y: 639, distance: 625.6
click at [281, 503] on button "Free: does not require (or use) active membership" at bounding box center [394, 501] width 328 height 38
click at [1004, 656] on button "Book attendee" at bounding box center [1000, 651] width 158 height 42
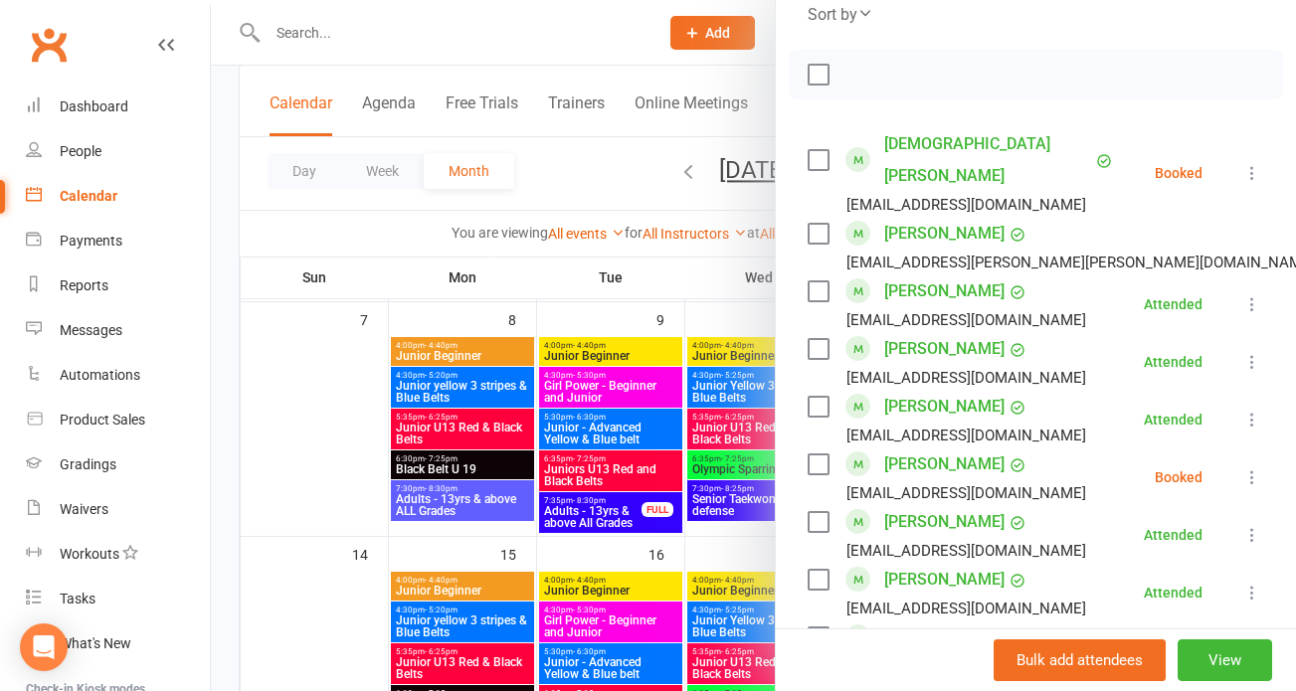
scroll to position [247, 0]
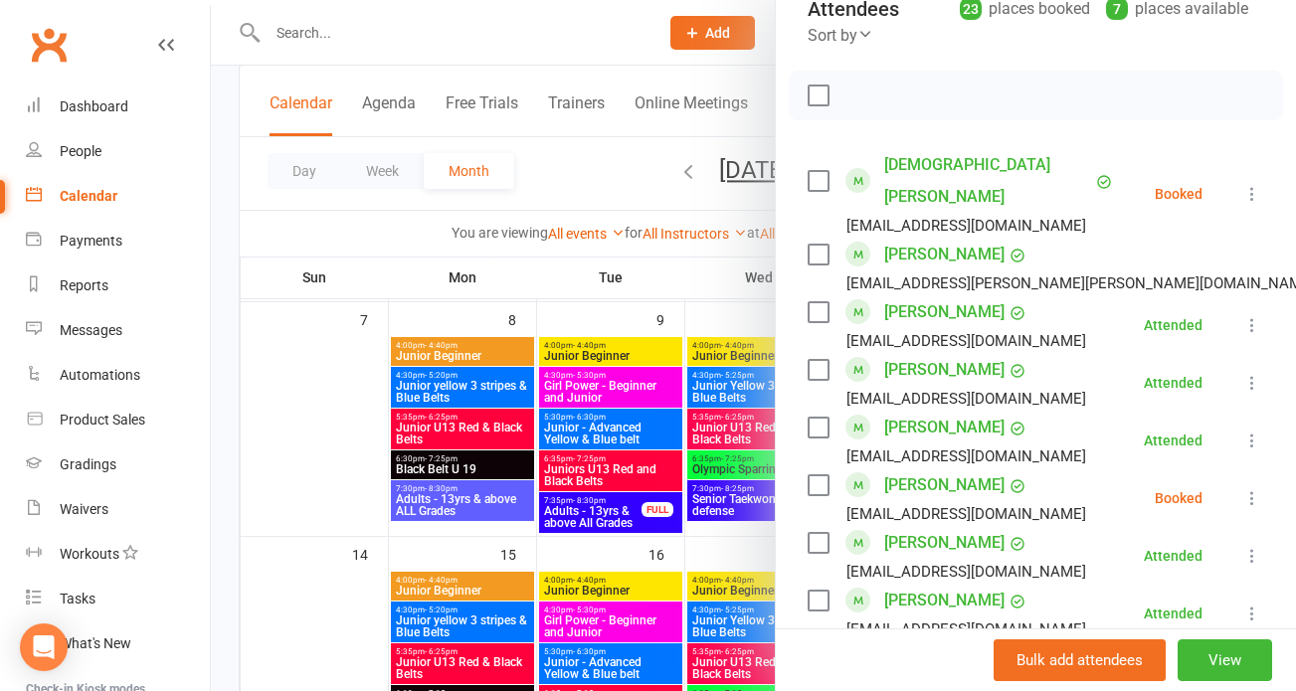
click at [1243, 184] on icon at bounding box center [1253, 194] width 20 height 20
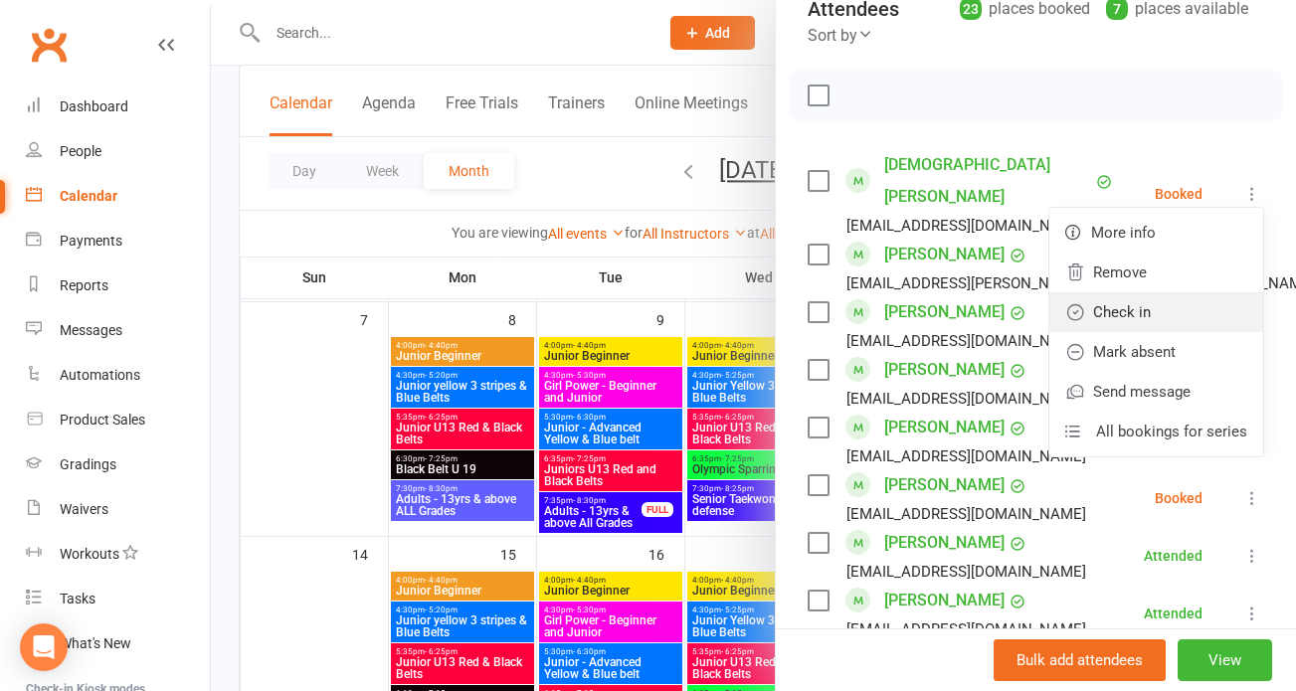
click at [1113, 303] on link "Check in" at bounding box center [1157, 312] width 214 height 40
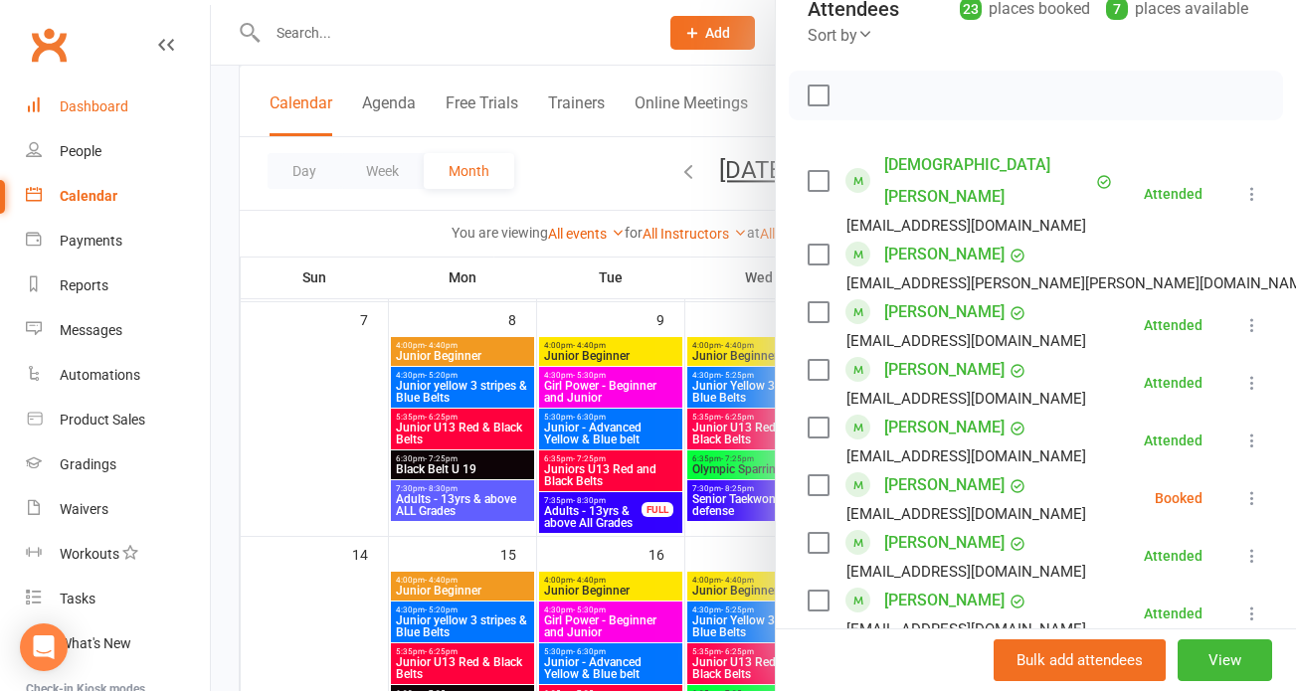
click at [108, 104] on div "Dashboard" at bounding box center [94, 106] width 69 height 16
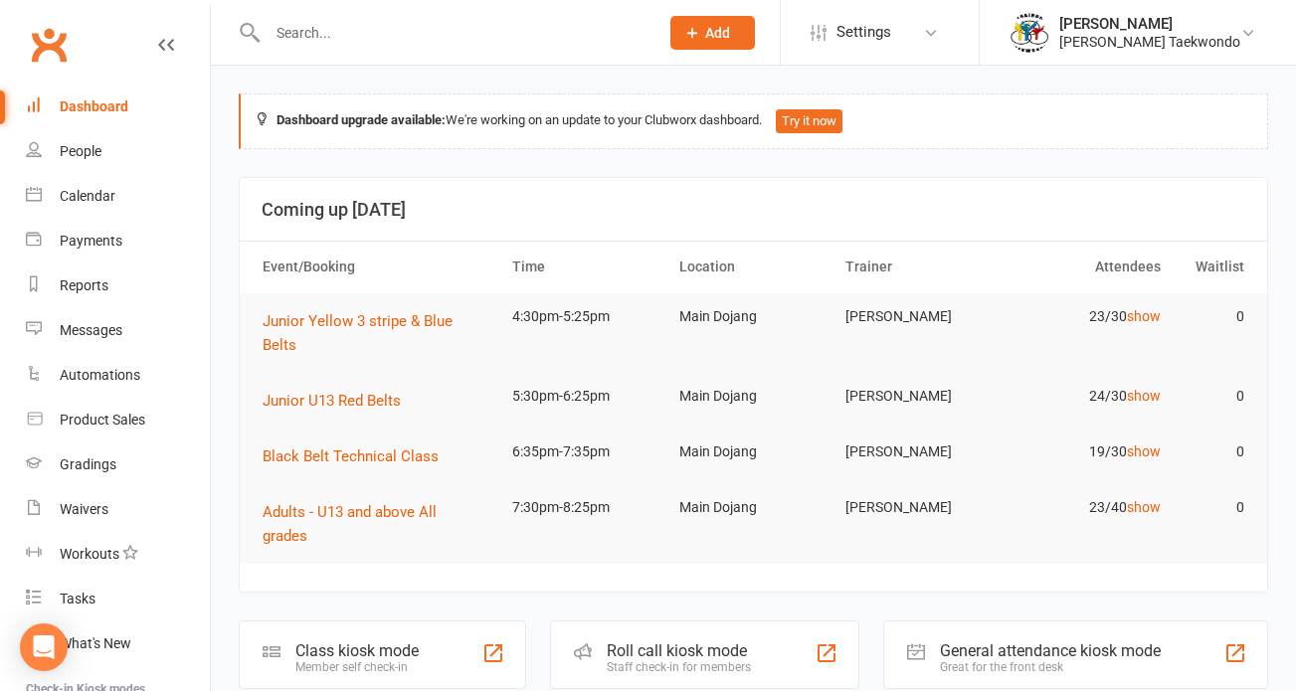
click at [705, 642] on div "Roll call kiosk mode" at bounding box center [679, 651] width 144 height 19
